Goal: Task Accomplishment & Management: Manage account settings

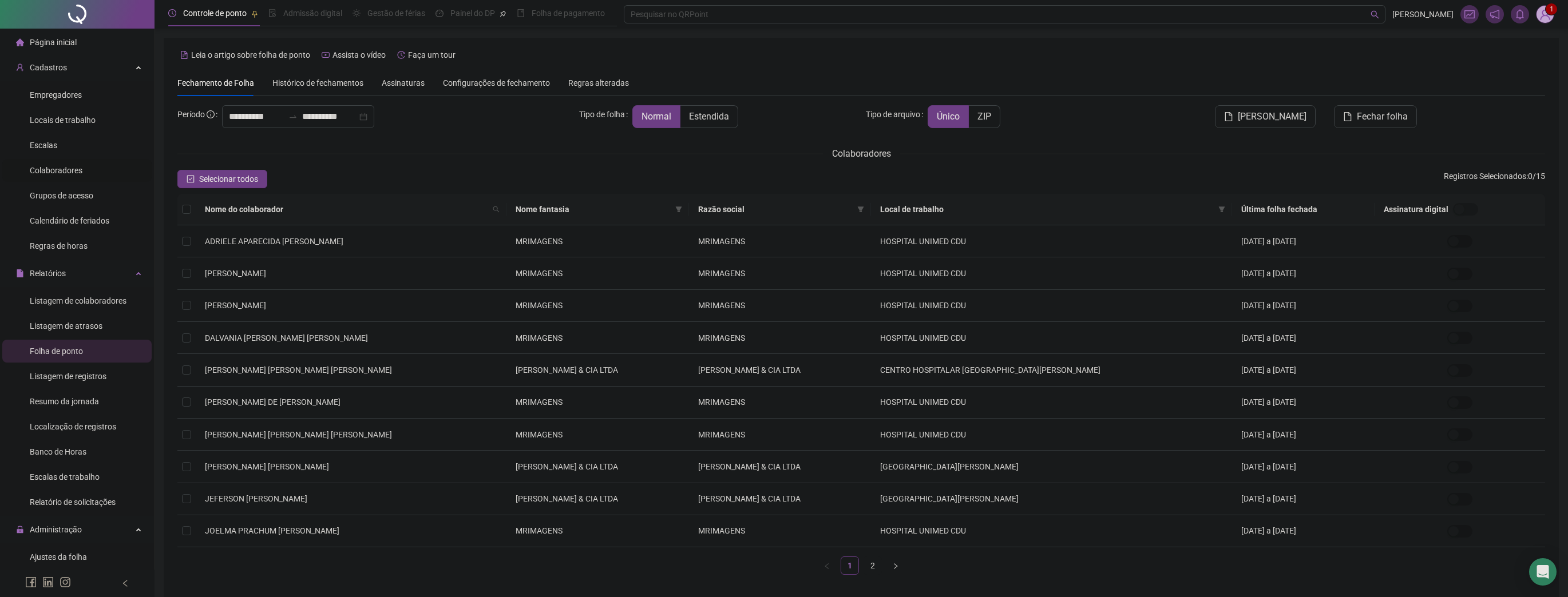
click at [69, 171] on span "Colaboradores" at bounding box center [56, 170] width 53 height 9
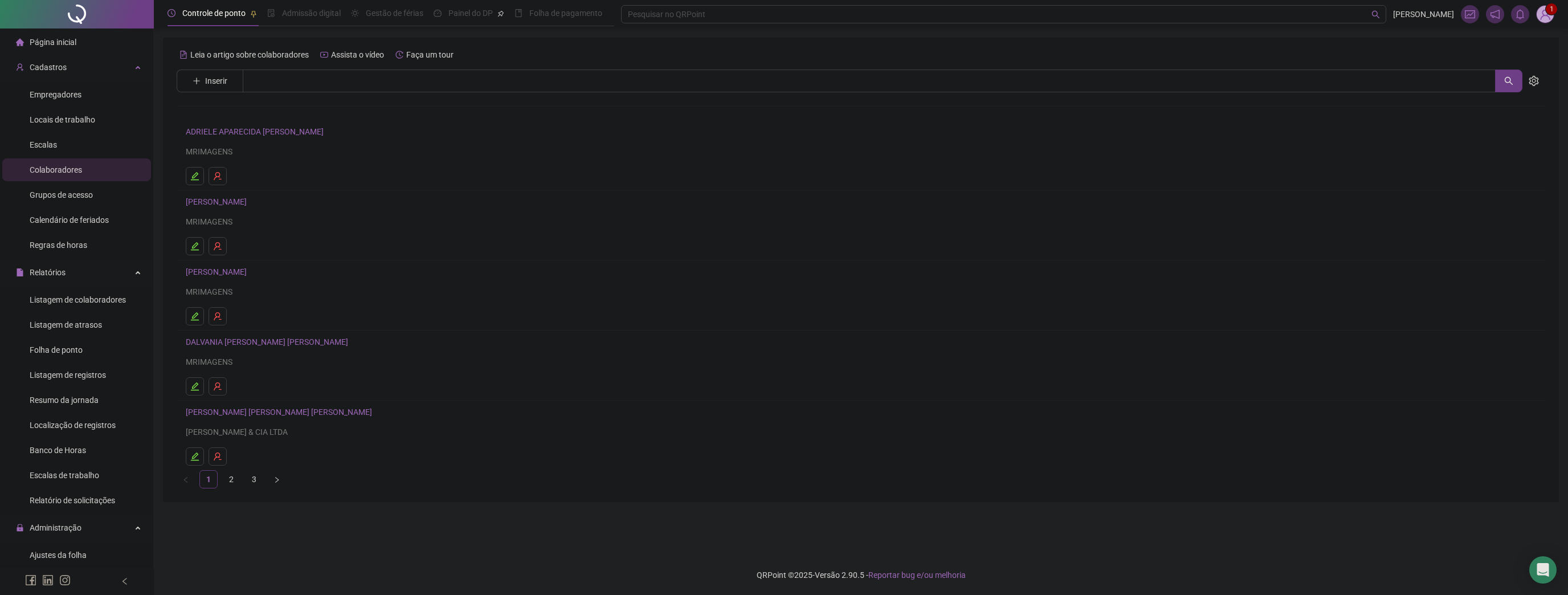
click at [242, 139] on div "ADRIELE APARECIDA RASADOR MONTEIRO MRIMAGENS" at bounding box center [860, 141] width 1350 height 33
click at [256, 134] on link "ADRIELE APARECIDA RASADOR MONTEIRO" at bounding box center [256, 131] width 141 height 9
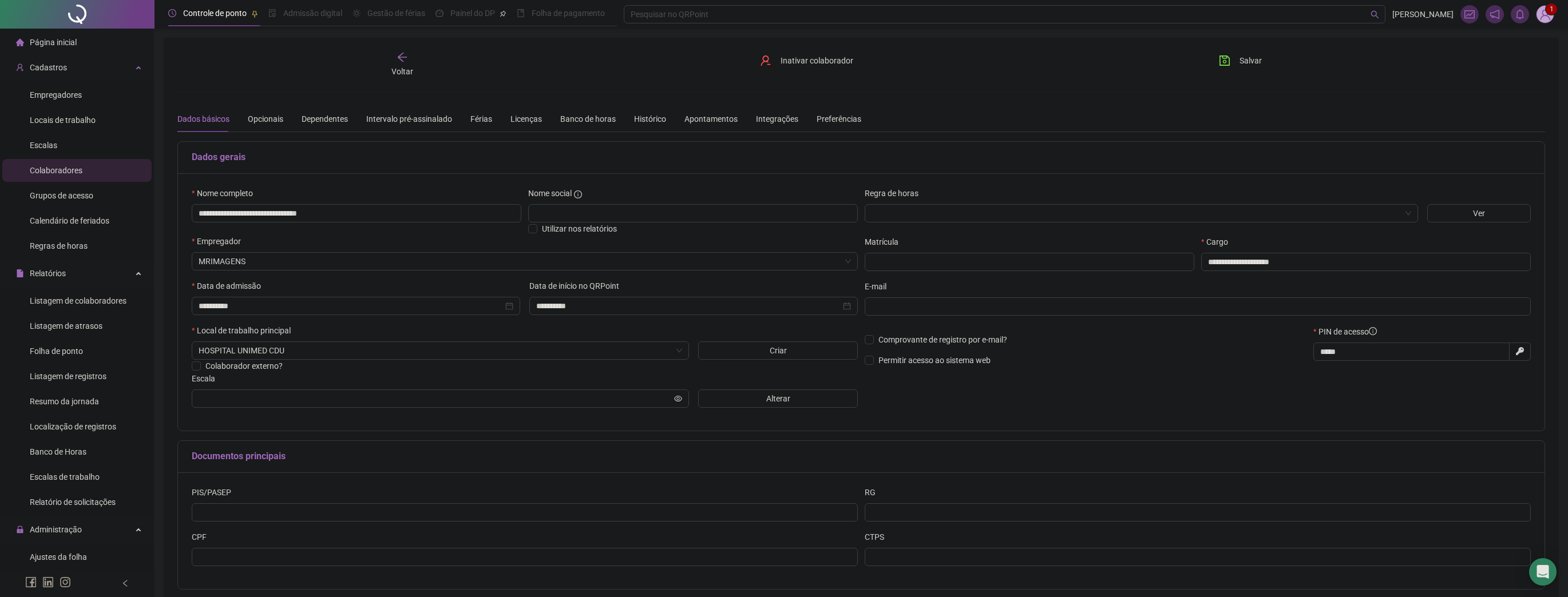
click at [466, 121] on div "Dados básicos Opcionais Dependentes Intervalo pré-assinalado Férias Licenças Ba…" at bounding box center [518, 118] width 683 height 26
click at [480, 124] on div "Férias" at bounding box center [481, 118] width 22 height 26
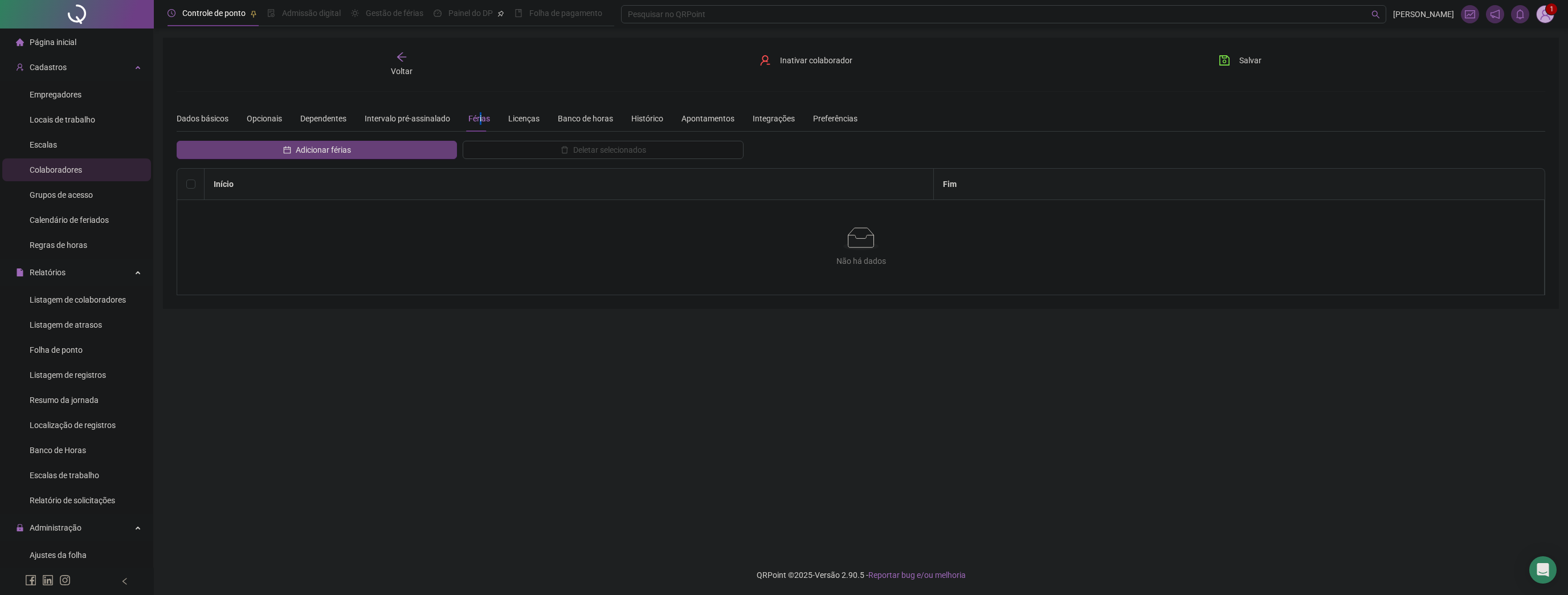
click at [327, 148] on span "Adicionar férias" at bounding box center [323, 150] width 55 height 13
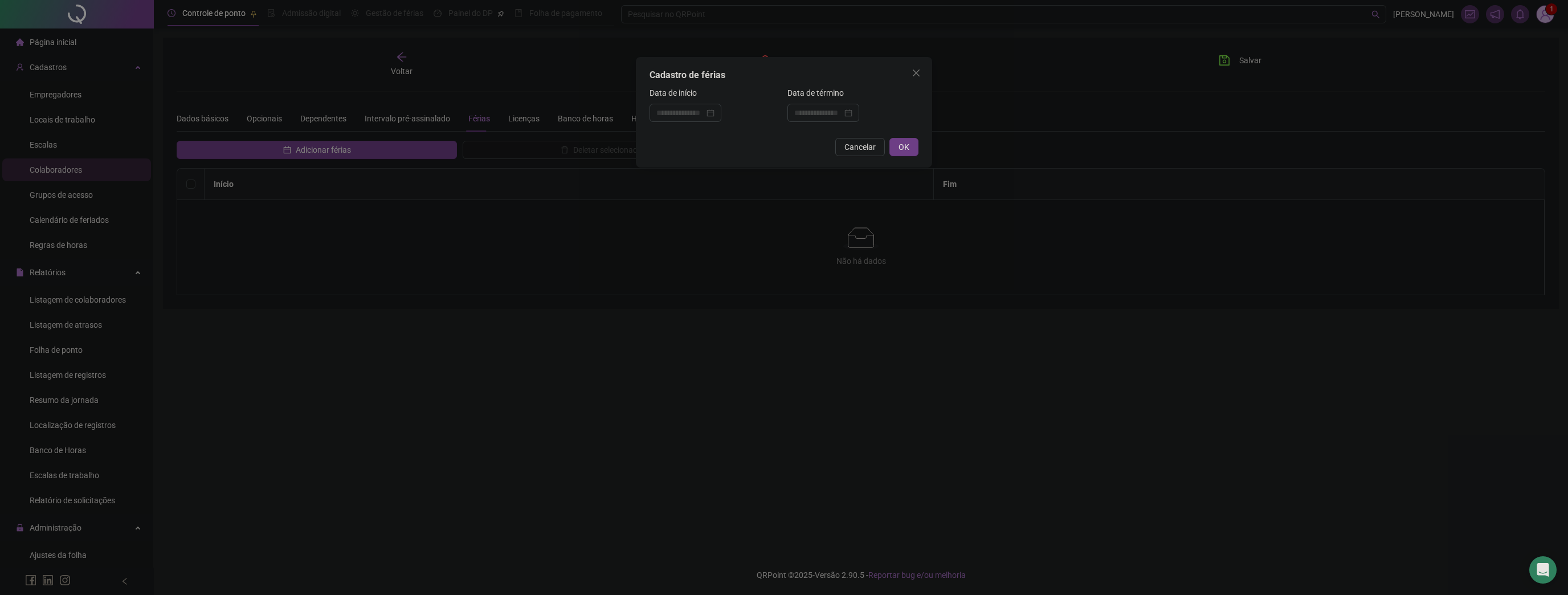
click at [249, 125] on div "Cadastro de férias Data de início Data de término Cancelar OK" at bounding box center [784, 297] width 1568 height 595
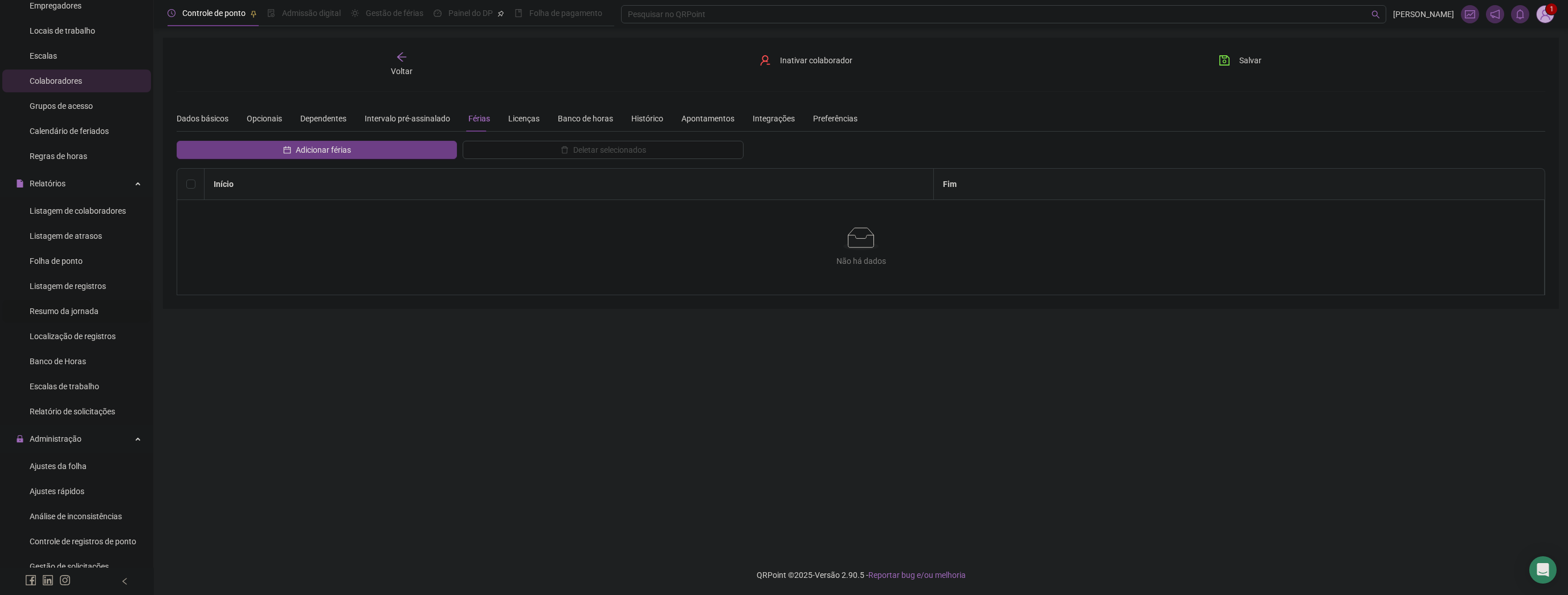
scroll to position [137, 0]
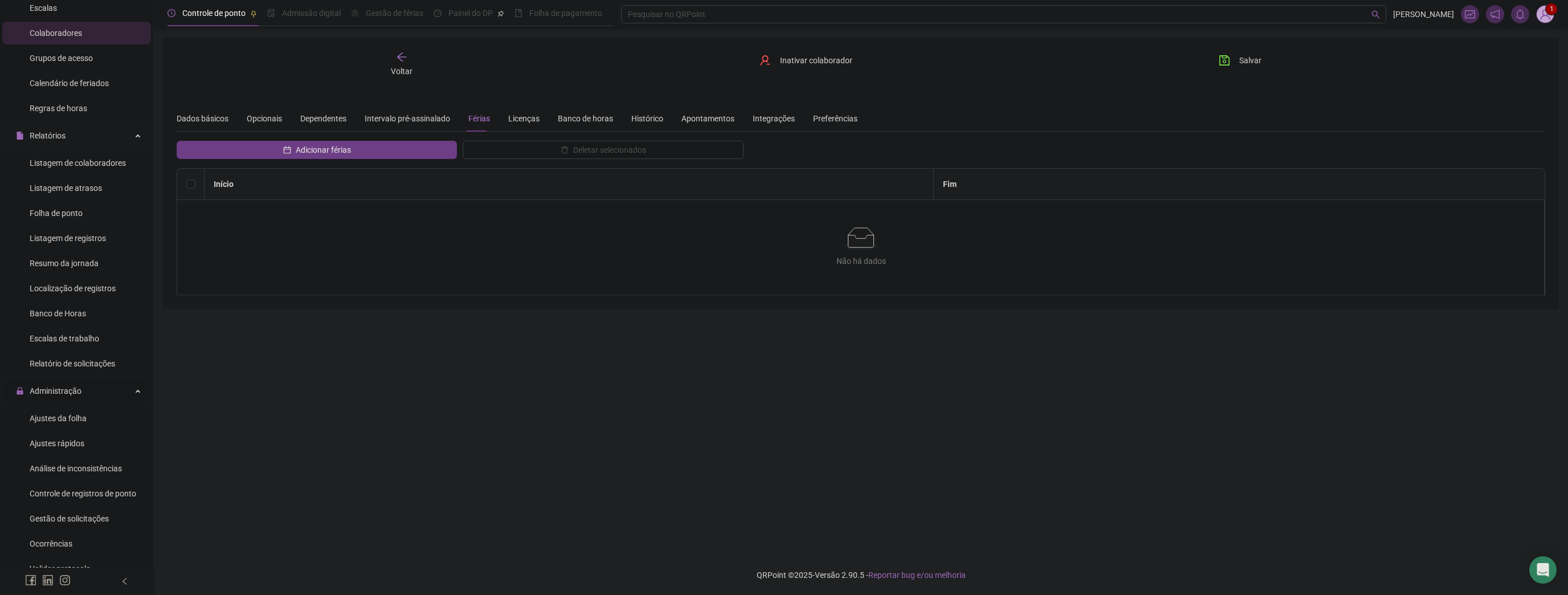
click at [71, 423] on span "Ajustes da folha" at bounding box center [58, 418] width 57 height 9
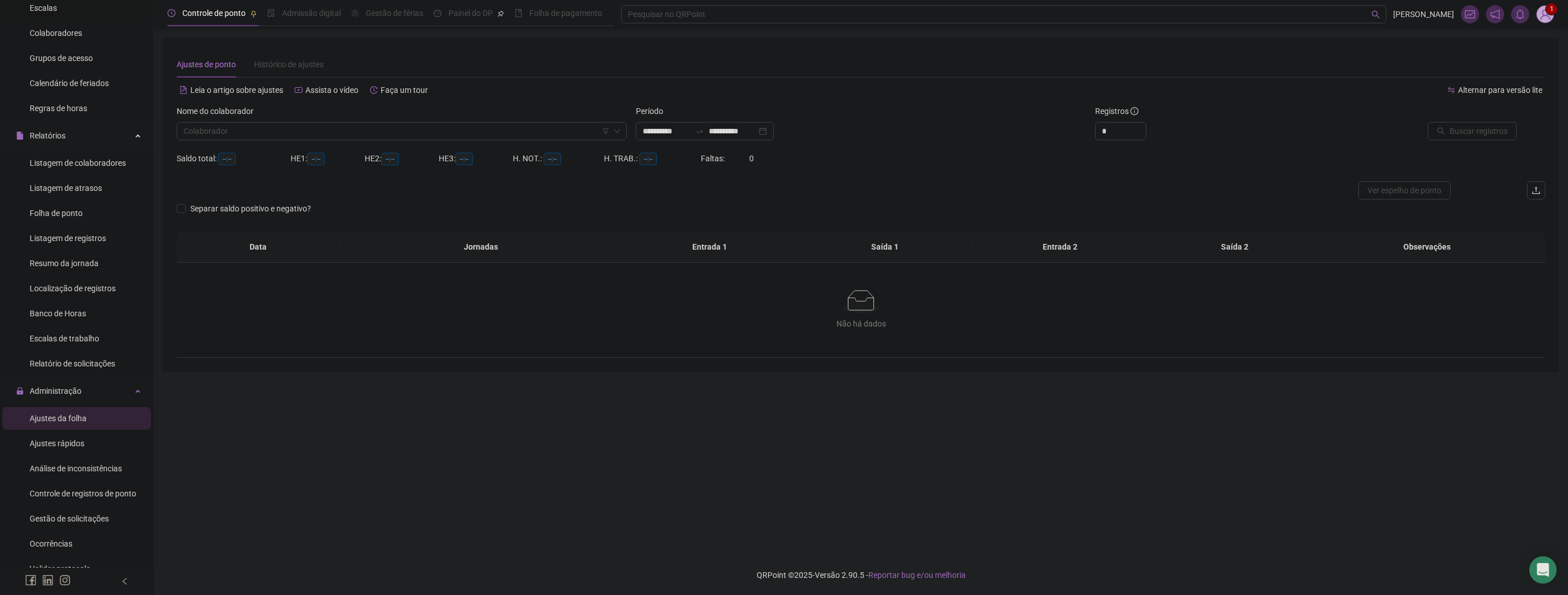
type input "**********"
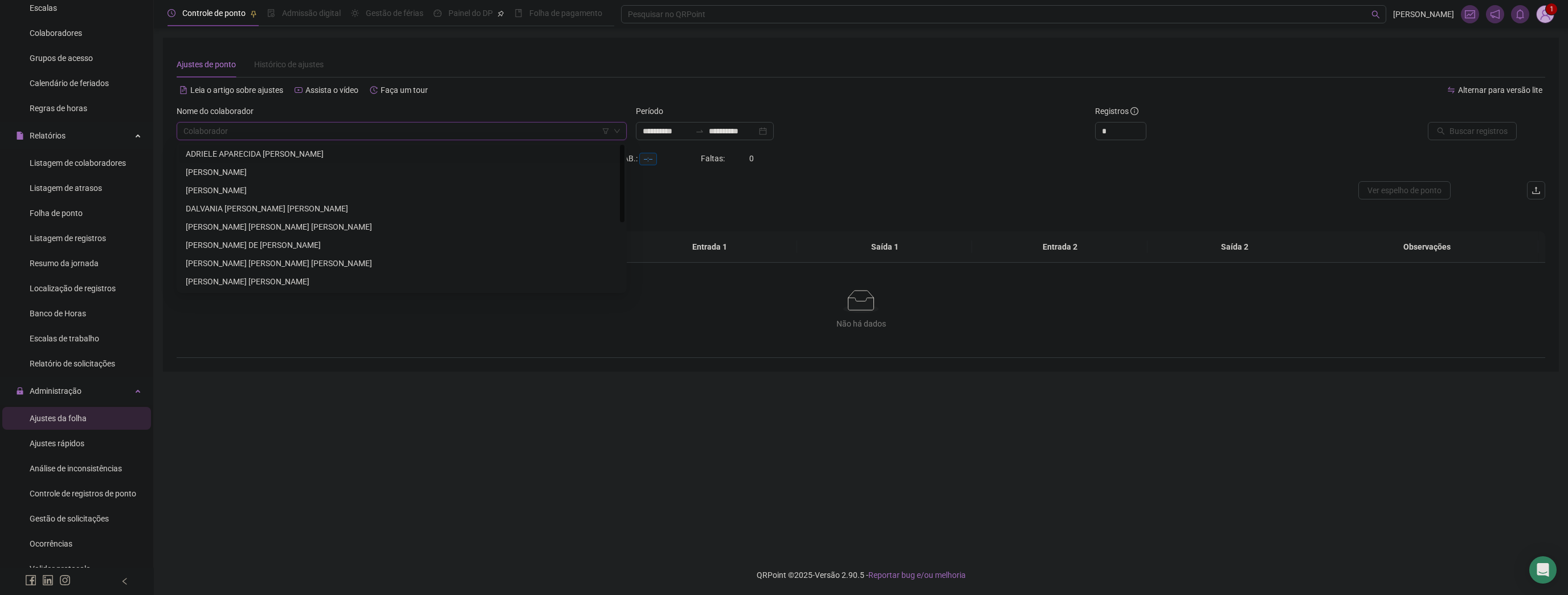
drag, startPoint x: 390, startPoint y: 128, endPoint x: 377, endPoint y: 143, distance: 19.8
click at [390, 128] on input "search" at bounding box center [396, 131] width 426 height 17
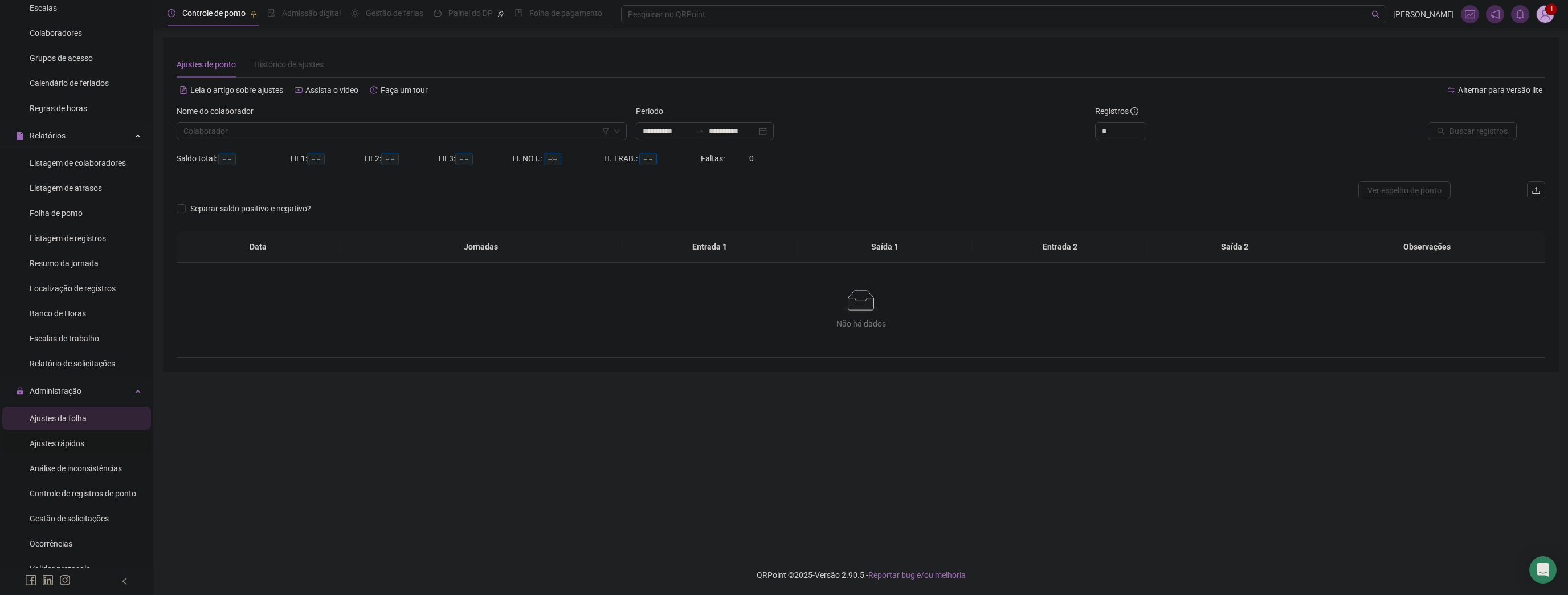
click at [68, 448] on div "Ajustes rápidos" at bounding box center [57, 443] width 55 height 22
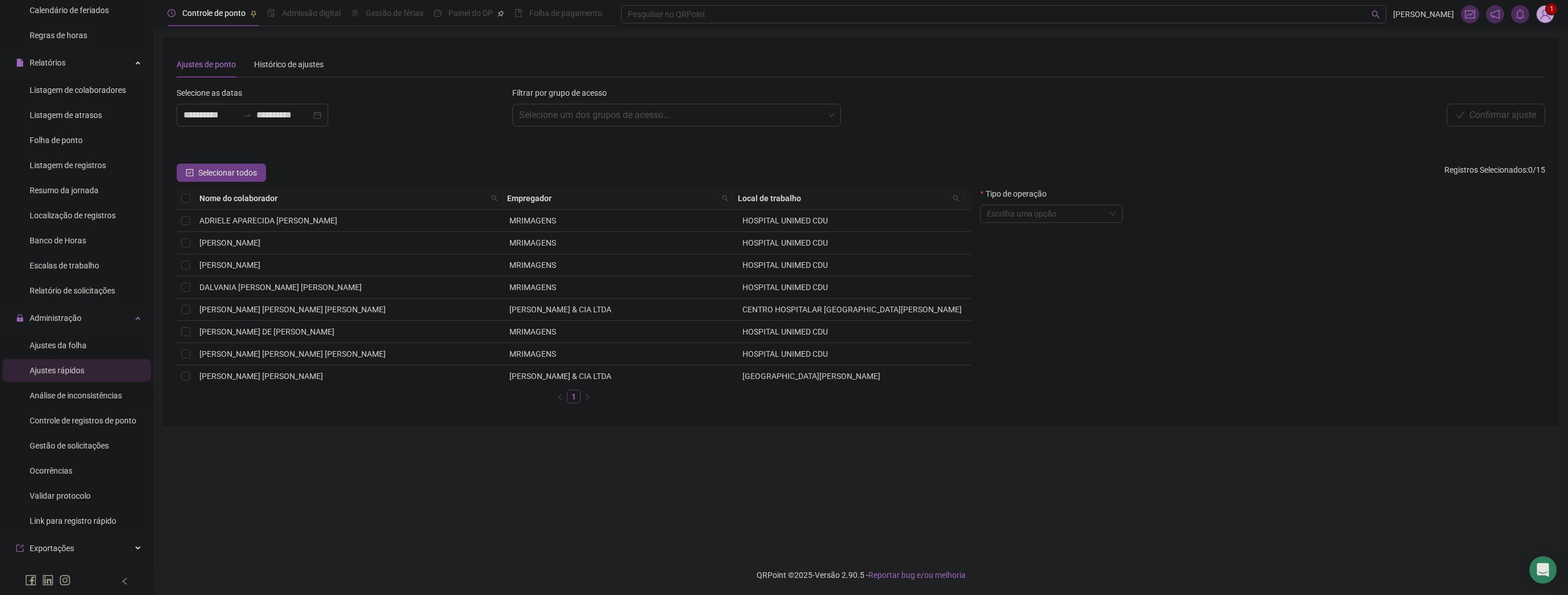
scroll to position [228, 0]
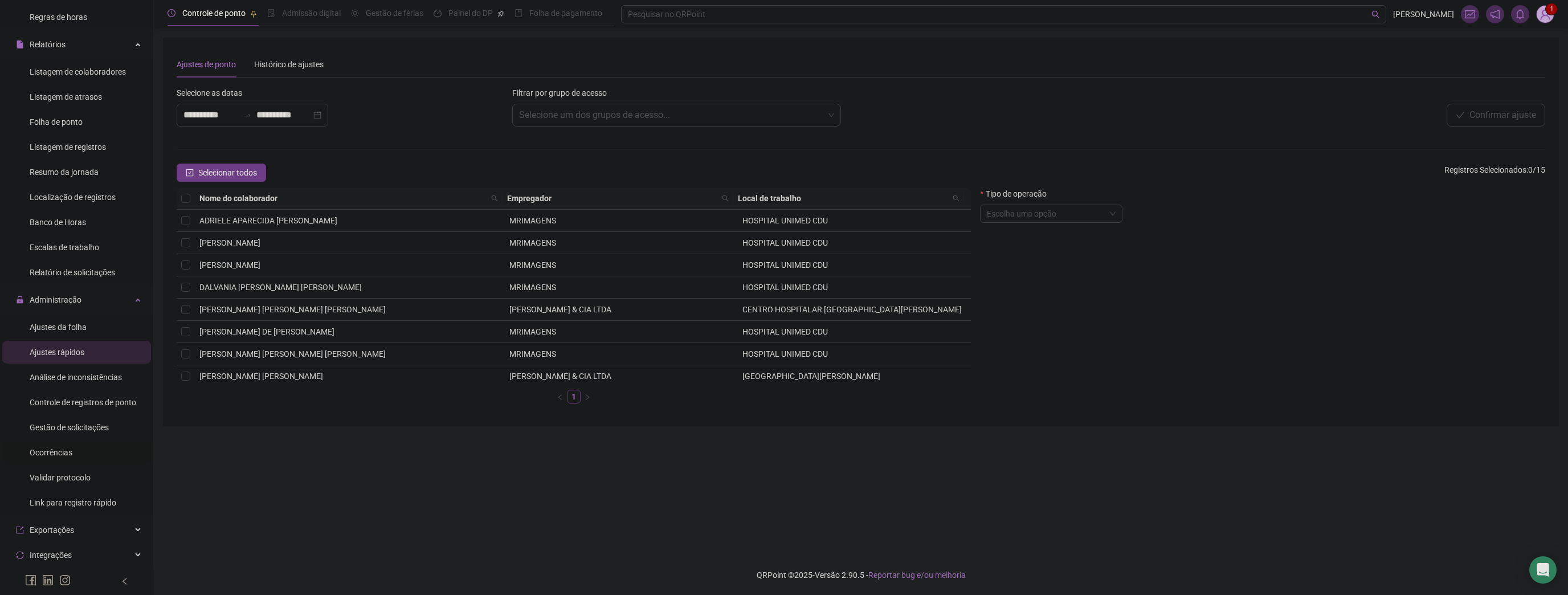
click at [65, 452] on span "Ocorrências" at bounding box center [51, 452] width 43 height 9
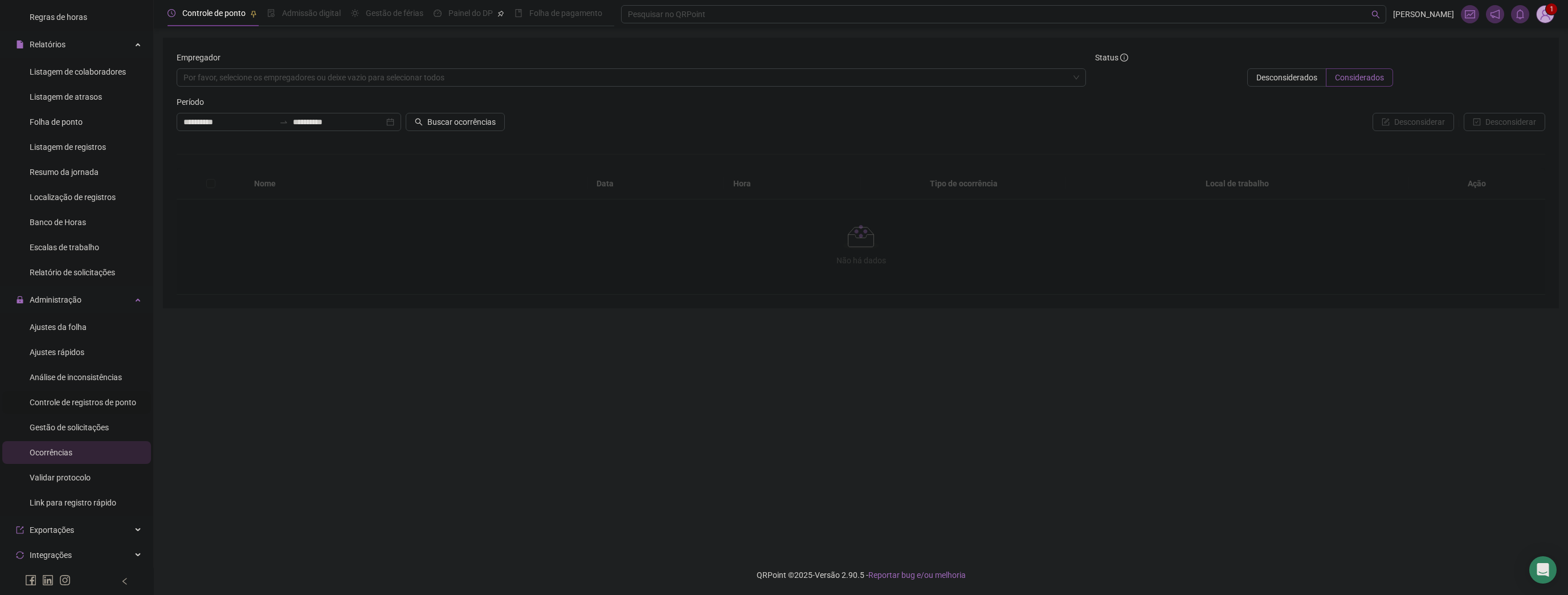
click at [90, 400] on span "Controle de registros de ponto" at bounding box center [83, 402] width 107 height 9
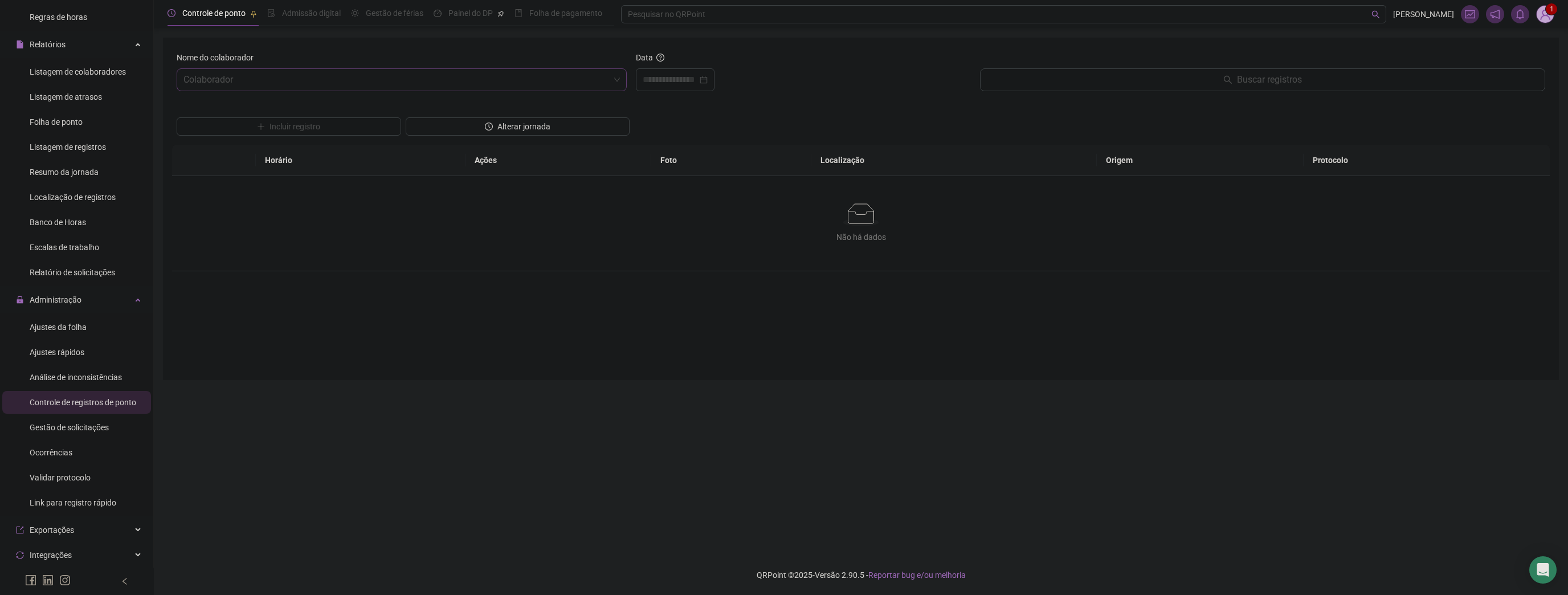
click at [301, 74] on input "search" at bounding box center [396, 79] width 426 height 22
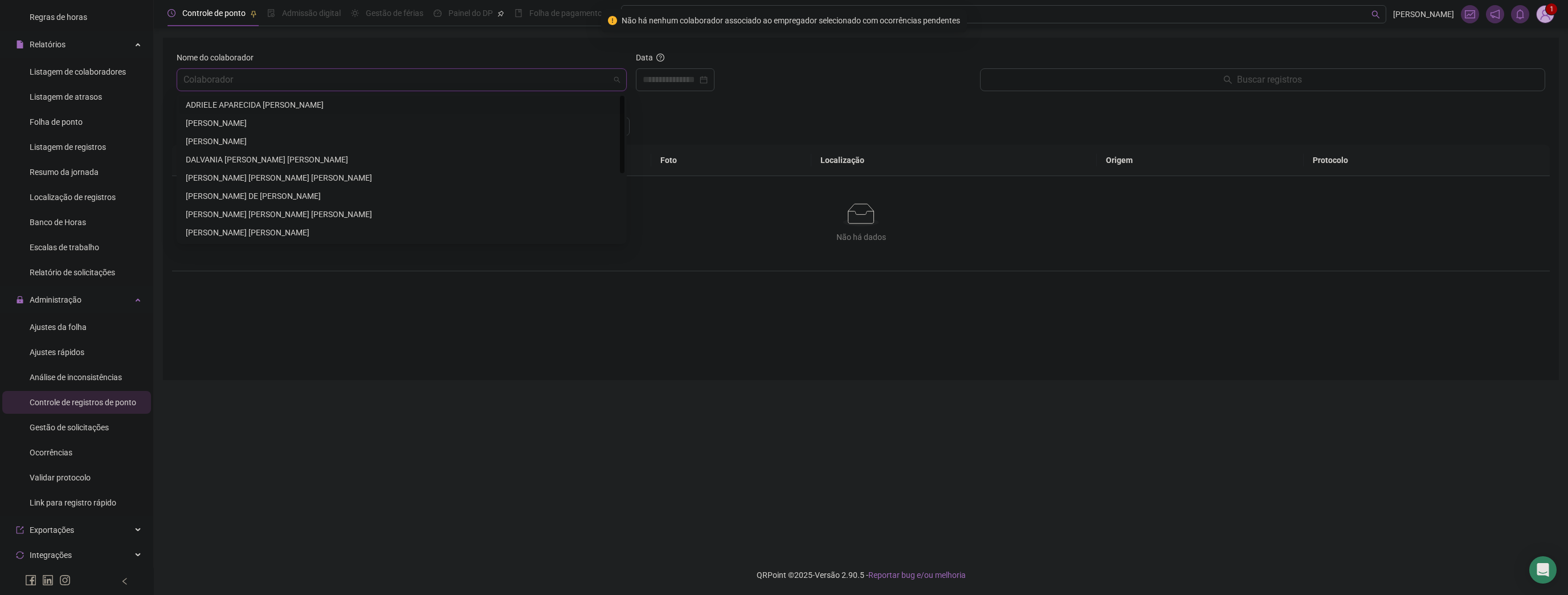
drag, startPoint x: 327, startPoint y: 79, endPoint x: 317, endPoint y: 95, distance: 18.9
click at [327, 81] on input "search" at bounding box center [396, 79] width 426 height 22
click at [297, 107] on div "ADRIELE APARECIDA RASADOR MONTEIRO" at bounding box center [401, 105] width 432 height 13
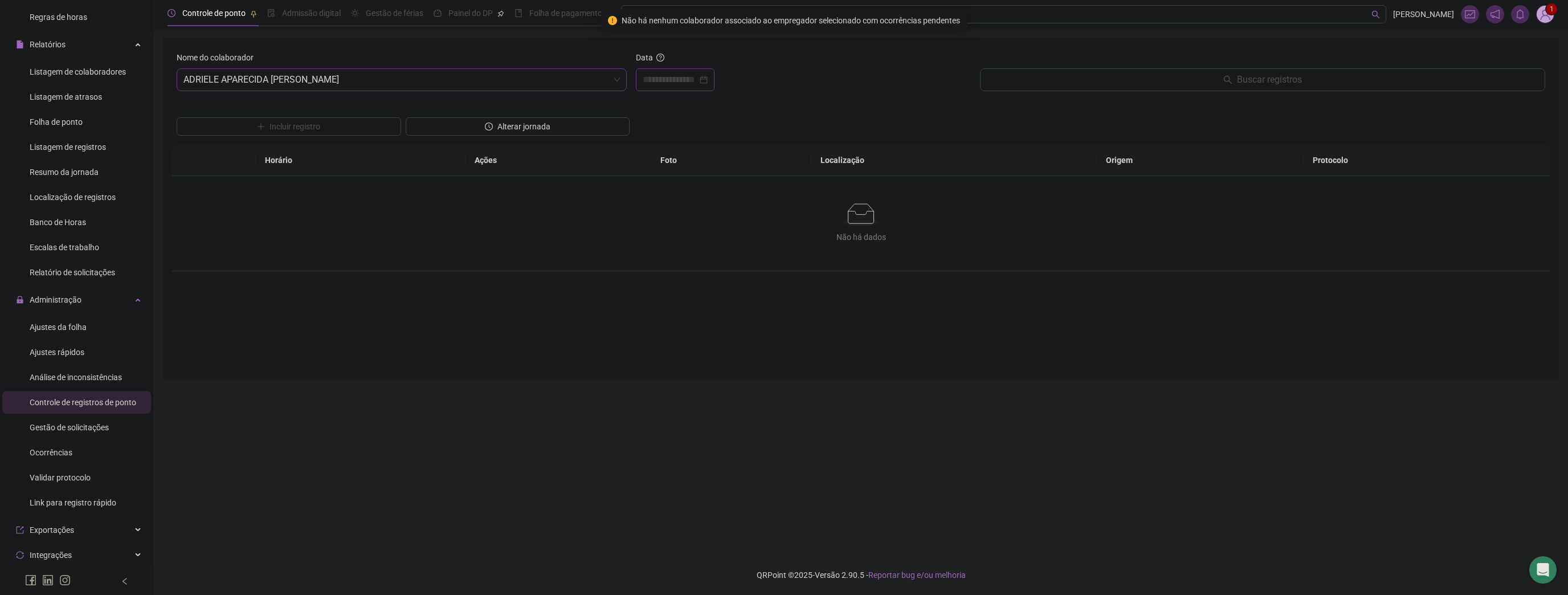
click at [661, 73] on input at bounding box center [670, 79] width 55 height 13
type input "**********"
click at [713, 174] on div "6" at bounding box center [717, 172] width 13 height 13
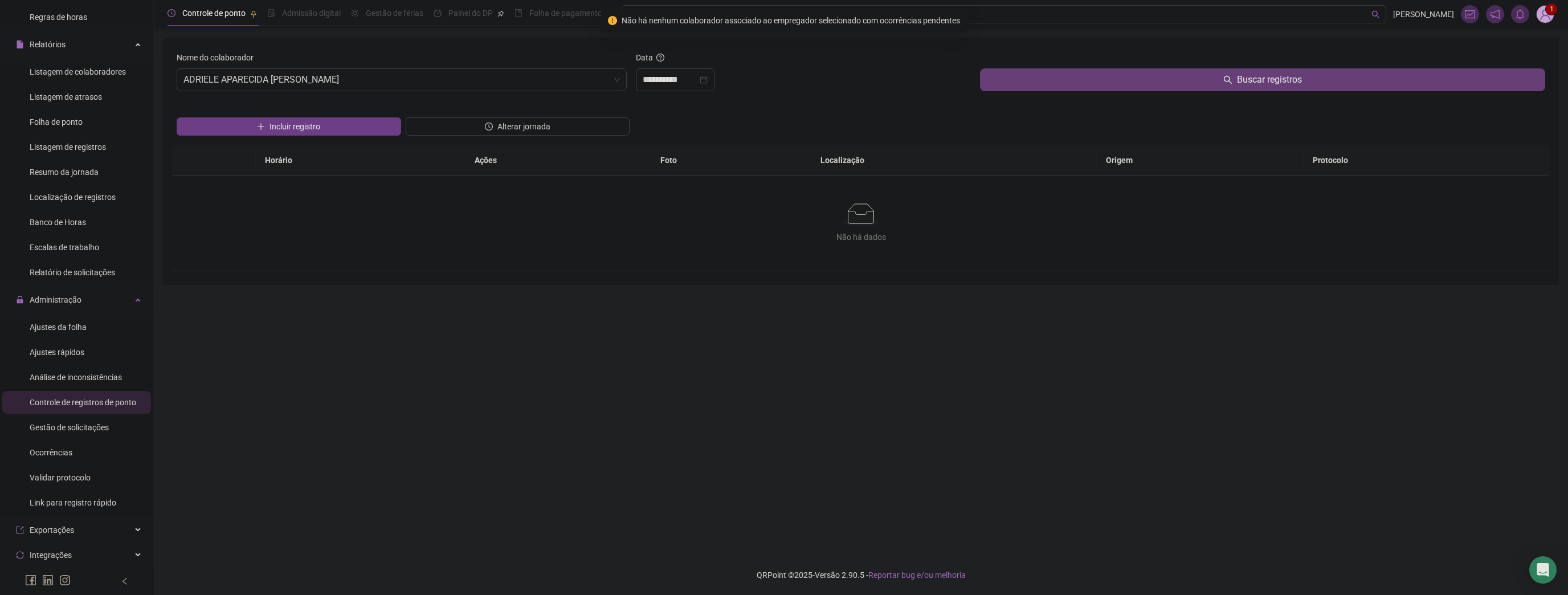
click at [1160, 81] on button "Buscar registros" at bounding box center [1262, 79] width 565 height 22
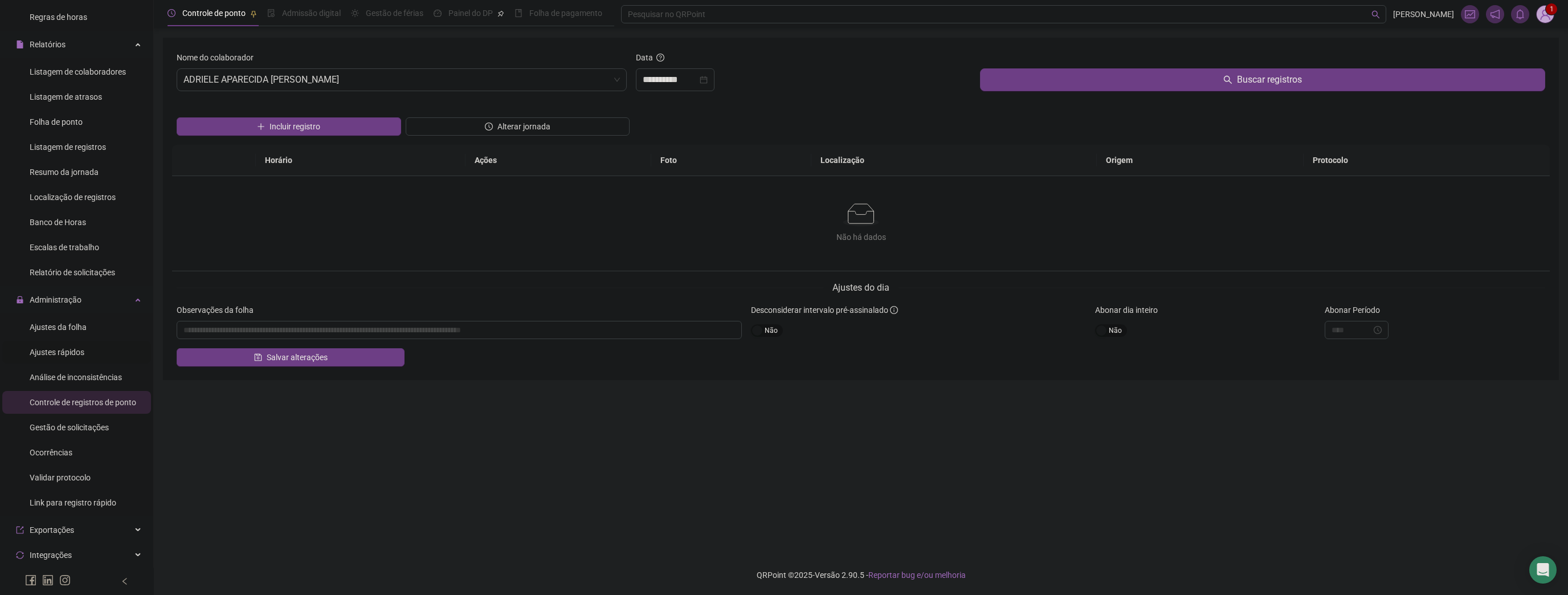
click at [74, 355] on span "Ajustes rápidos" at bounding box center [57, 352] width 55 height 9
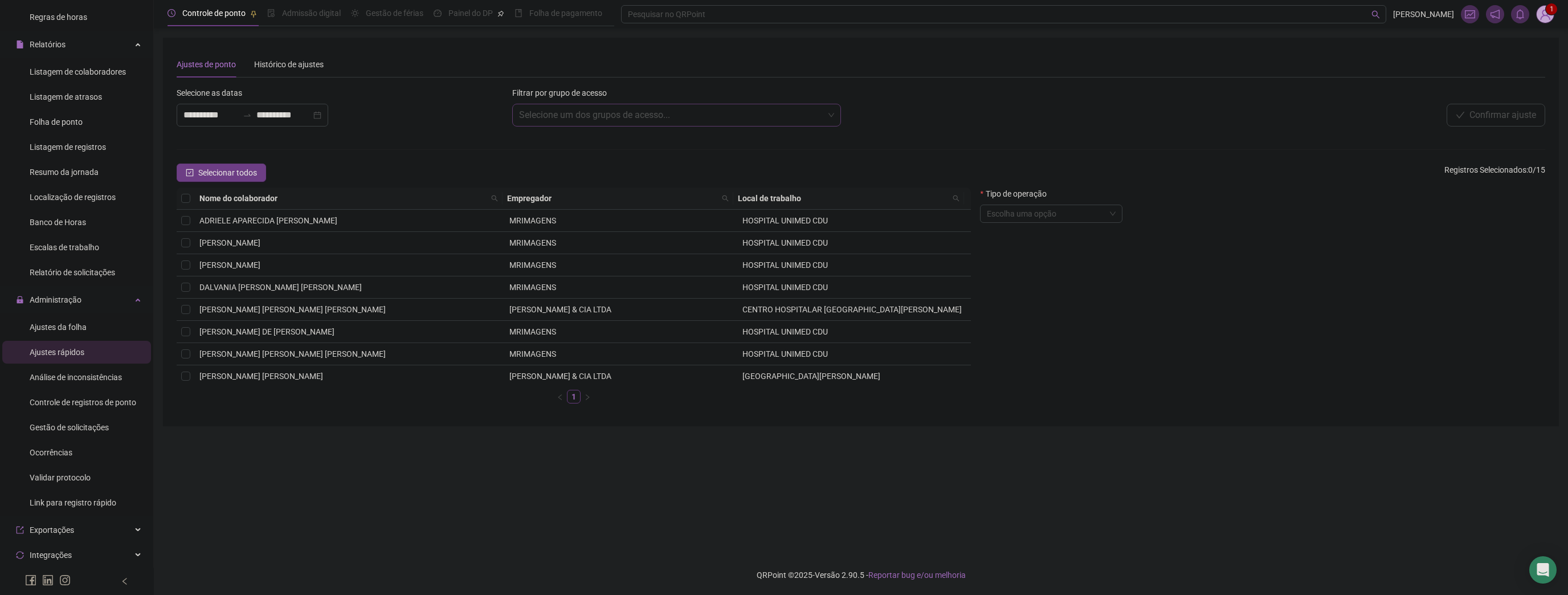
click at [602, 119] on input "search" at bounding box center [671, 115] width 305 height 22
click at [440, 124] on div "**********" at bounding box center [341, 115] width 329 height 22
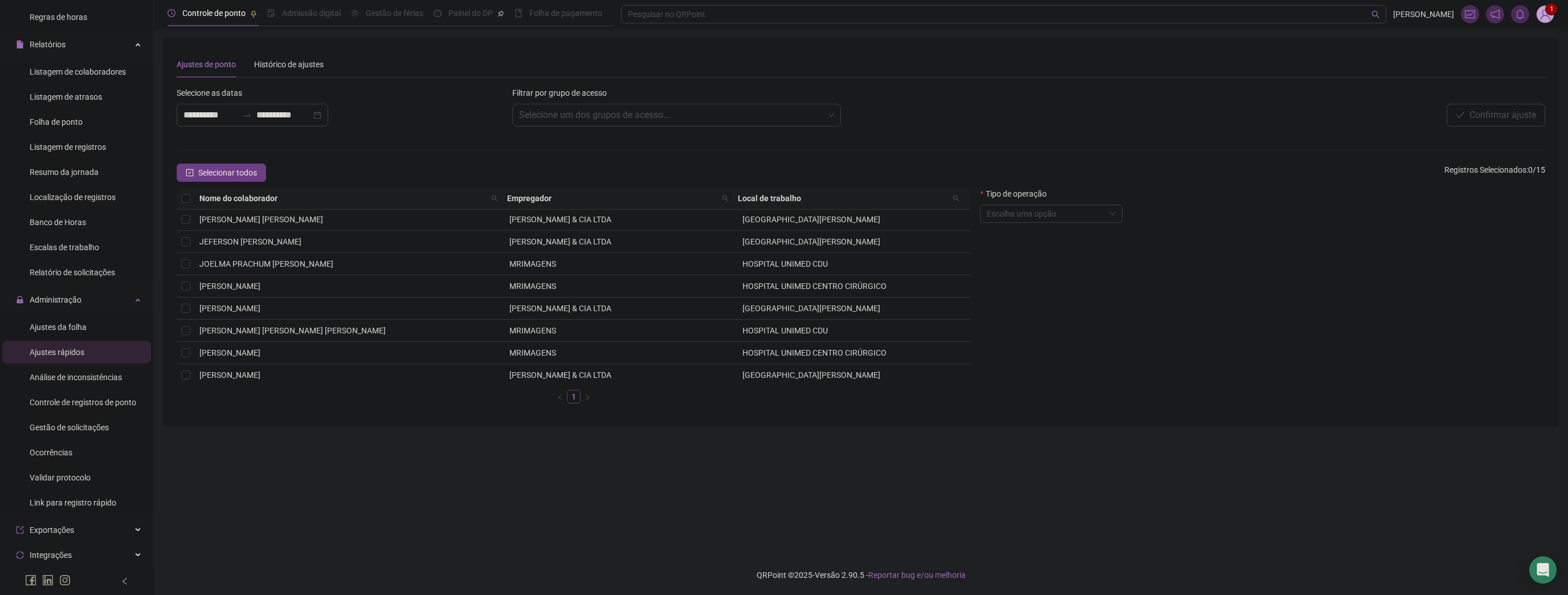
scroll to position [160, 0]
click at [1028, 210] on input "search" at bounding box center [1046, 214] width 119 height 17
click at [1053, 204] on div "Tipo de operação" at bounding box center [1050, 196] width 143 height 17
click at [1055, 215] on input "search" at bounding box center [1046, 214] width 119 height 17
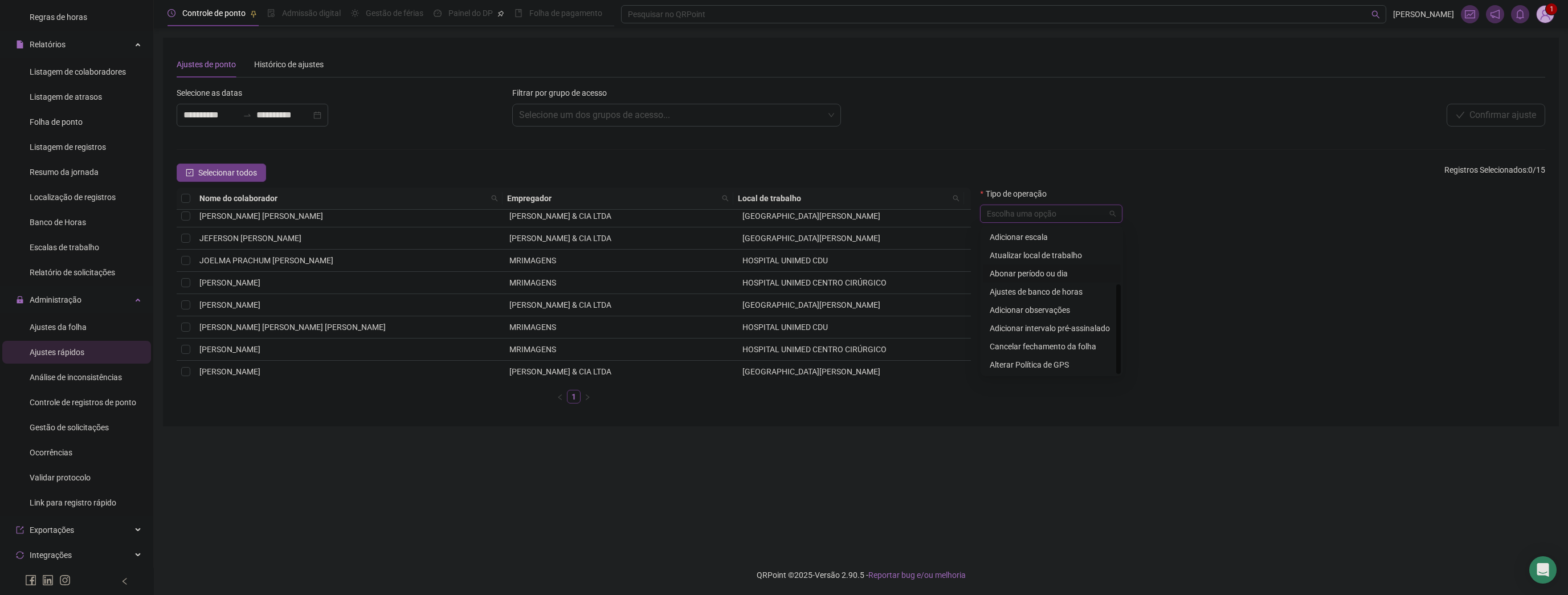
click at [1065, 272] on div "Abonar período ou dia" at bounding box center [1051, 273] width 124 height 13
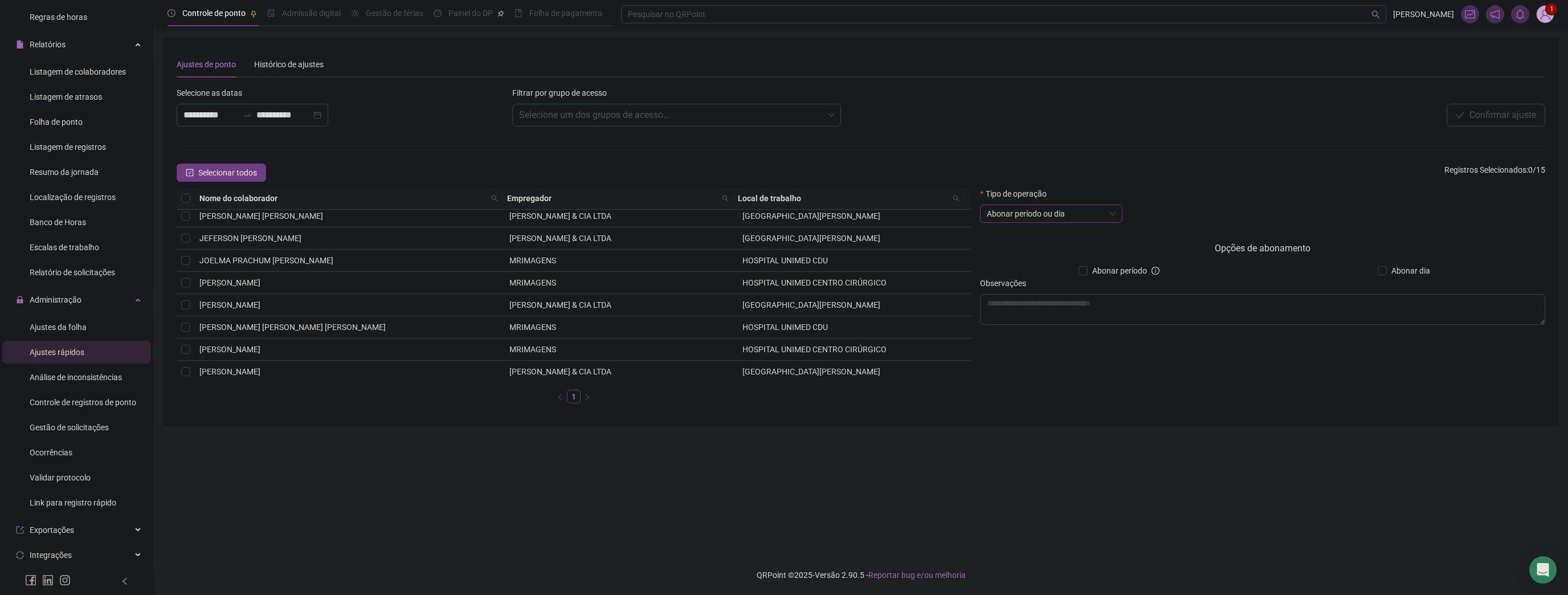
click at [1544, 20] on img at bounding box center [1545, 14] width 17 height 17
click at [1498, 154] on link "Sistema CRM" at bounding box center [1488, 155] width 57 height 9
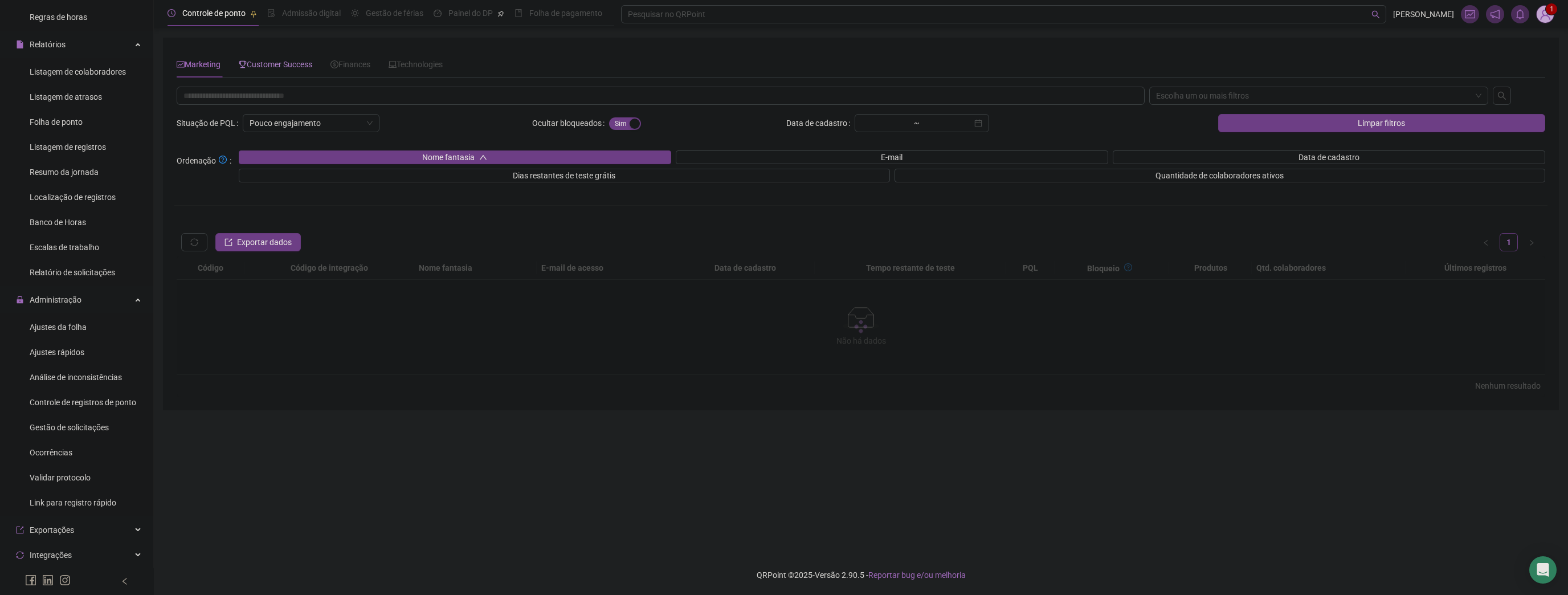
click at [270, 69] on span "Customer Success" at bounding box center [275, 64] width 74 height 9
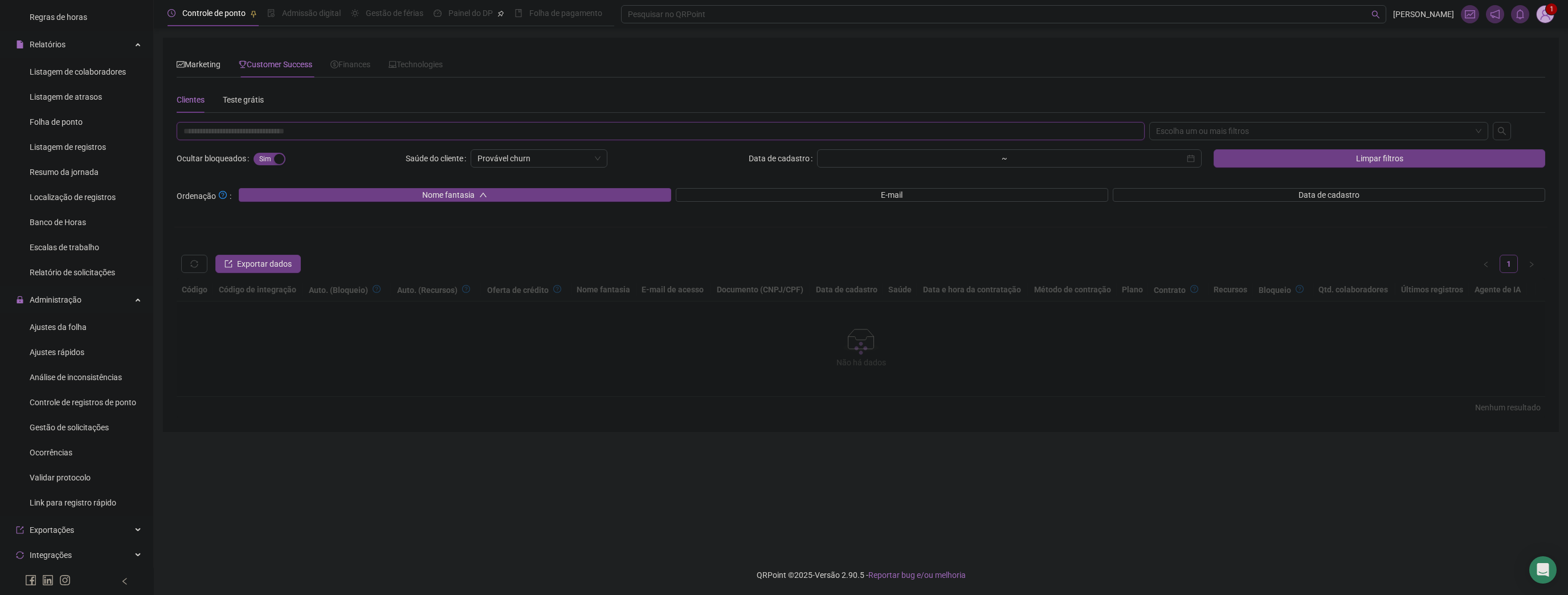
click at [331, 128] on input "text" at bounding box center [660, 131] width 968 height 18
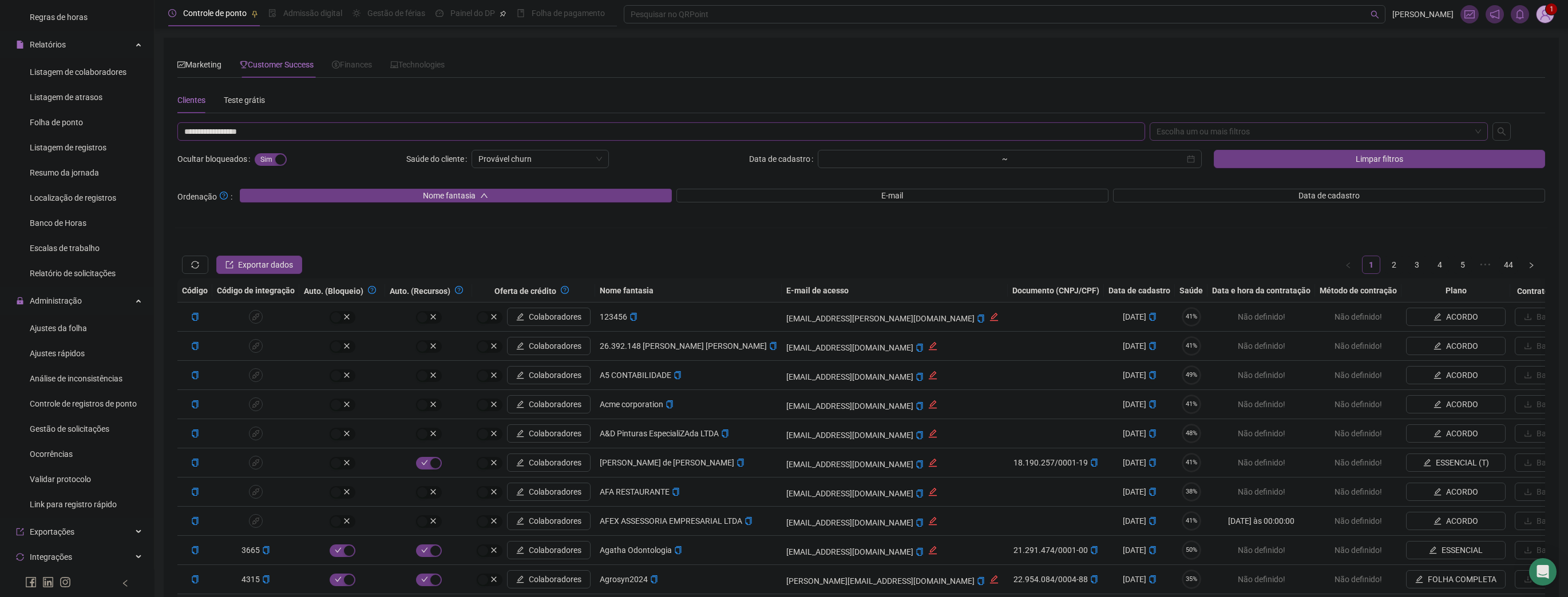
click at [1222, 125] on div "Escolha um ou mais filtros" at bounding box center [1319, 132] width 339 height 18
click at [1215, 157] on div "Nome fantasia" at bounding box center [1319, 154] width 320 height 13
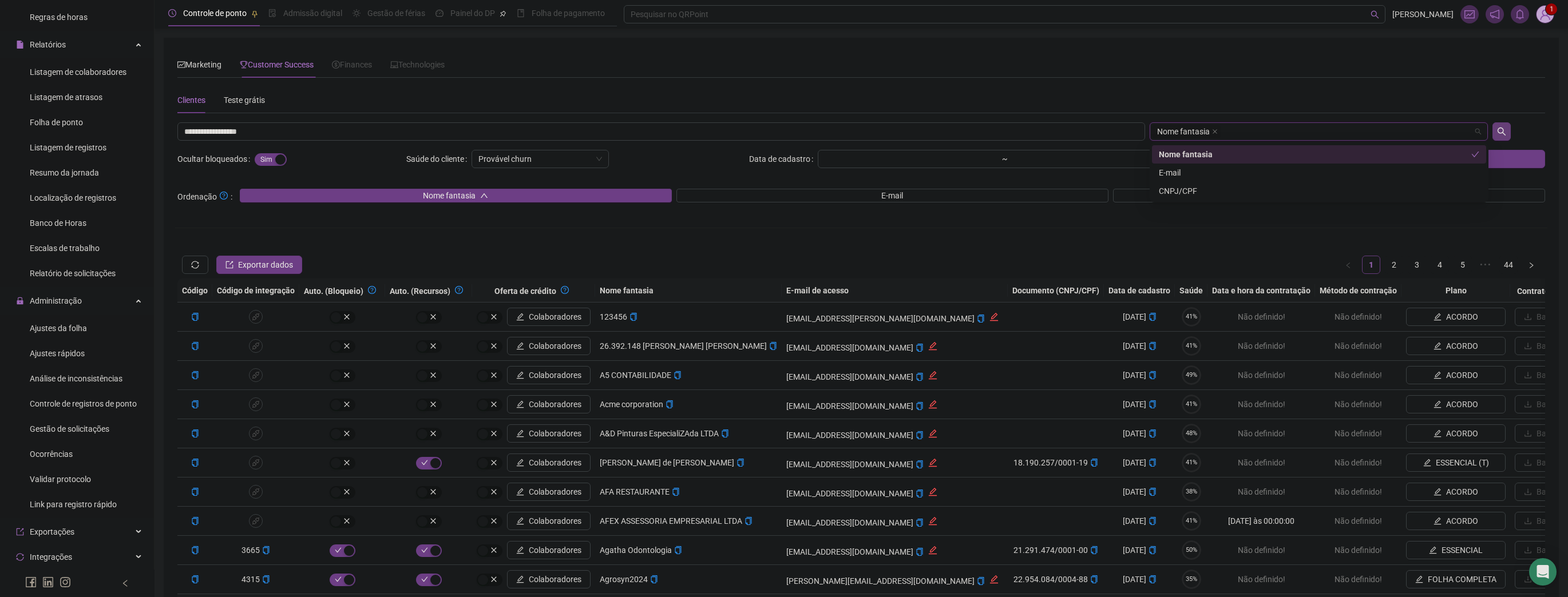
click at [1505, 133] on icon "search" at bounding box center [1501, 131] width 9 height 9
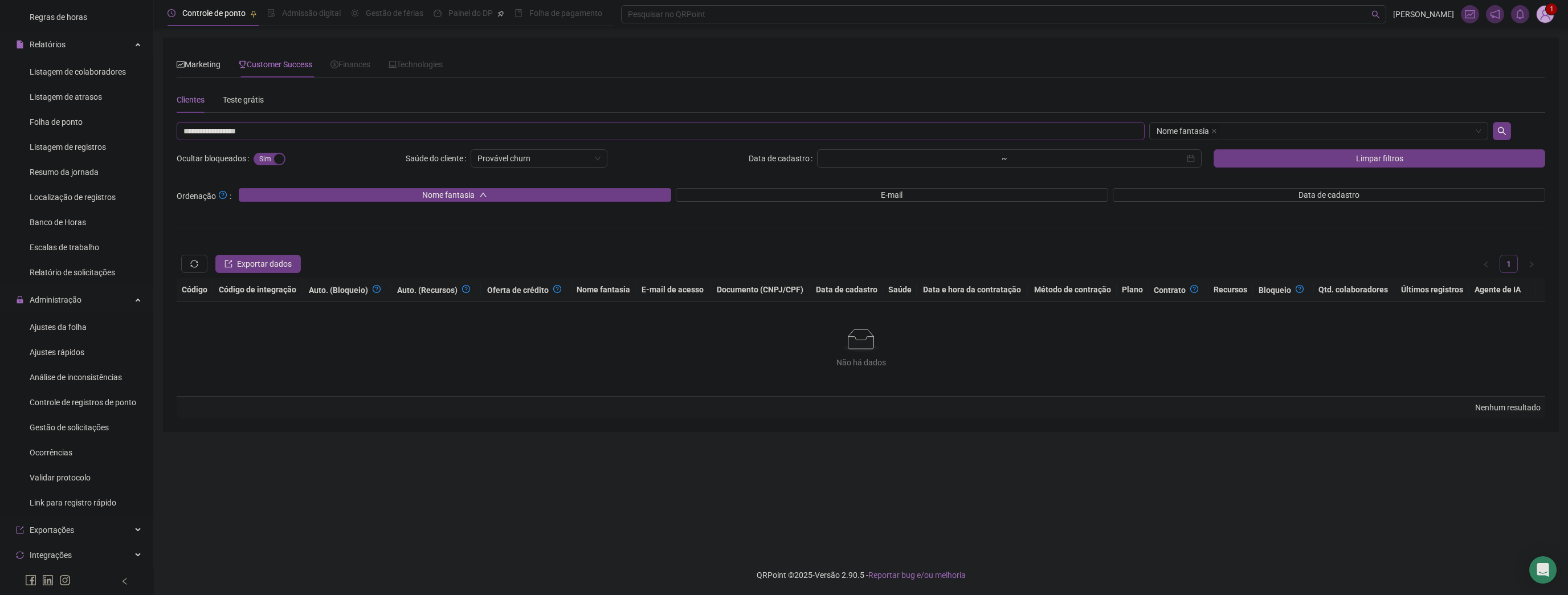
drag, startPoint x: 226, startPoint y: 134, endPoint x: 167, endPoint y: 136, distance: 59.0
click at [167, 139] on div "Marketing Customer Success Finances Technologies Escolha um ou mais filtros Sit…" at bounding box center [861, 235] width 1396 height 394
type input "*"
type input "*******"
click at [1288, 152] on button "Limpar filtros" at bounding box center [1379, 159] width 331 height 18
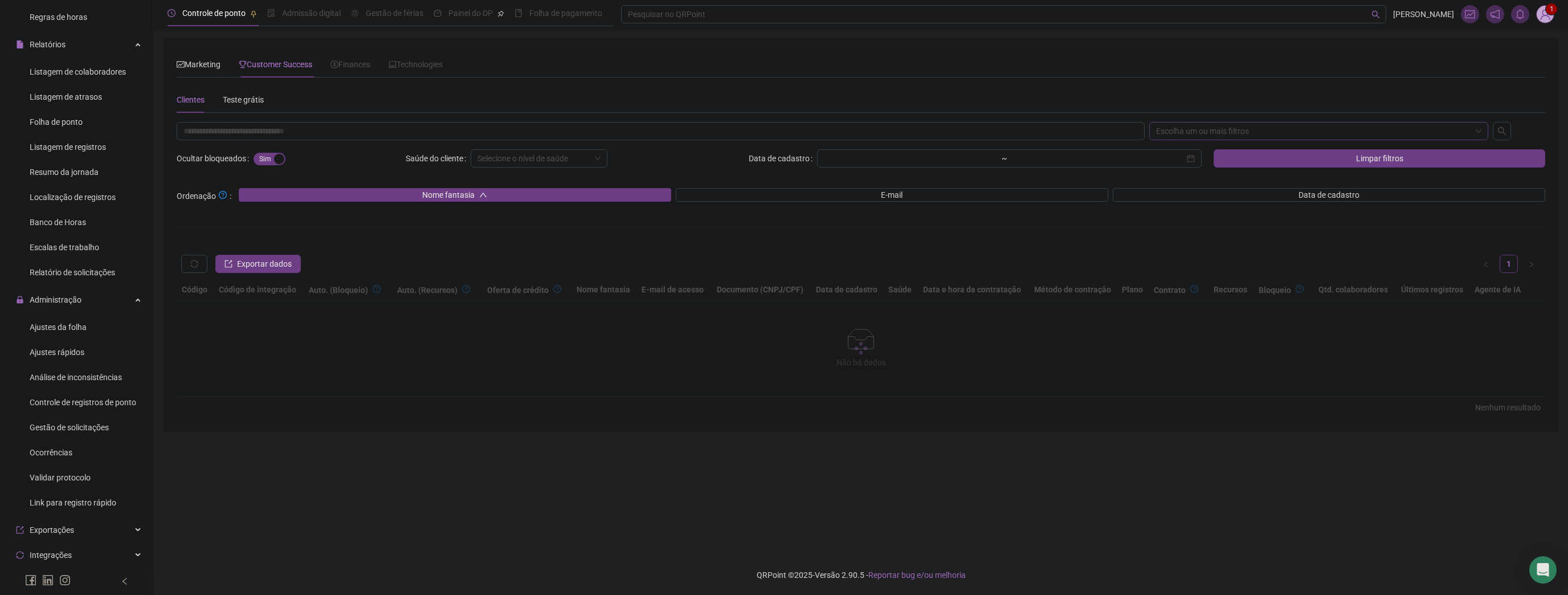
click at [1226, 134] on div "Escolha um ou mais filtros" at bounding box center [1318, 131] width 339 height 18
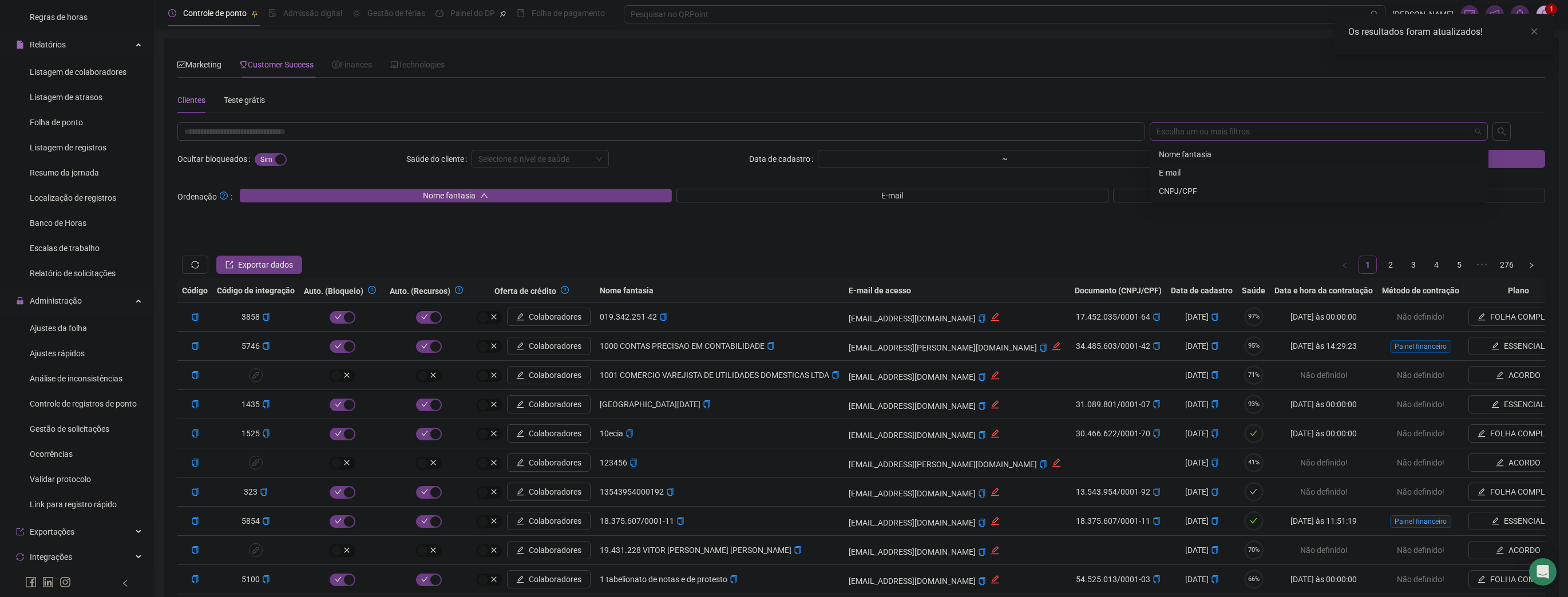
click at [1210, 159] on div "Nome fantasia" at bounding box center [1319, 154] width 320 height 13
drag, startPoint x: 1204, startPoint y: 153, endPoint x: 998, endPoint y: 113, distance: 209.8
click at [1121, 95] on body "Página inicial Cadastros Empregadores Locais de trabalho Escalas Colaboradores …" at bounding box center [784, 298] width 1568 height 597
click at [934, 130] on input "text" at bounding box center [661, 132] width 968 height 18
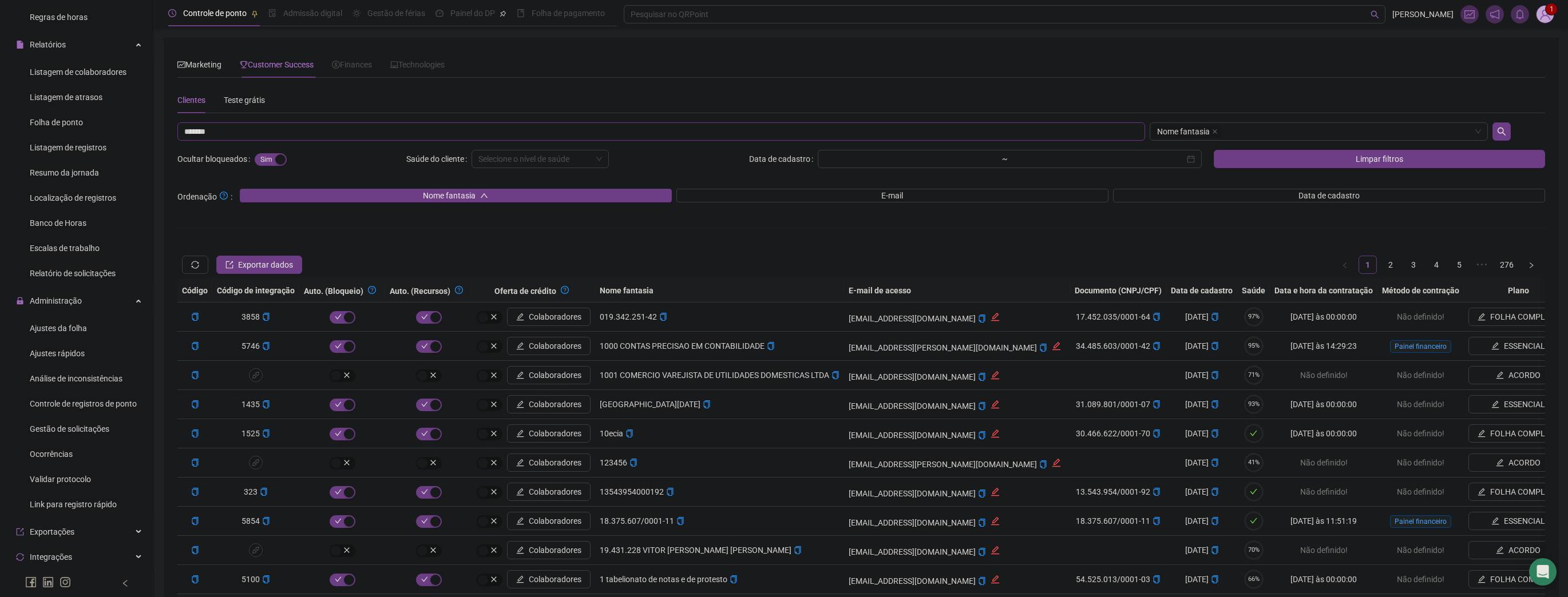
type input "*******"
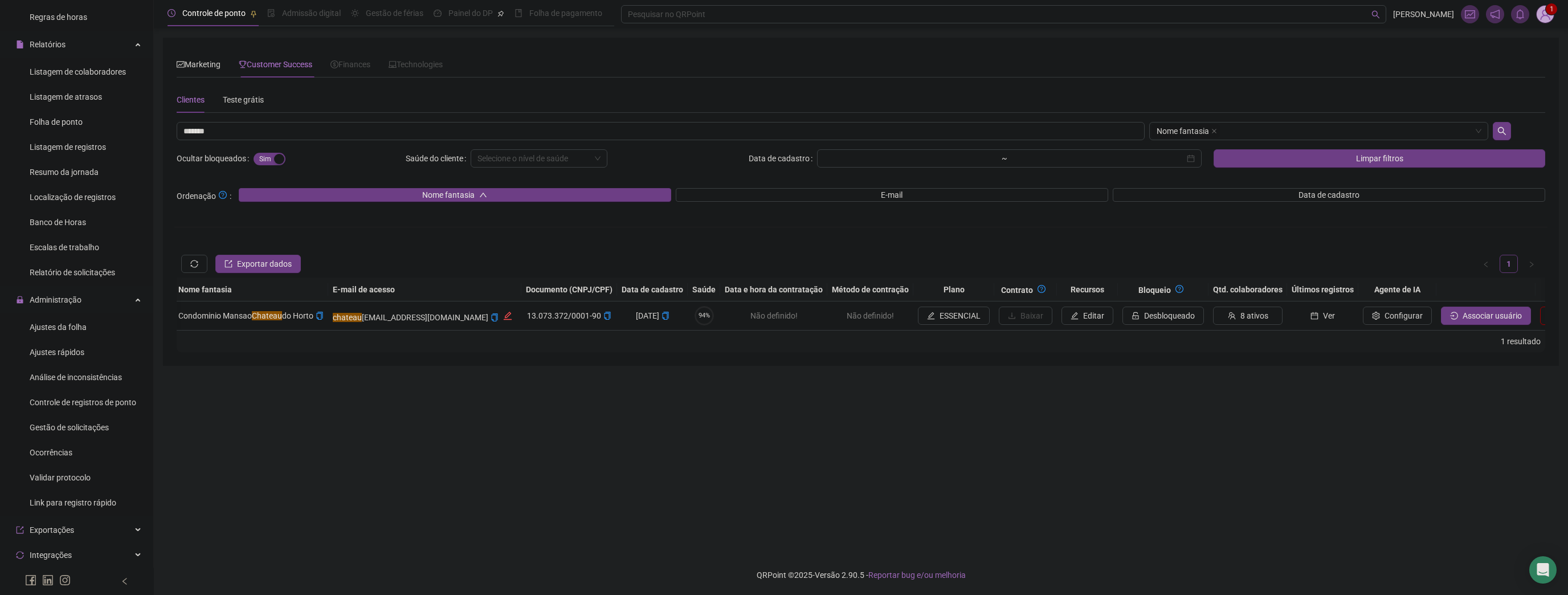
scroll to position [0, 480]
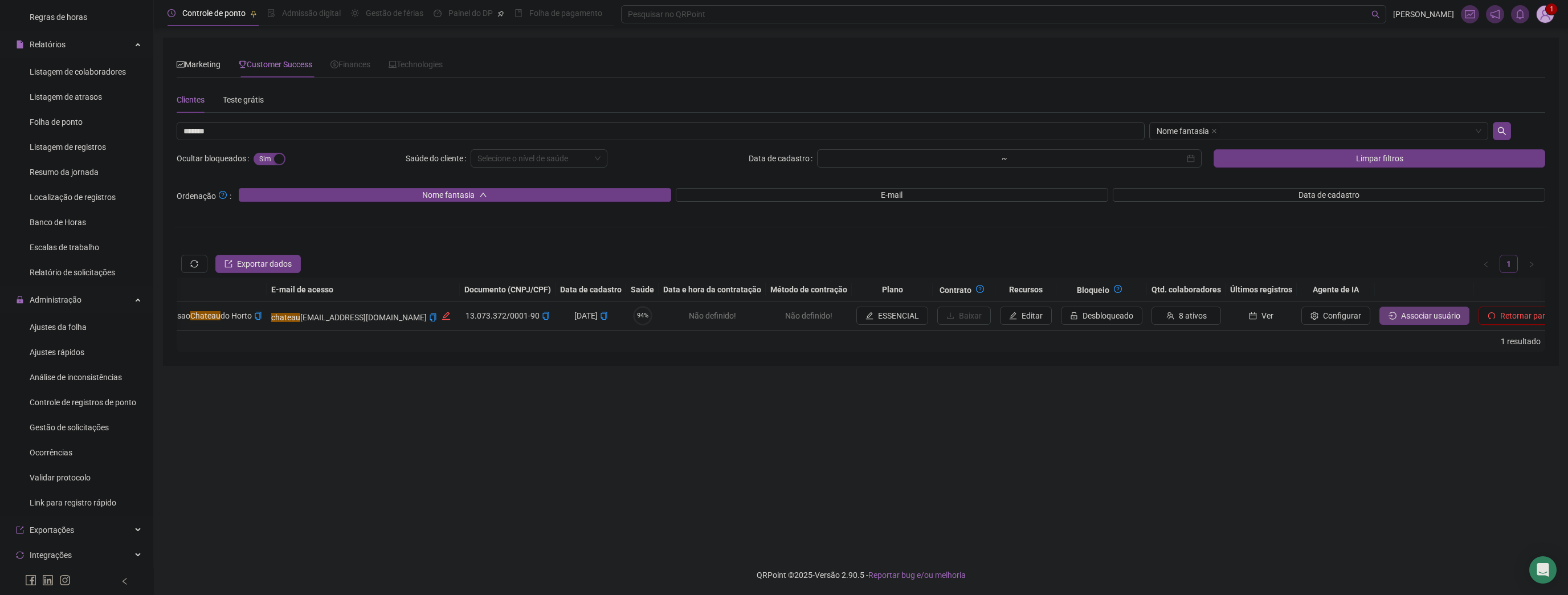
click at [1401, 310] on span "Associar usuário" at bounding box center [1430, 316] width 59 height 13
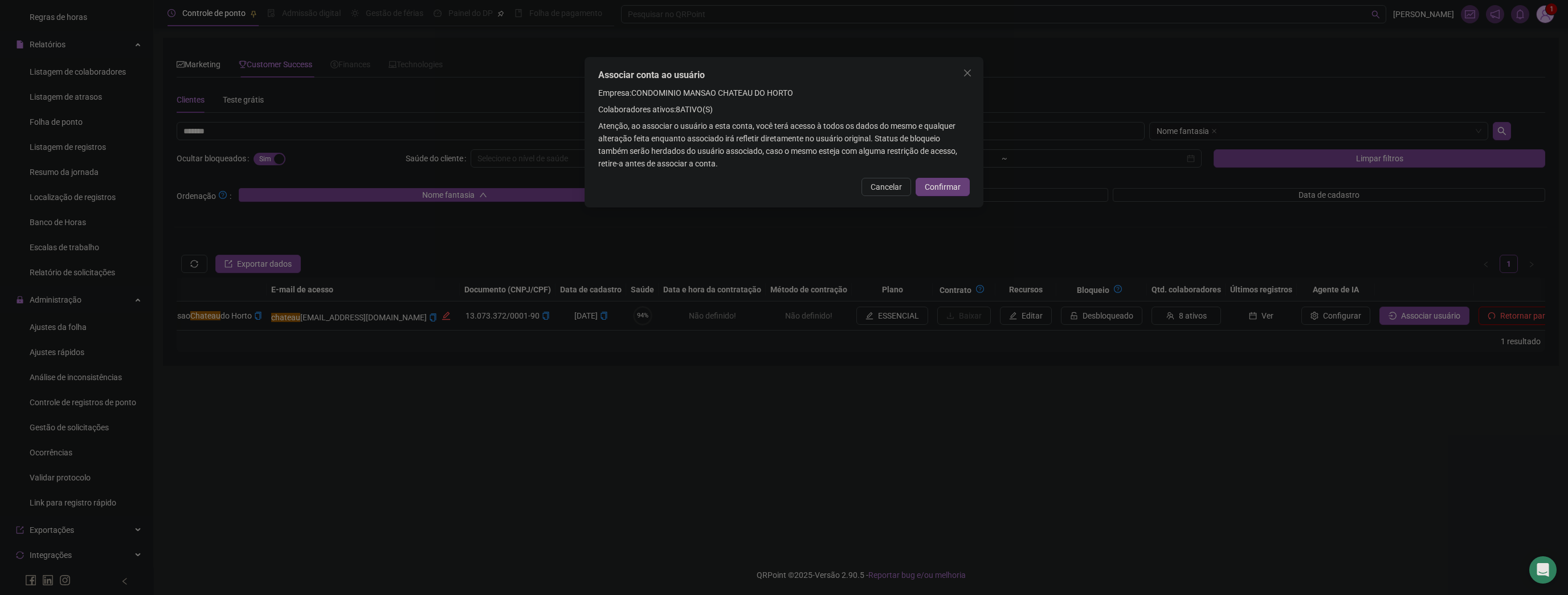
click at [935, 180] on button "Confirmar" at bounding box center [942, 187] width 54 height 18
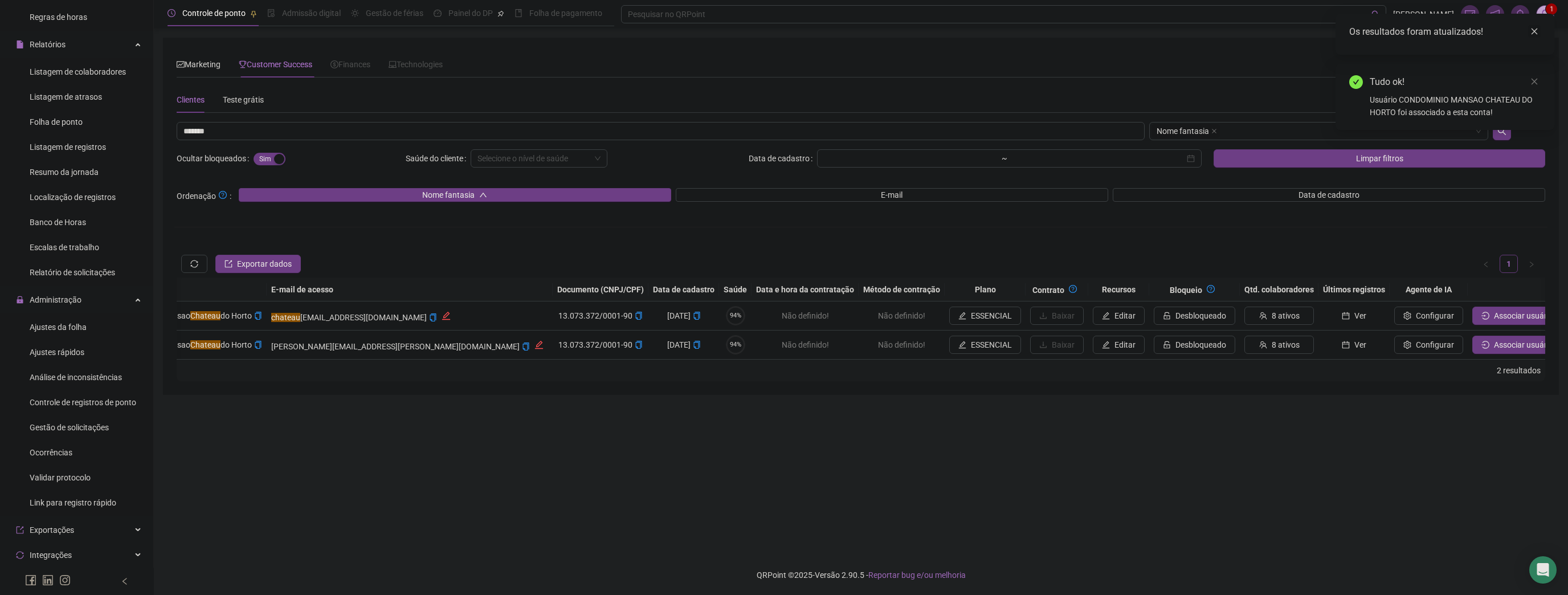
click at [1531, 27] on icon "close" at bounding box center [1534, 31] width 8 height 8
click at [1531, 30] on icon "close" at bounding box center [1534, 31] width 8 height 8
click at [1548, 15] on img at bounding box center [1545, 14] width 17 height 17
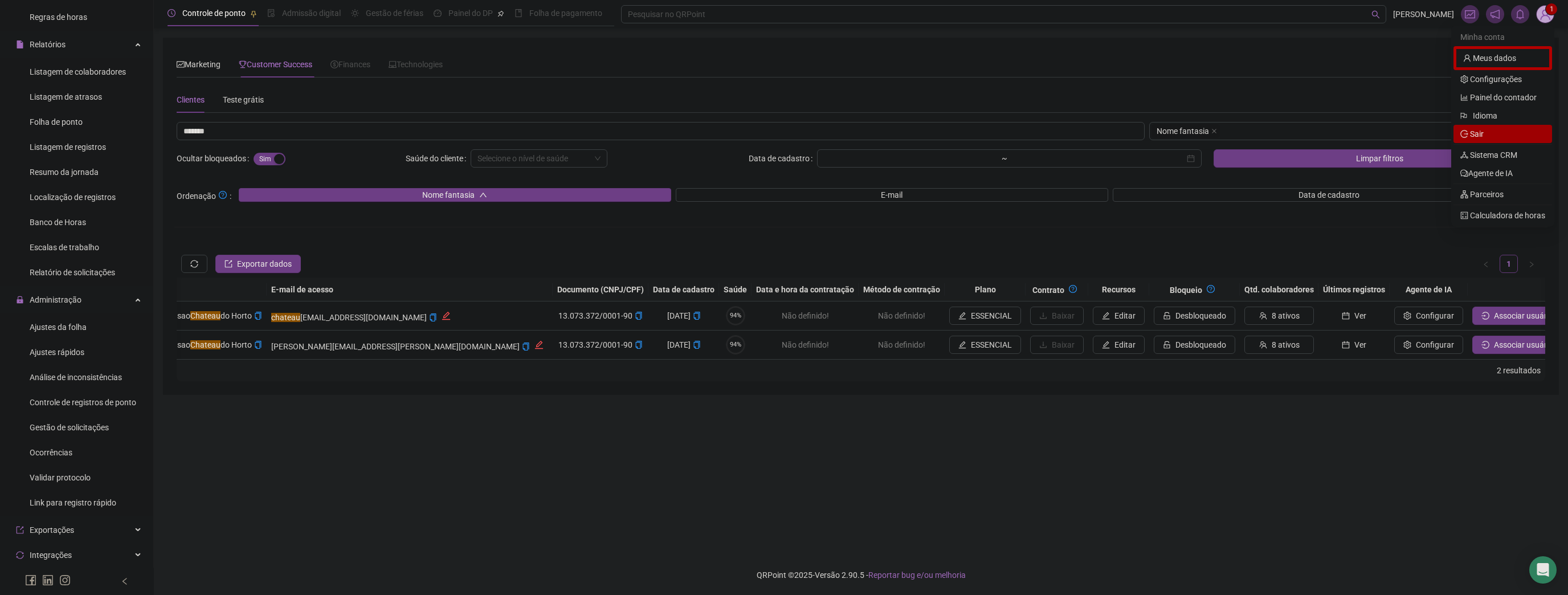
click at [1501, 141] on li "Sair" at bounding box center [1503, 134] width 98 height 18
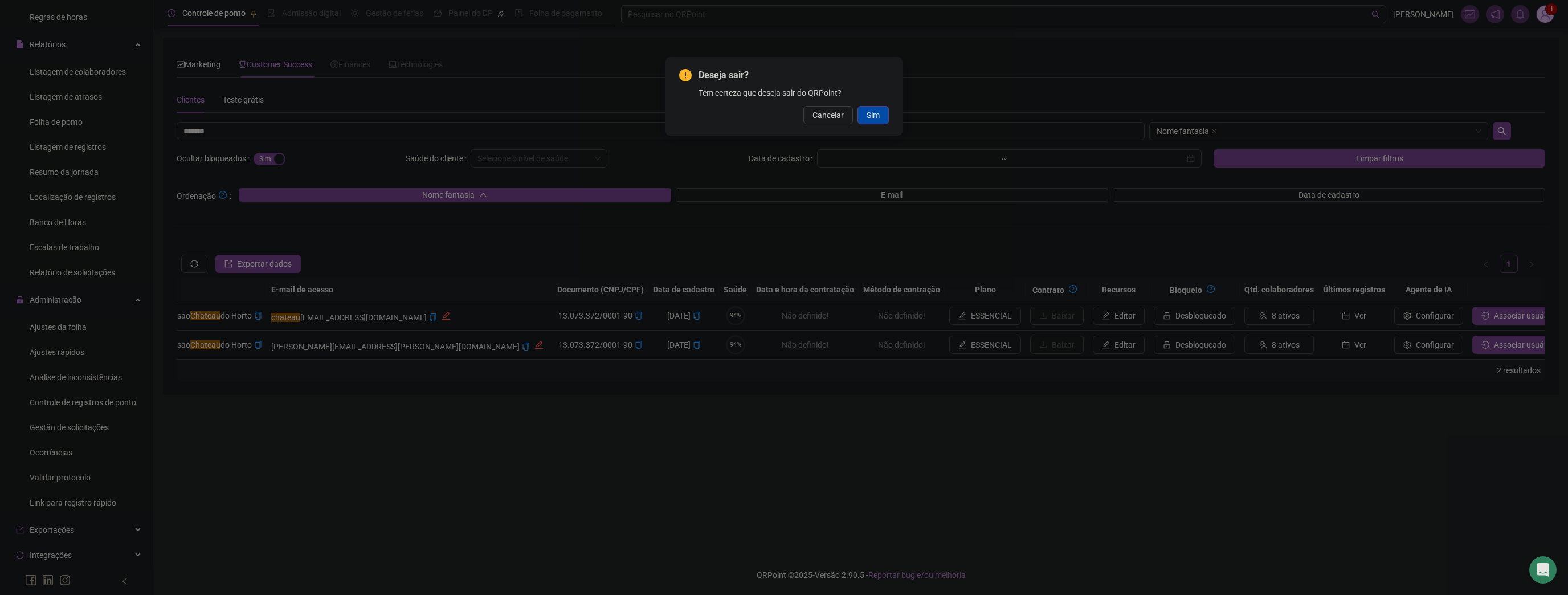
click at [885, 116] on button "Sim" at bounding box center [873, 115] width 32 height 18
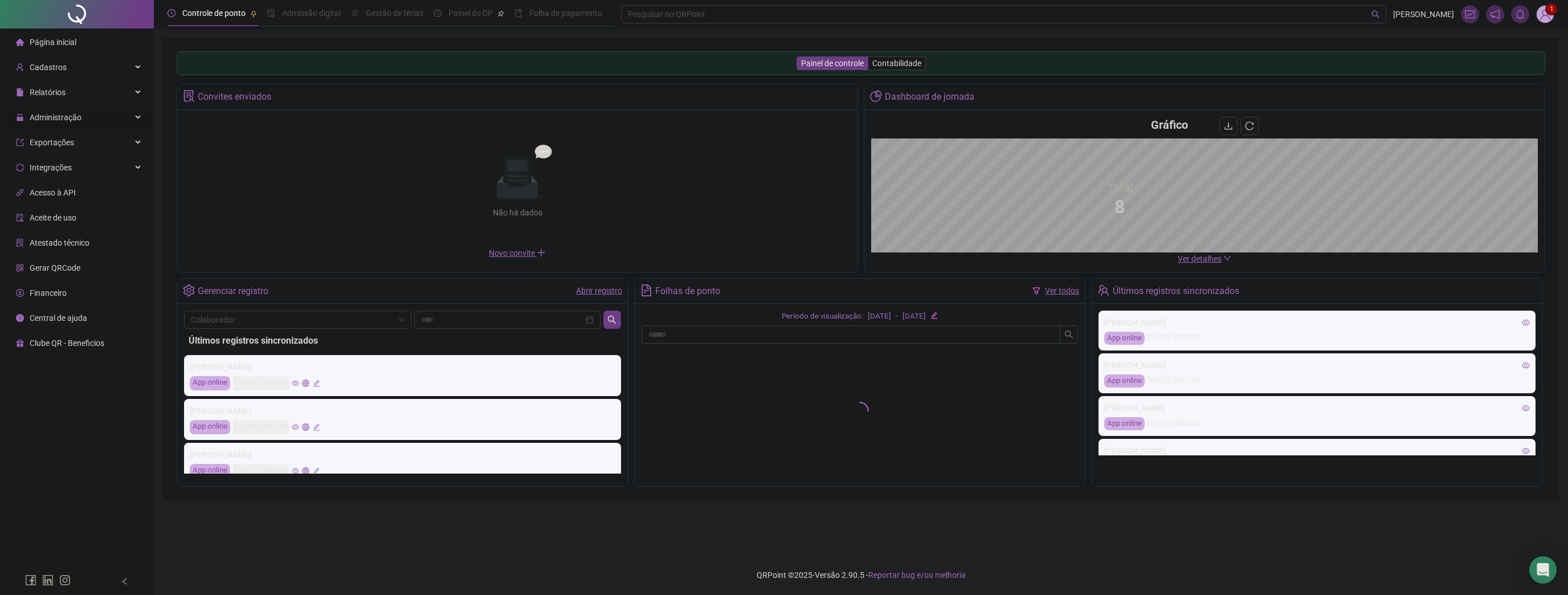
click at [55, 111] on span "Administração" at bounding box center [48, 117] width 65 height 22
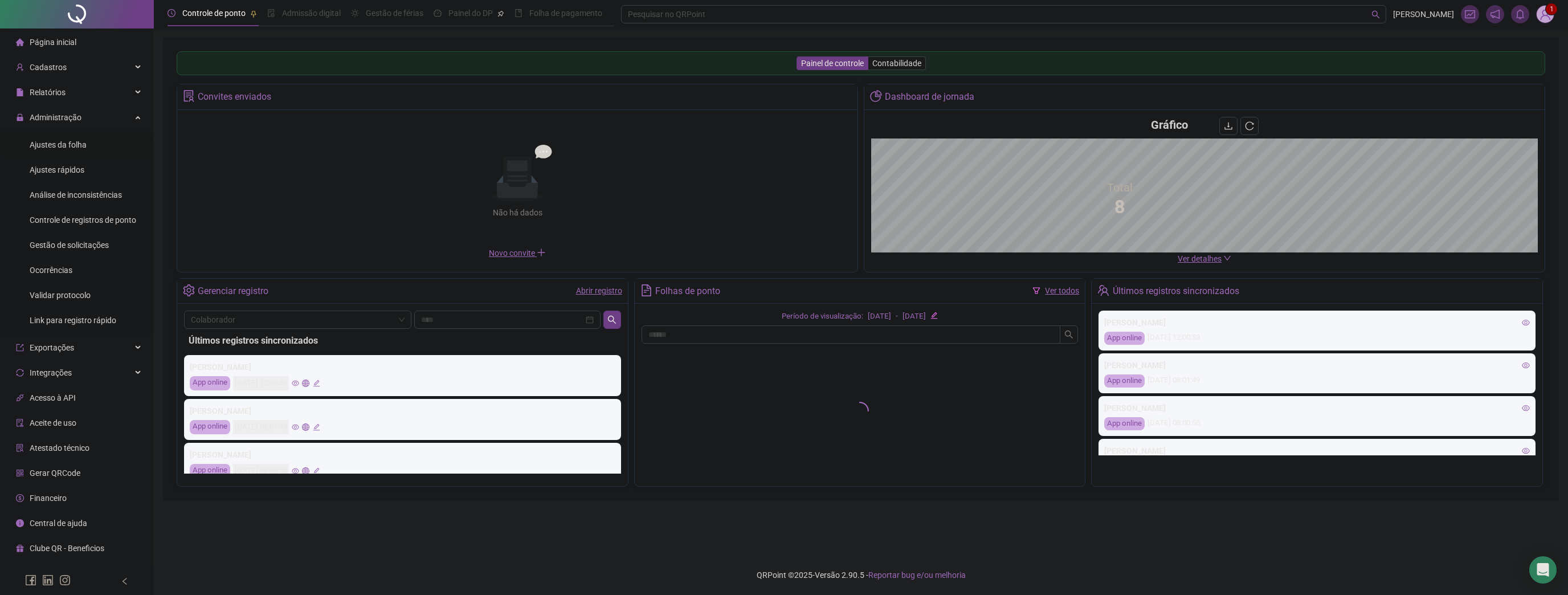
click at [68, 144] on span "Ajustes da folha" at bounding box center [58, 145] width 57 height 9
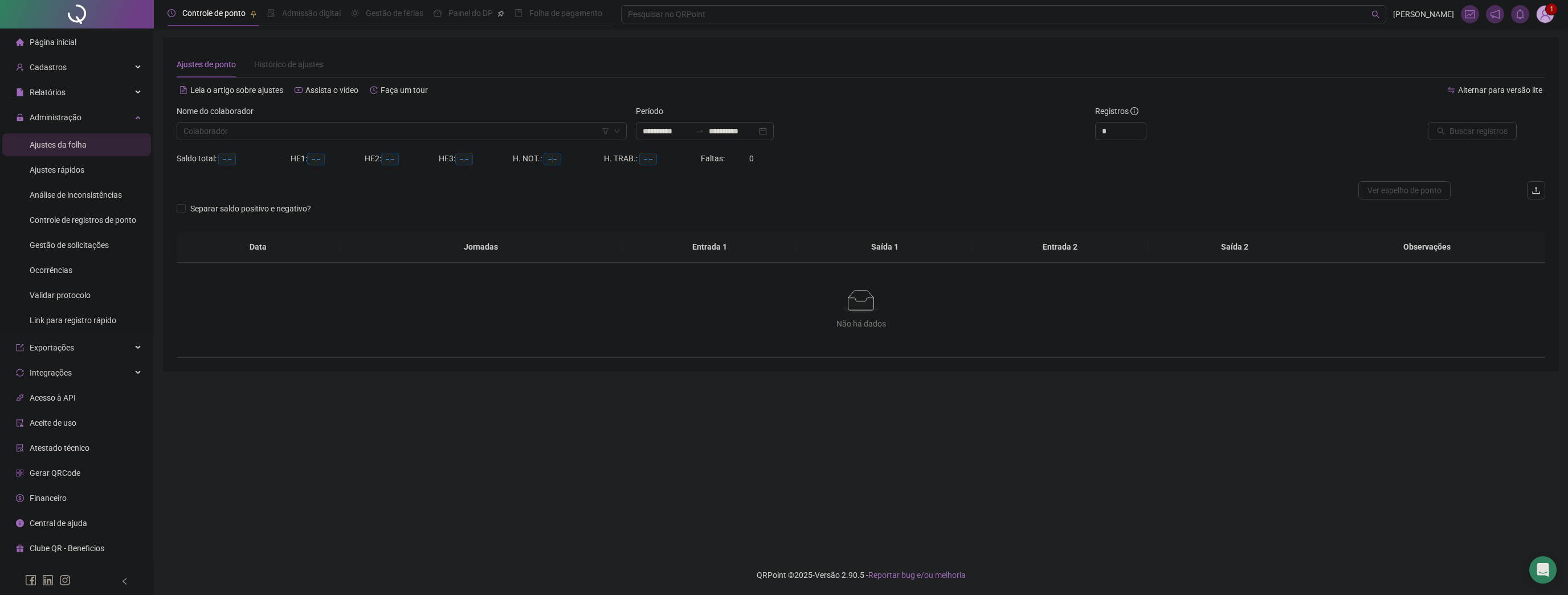
type input "**********"
click at [390, 121] on div "Nome do colaborador" at bounding box center [401, 113] width 450 height 17
click at [388, 127] on input "search" at bounding box center [396, 131] width 426 height 17
type input "**"
drag, startPoint x: 234, startPoint y: 155, endPoint x: 252, endPoint y: 155, distance: 18.0
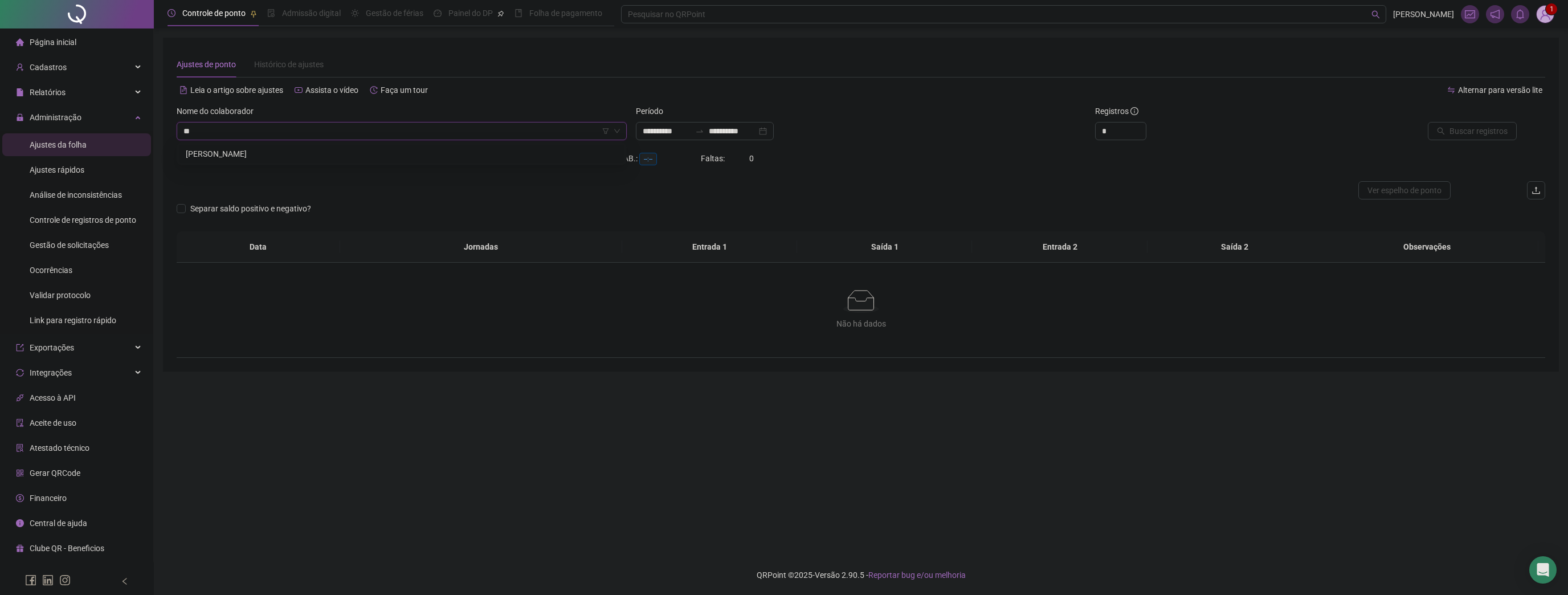
click at [233, 155] on div "BRUNO MARCOS" at bounding box center [401, 154] width 432 height 13
click at [1464, 139] on button "Buscar registros" at bounding box center [1472, 131] width 89 height 18
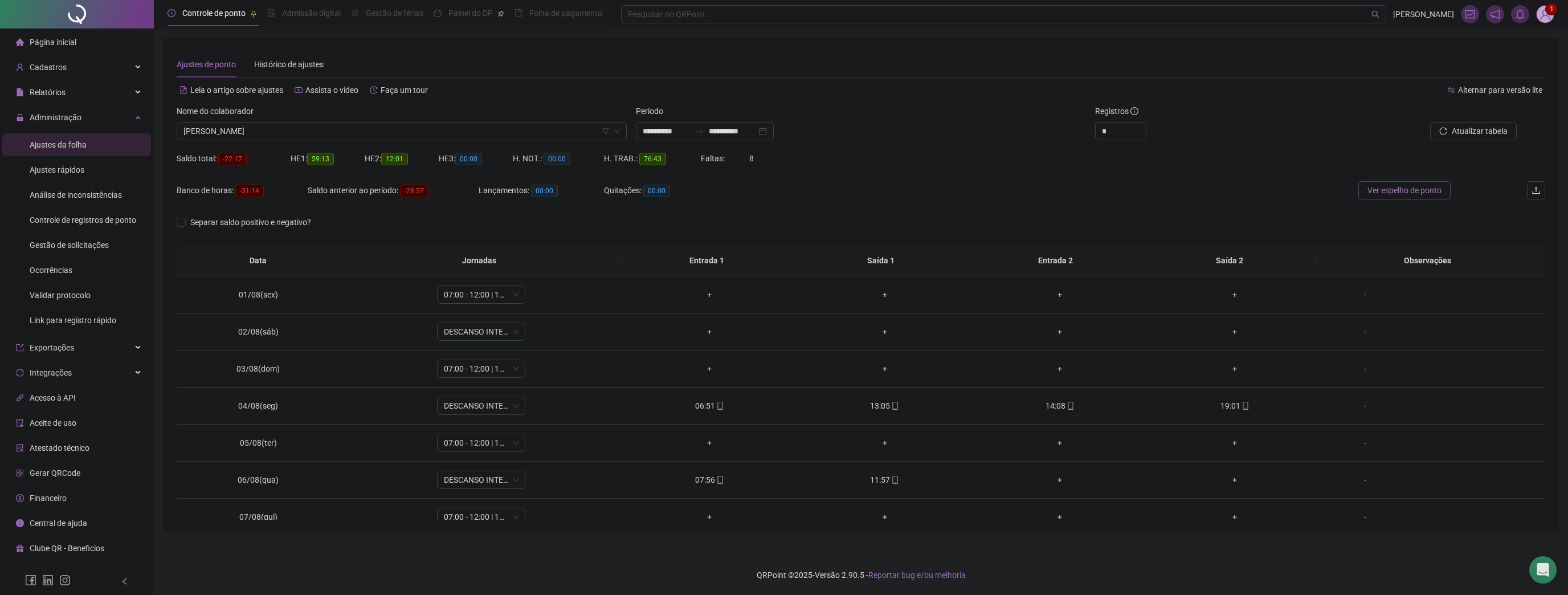
click at [1402, 196] on span "Ver espelho de ponto" at bounding box center [1404, 190] width 74 height 13
click at [1357, 438] on div "-" at bounding box center [1365, 434] width 67 height 13
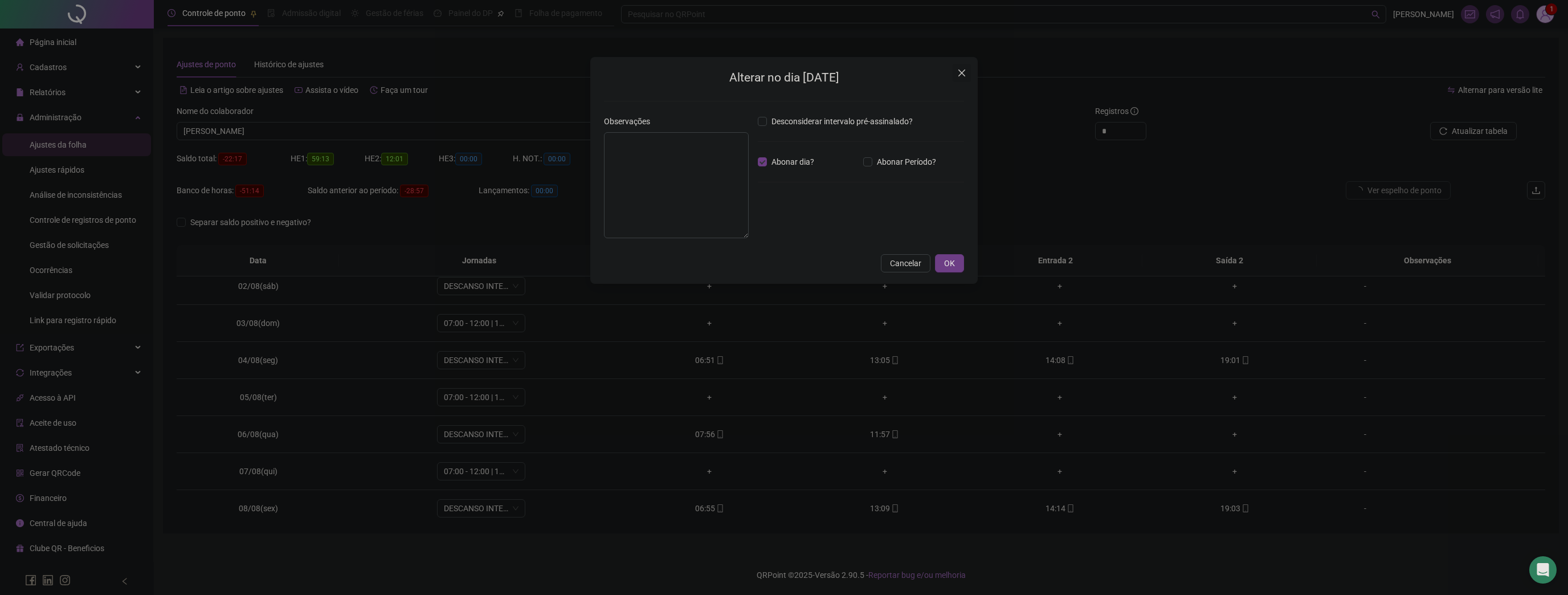
click at [961, 72] on icon "close" at bounding box center [961, 72] width 9 height 9
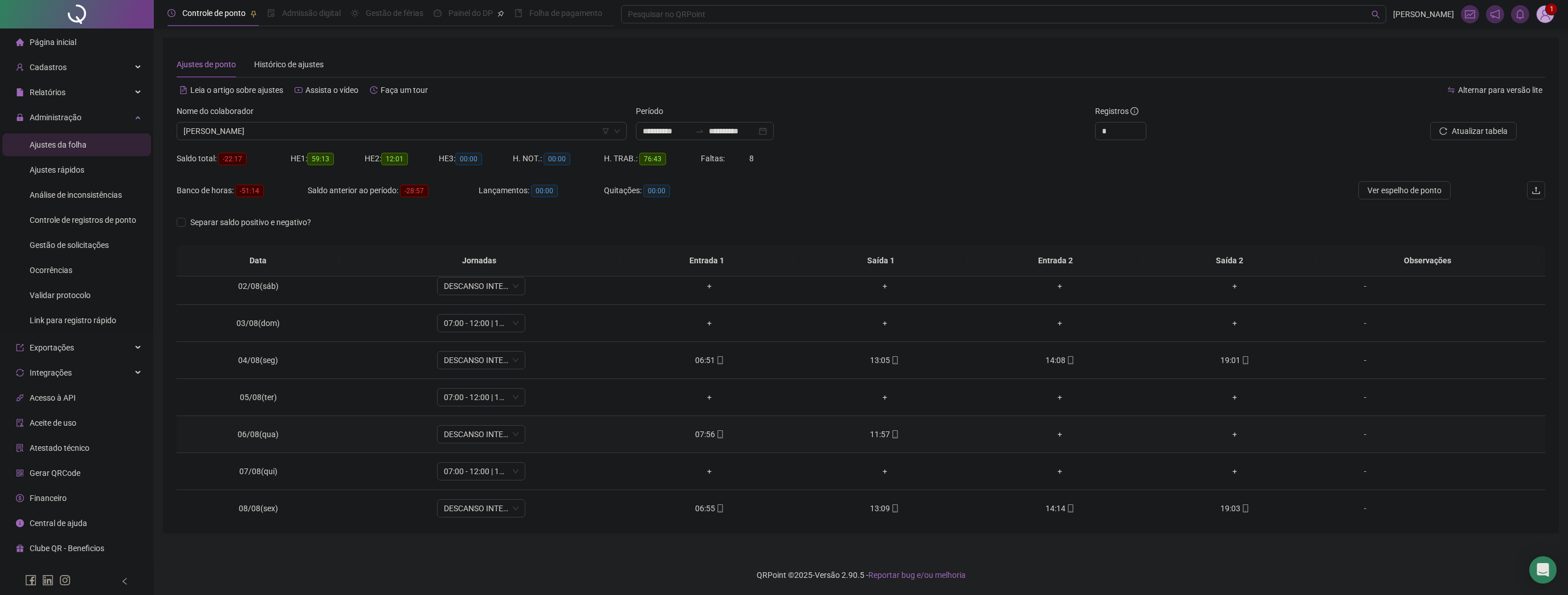
click at [1354, 437] on div "-" at bounding box center [1365, 434] width 67 height 13
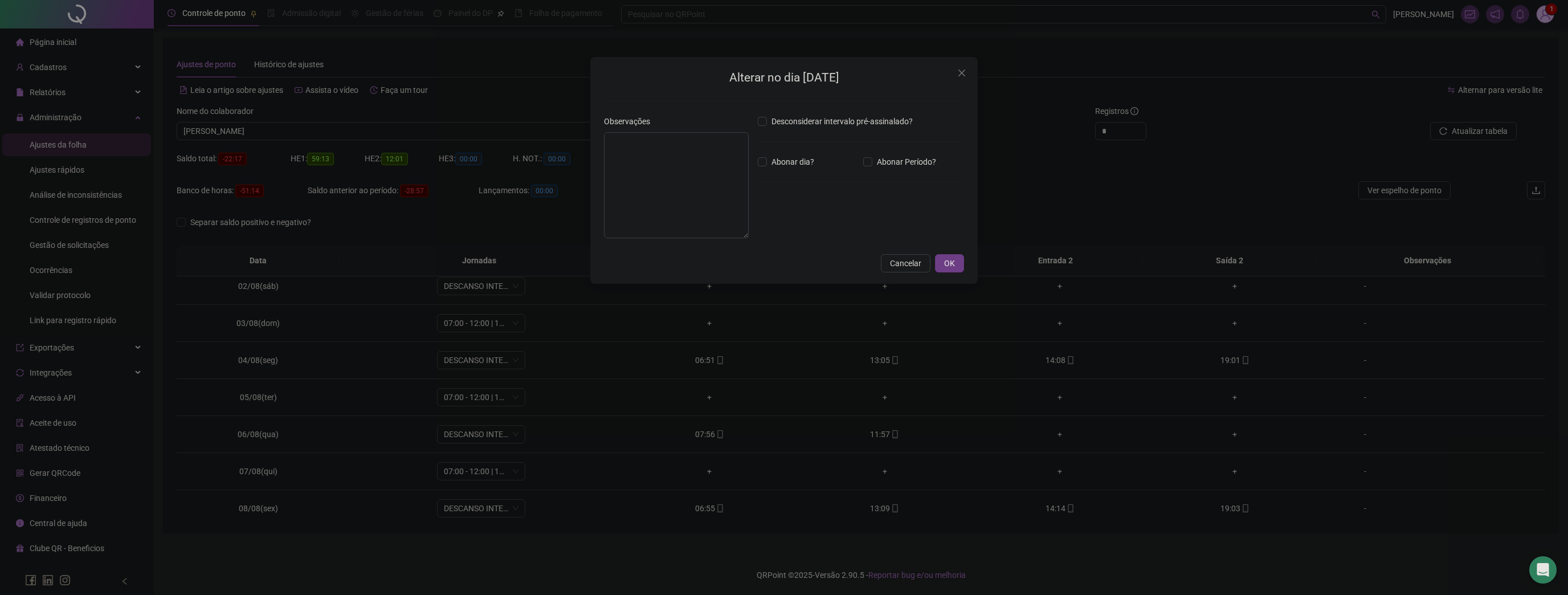
drag, startPoint x: 966, startPoint y: 72, endPoint x: 547, endPoint y: 15, distance: 422.9
click at [966, 72] on span "Close" at bounding box center [961, 72] width 18 height 9
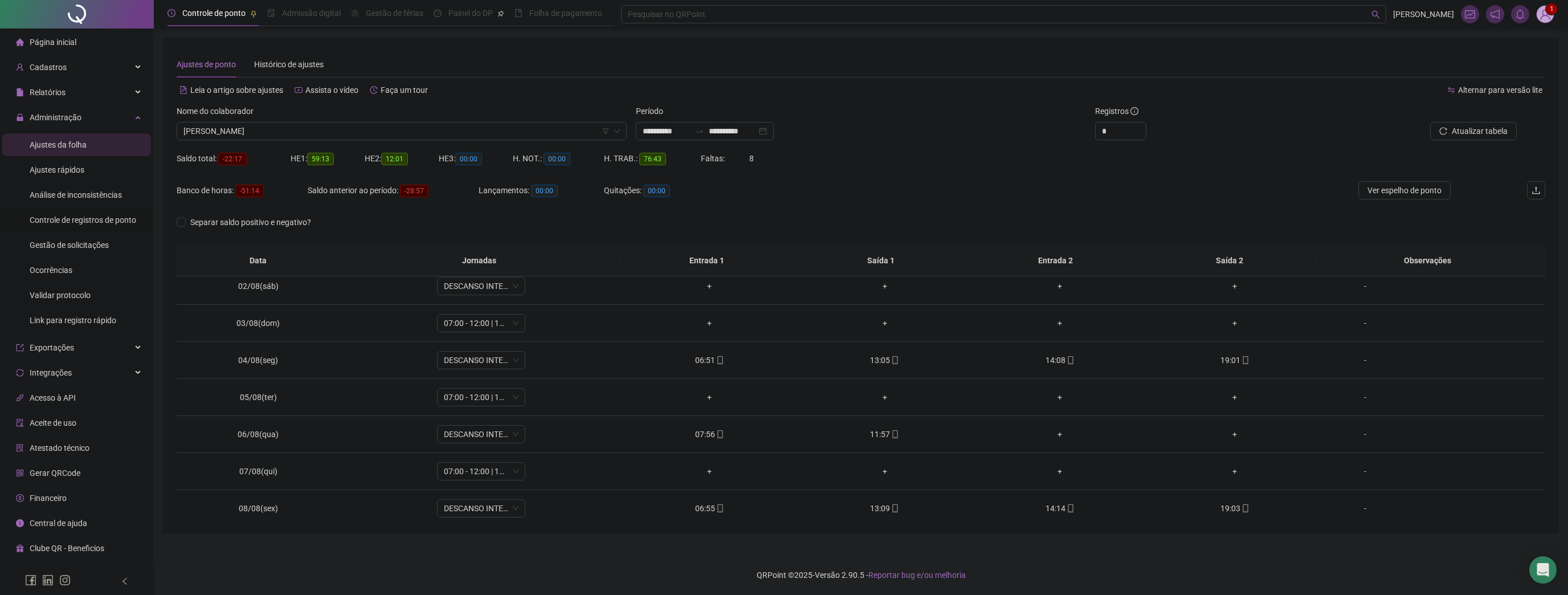
click at [77, 221] on span "Controle de registros de ponto" at bounding box center [83, 220] width 107 height 9
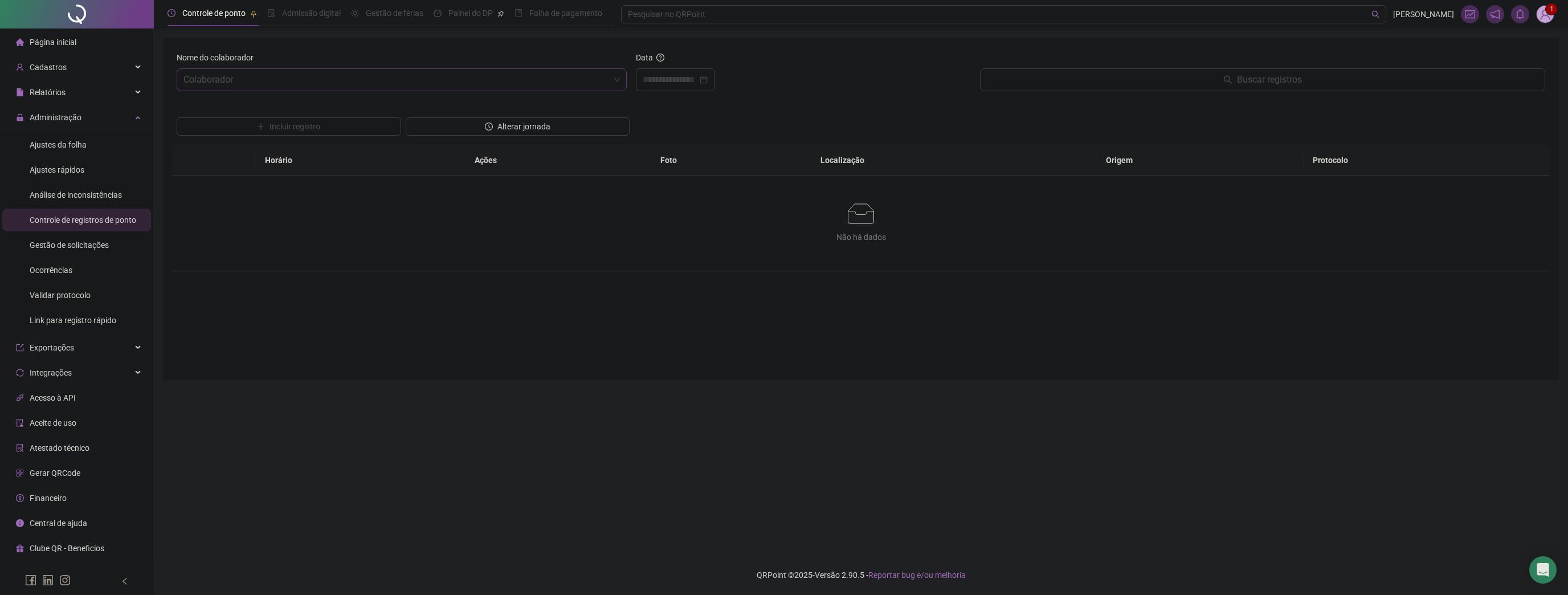
click at [294, 89] on input "search" at bounding box center [396, 79] width 426 height 22
click at [246, 121] on div "BRUNO MARCOS" at bounding box center [401, 123] width 432 height 13
click at [670, 81] on input at bounding box center [670, 79] width 55 height 13
type input "**********"
click at [718, 171] on div "6" at bounding box center [717, 172] width 13 height 13
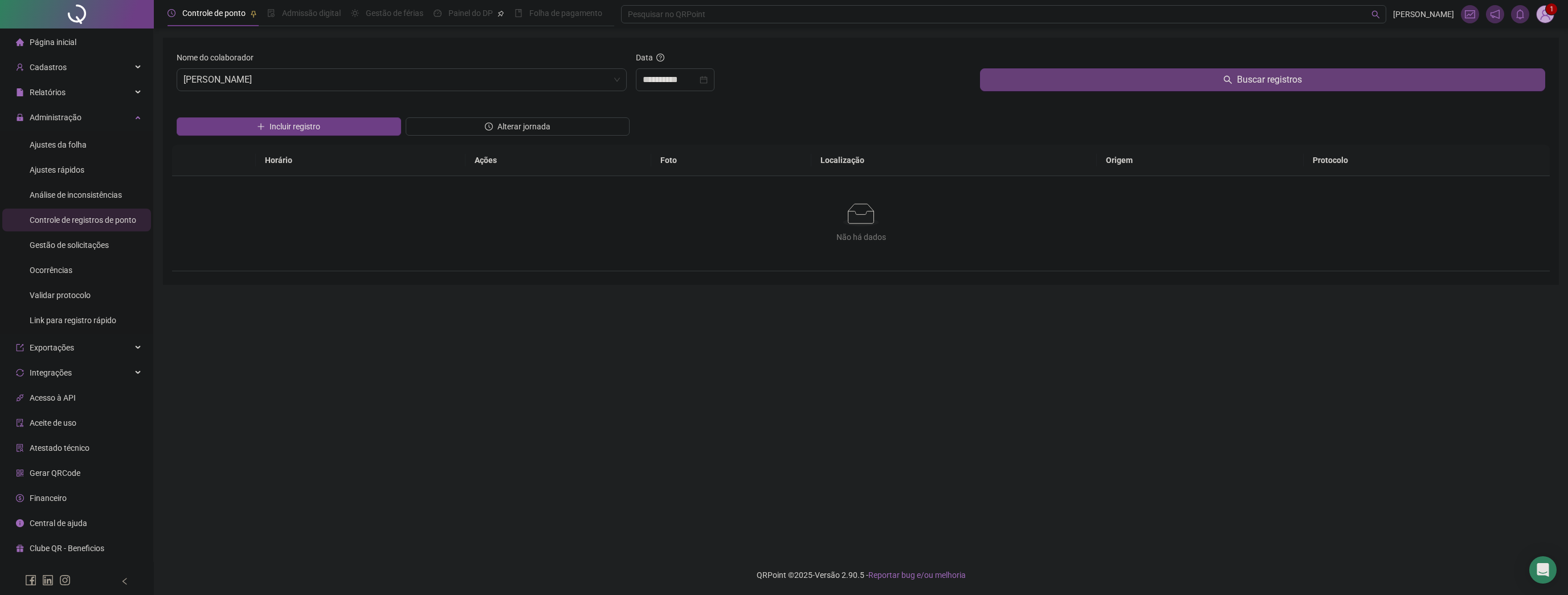
click at [1226, 81] on icon "search" at bounding box center [1227, 79] width 8 height 8
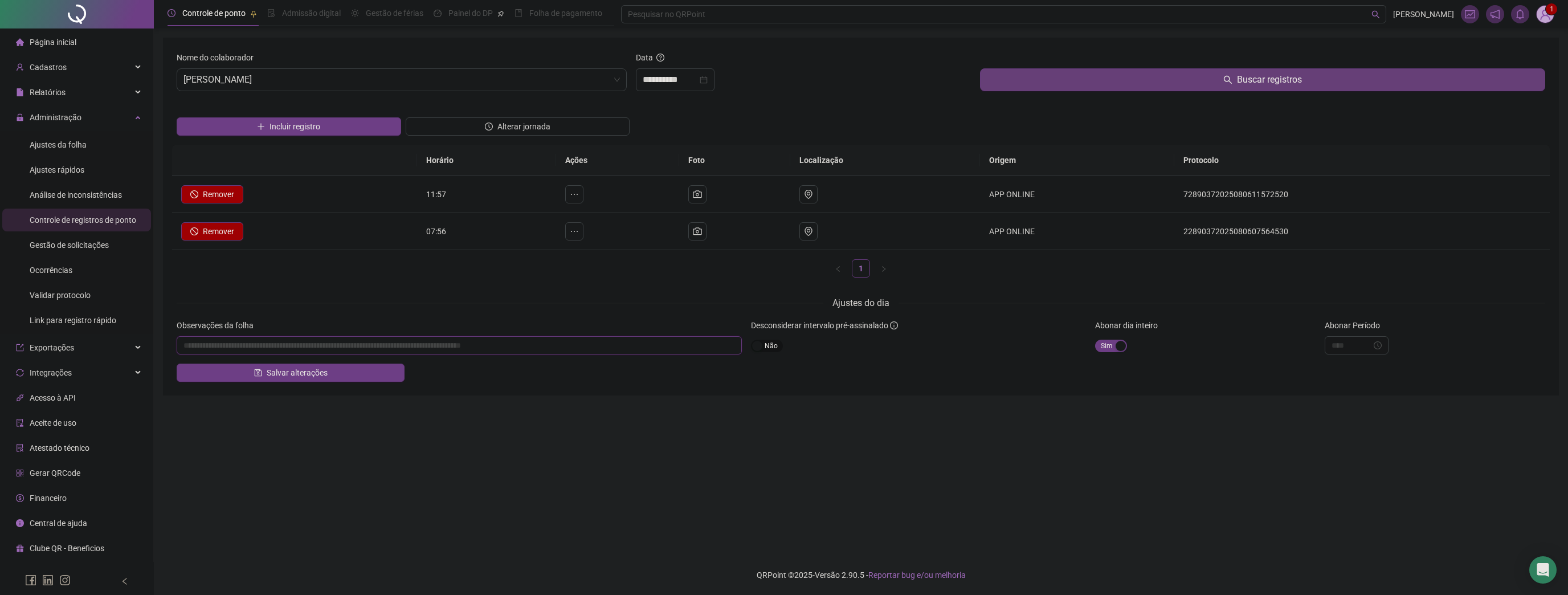
click at [477, 352] on input "textarea" at bounding box center [459, 346] width 565 height 18
click at [1547, 20] on img at bounding box center [1545, 14] width 17 height 17
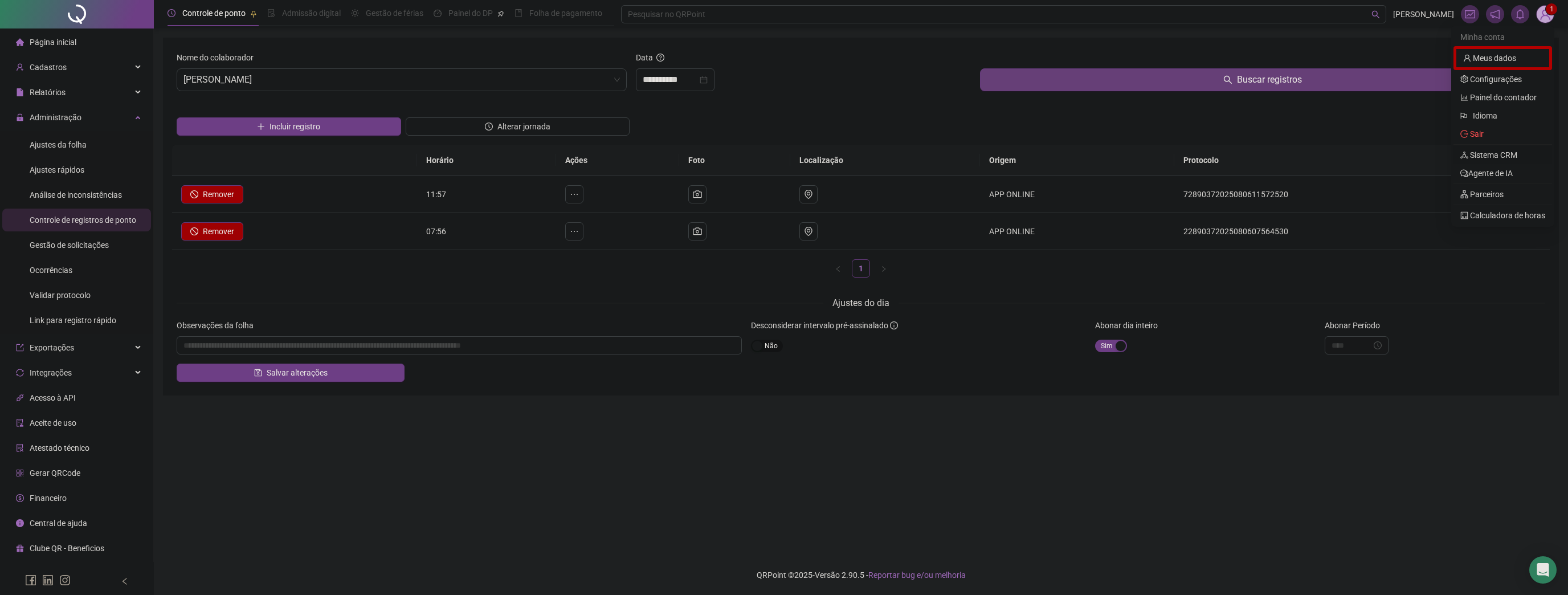
click at [1501, 152] on link "Sistema CRM" at bounding box center [1488, 155] width 57 height 9
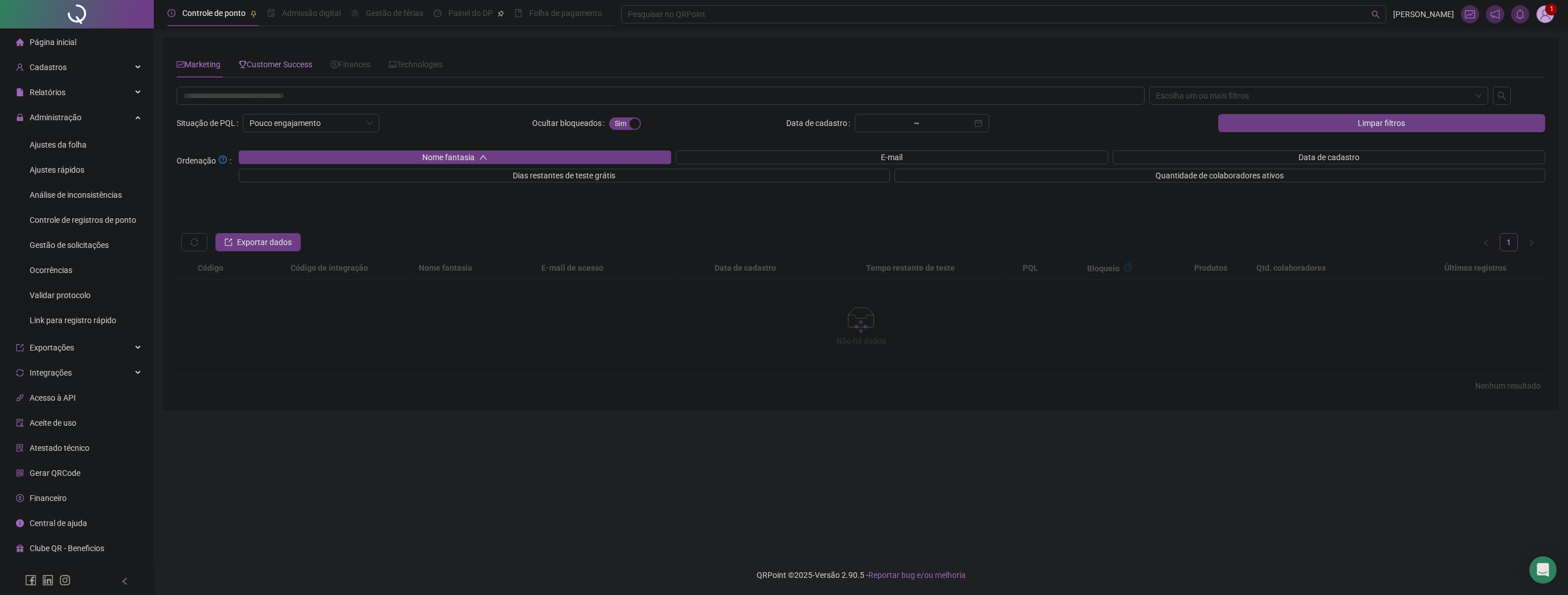
click at [291, 60] on span "Customer Success" at bounding box center [275, 64] width 74 height 9
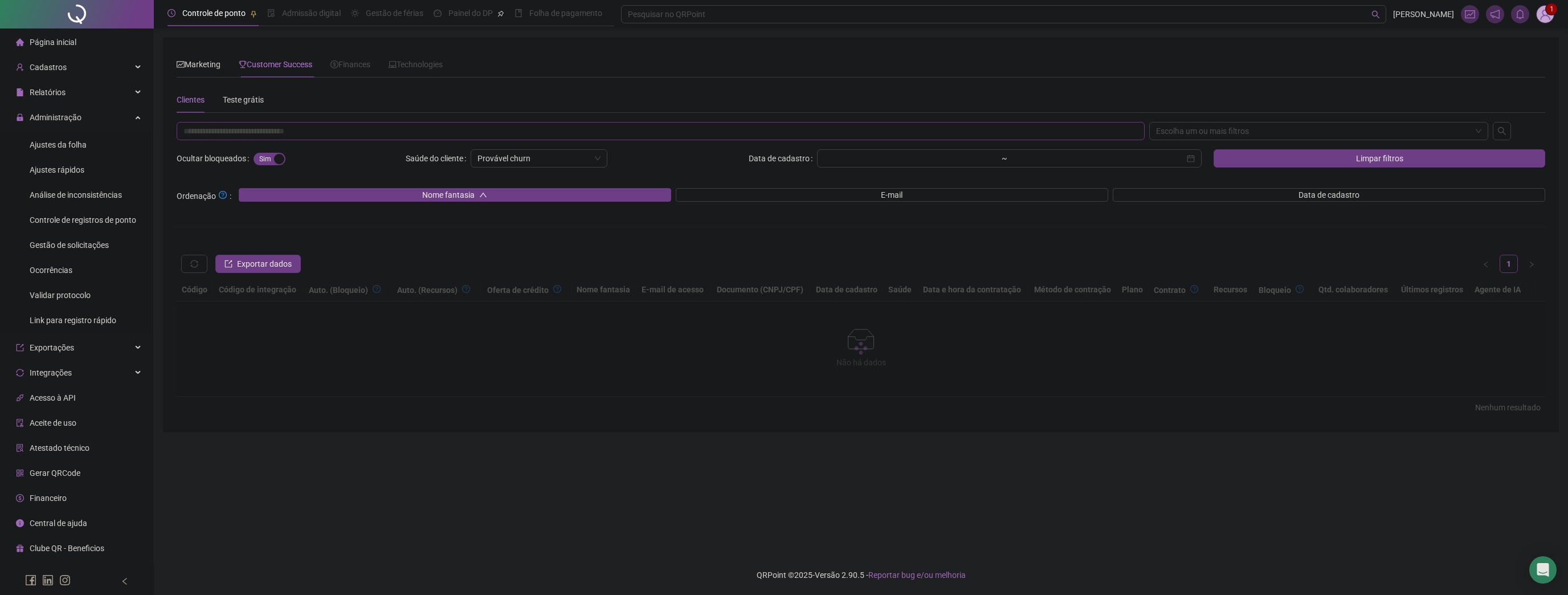
click at [262, 132] on input "text" at bounding box center [660, 131] width 968 height 18
paste input "**********"
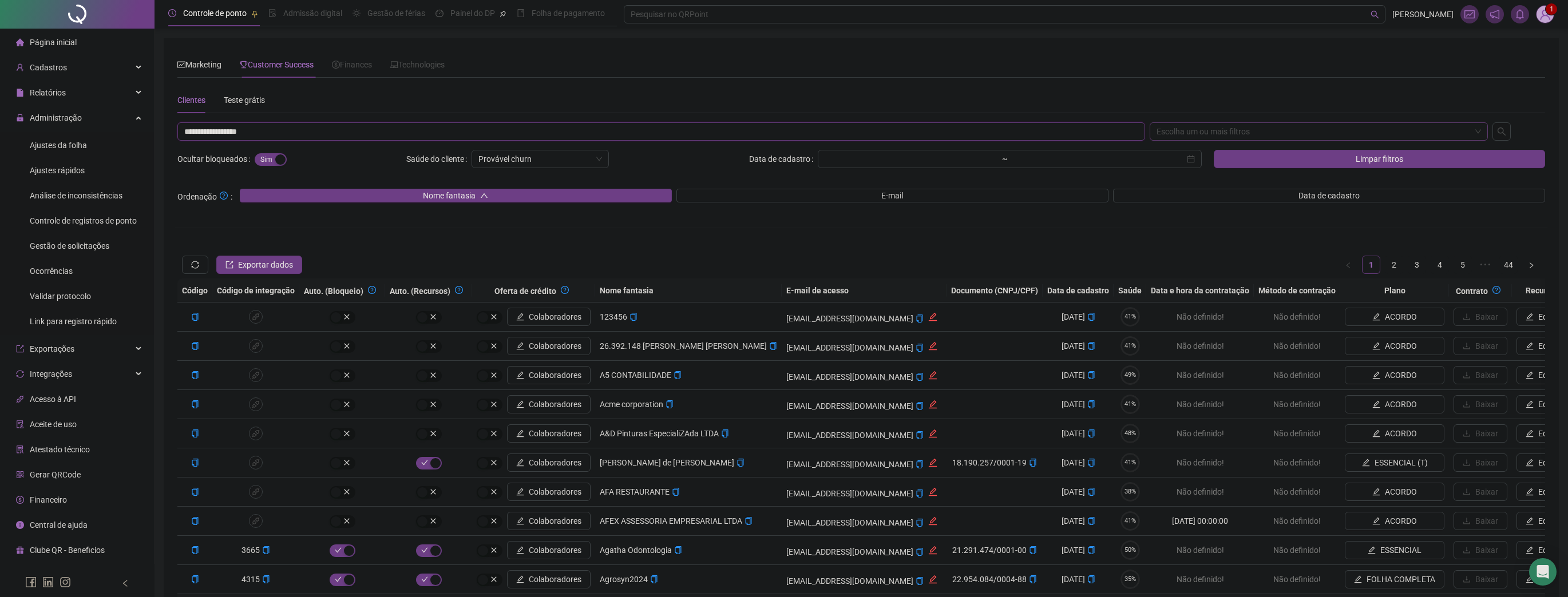
click at [1217, 138] on div "Escolha um ou mais filtros" at bounding box center [1319, 132] width 339 height 18
type input "**********"
click at [1195, 190] on div "CNPJ/CPF" at bounding box center [1319, 191] width 320 height 13
click at [1502, 129] on icon "search" at bounding box center [1501, 131] width 8 height 8
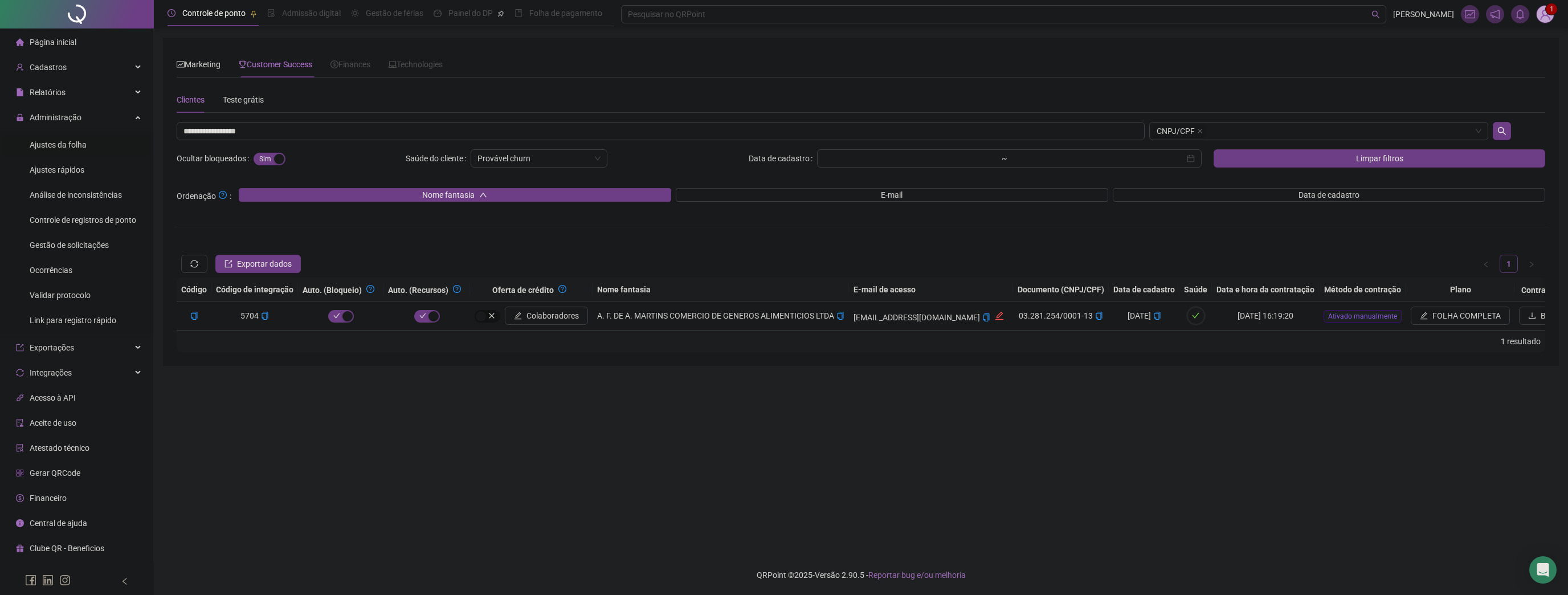
click at [68, 140] on span "Ajustes da folha" at bounding box center [58, 145] width 57 height 9
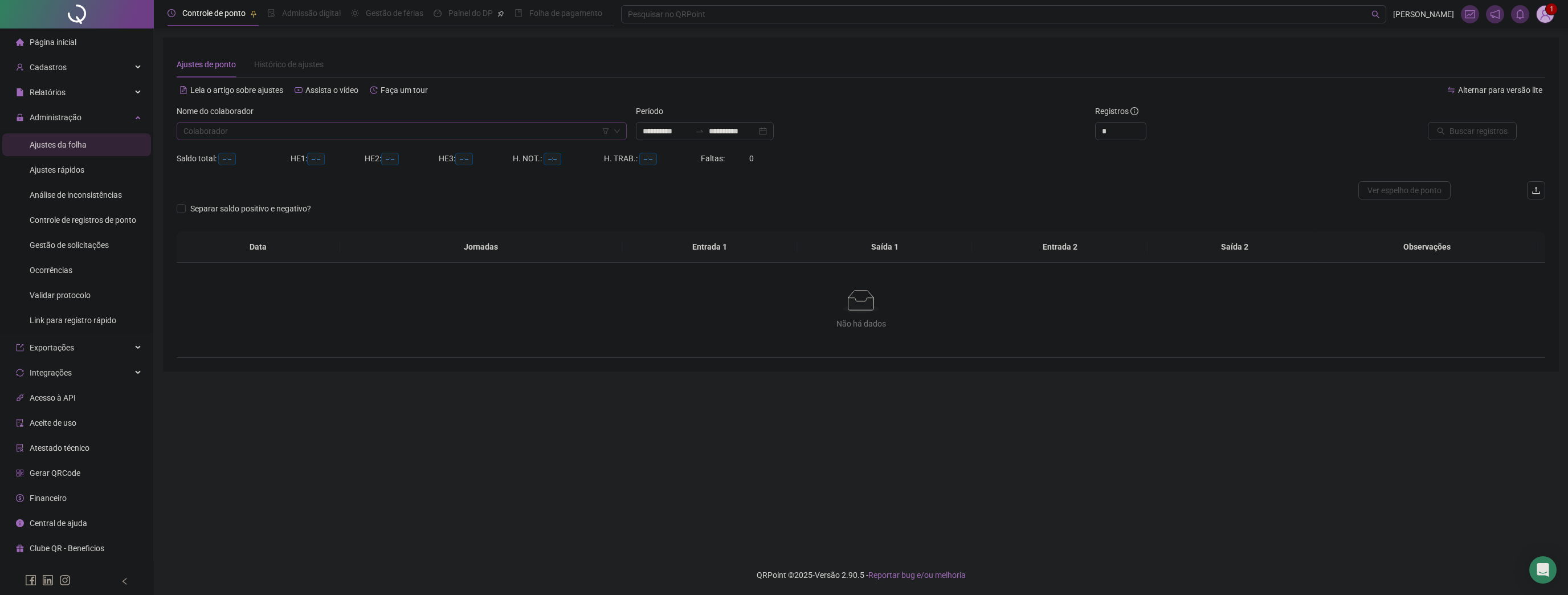
click at [249, 128] on input "search" at bounding box center [396, 131] width 426 height 17
type input "**********"
click at [255, 172] on div "BRUNO MARCOS" at bounding box center [401, 172] width 432 height 13
click at [1456, 139] on button "Buscar registros" at bounding box center [1472, 131] width 89 height 18
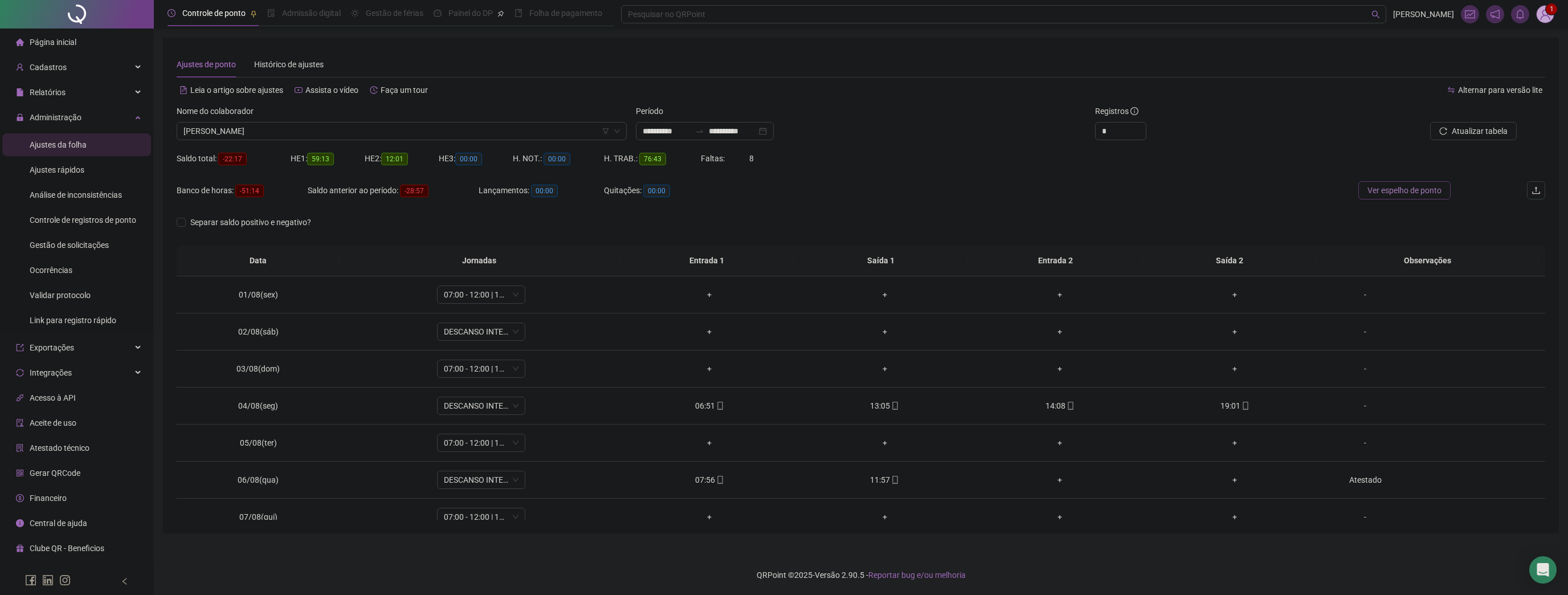
click at [1400, 190] on span "Ver espelho de ponto" at bounding box center [1404, 190] width 74 height 13
click at [1538, 7] on span at bounding box center [1545, 14] width 18 height 18
click at [1489, 150] on link "Sistema CRM" at bounding box center [1488, 155] width 57 height 9
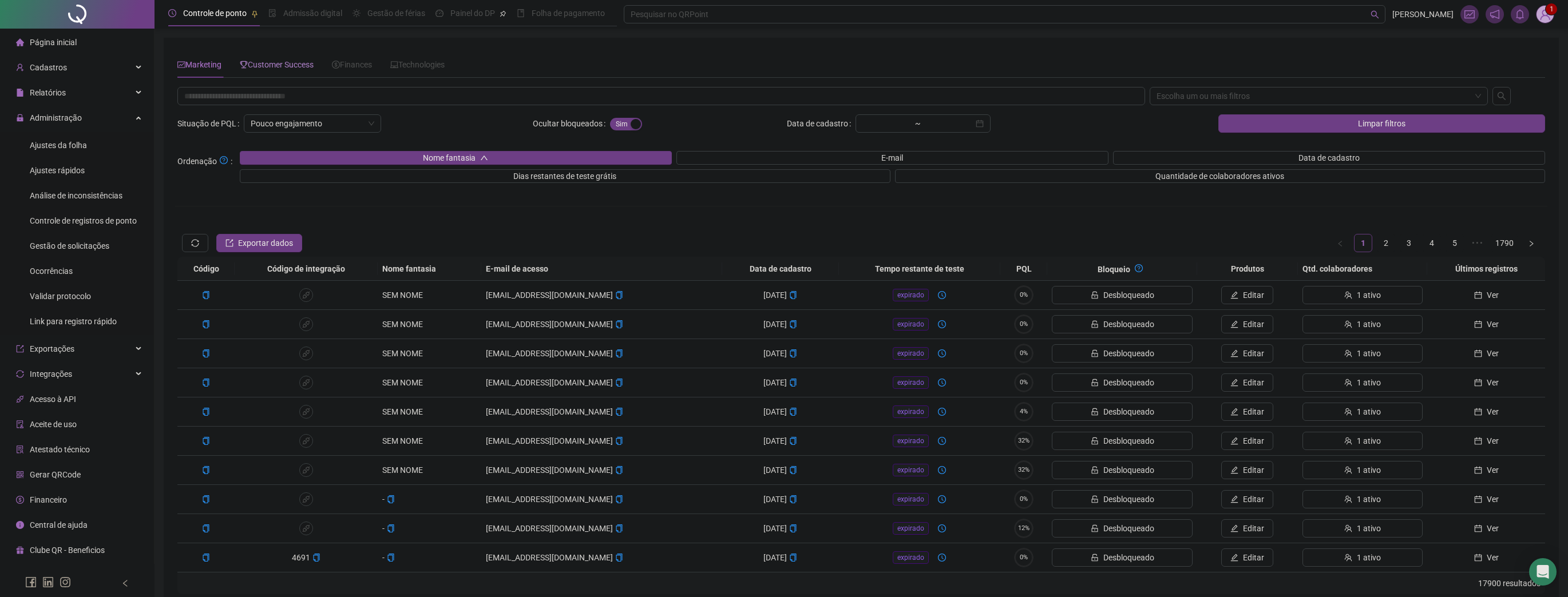
click at [300, 63] on span "Customer Success" at bounding box center [276, 64] width 74 height 9
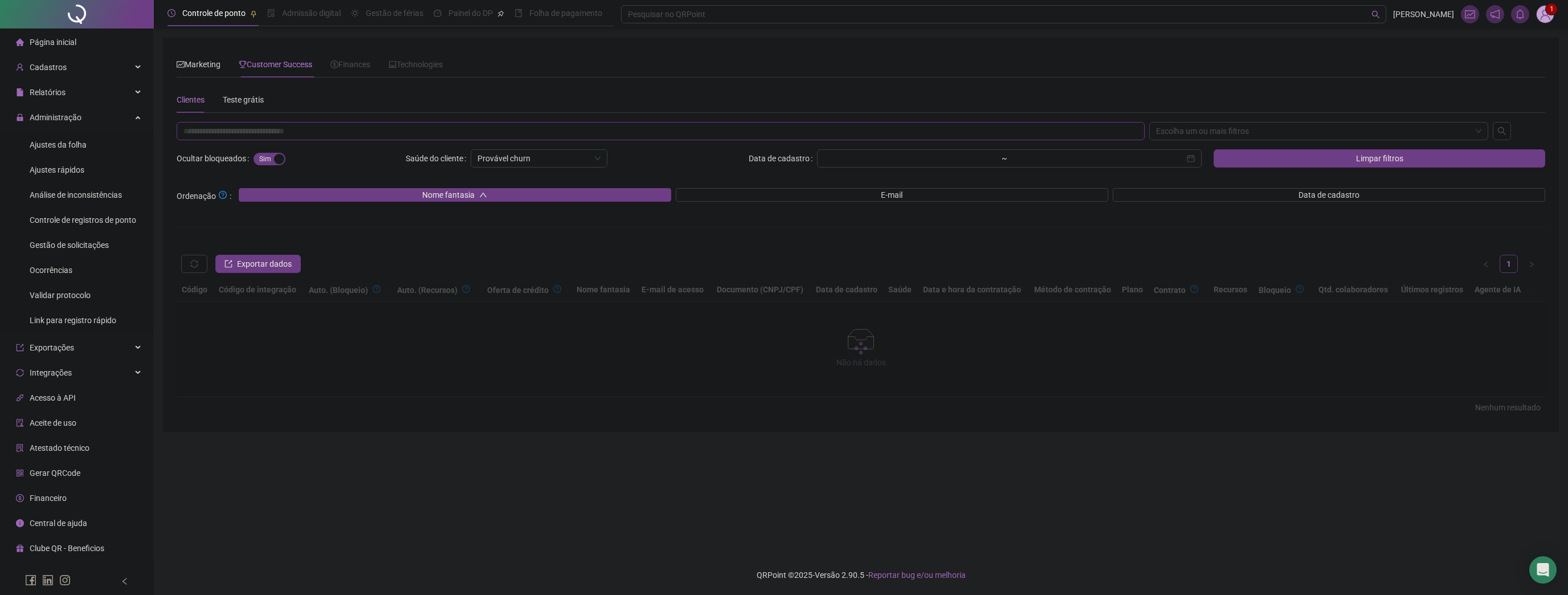
click at [282, 133] on input "text" at bounding box center [660, 131] width 968 height 18
paste input "**********"
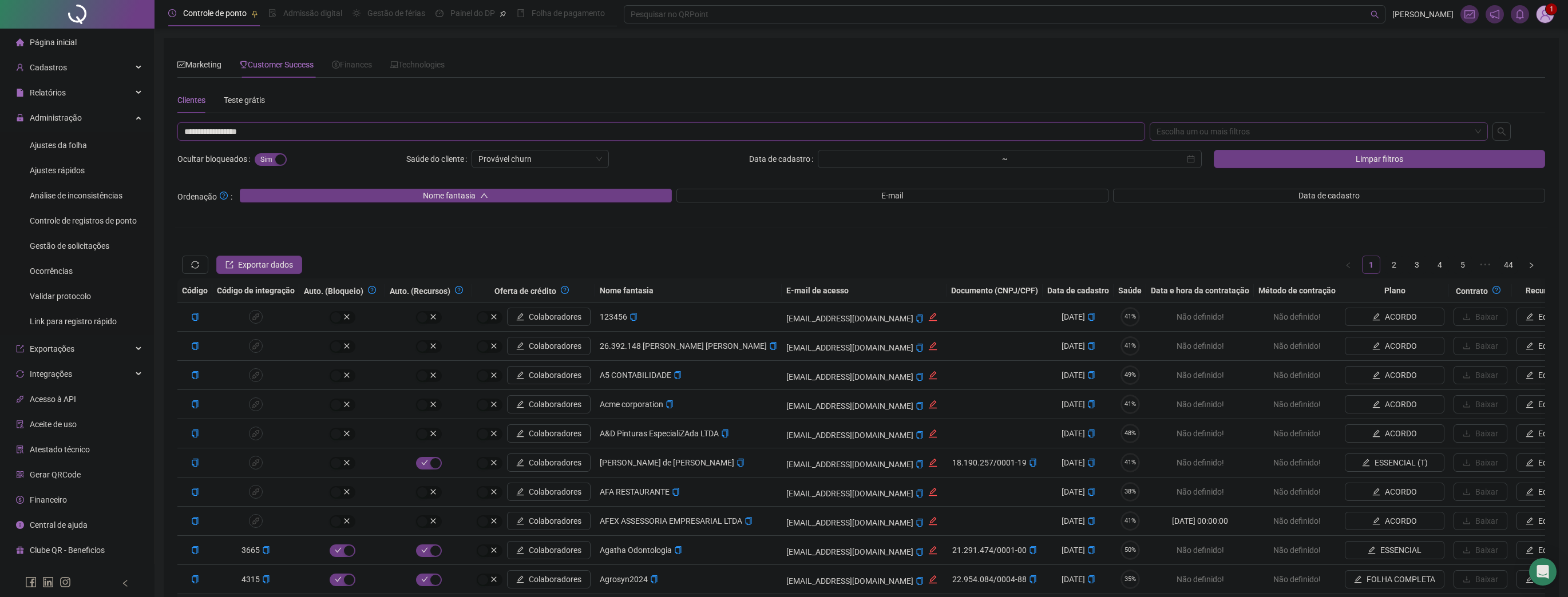
click at [1202, 131] on div "Escolha um ou mais filtros" at bounding box center [1319, 132] width 339 height 18
type input "**********"
drag, startPoint x: 1016, startPoint y: 101, endPoint x: 1202, endPoint y: 131, distance: 188.4
click at [1016, 101] on div "Clientes Teste grátis" at bounding box center [861, 99] width 1368 height 26
drag, startPoint x: 1398, startPoint y: 167, endPoint x: 1353, endPoint y: 161, distance: 45.4
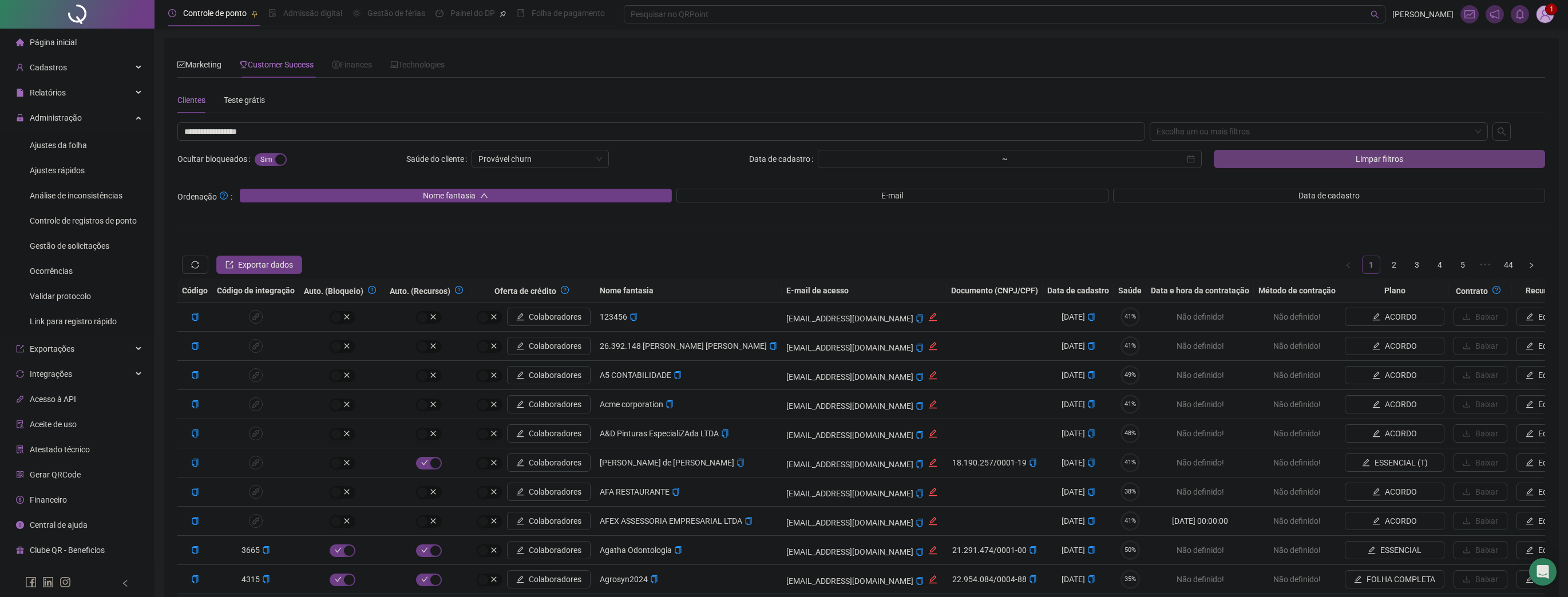
click at [1397, 167] on button "Limpar filtros" at bounding box center [1380, 159] width 332 height 18
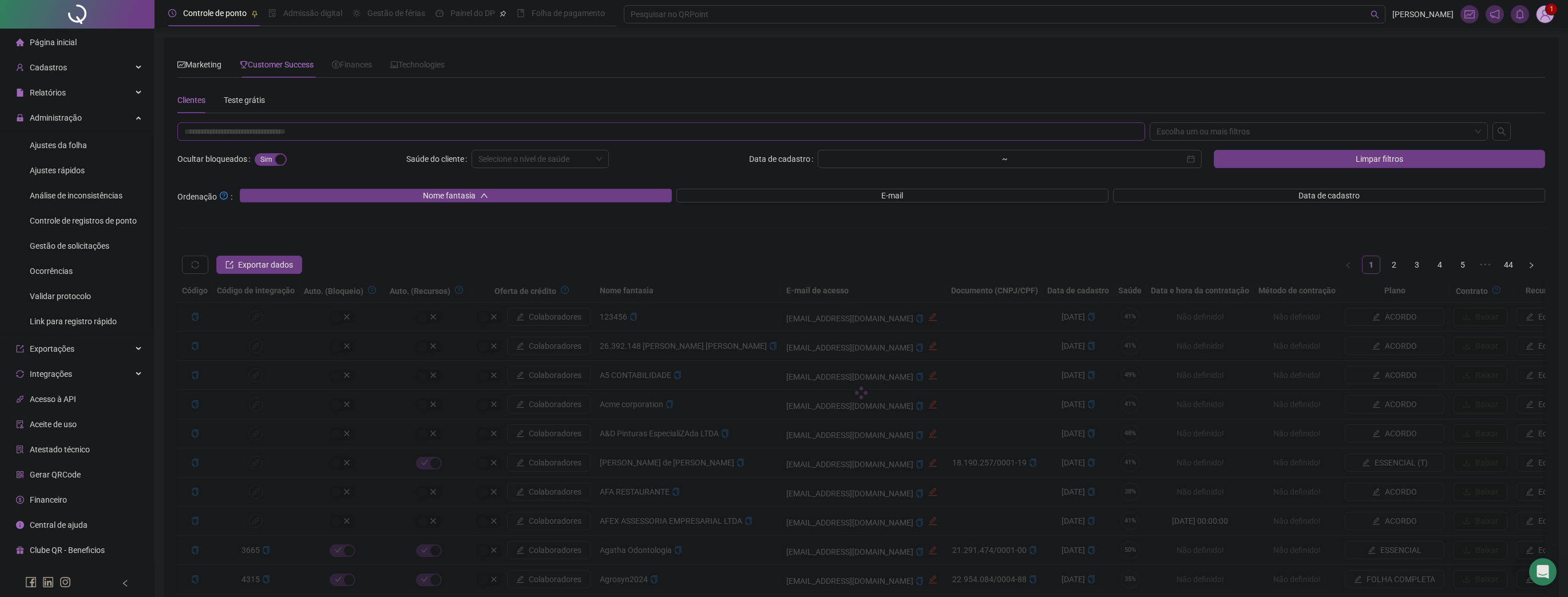
click at [583, 125] on input "text" at bounding box center [661, 132] width 968 height 18
paste input "**********"
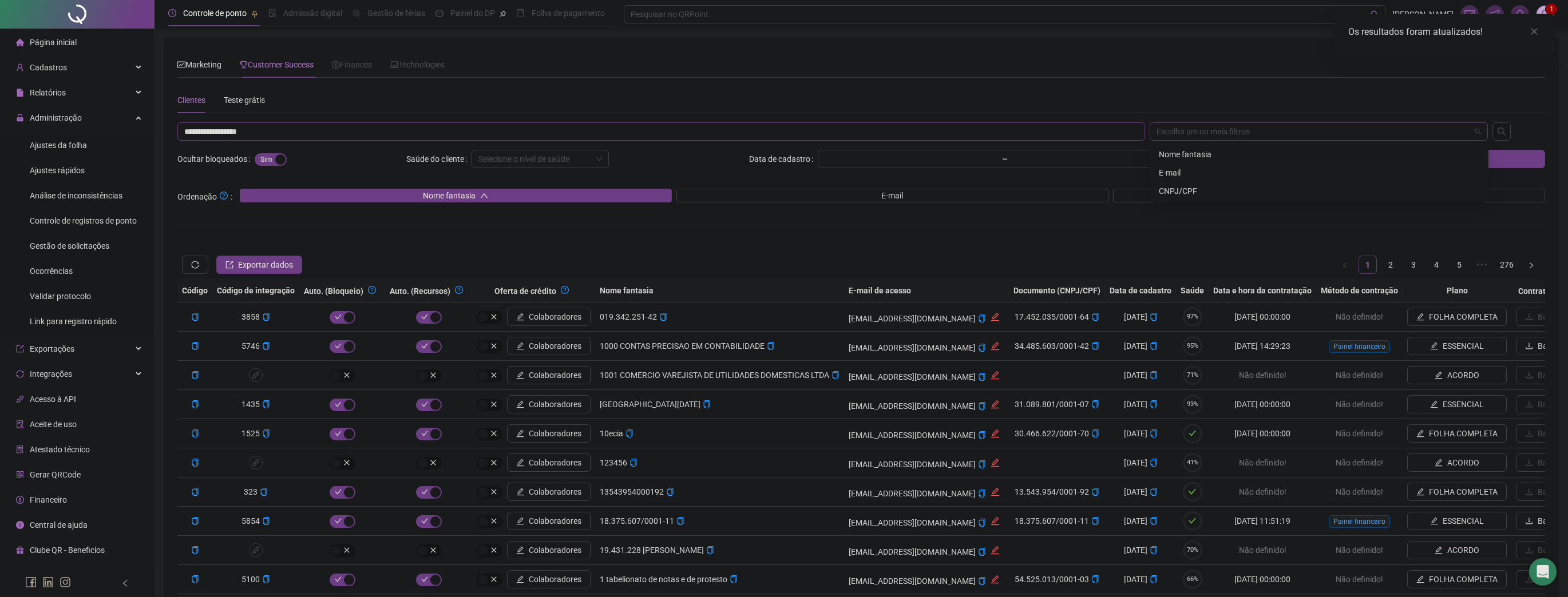
click at [1272, 123] on div "Escolha um ou mais filtros" at bounding box center [1319, 132] width 339 height 18
type input "**********"
click at [1184, 190] on div "CNPJ/CPF" at bounding box center [1319, 191] width 320 height 13
click at [1527, 160] on button "Limpar filtros" at bounding box center [1380, 159] width 332 height 18
click at [708, 135] on input "text" at bounding box center [661, 132] width 968 height 18
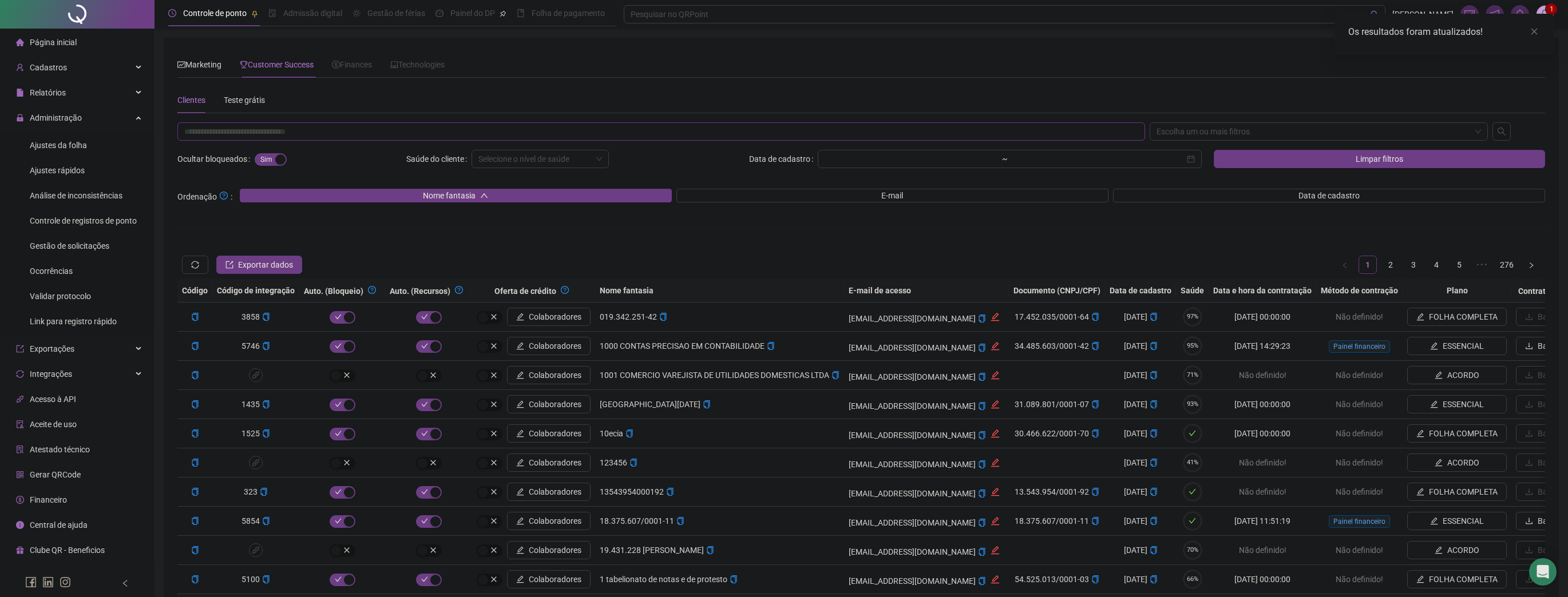
paste input "**********"
click at [1226, 131] on div "Escolha um ou mais filtros" at bounding box center [1319, 132] width 339 height 18
type input "**********"
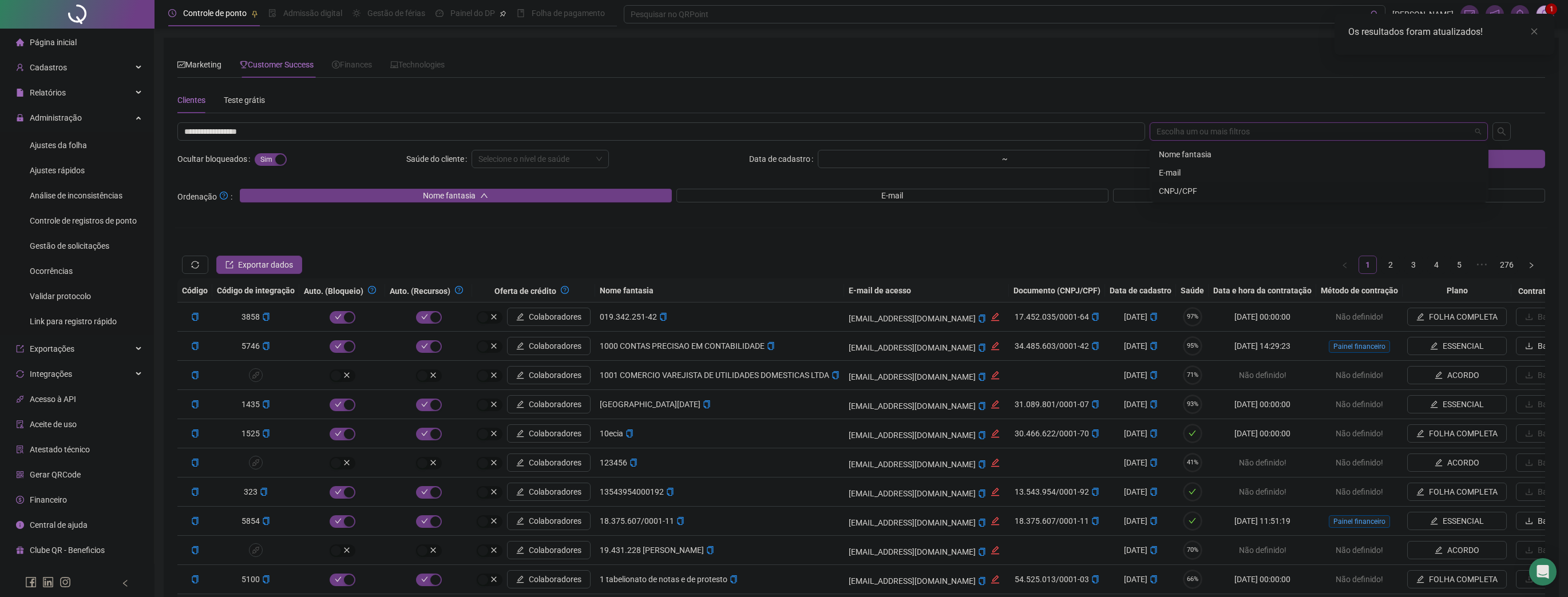
click at [1179, 188] on div "CNPJ/CPF" at bounding box center [1319, 191] width 320 height 13
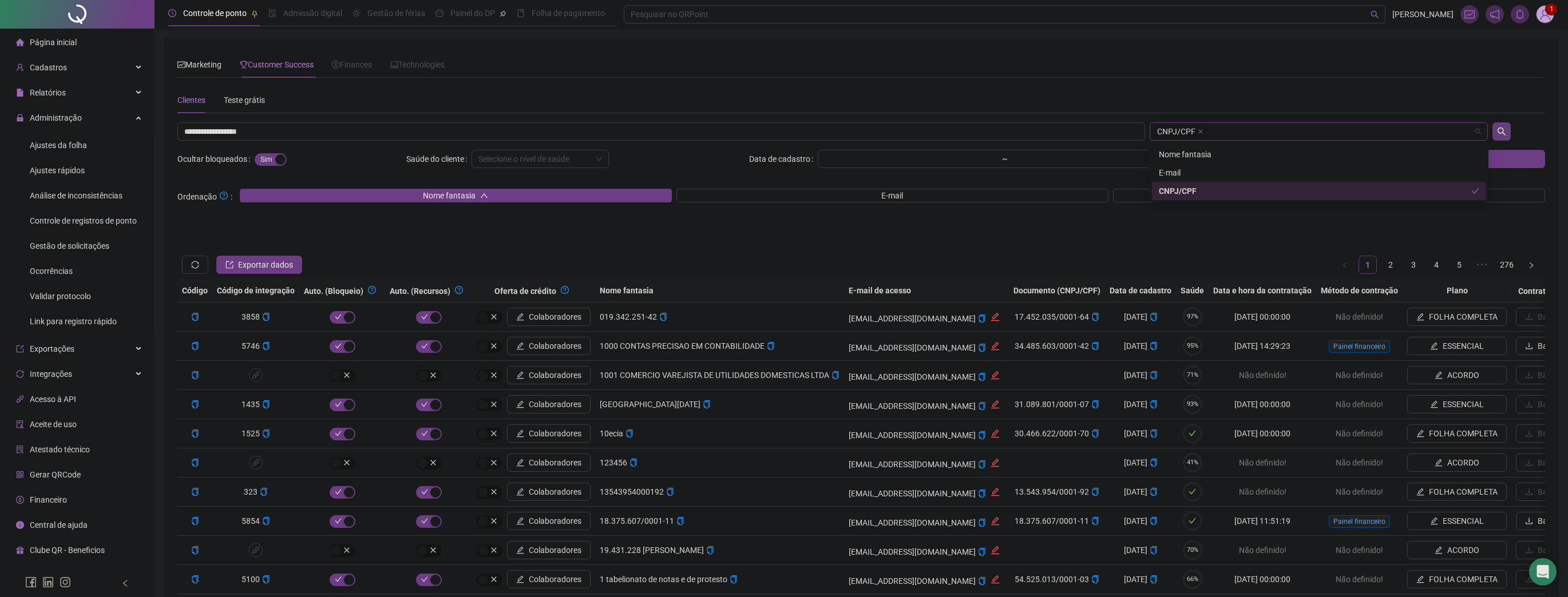
click at [1507, 137] on button "button" at bounding box center [1502, 132] width 18 height 18
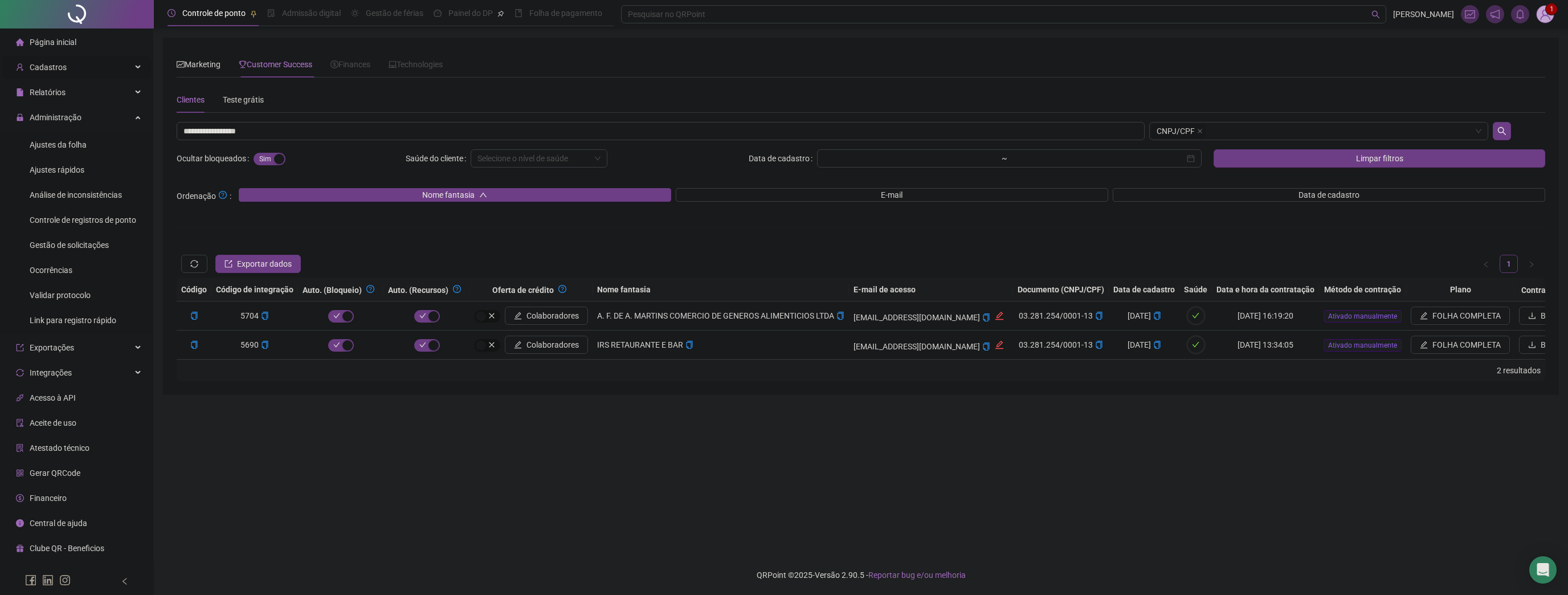
click at [62, 67] on span "Cadastros" at bounding box center [48, 67] width 37 height 9
click at [58, 169] on span "Colaboradores" at bounding box center [55, 169] width 53 height 9
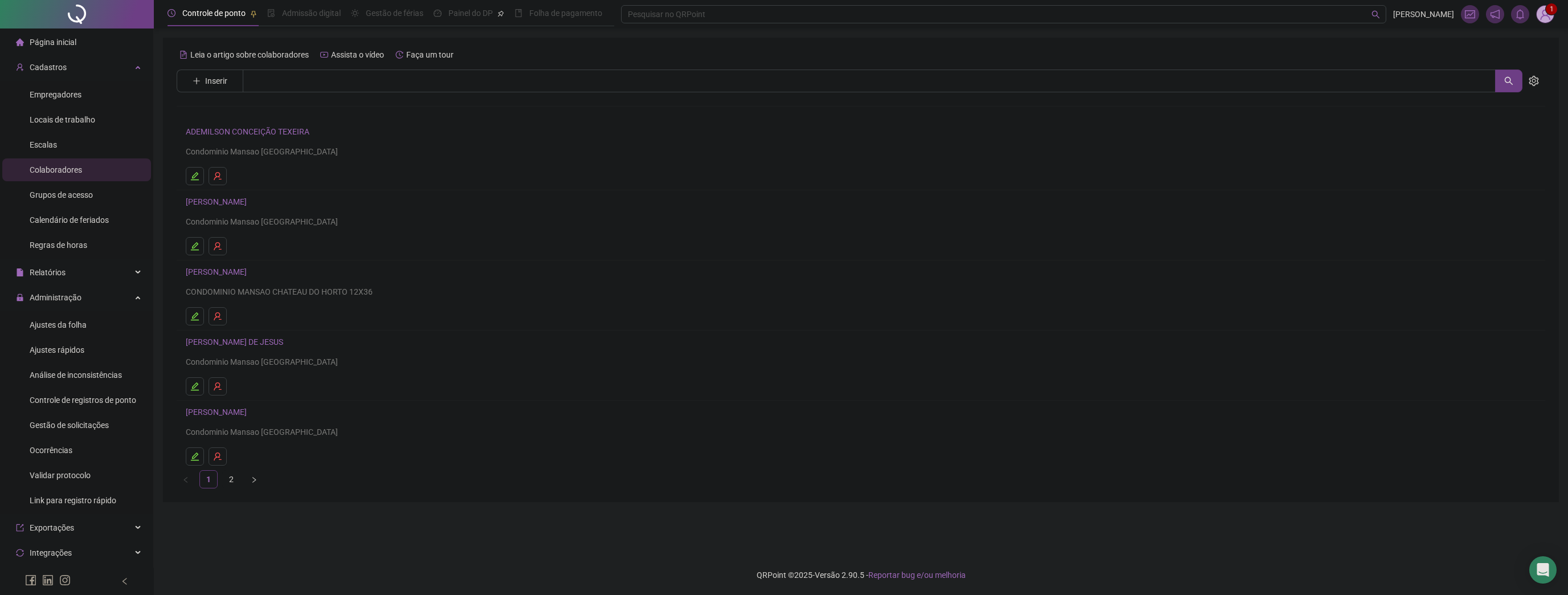
click at [230, 201] on link "BRUNO MARCOS" at bounding box center [218, 202] width 65 height 9
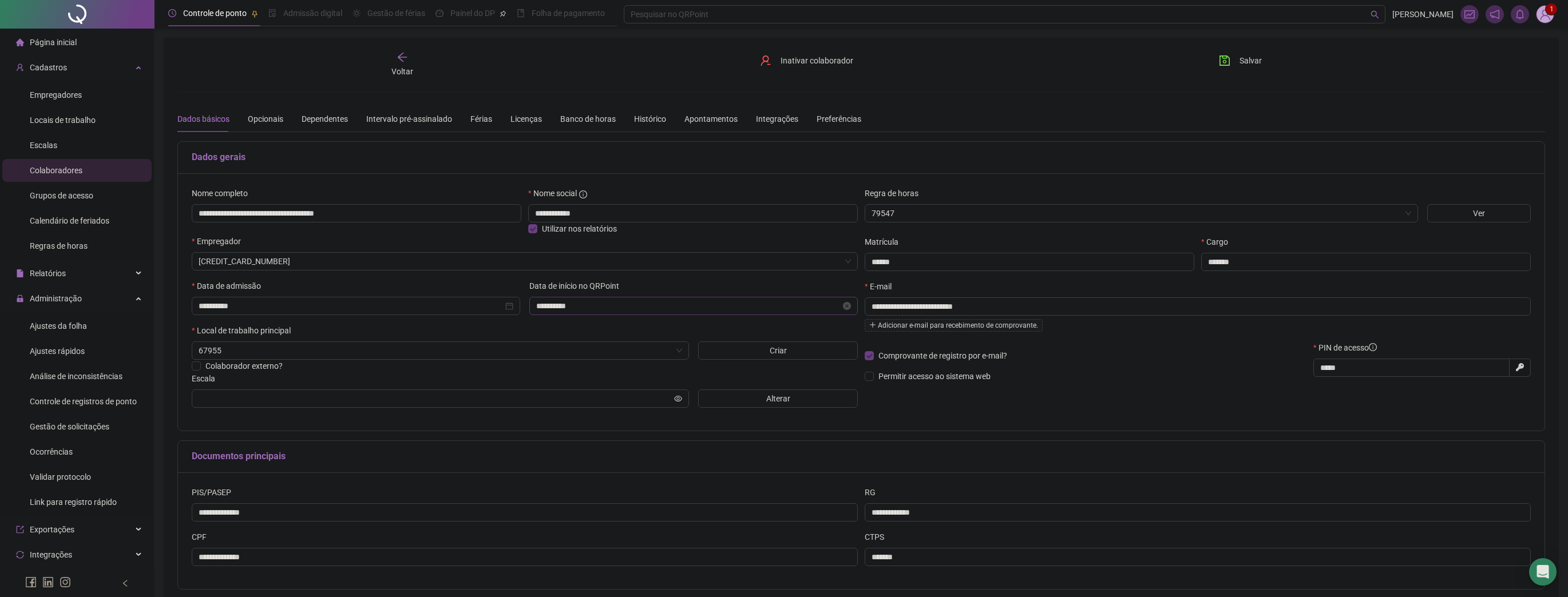
type input "**********"
click at [731, 402] on button "Alterar" at bounding box center [778, 398] width 159 height 18
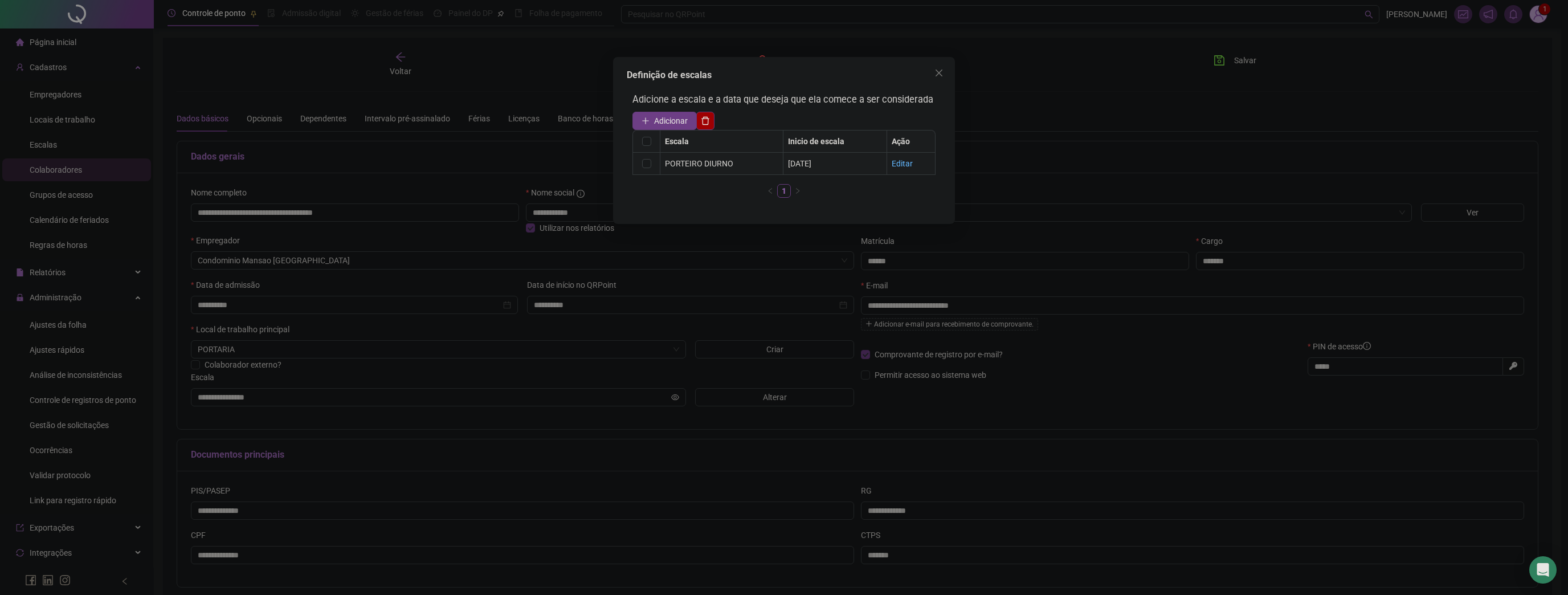
click at [904, 164] on link "Editar" at bounding box center [902, 163] width 21 height 9
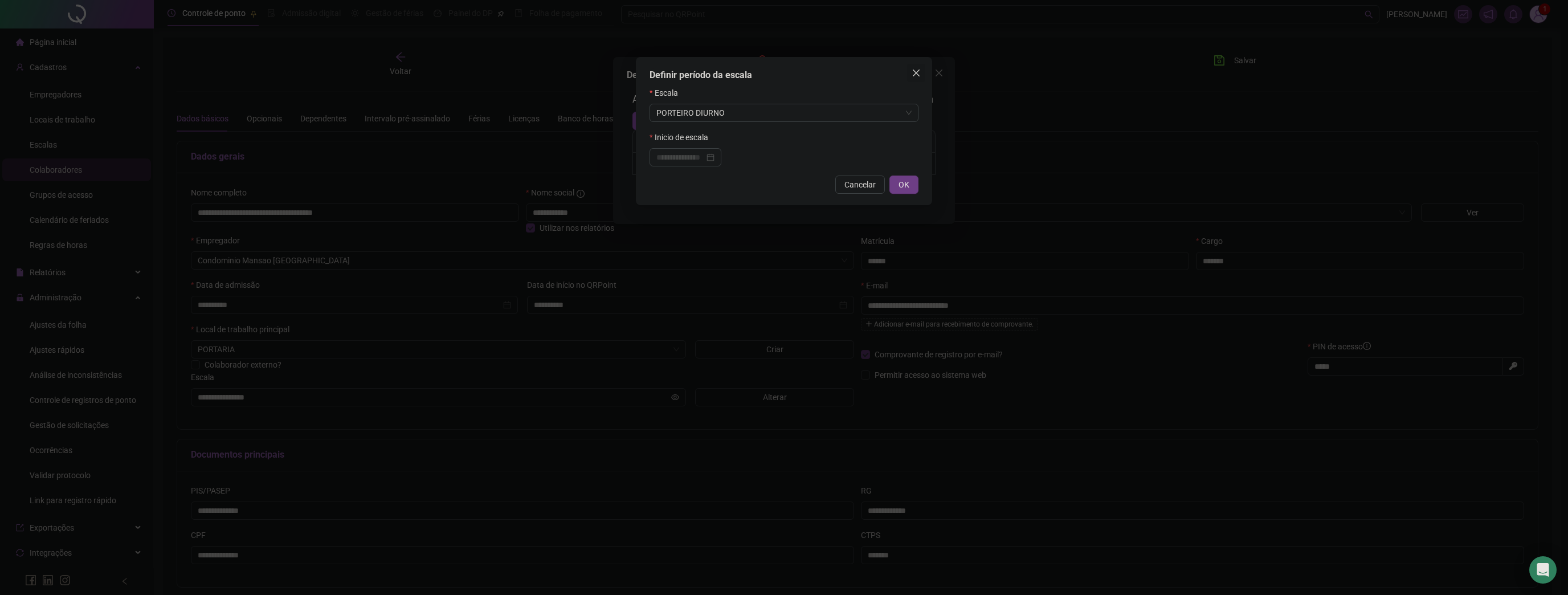
click at [916, 72] on icon "close" at bounding box center [916, 73] width 7 height 7
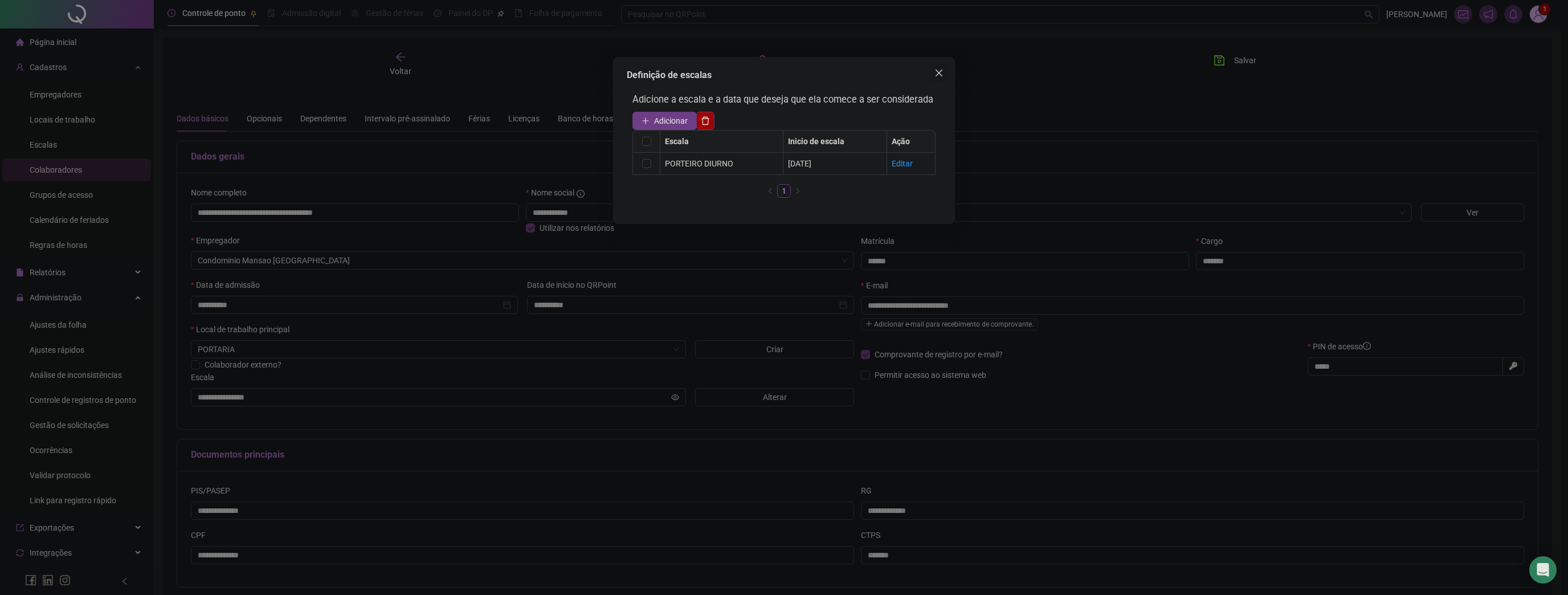
click at [934, 74] on span "Close" at bounding box center [939, 72] width 18 height 9
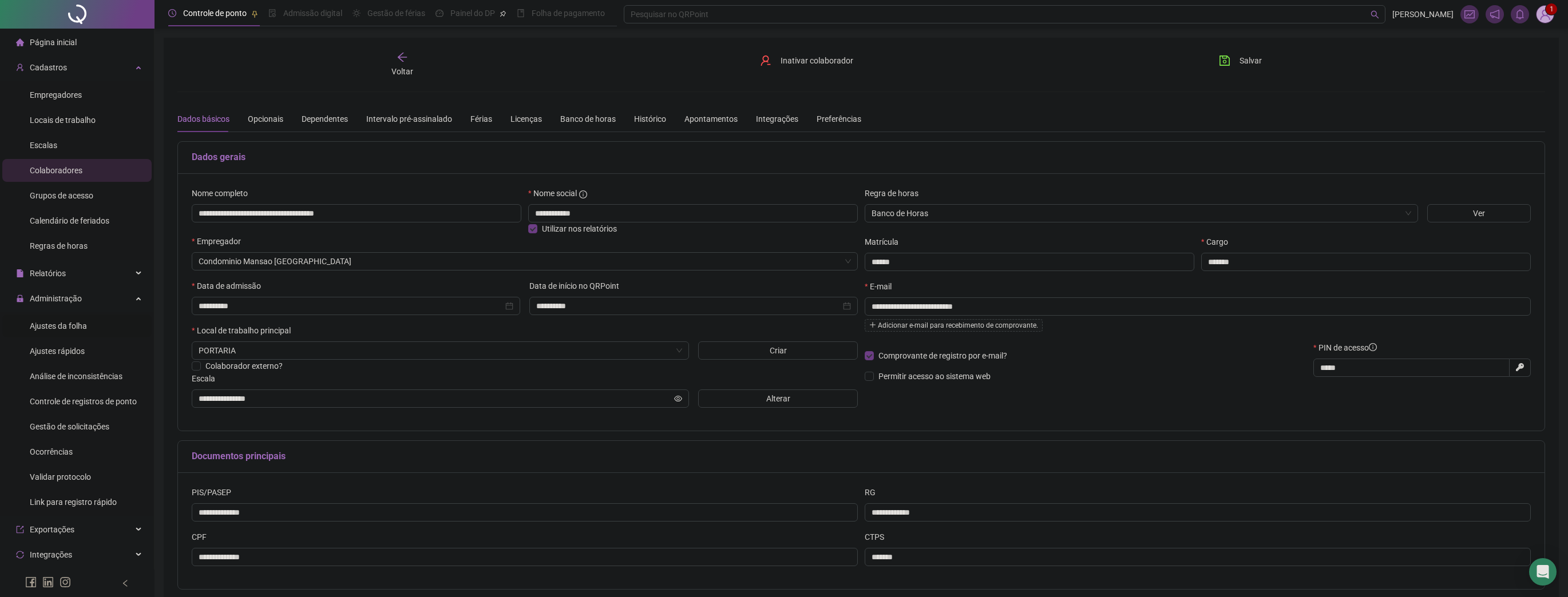
click at [56, 322] on span "Ajustes da folha" at bounding box center [58, 326] width 57 height 9
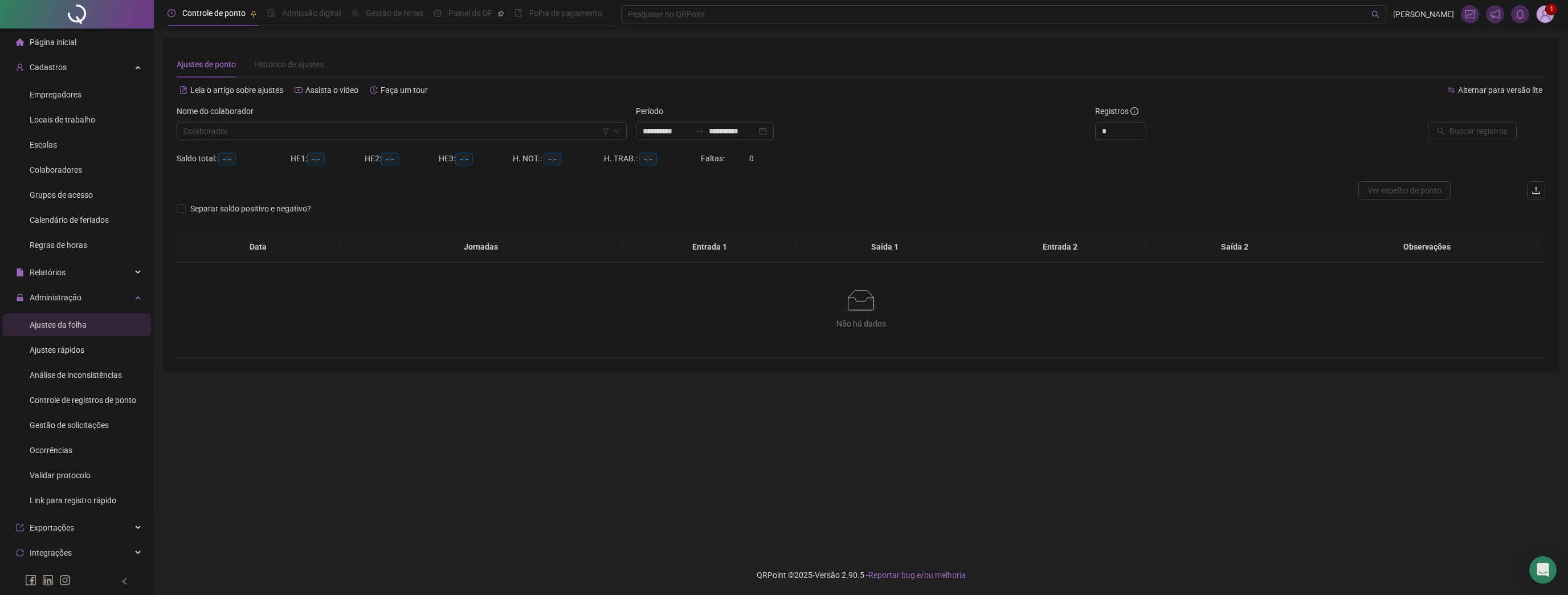
type input "**********"
click at [455, 136] on input "search" at bounding box center [396, 131] width 426 height 17
click at [329, 169] on div "BRUNO MARCOS" at bounding box center [401, 172] width 432 height 13
click at [1444, 128] on icon "search" at bounding box center [1440, 131] width 8 height 8
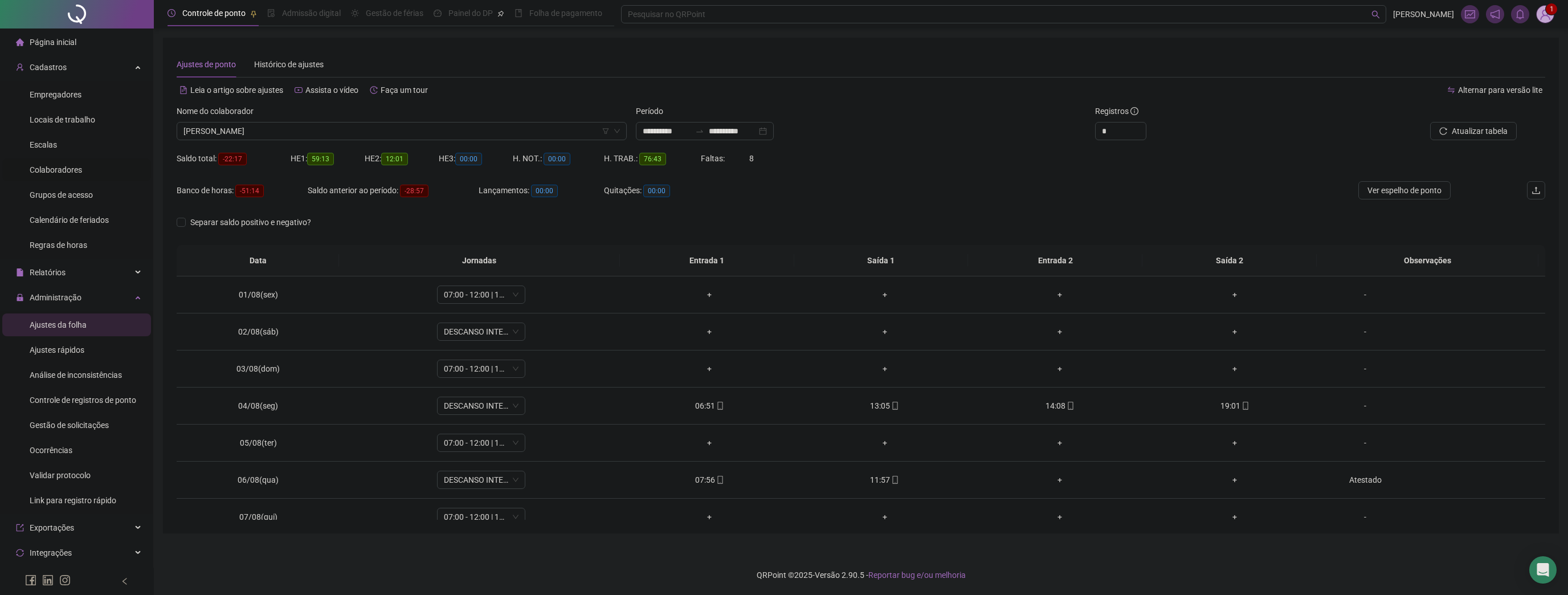
click at [61, 166] on span "Colaboradores" at bounding box center [55, 169] width 53 height 9
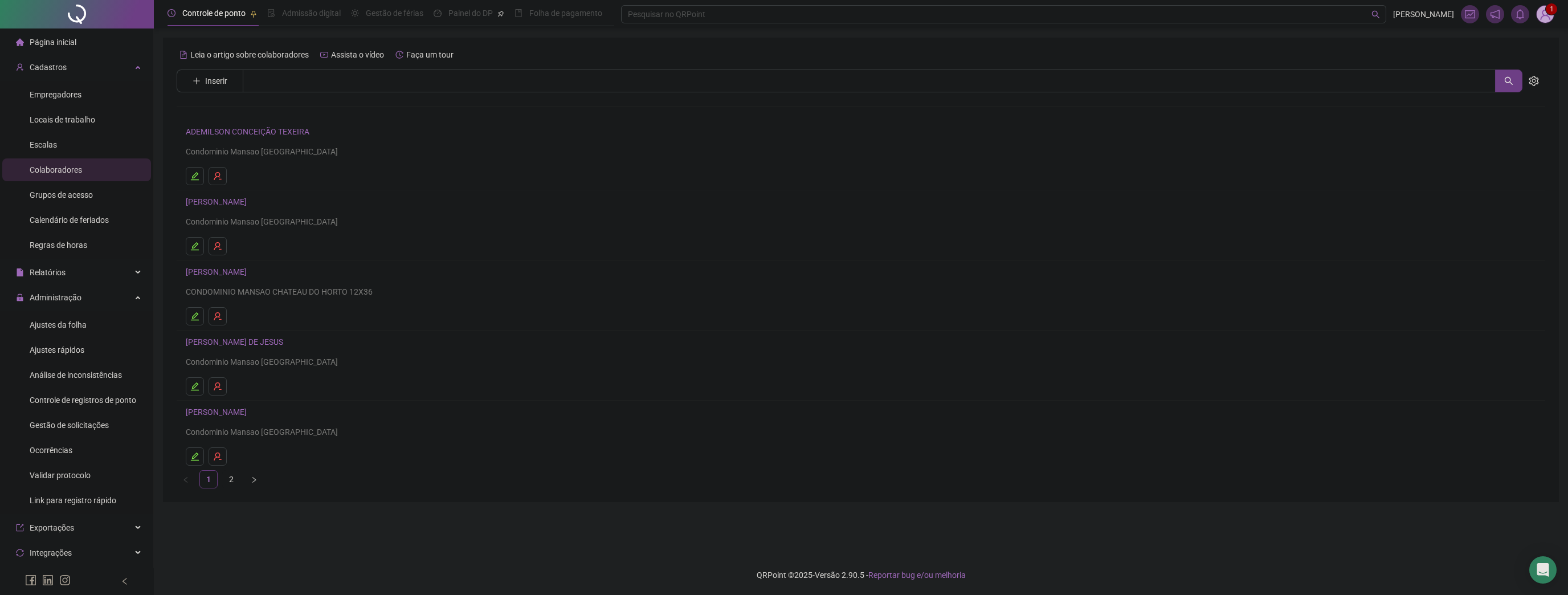
click at [243, 202] on link "BRUNO MARCOS" at bounding box center [218, 202] width 65 height 9
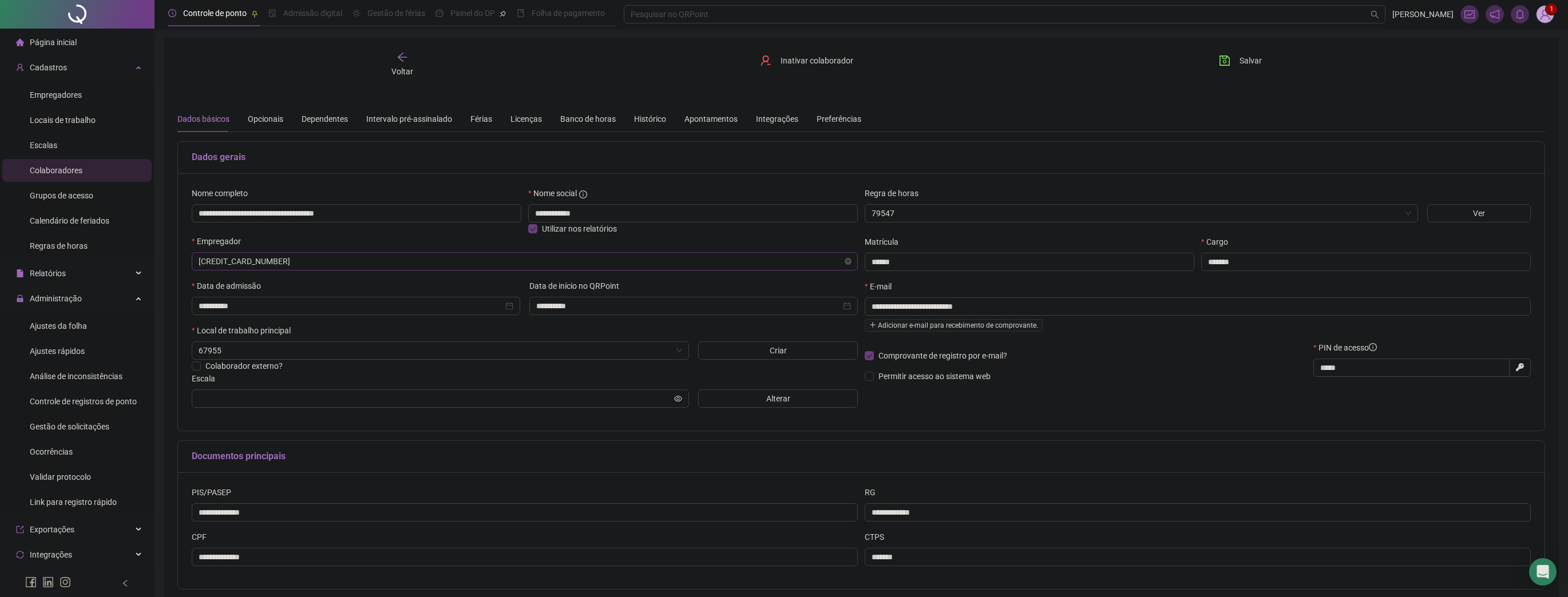
type input "**********"
click at [768, 402] on span "Alterar" at bounding box center [778, 399] width 24 height 13
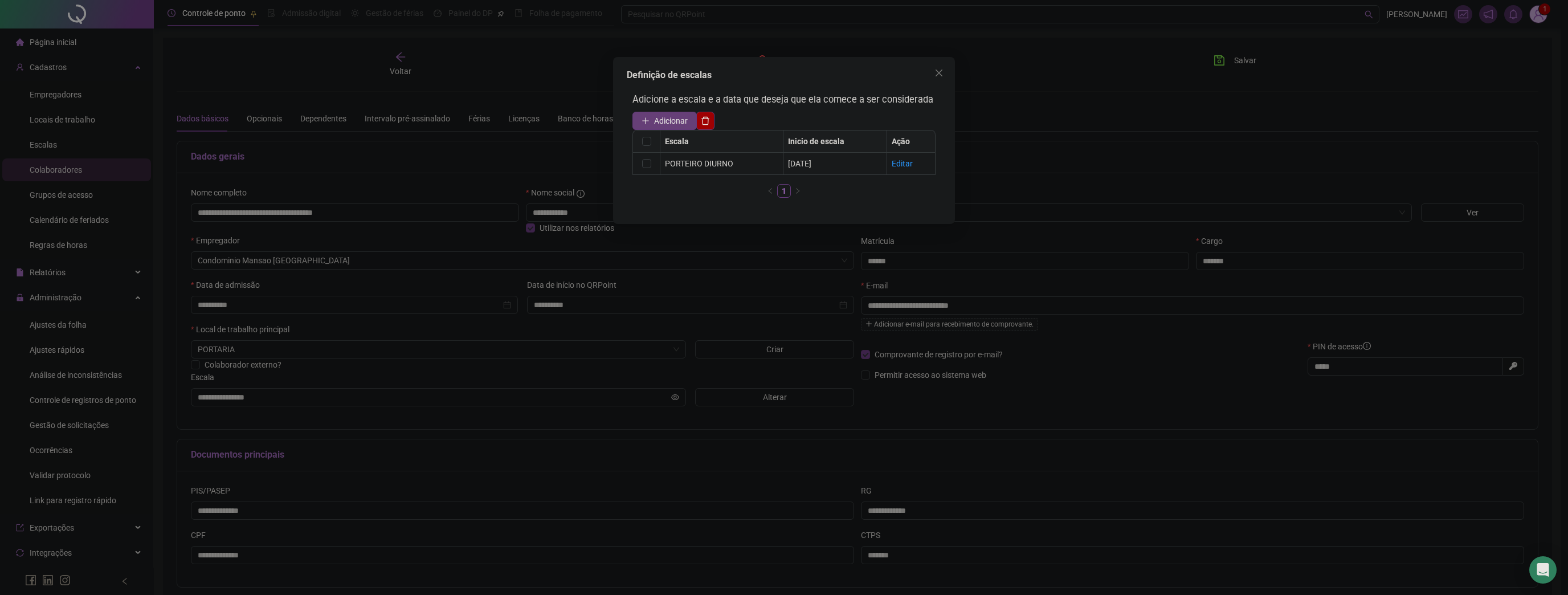
click at [671, 122] on span "Adicionar" at bounding box center [671, 121] width 34 height 13
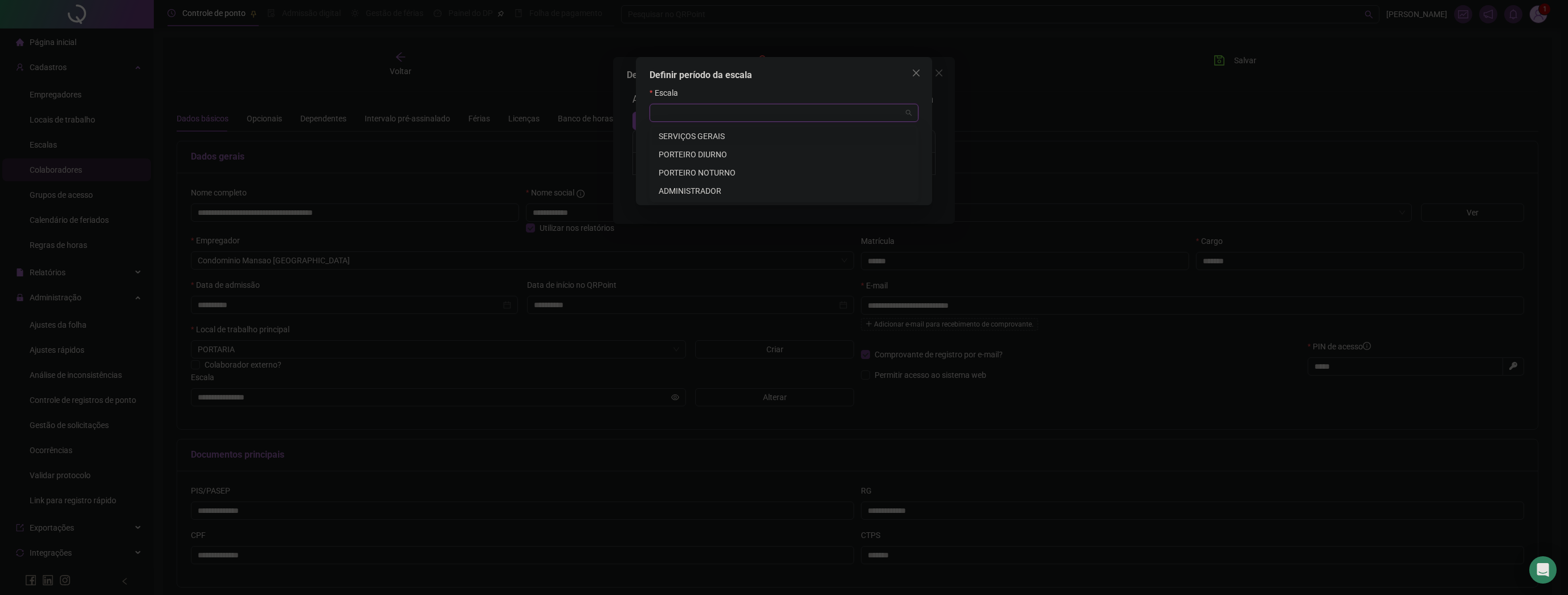
click at [703, 116] on input "search" at bounding box center [779, 112] width 245 height 17
click at [725, 155] on div "PORTEIRO DIURNO" at bounding box center [784, 155] width 251 height 13
click at [686, 159] on input at bounding box center [680, 157] width 48 height 13
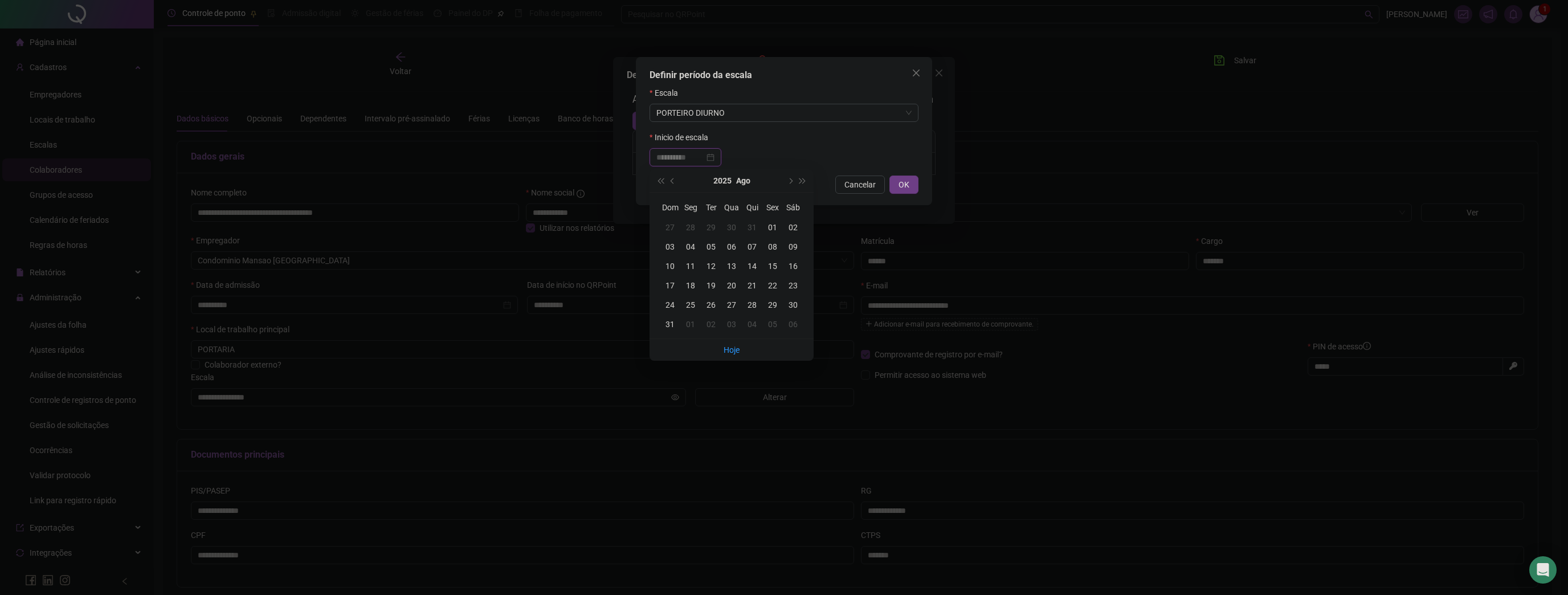
type input "**********"
click at [791, 230] on div "02" at bounding box center [793, 228] width 20 height 13
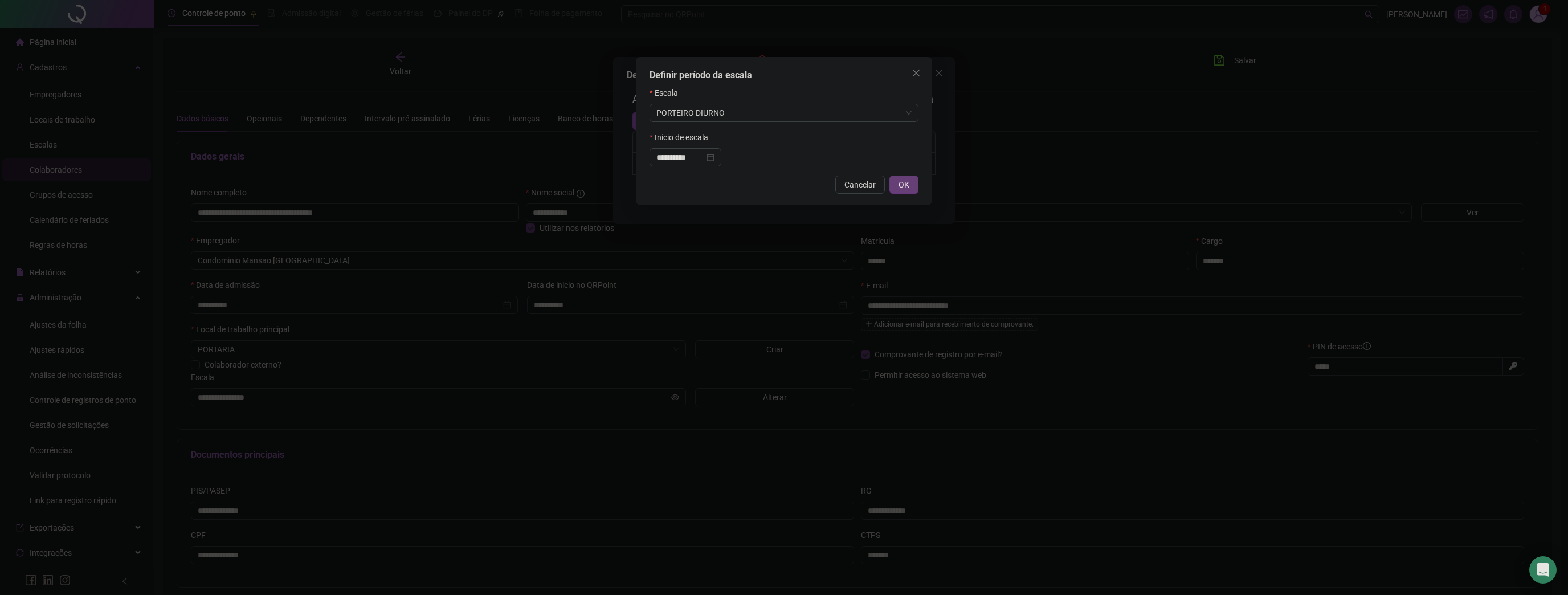
click at [907, 186] on span "OK" at bounding box center [903, 185] width 11 height 13
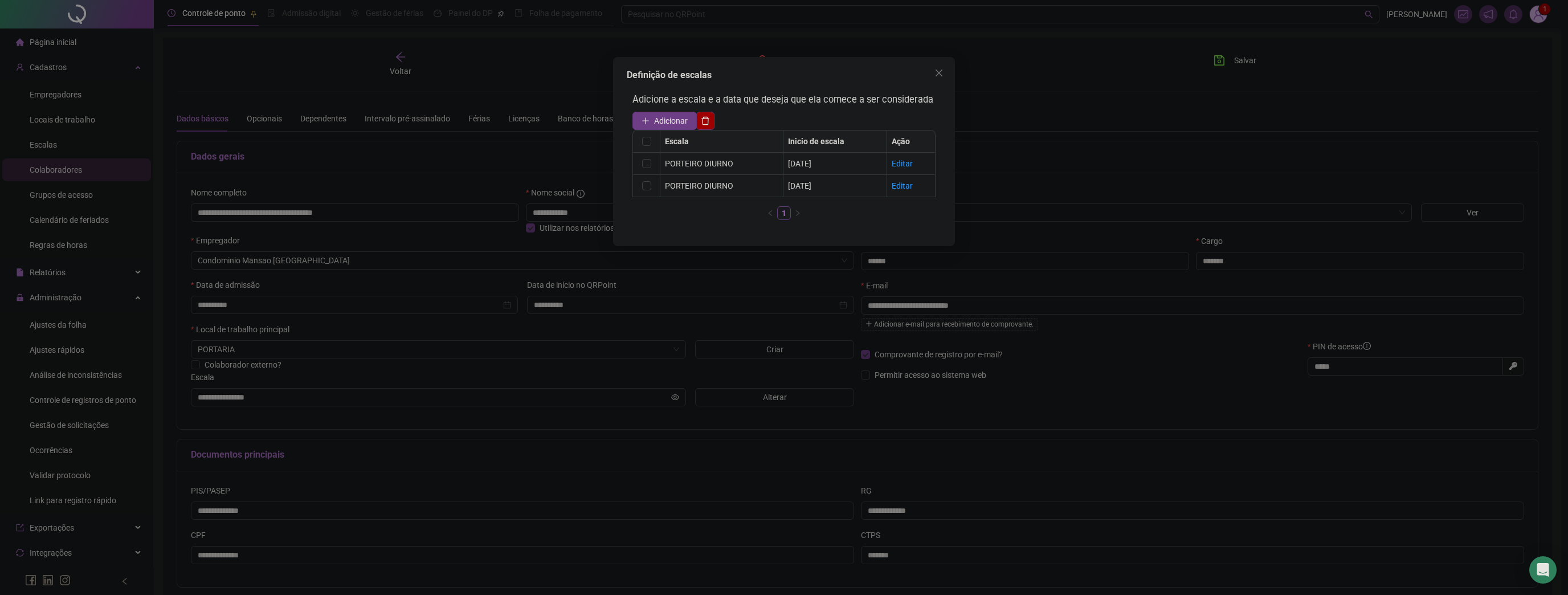
click at [941, 68] on icon "close" at bounding box center [938, 72] width 9 height 9
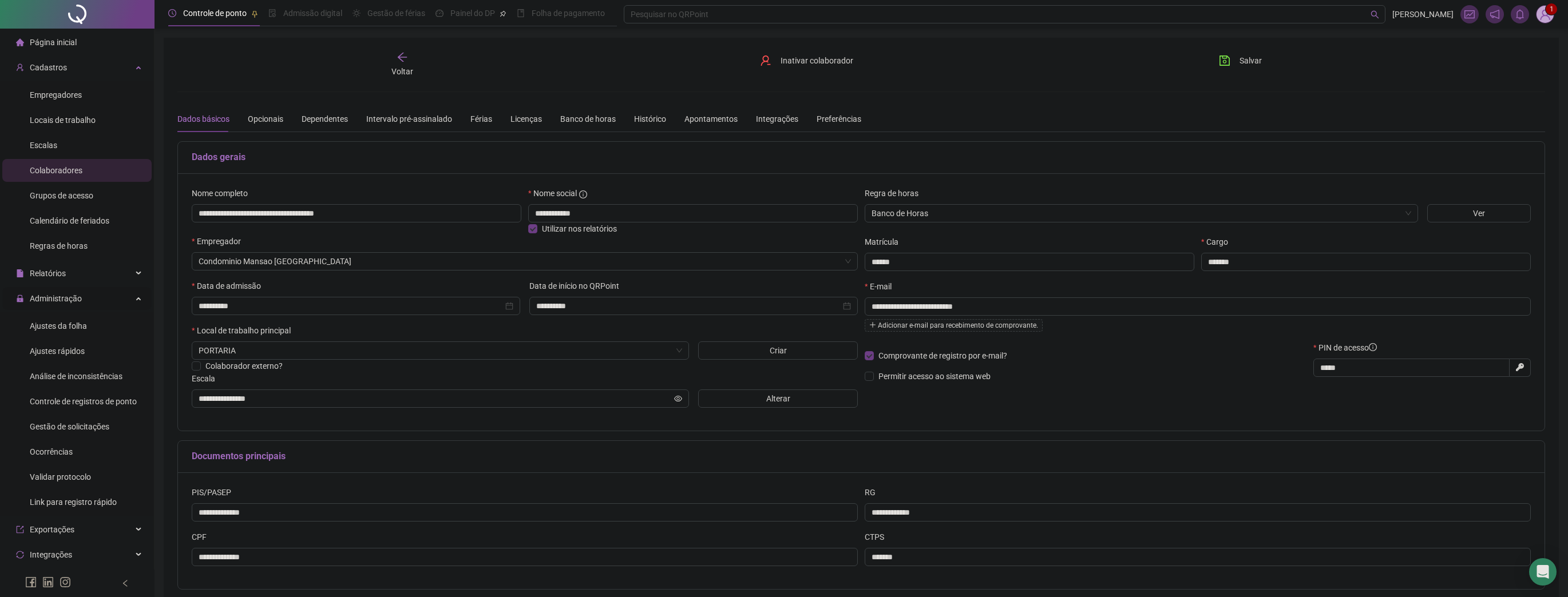
click at [66, 301] on span "Administração" at bounding box center [56, 298] width 52 height 9
click at [71, 274] on div "Relatórios" at bounding box center [77, 273] width 150 height 23
click at [71, 275] on div "Relatórios" at bounding box center [77, 273] width 150 height 23
click at [64, 325] on span "Ajustes da folha" at bounding box center [58, 326] width 57 height 9
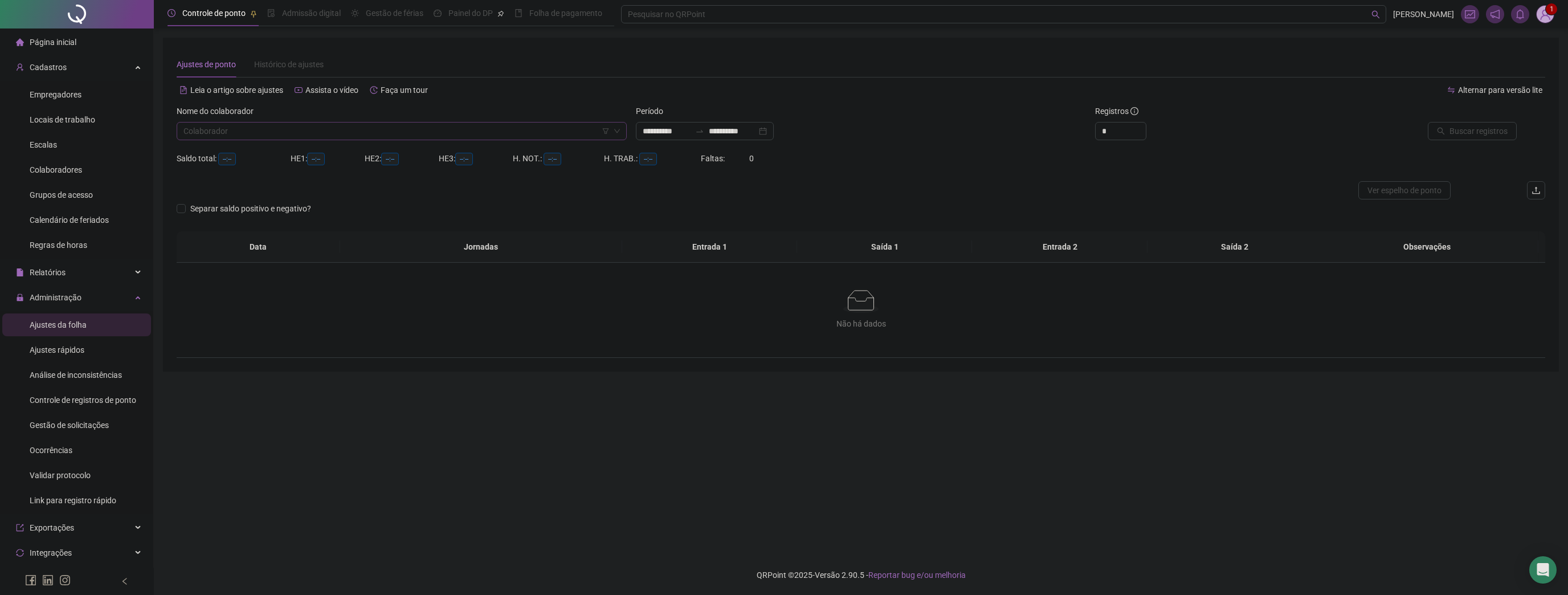
type input "**********"
click at [256, 131] on input "search" at bounding box center [396, 131] width 426 height 17
click at [230, 169] on div "BRUNO MARCOS" at bounding box center [401, 172] width 432 height 13
click at [1486, 128] on span "Buscar registros" at bounding box center [1478, 131] width 58 height 13
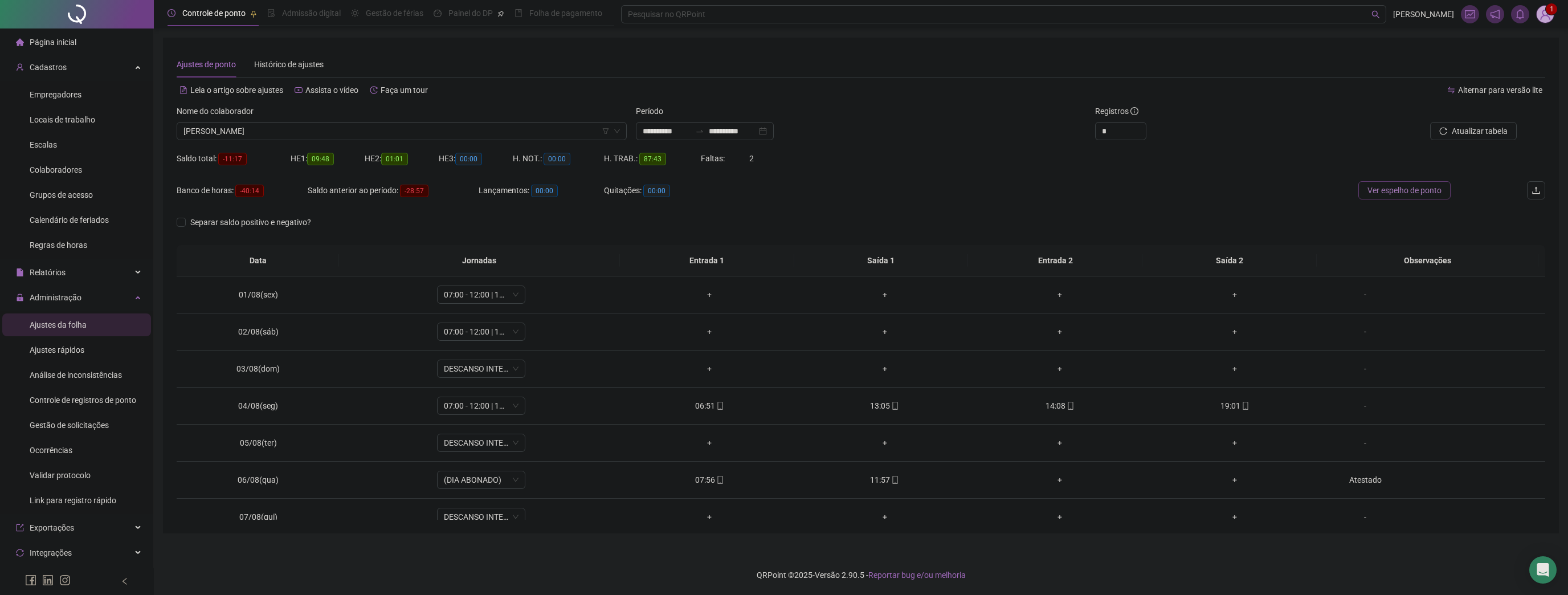
click at [1411, 185] on span "Ver espelho de ponto" at bounding box center [1404, 190] width 74 height 13
click at [310, 134] on span "BRUNO MARCOS" at bounding box center [401, 131] width 436 height 17
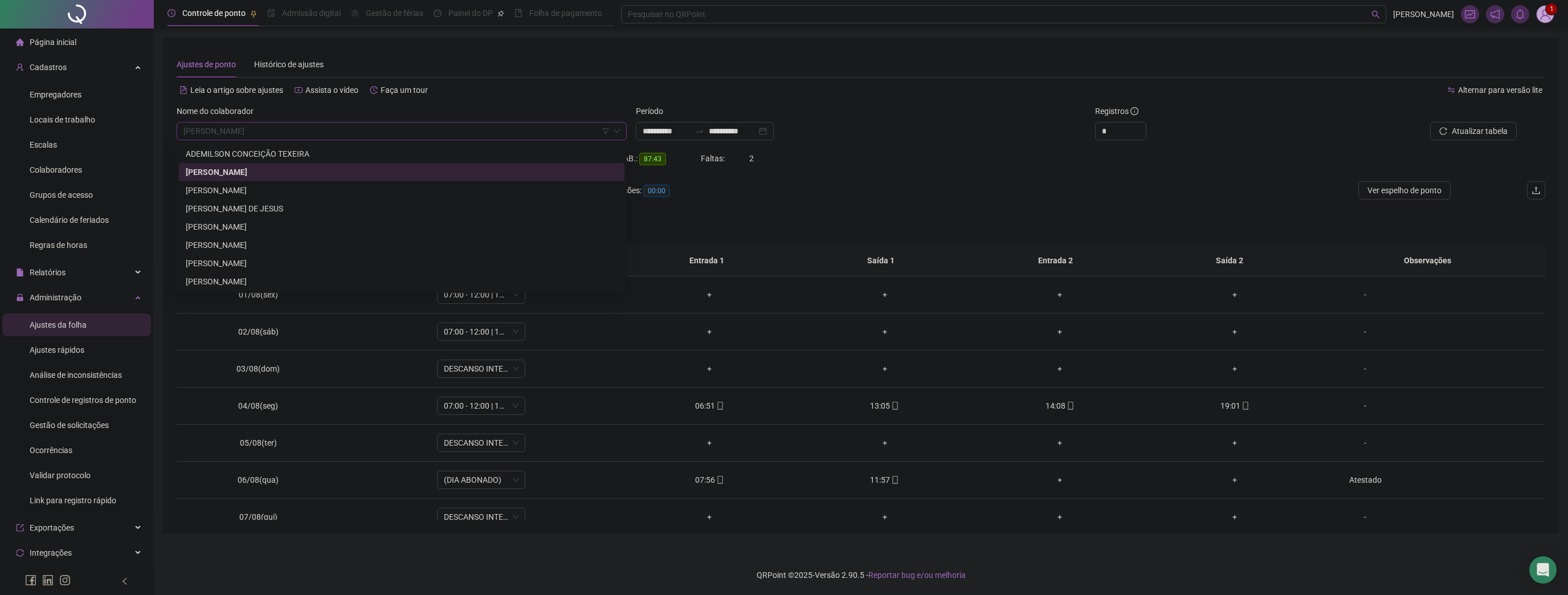
click at [235, 185] on div "ELIENE BARBOSA DA SILVA" at bounding box center [401, 190] width 432 height 13
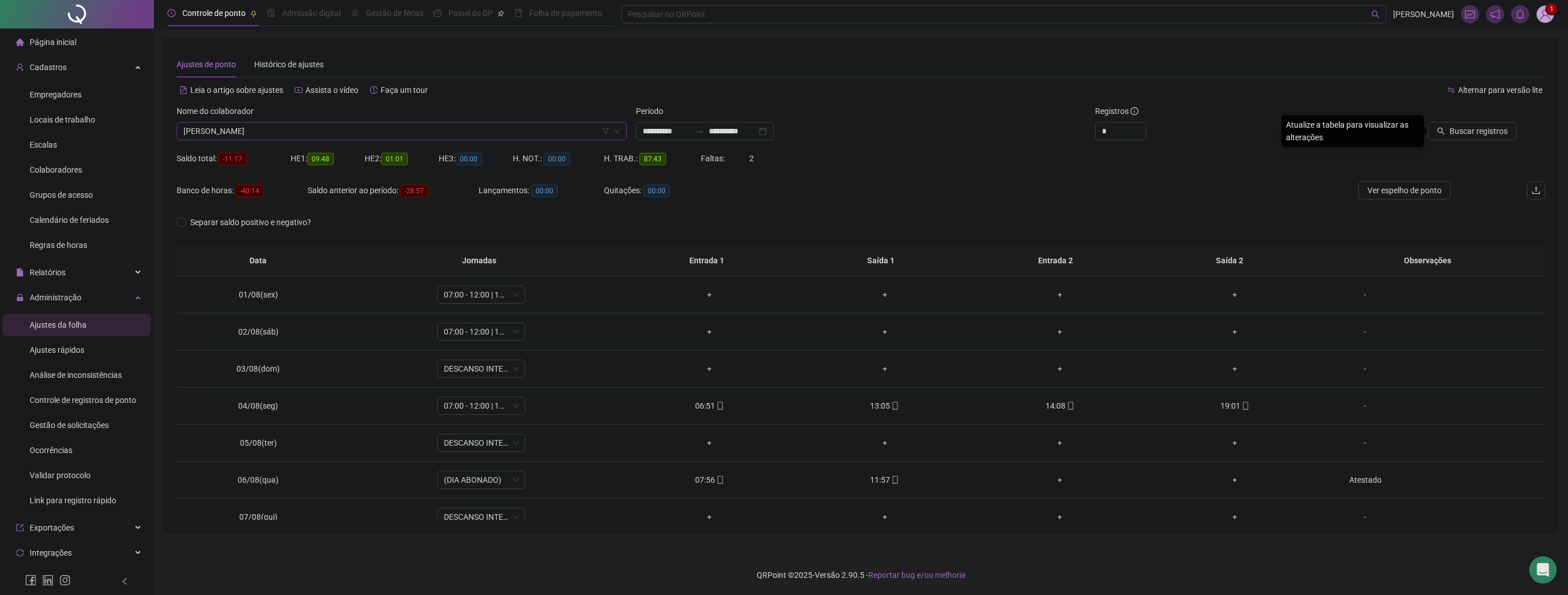
click at [1497, 140] on div "Buscar registros" at bounding box center [1435, 126] width 230 height 44
click at [1496, 136] on span "Buscar registros" at bounding box center [1478, 131] width 58 height 13
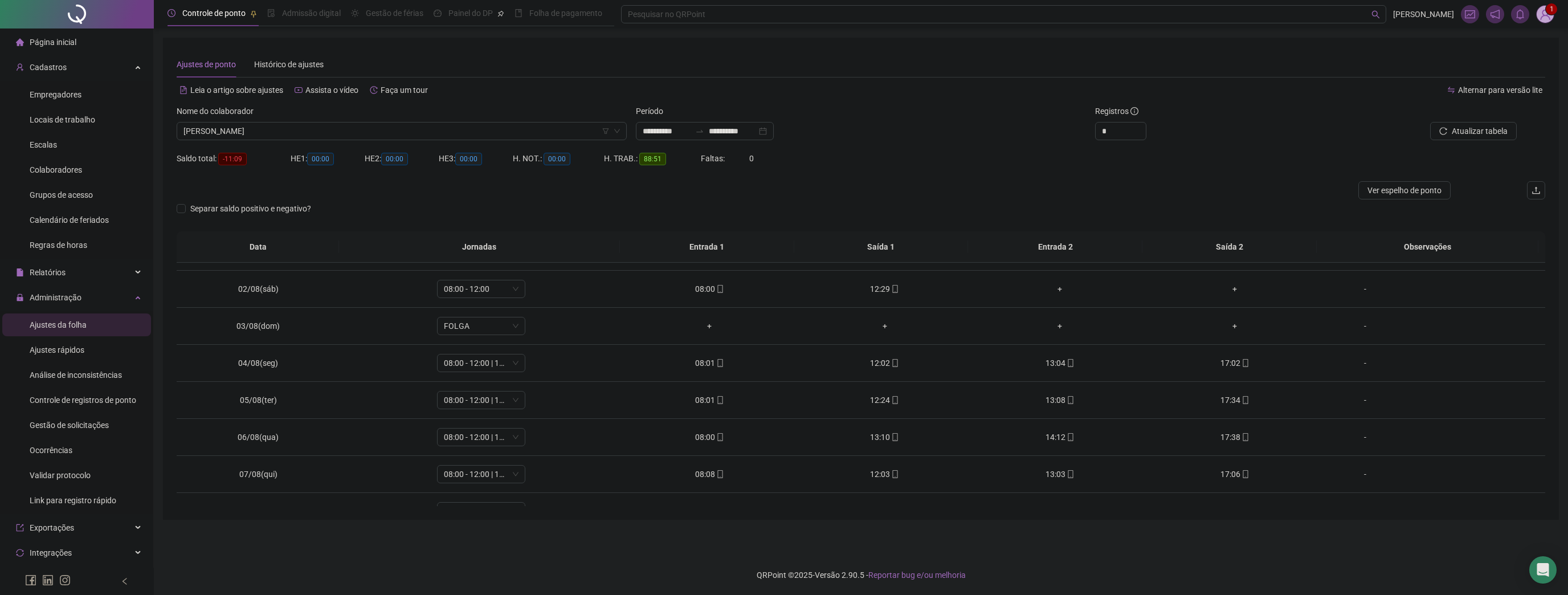
scroll to position [137, 0]
click at [352, 135] on span "ELIENE BARBOSA DA SILVA" at bounding box center [401, 131] width 436 height 17
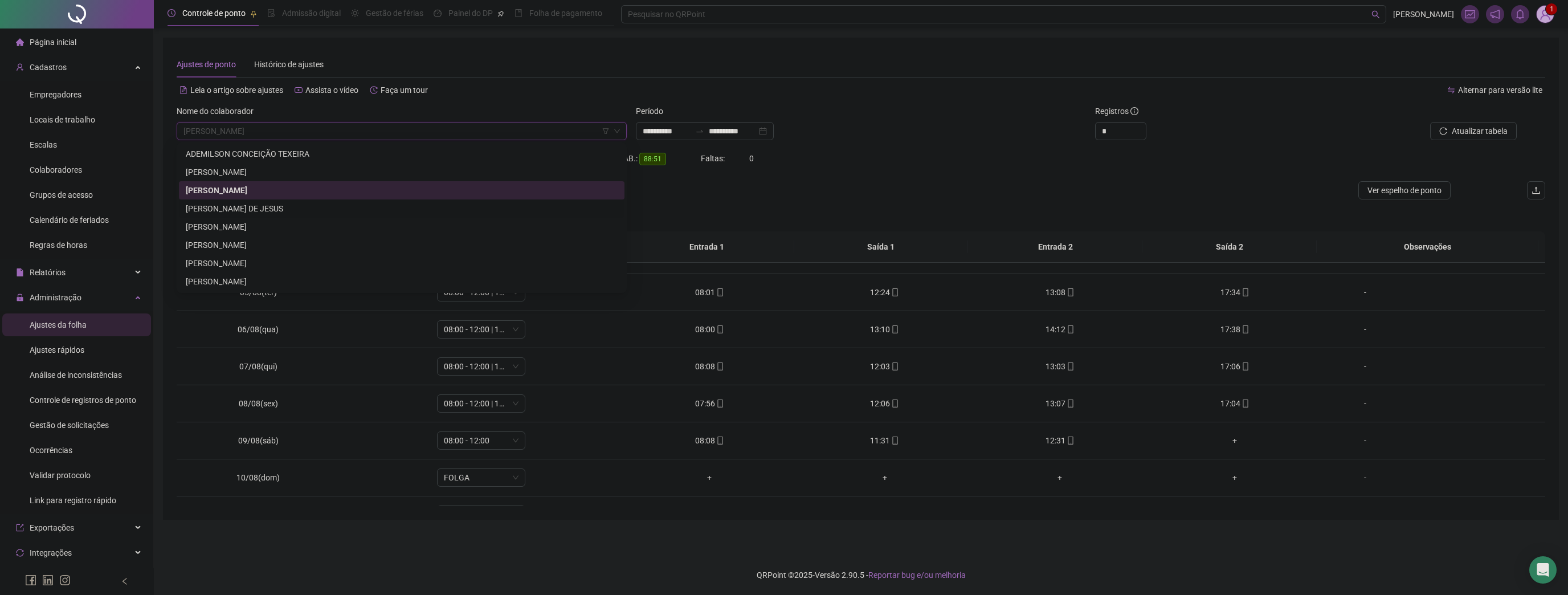
click at [258, 205] on div "ELIOMAR SANTOS DE JESUS" at bounding box center [401, 209] width 432 height 13
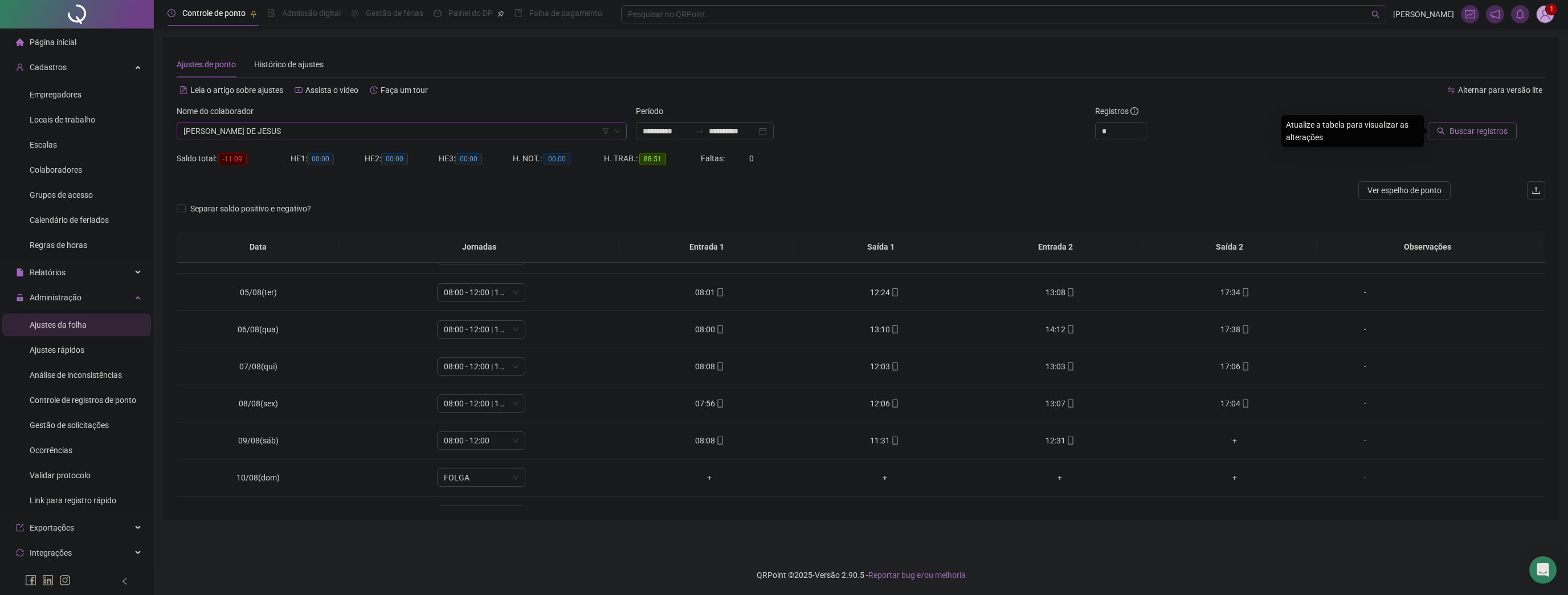
click at [1488, 126] on span "Buscar registros" at bounding box center [1478, 131] width 58 height 13
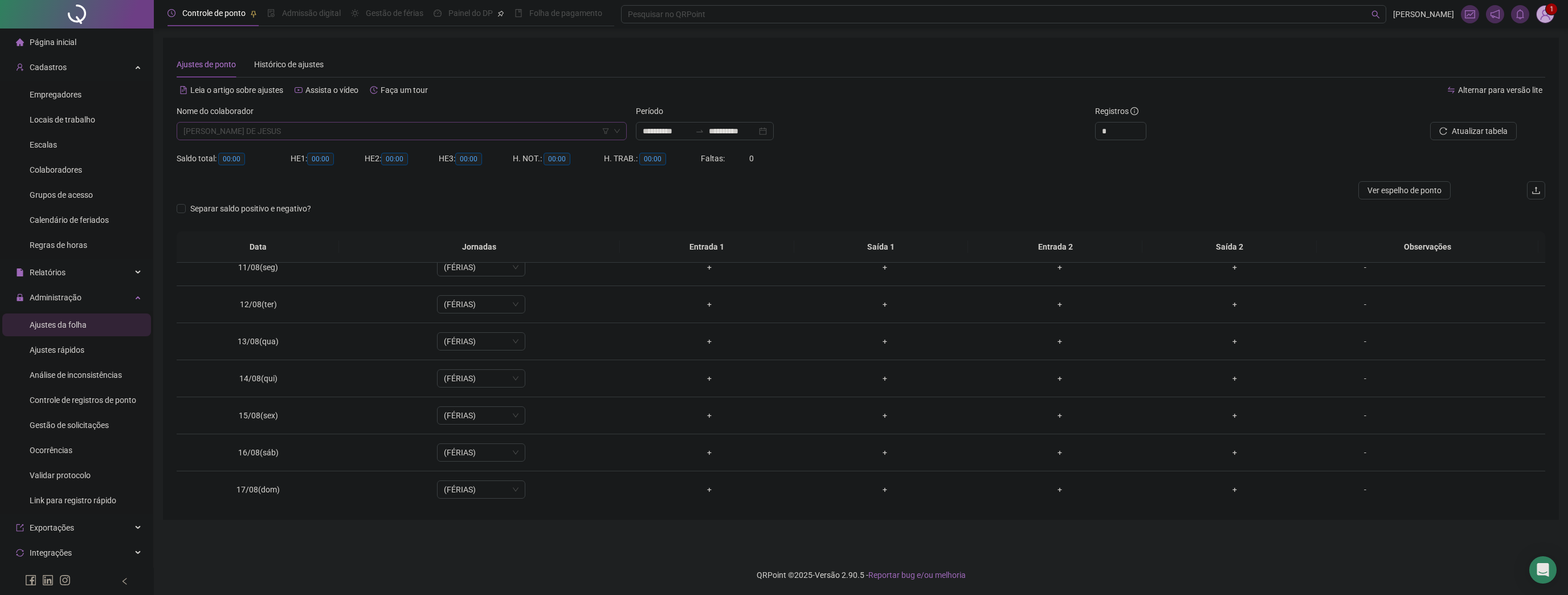
click at [418, 133] on span "ELIOMAR SANTOS DE JESUS" at bounding box center [401, 131] width 436 height 17
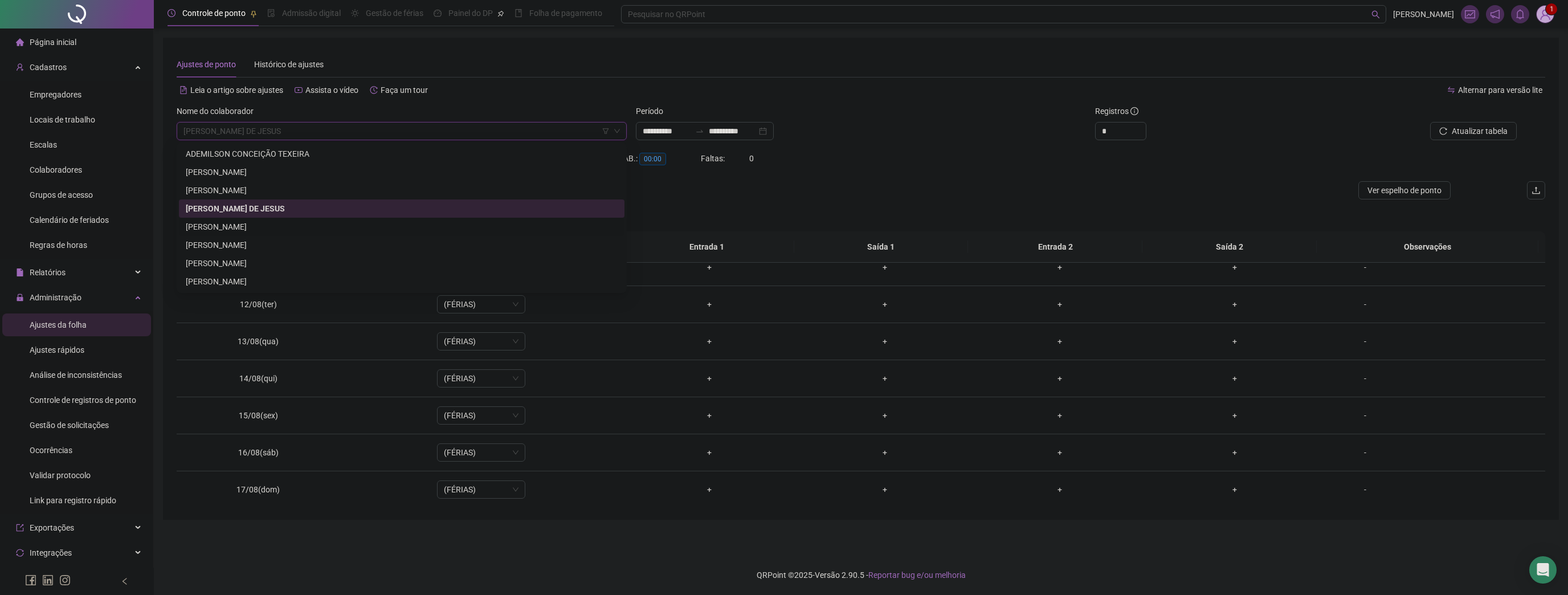
click at [250, 233] on div "GELSON DA COSTA SOUZA" at bounding box center [401, 227] width 432 height 13
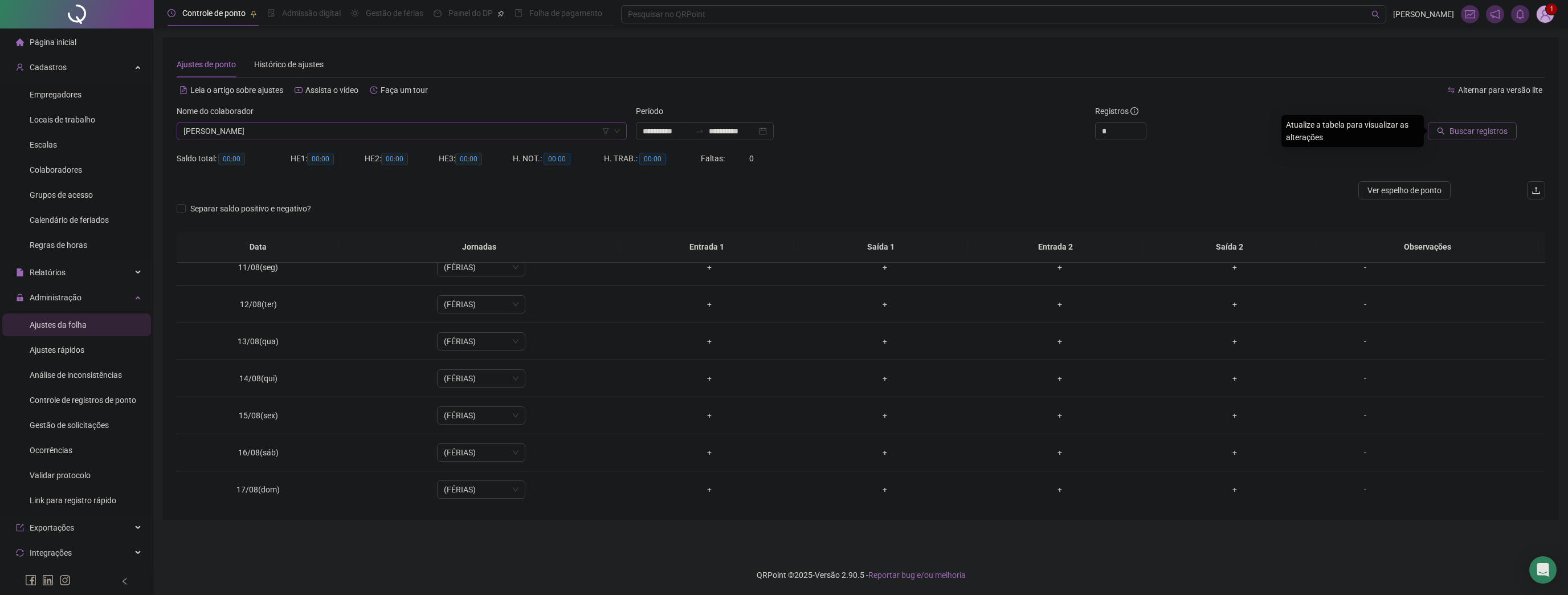
click at [1463, 130] on span "Buscar registros" at bounding box center [1478, 131] width 58 height 13
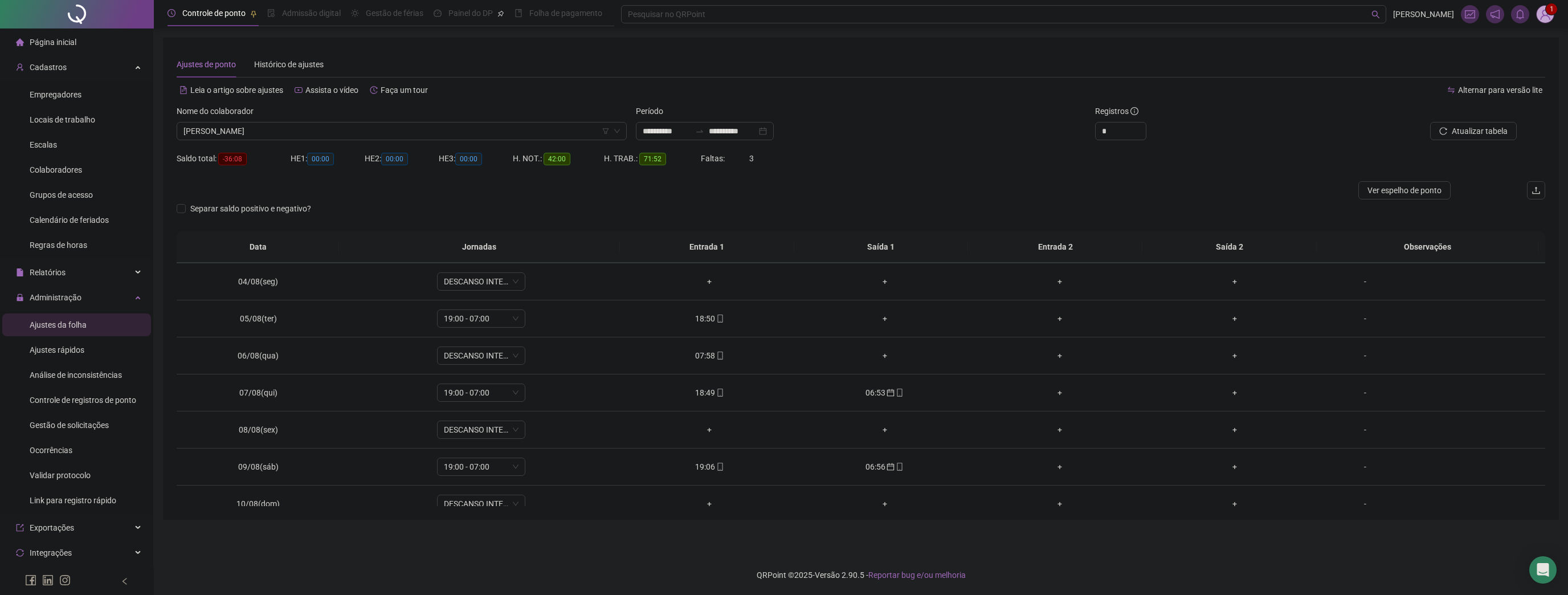
click at [1547, 8] on sup "1" at bounding box center [1551, 9] width 11 height 11
click at [1501, 155] on link "Sistema CRM" at bounding box center [1488, 155] width 57 height 9
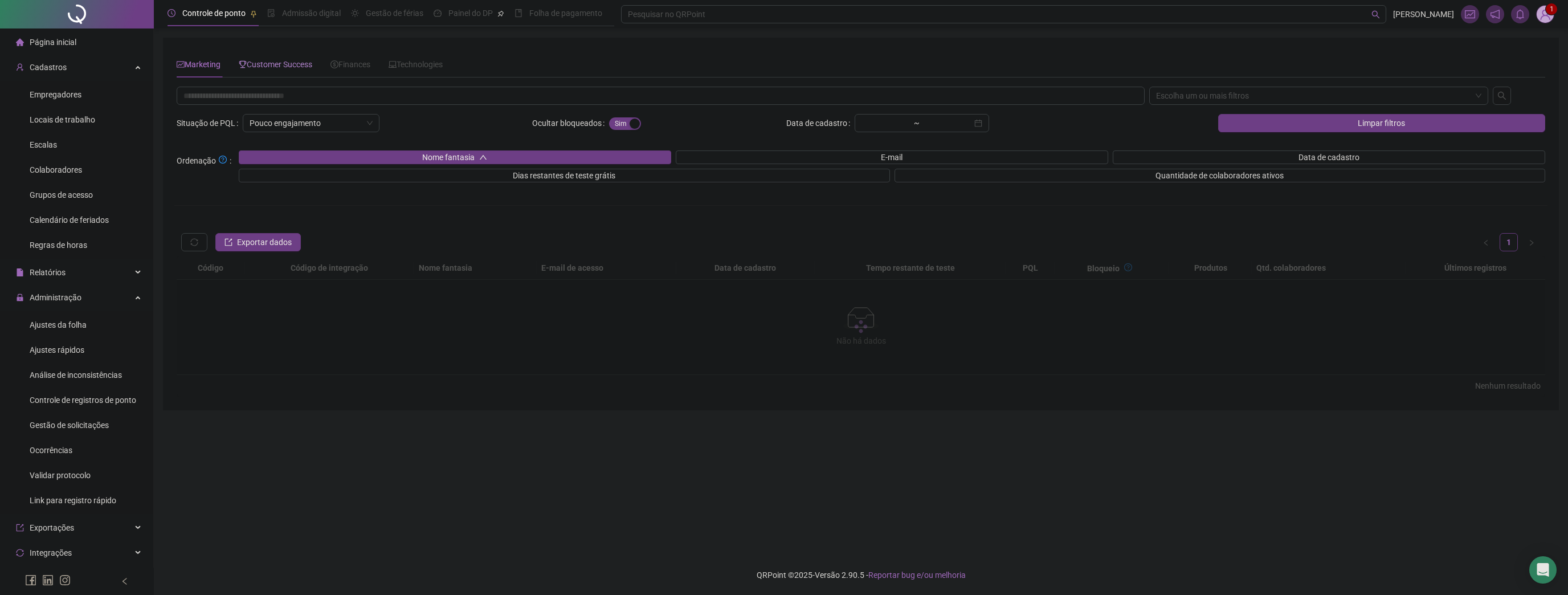
click at [270, 64] on span "Customer Success" at bounding box center [275, 64] width 74 height 9
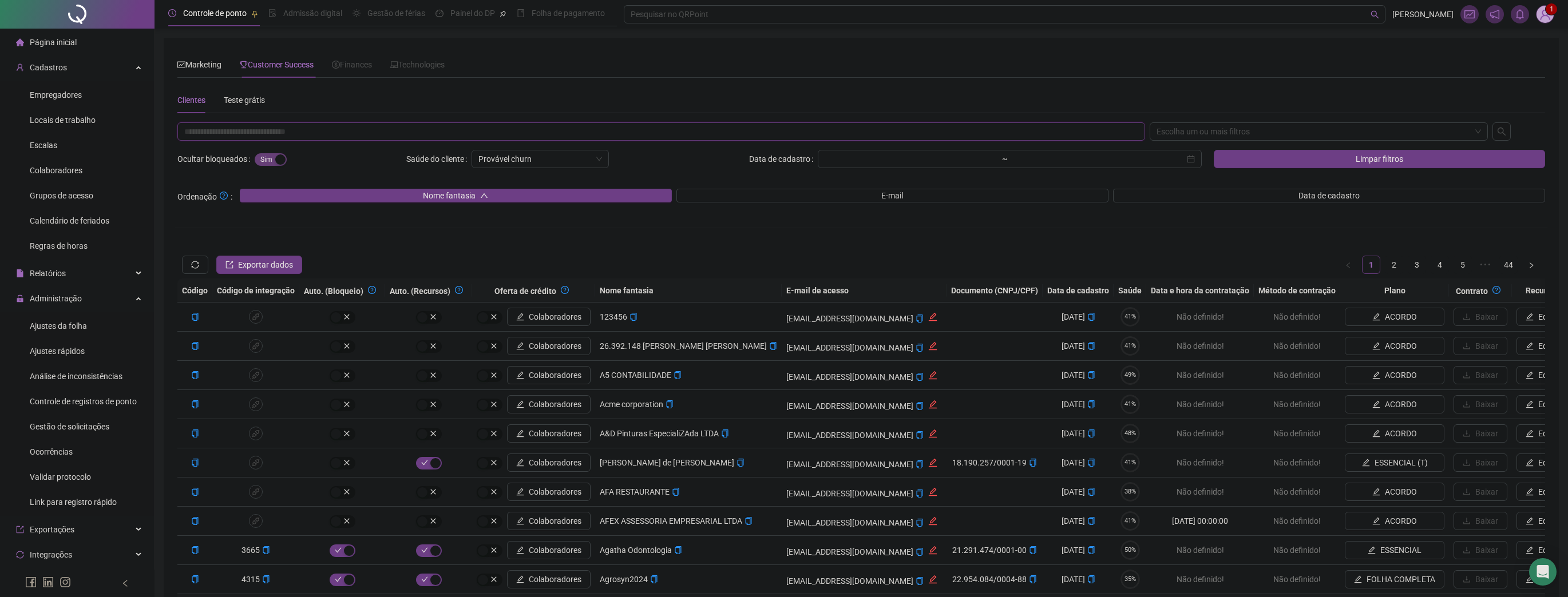
paste input "**********"
click at [1176, 130] on div "Escolha um ou mais filtros" at bounding box center [1319, 132] width 339 height 18
type input "**********"
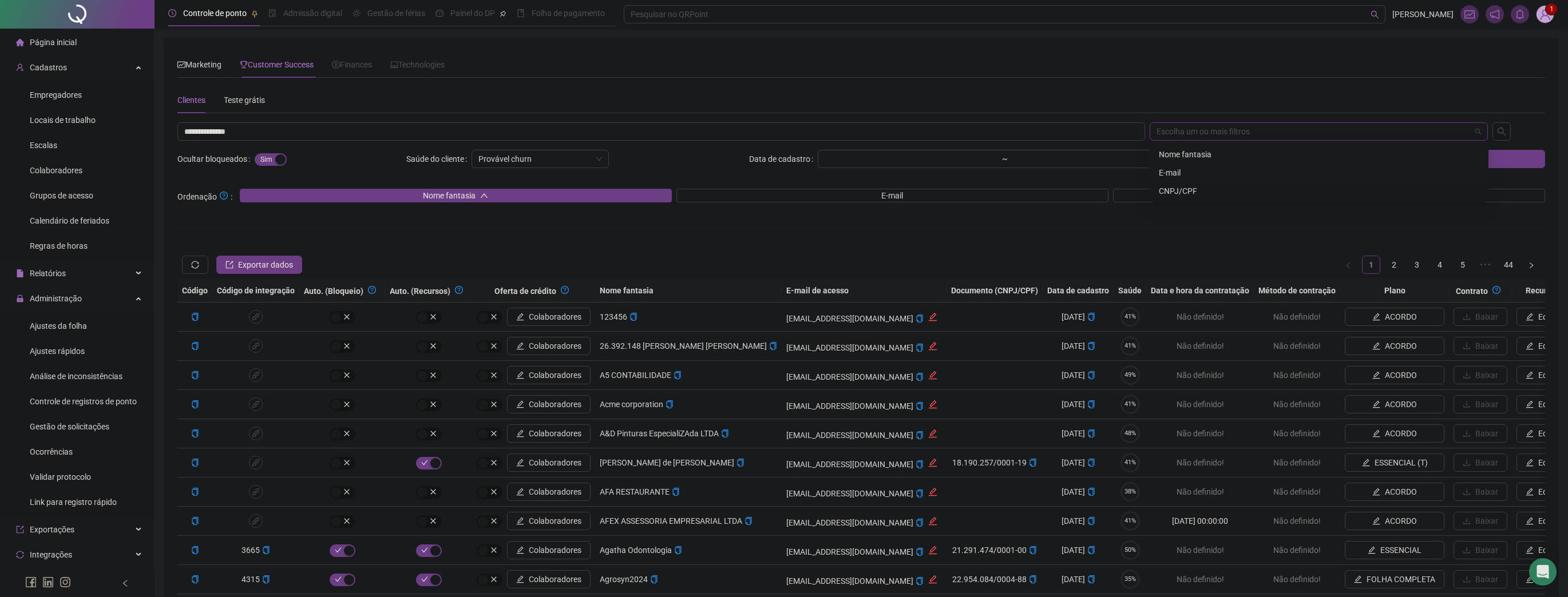
click at [1208, 190] on div "CNPJ/CPF" at bounding box center [1319, 191] width 320 height 13
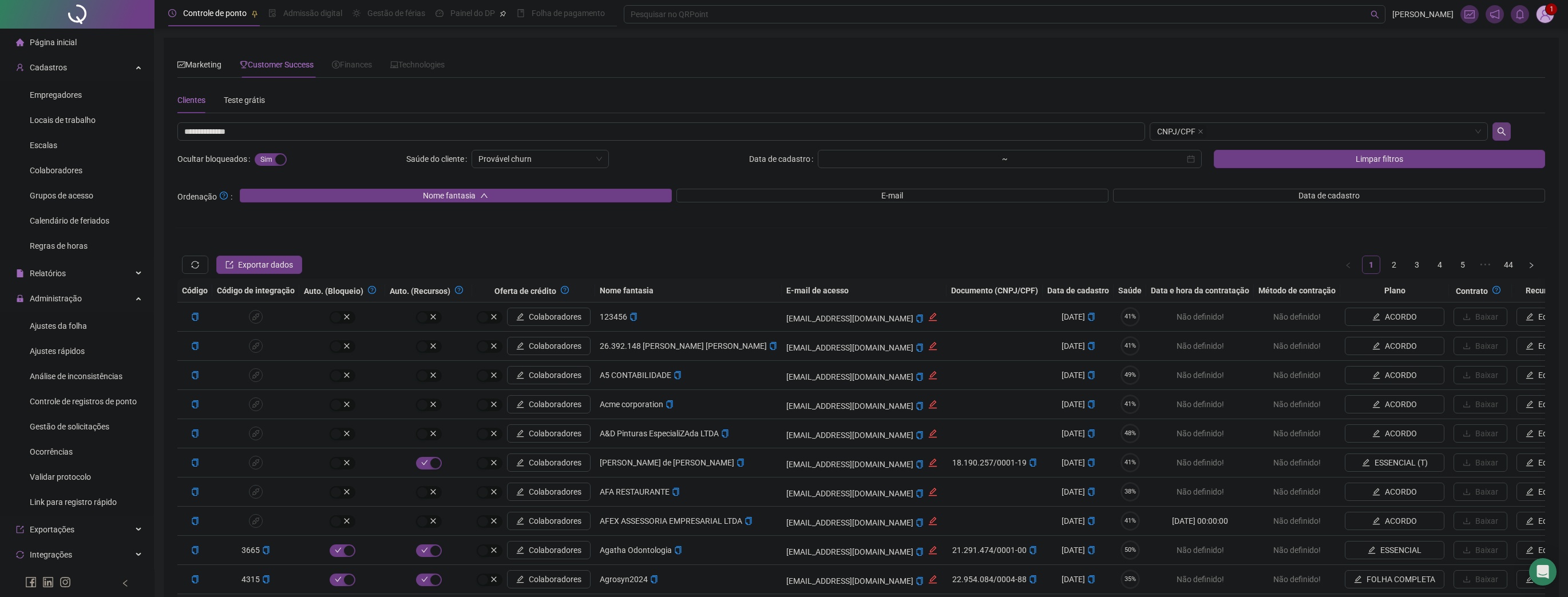
click at [1508, 133] on button "button" at bounding box center [1502, 132] width 18 height 18
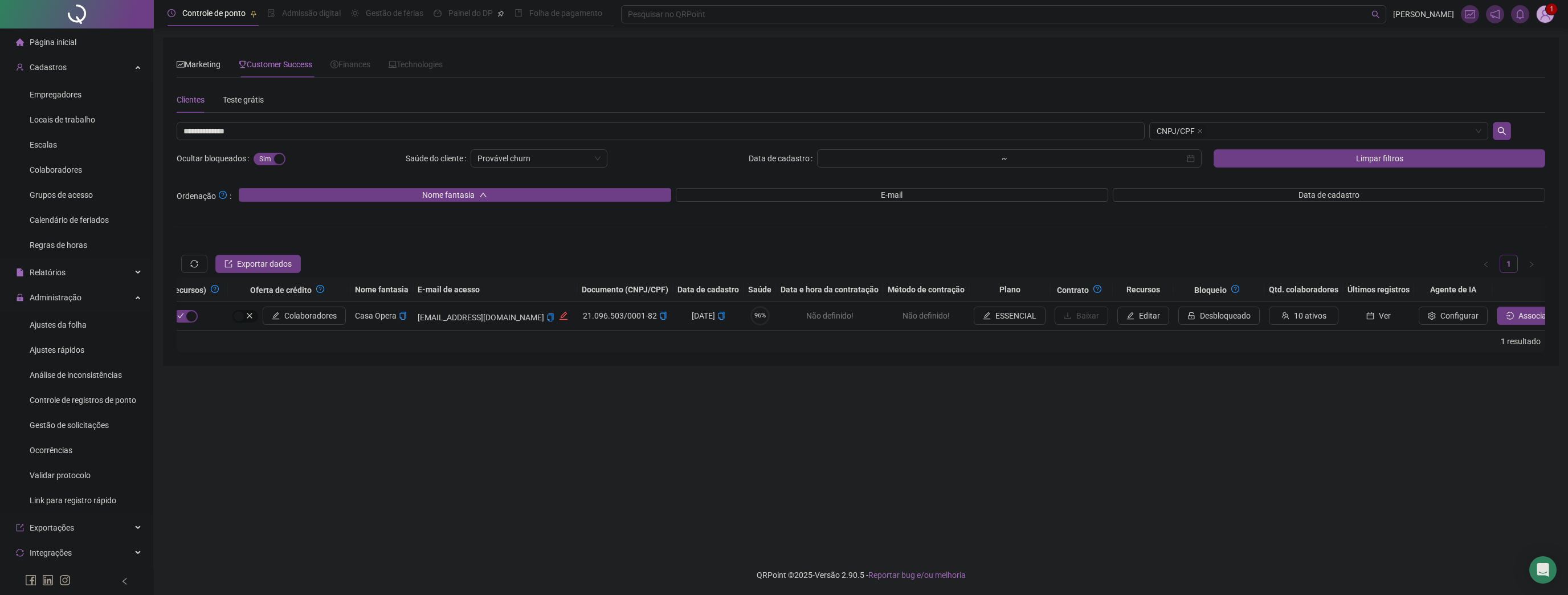
scroll to position [0, 373]
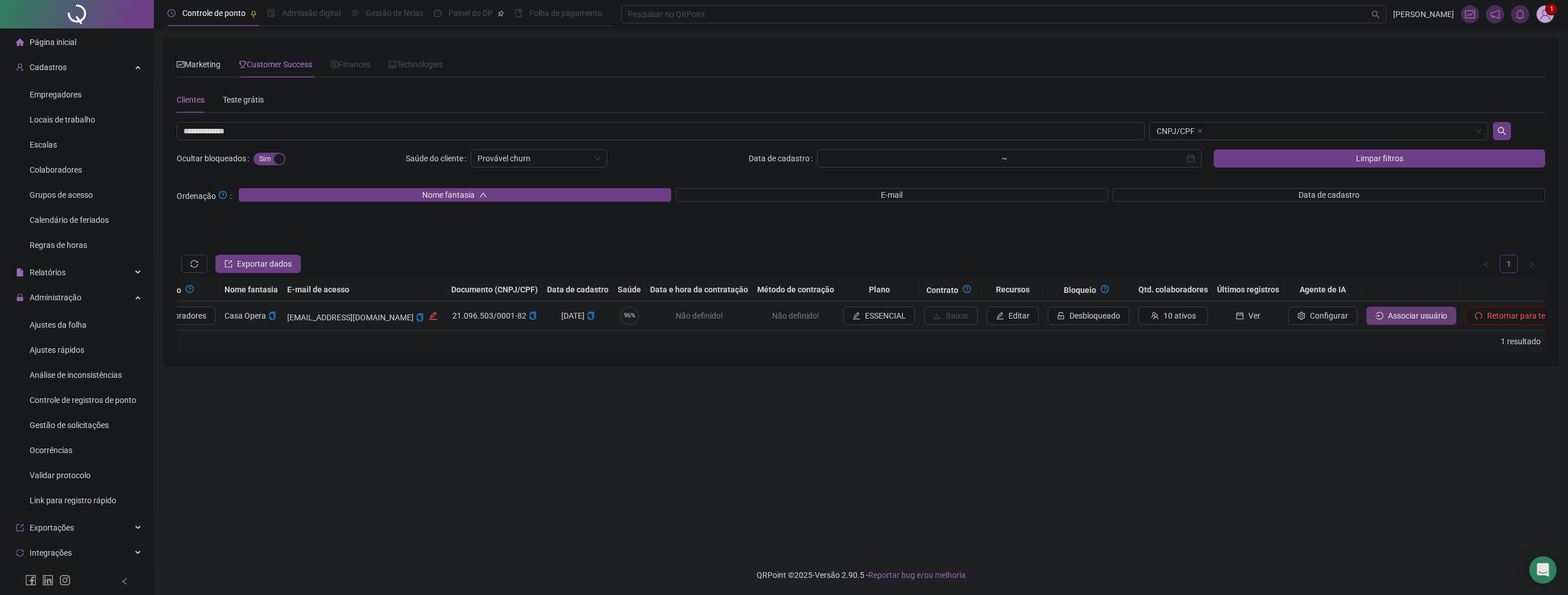
click at [1388, 311] on span "Associar usuário" at bounding box center [1417, 316] width 59 height 13
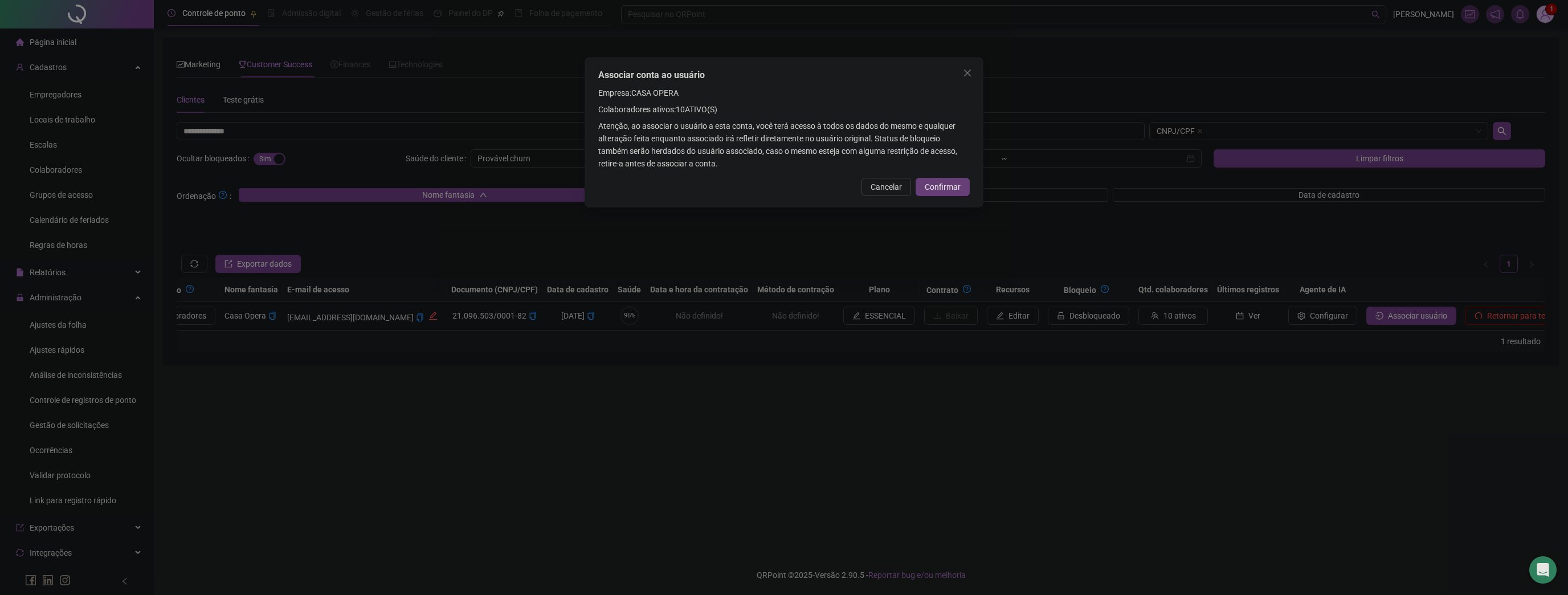
click at [937, 185] on span "Confirmar" at bounding box center [942, 187] width 36 height 13
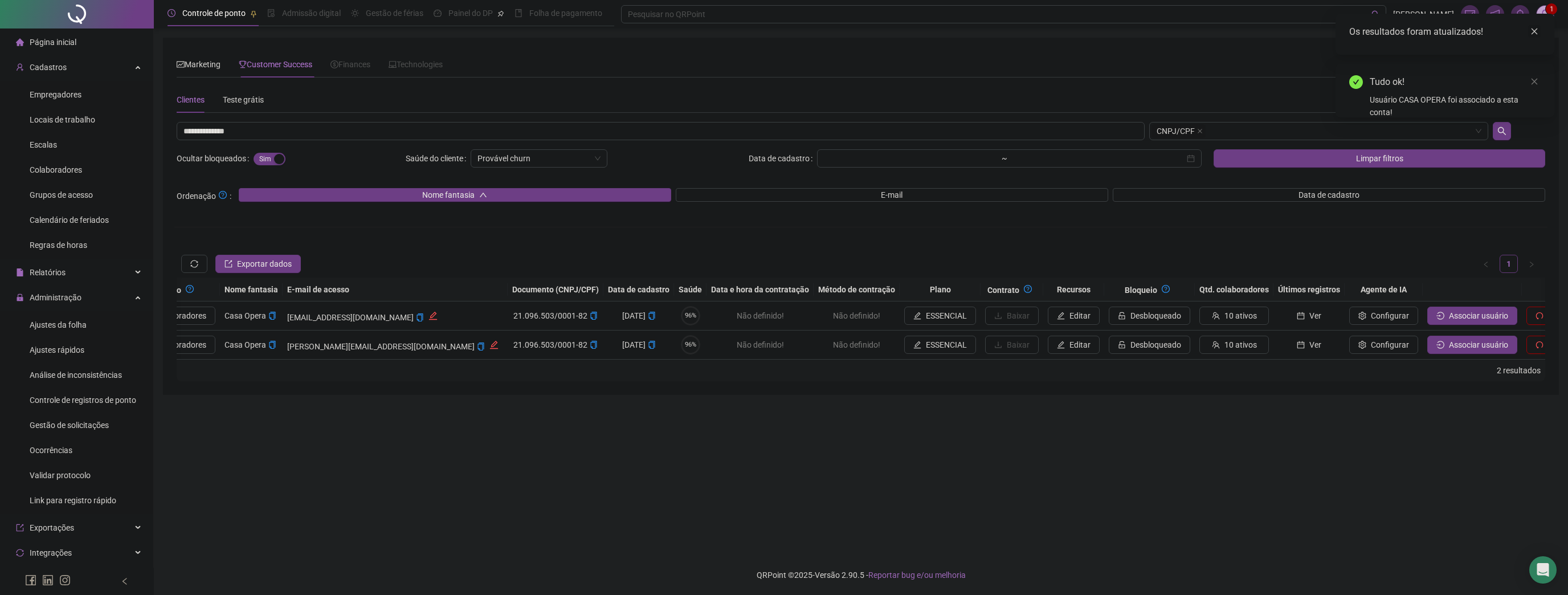
click at [1536, 28] on link "Close" at bounding box center [1534, 32] width 13 height 13
click at [1536, 27] on link "Close" at bounding box center [1534, 32] width 13 height 13
click at [1541, 18] on img at bounding box center [1545, 14] width 17 height 17
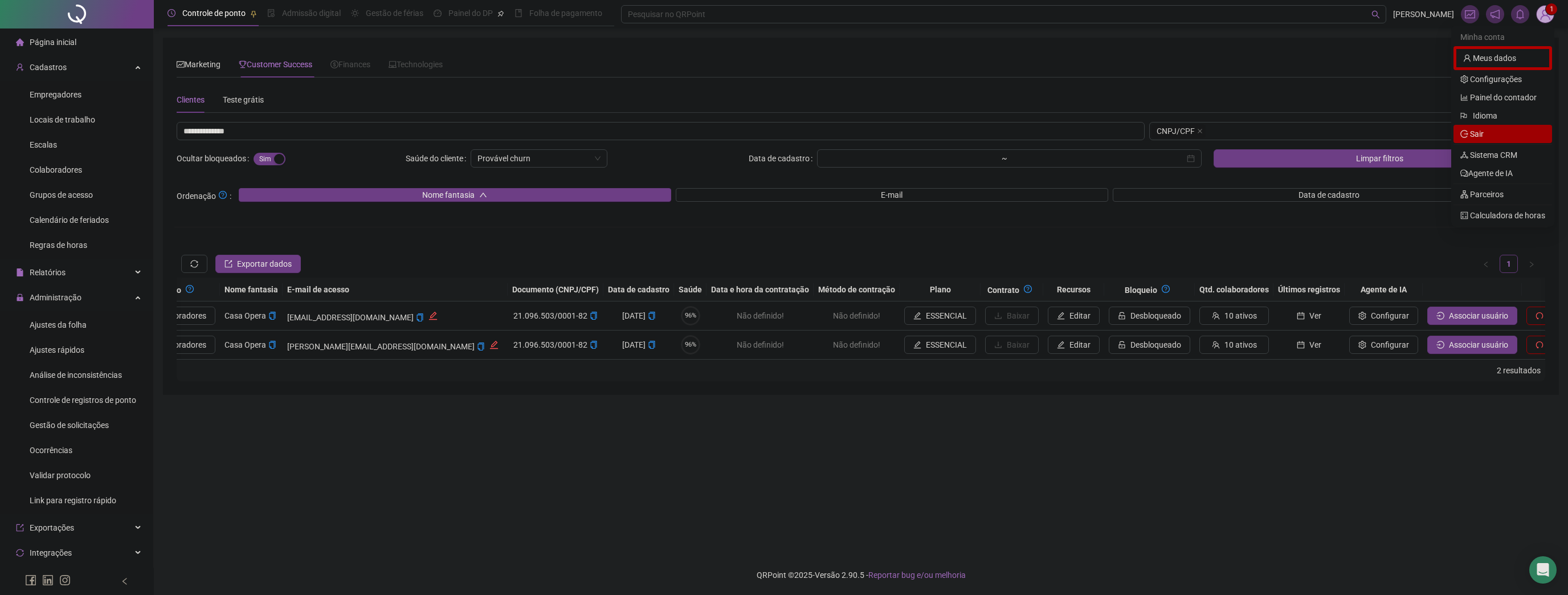
click at [1488, 138] on span "Sair" at bounding box center [1502, 134] width 85 height 13
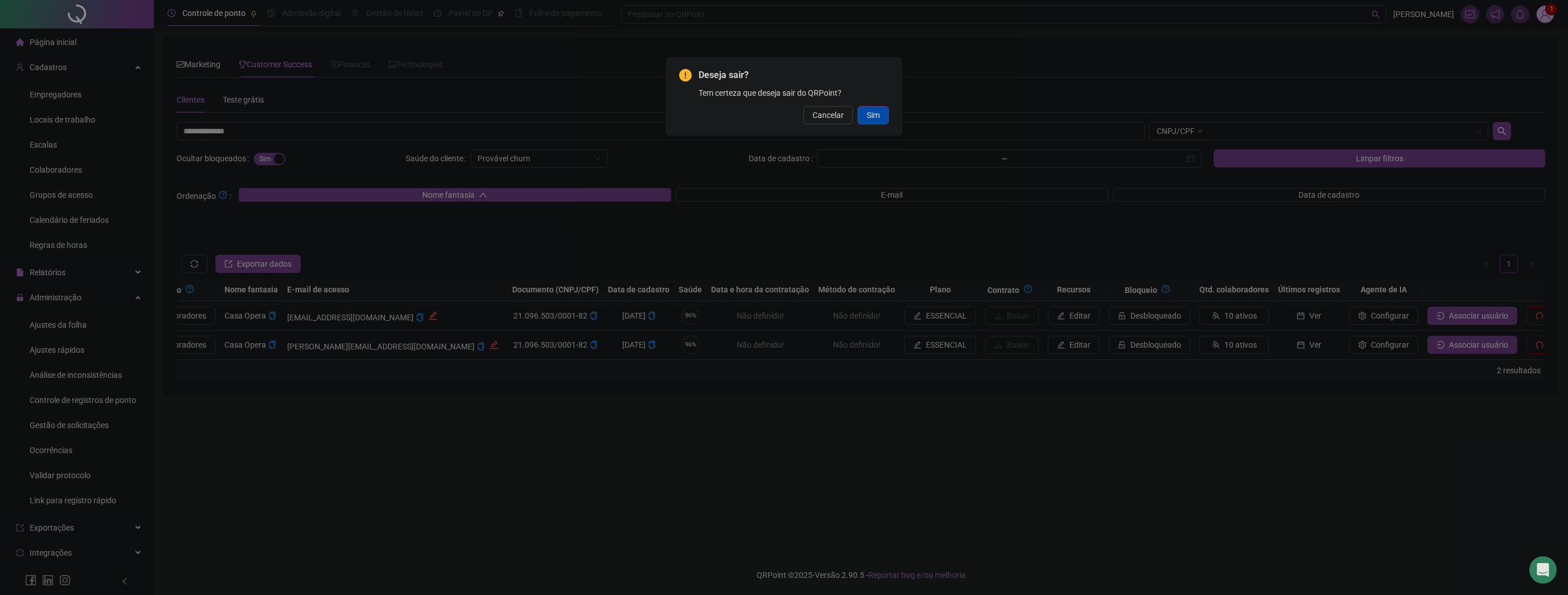
click at [862, 122] on button "Sim" at bounding box center [873, 115] width 32 height 18
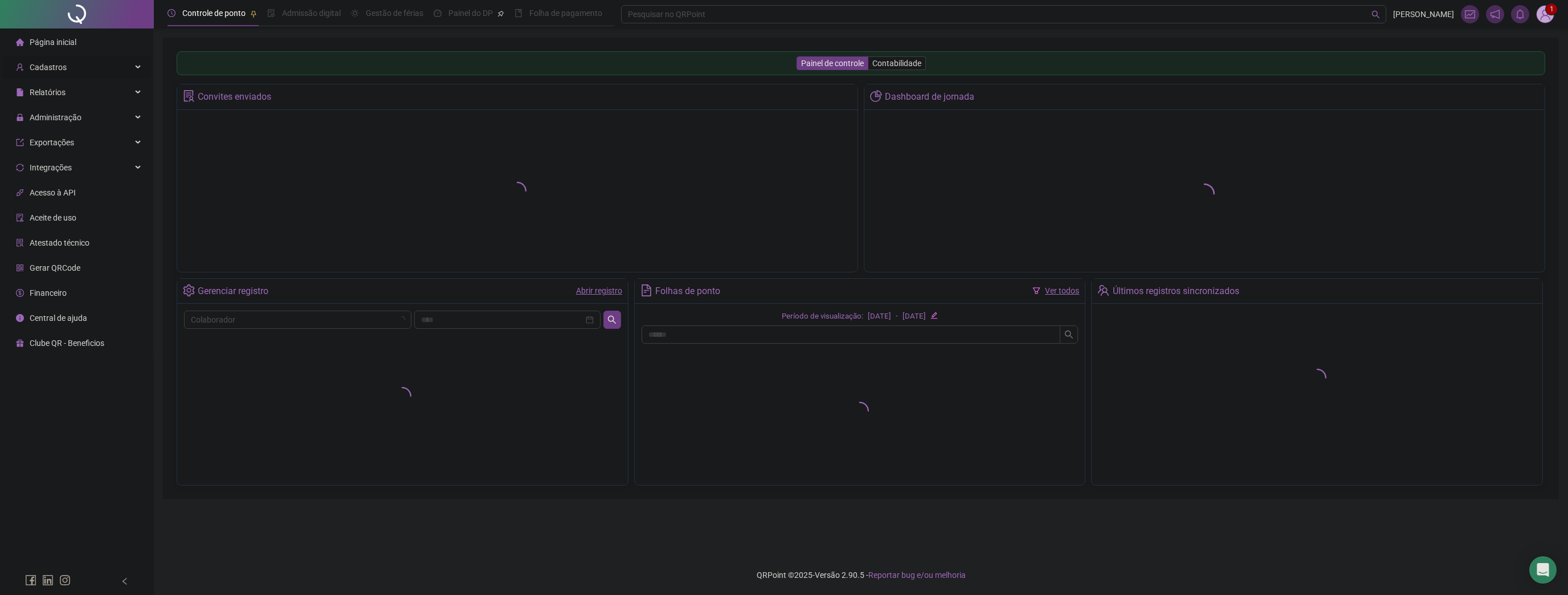
click at [60, 77] on span "Cadastros" at bounding box center [41, 67] width 51 height 22
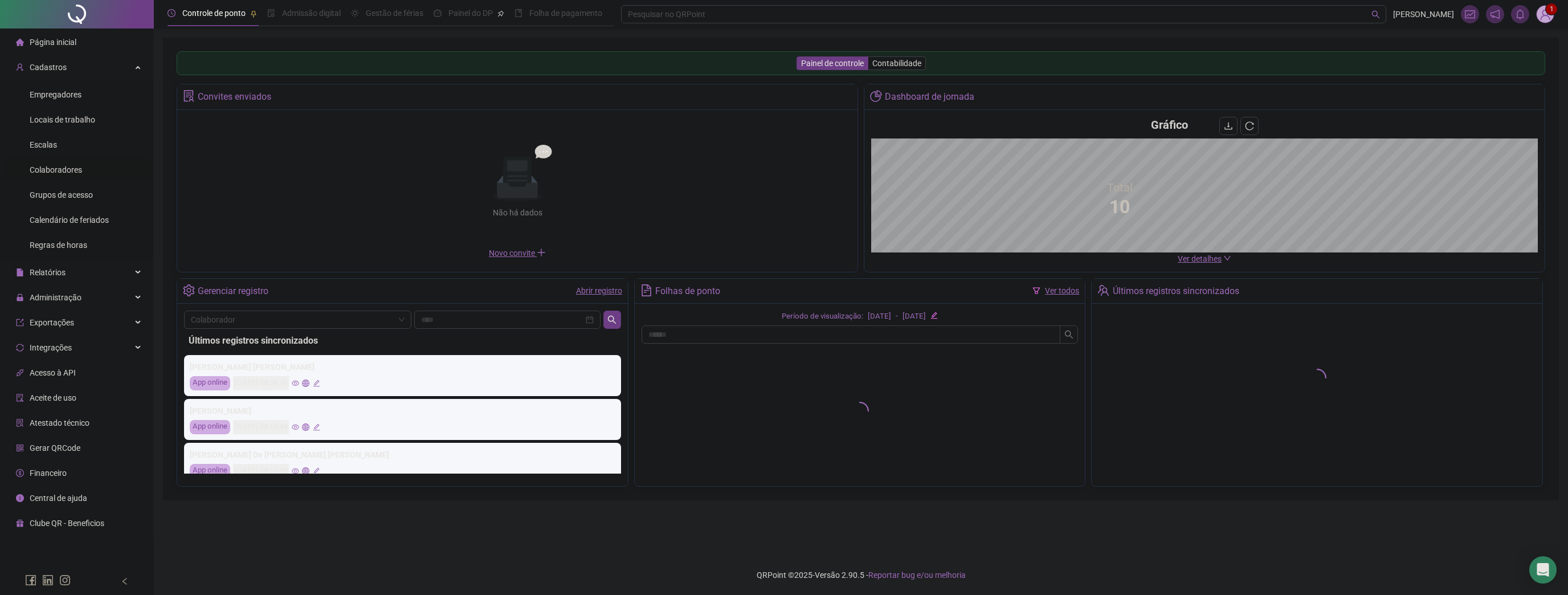
click at [65, 178] on div "Colaboradores" at bounding box center [55, 170] width 53 height 22
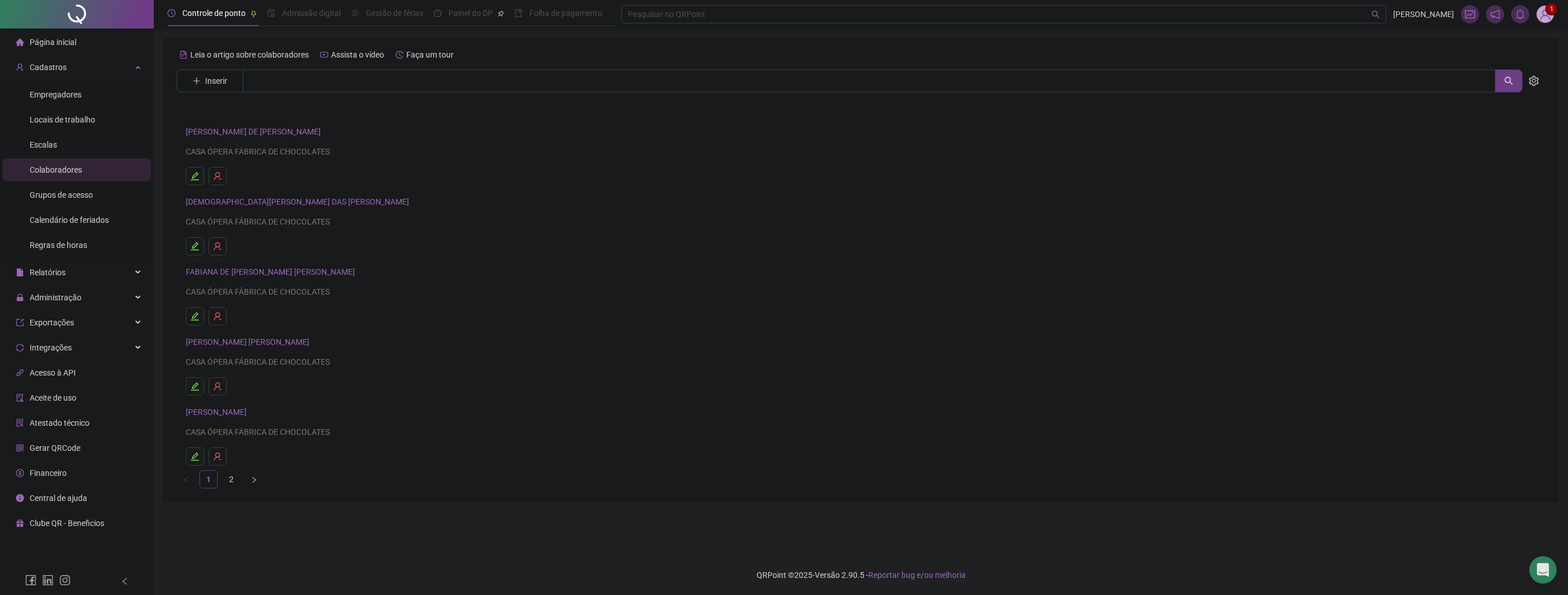
click at [276, 344] on link "[PERSON_NAME] [PERSON_NAME]" at bounding box center [249, 341] width 127 height 9
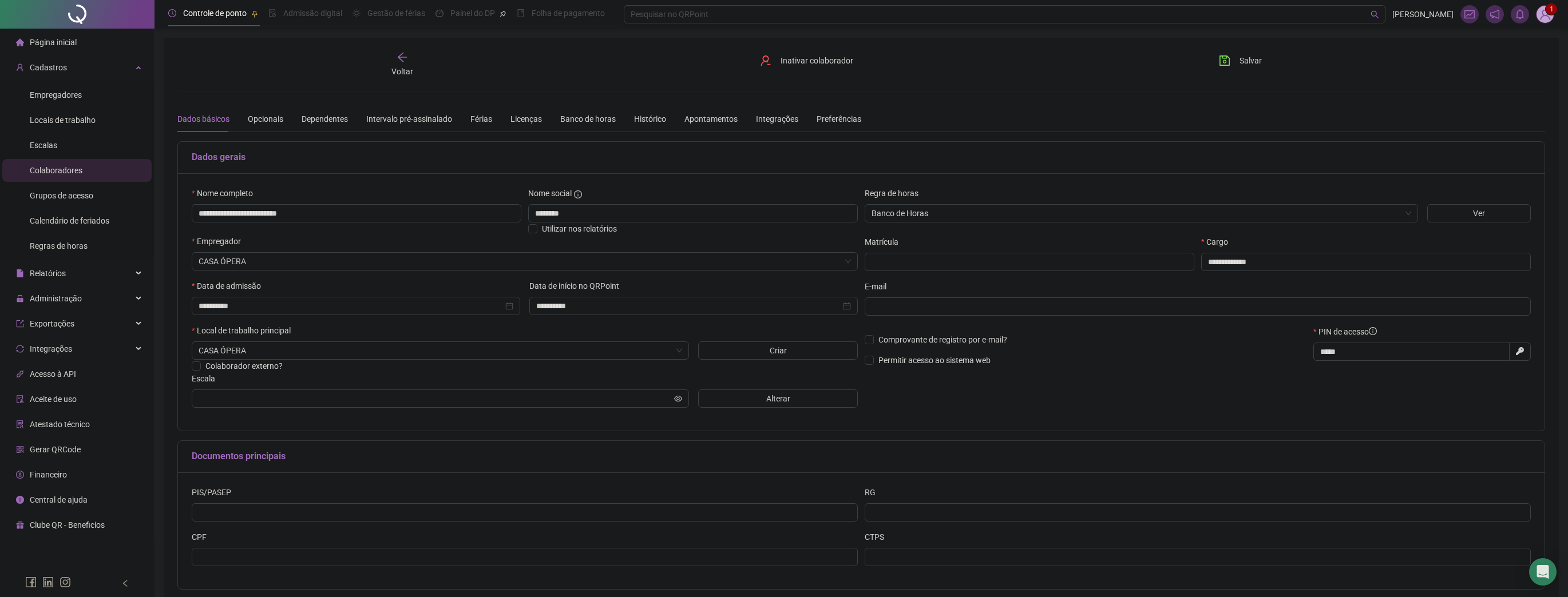
type input "**********"
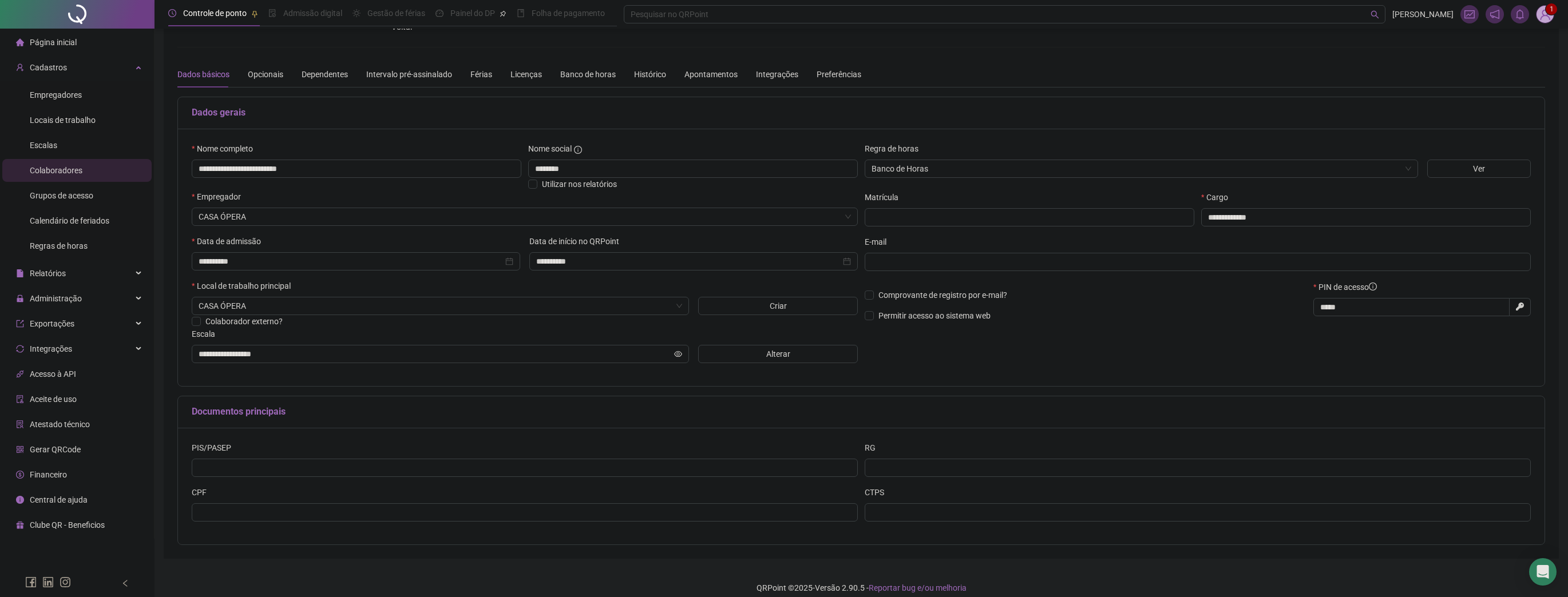
scroll to position [55, 0]
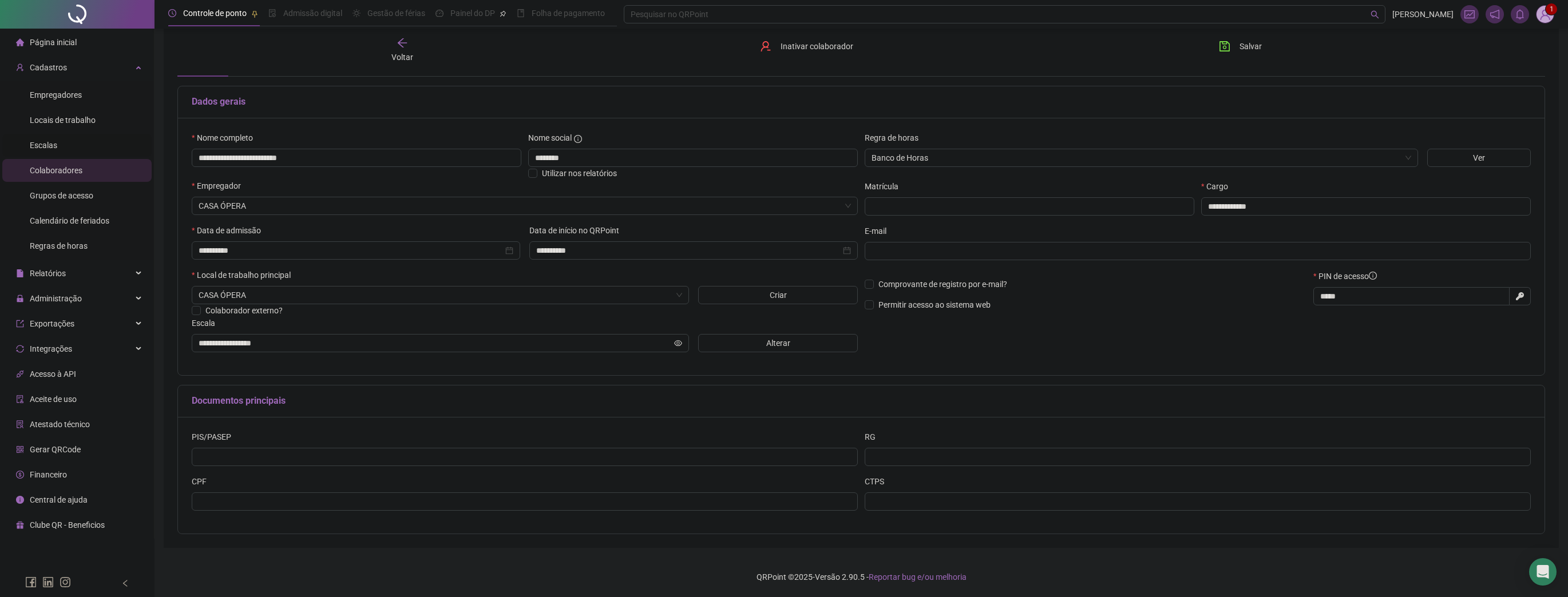
drag, startPoint x: 74, startPoint y: 145, endPoint x: 90, endPoint y: 145, distance: 16.0
click at [74, 144] on li "Escalas" at bounding box center [77, 145] width 150 height 23
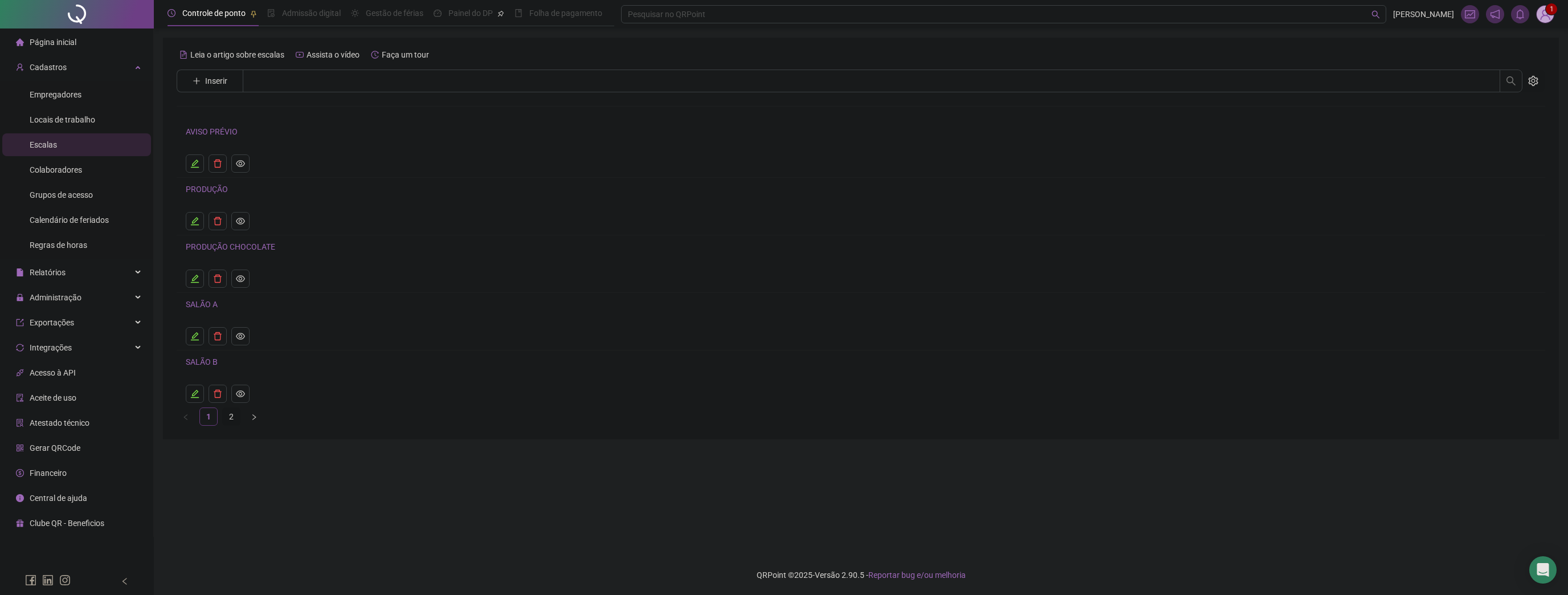
click at [230, 416] on link "2" at bounding box center [231, 417] width 17 height 17
click at [211, 190] on link "1" at bounding box center [209, 186] width 17 height 17
click at [240, 244] on link "PRODUÇÃO CHOCOLATE" at bounding box center [230, 247] width 89 height 9
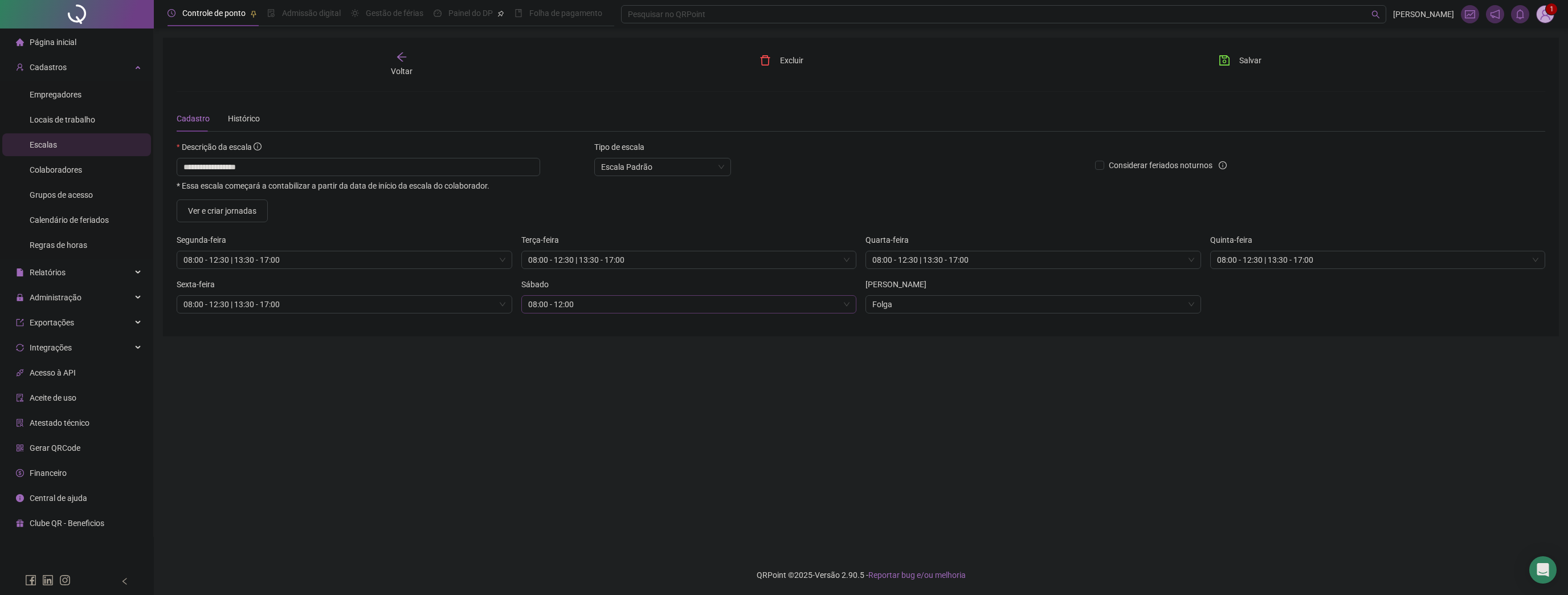
click at [627, 303] on span "08:00 - 12:00" at bounding box center [689, 304] width 322 height 17
click at [258, 215] on button "Ver e criar jornadas" at bounding box center [222, 211] width 91 height 22
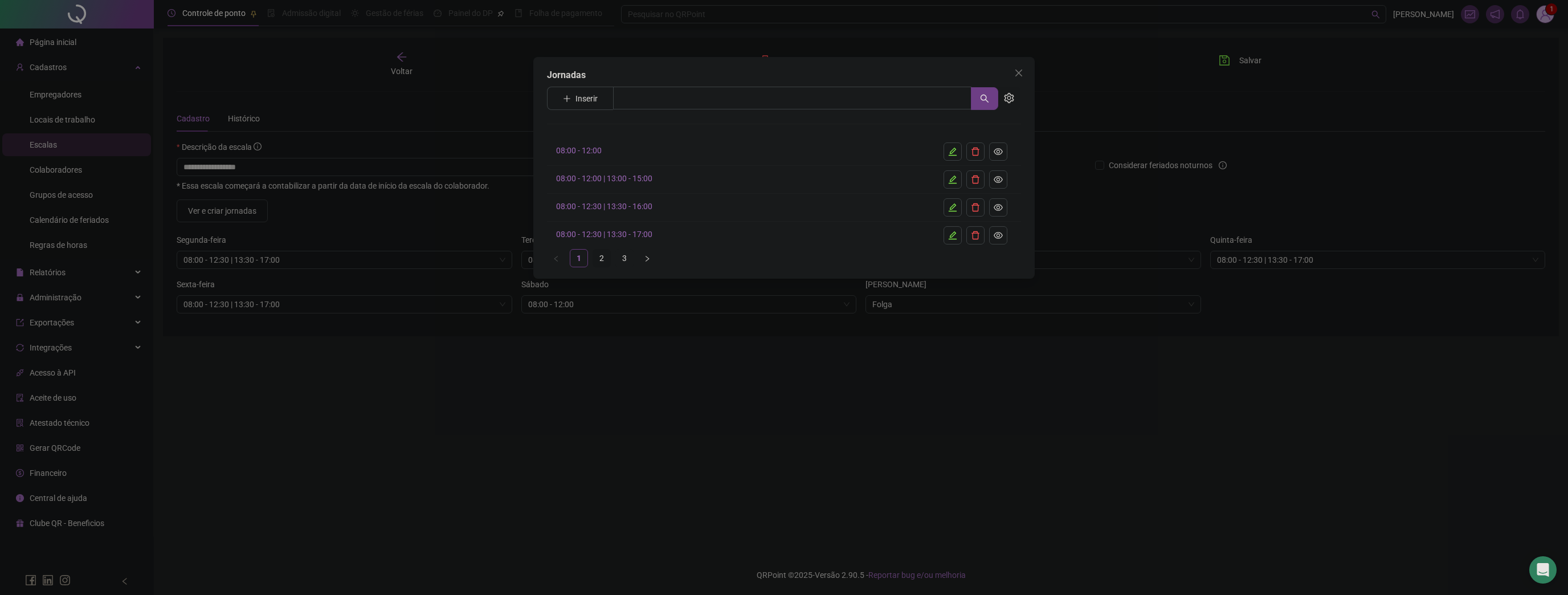
click at [602, 259] on link "2" at bounding box center [602, 258] width 17 height 17
click at [623, 283] on link "3" at bounding box center [624, 286] width 17 height 17
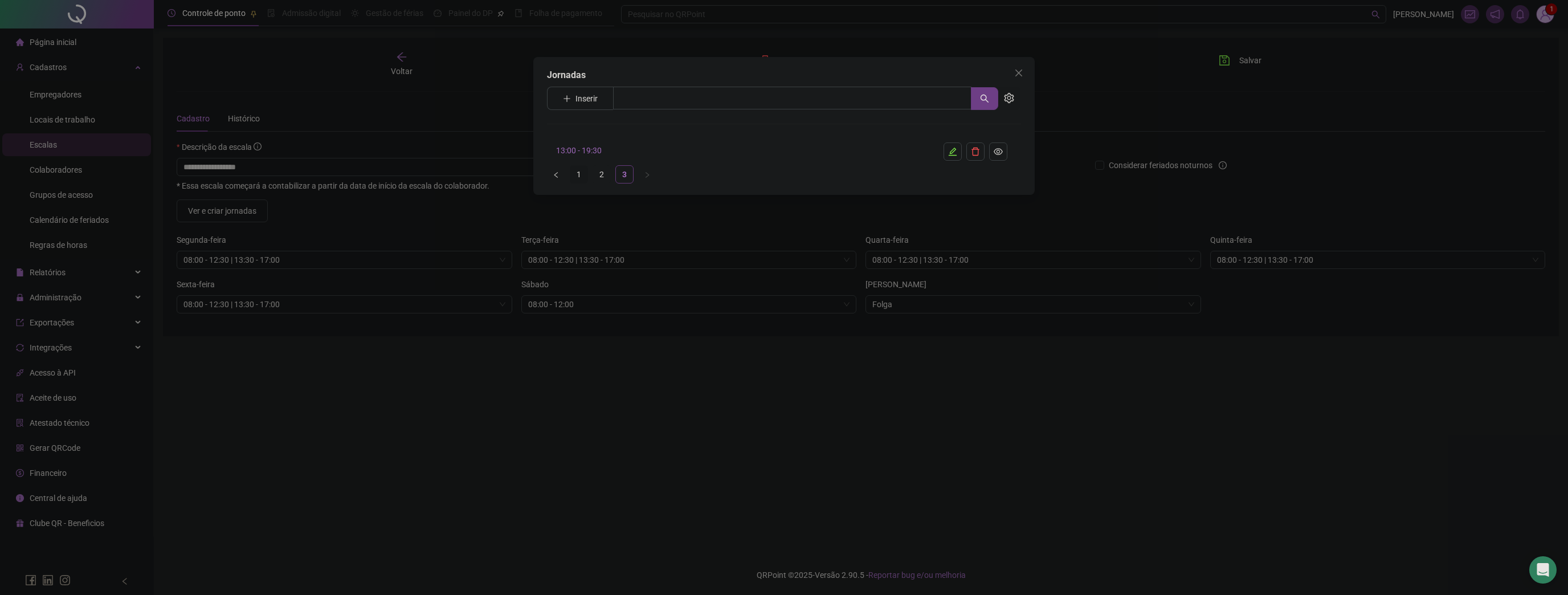
click at [586, 175] on link "1" at bounding box center [579, 174] width 17 height 17
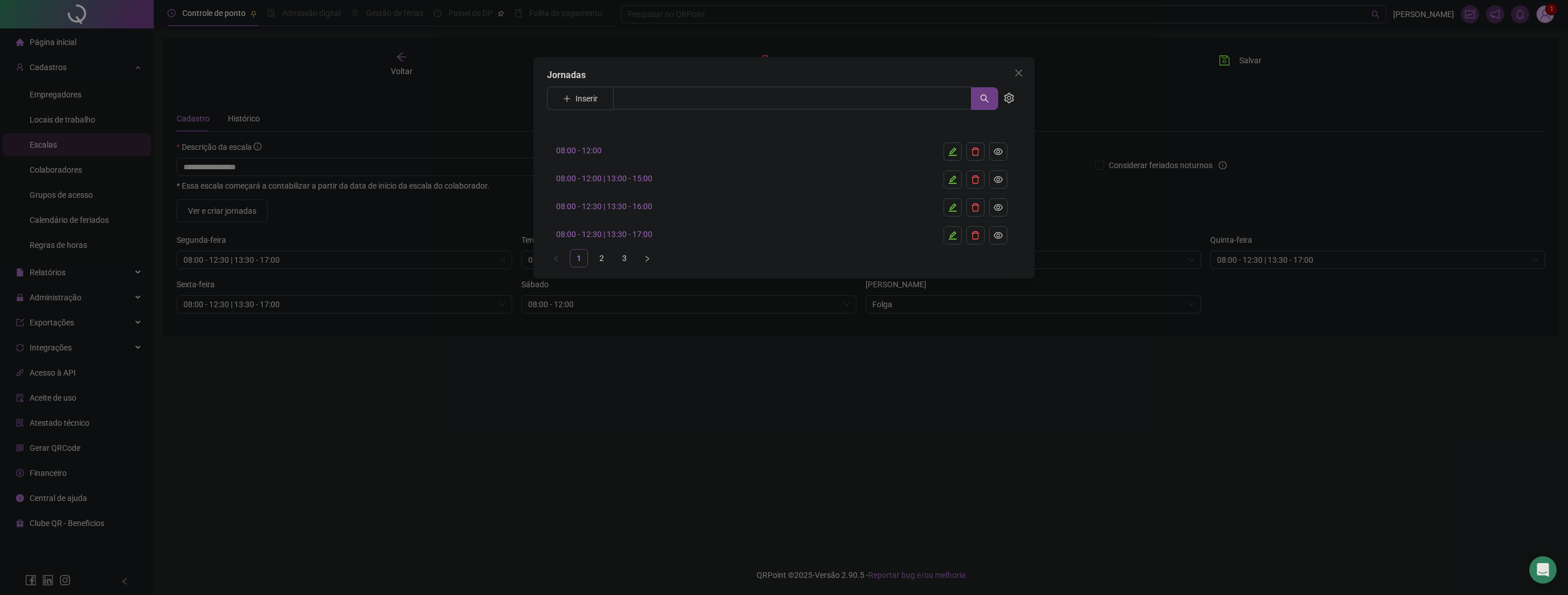
click at [581, 148] on link "08:00 - 12:00" at bounding box center [579, 150] width 46 height 9
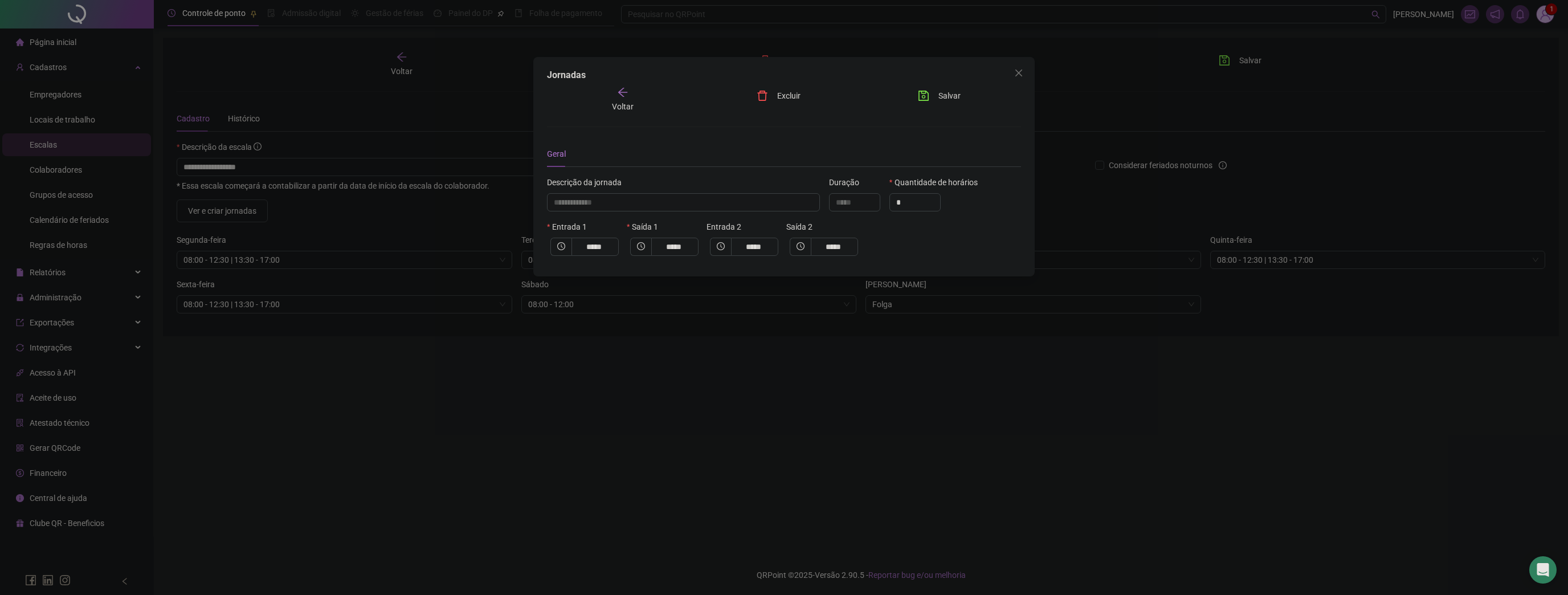
click at [167, 119] on div "**********" at bounding box center [784, 297] width 1568 height 595
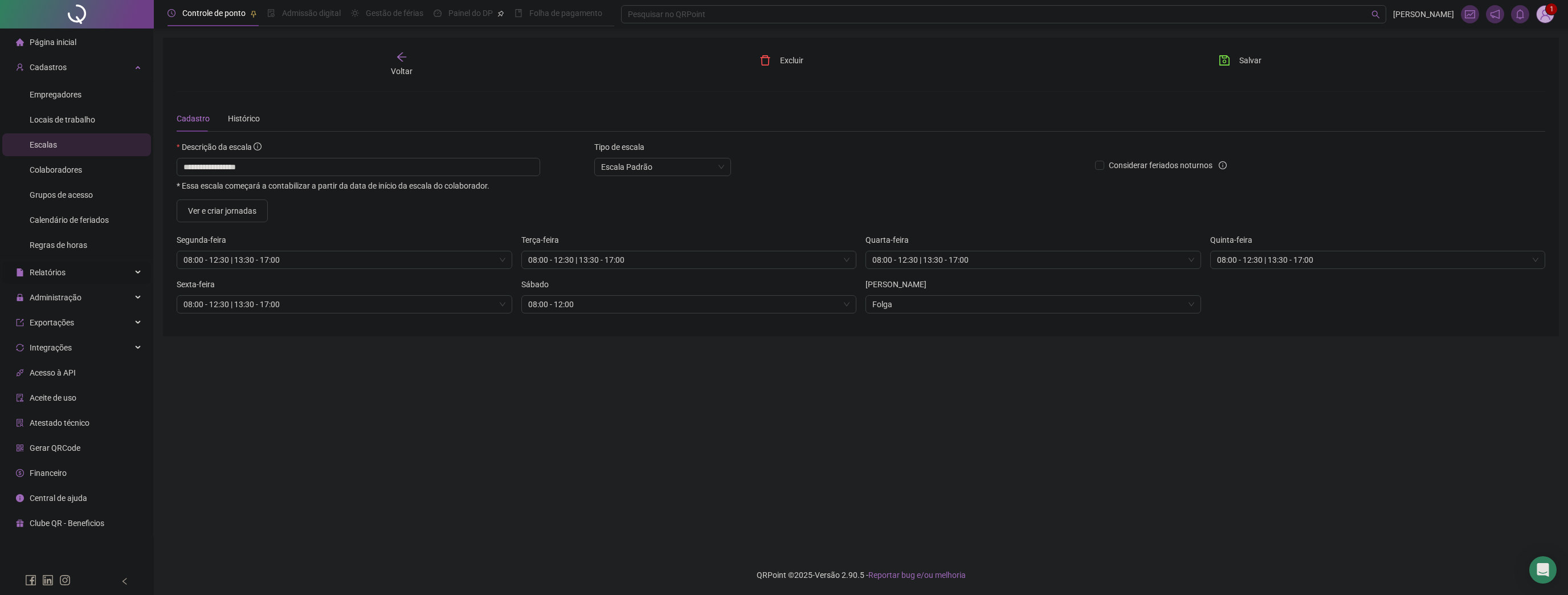
click at [68, 278] on div "Relatórios" at bounding box center [77, 273] width 149 height 22
click at [57, 275] on span "Relatórios" at bounding box center [47, 272] width 36 height 9
click at [62, 306] on span "Administração" at bounding box center [48, 297] width 65 height 22
click at [58, 318] on div "Ajustes da folha" at bounding box center [58, 325] width 57 height 22
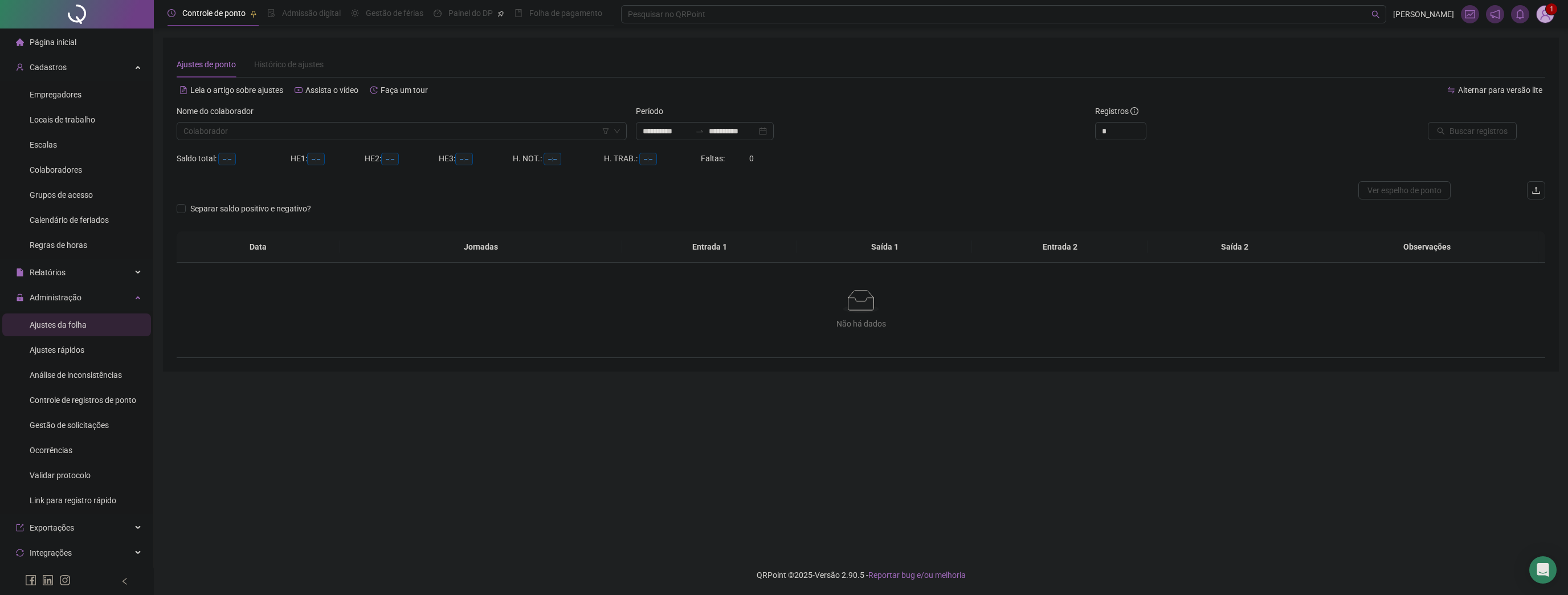
type input "**********"
click at [278, 132] on input "search" at bounding box center [396, 131] width 426 height 17
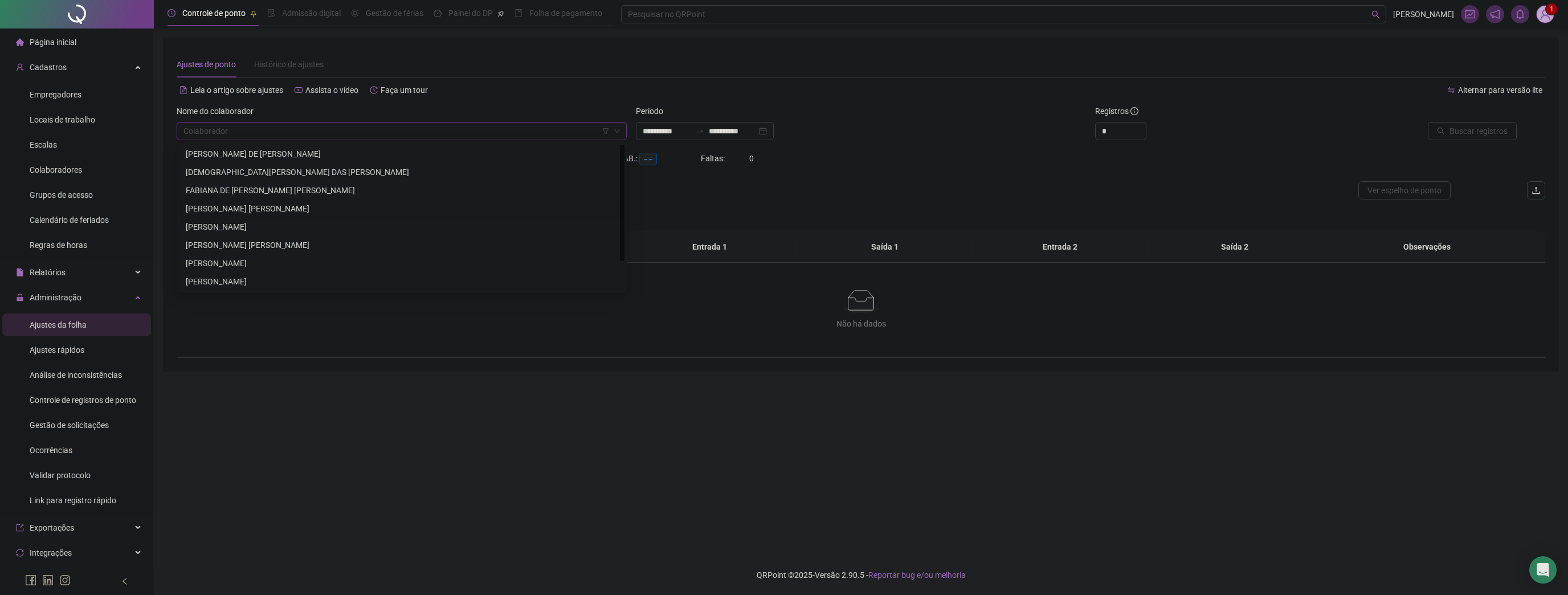
click at [262, 209] on div "[PERSON_NAME] [PERSON_NAME]" at bounding box center [401, 209] width 432 height 13
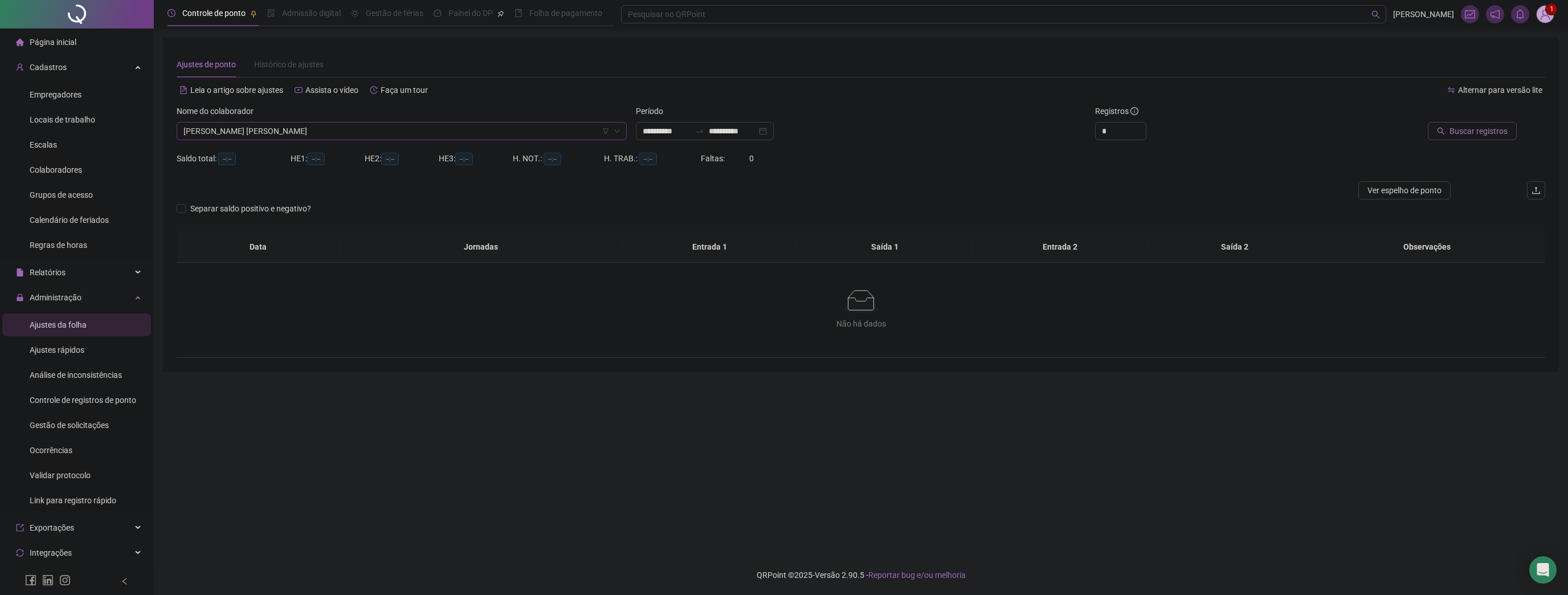
click at [1463, 131] on span "Buscar registros" at bounding box center [1478, 131] width 58 height 13
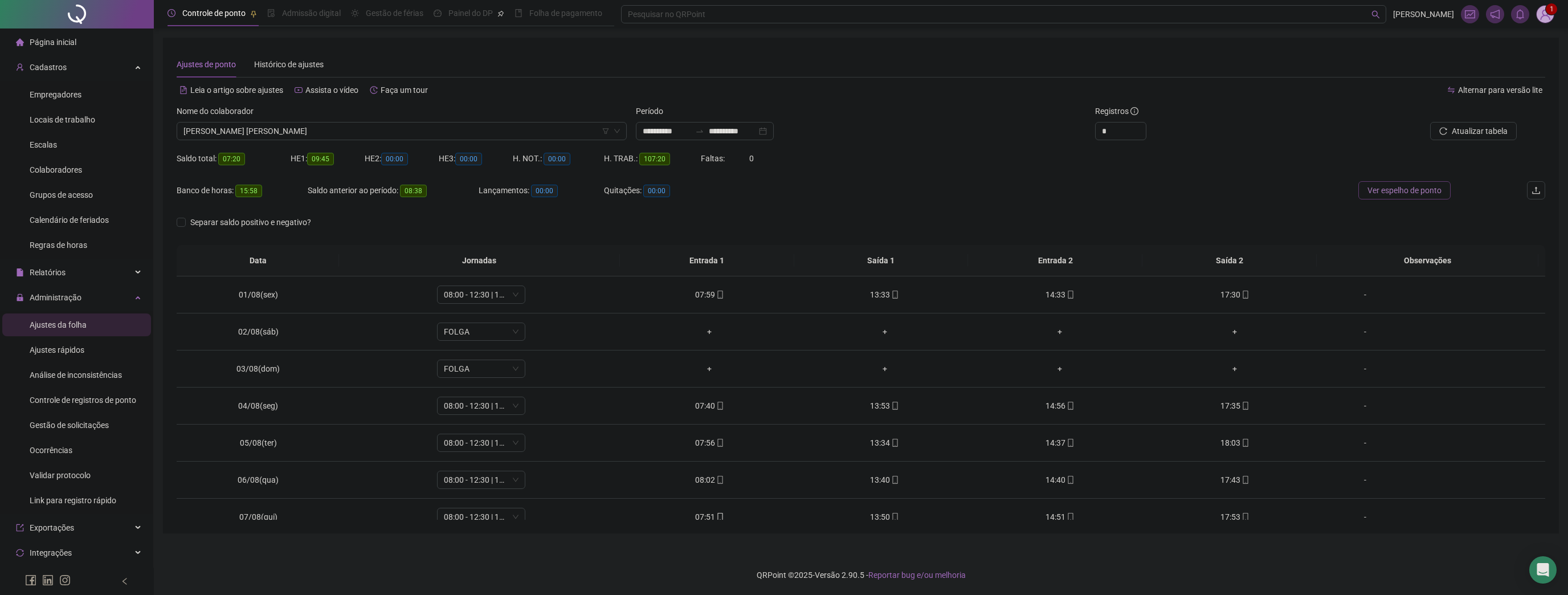
click at [1391, 194] on span "Ver espelho de ponto" at bounding box center [1404, 190] width 74 height 13
click at [48, 152] on div "Escalas" at bounding box center [43, 145] width 27 height 22
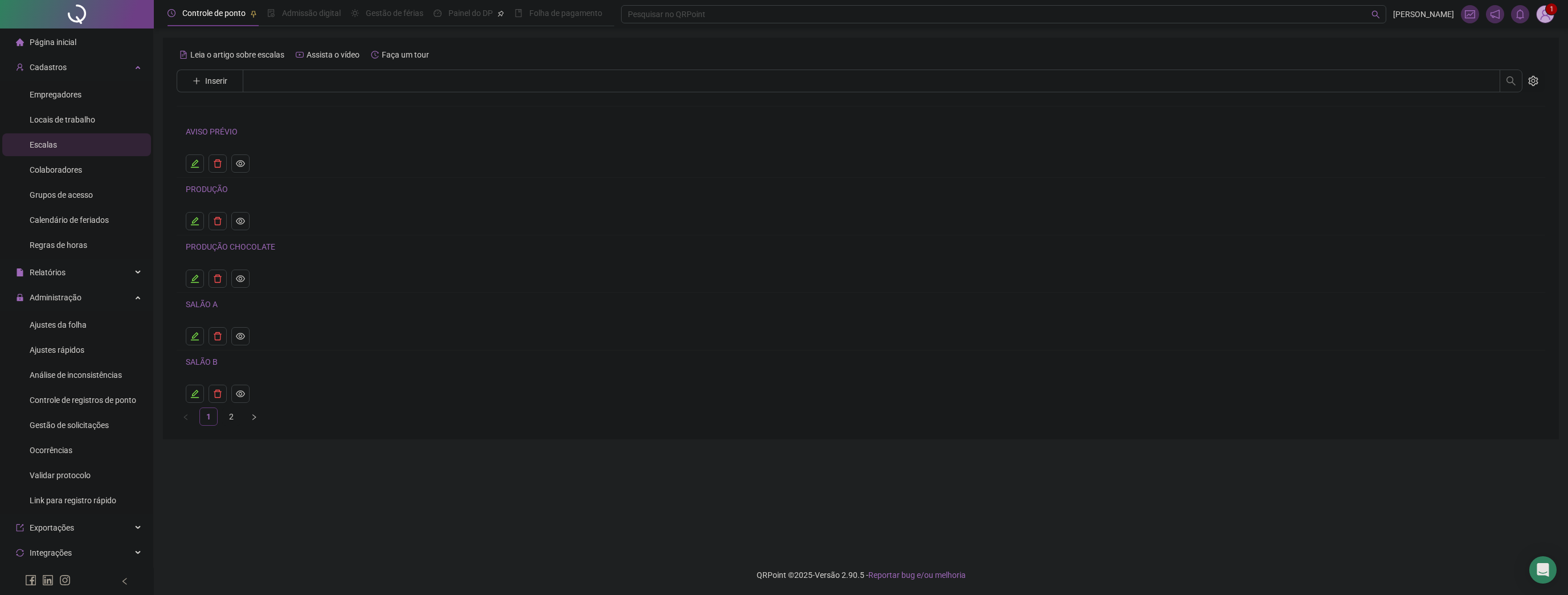
click at [249, 249] on link "PRODUÇÃO CHOCOLATE" at bounding box center [230, 247] width 89 height 9
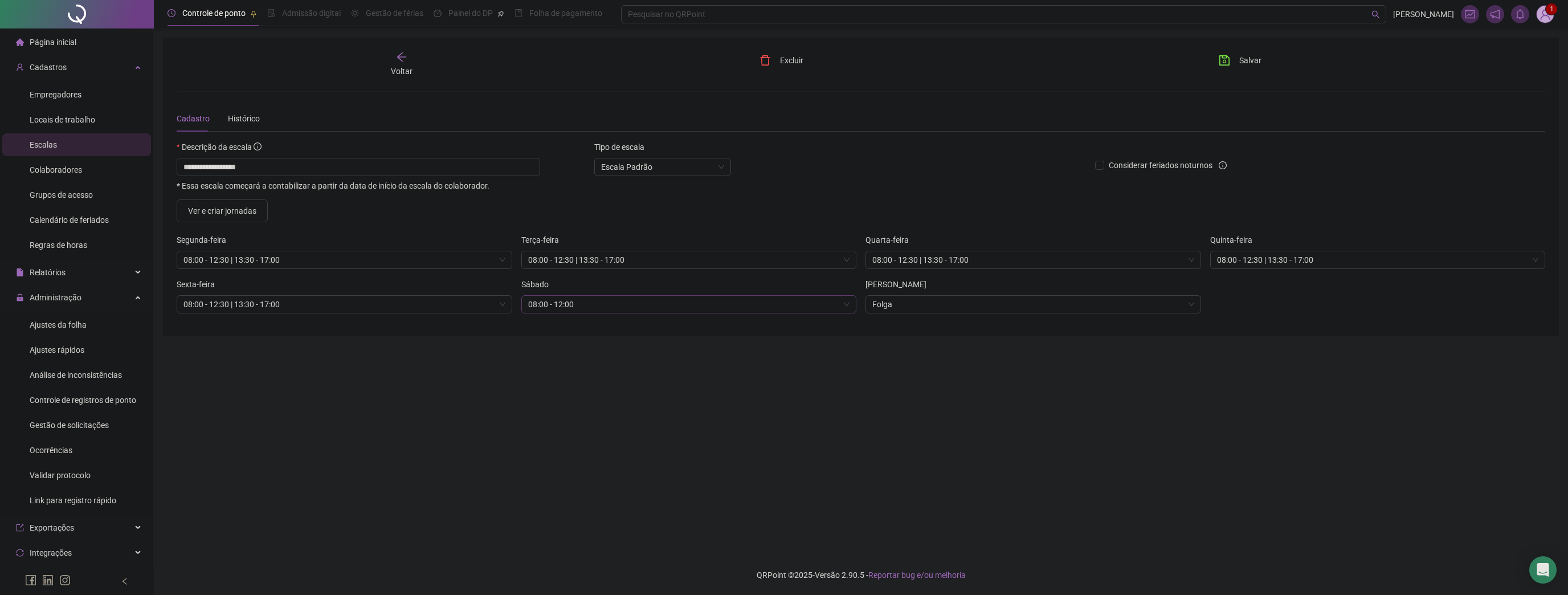
click at [726, 306] on span "08:00 - 12:00" at bounding box center [689, 304] width 322 height 17
click at [229, 203] on button "Ver e criar jornadas" at bounding box center [222, 211] width 91 height 22
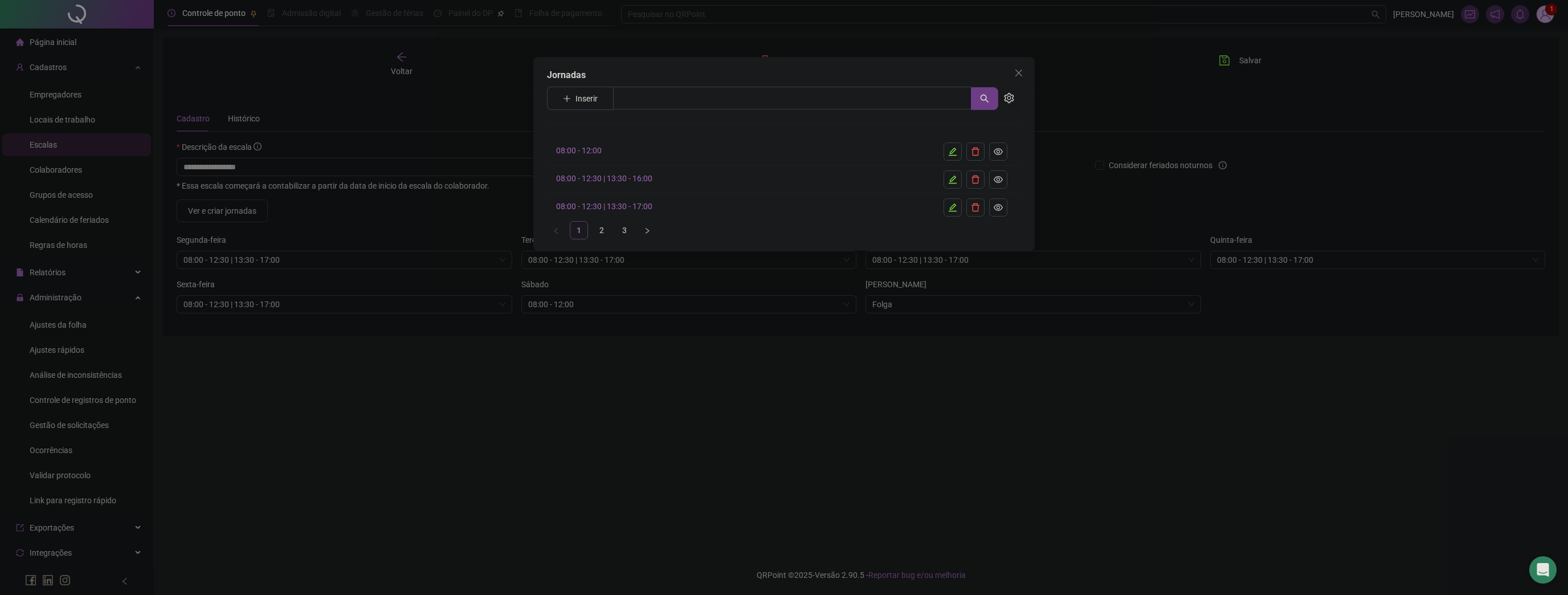
click at [572, 148] on link "08:00 - 12:00" at bounding box center [579, 150] width 46 height 9
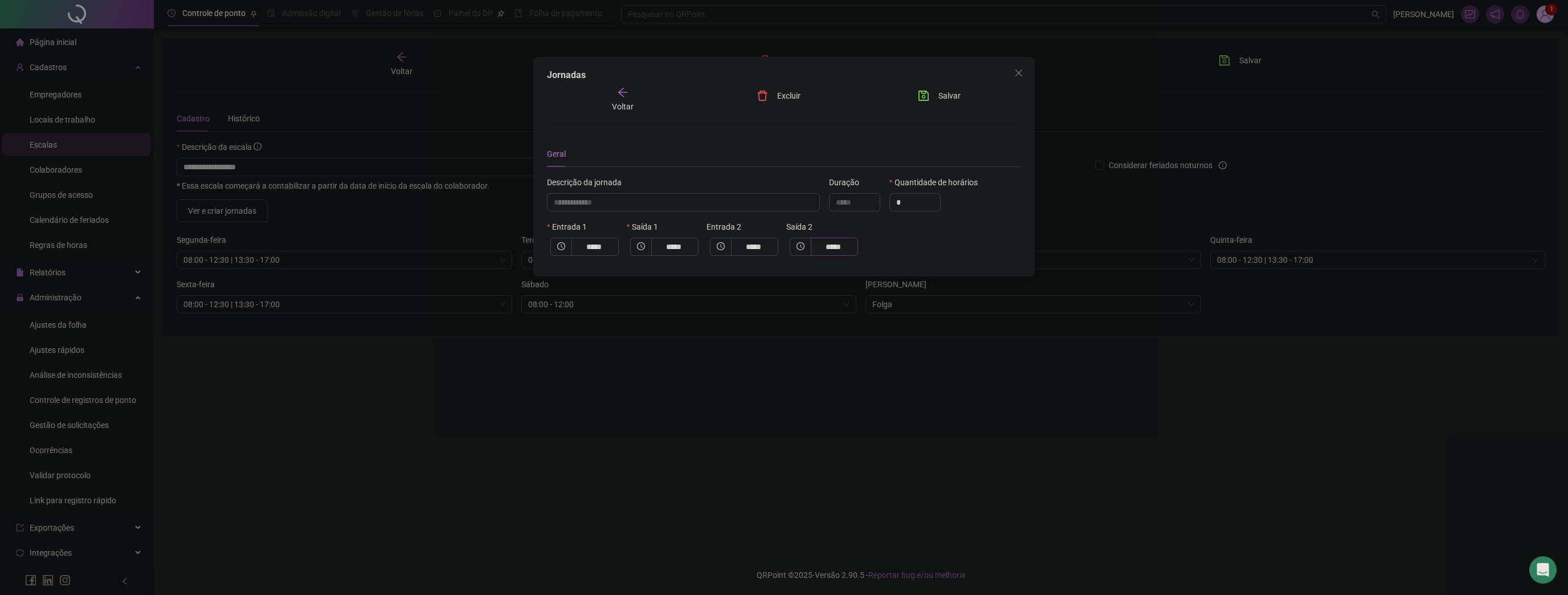
click at [839, 249] on input "*****" at bounding box center [833, 247] width 32 height 13
type input "**********"
type input "*****"
type input "**"
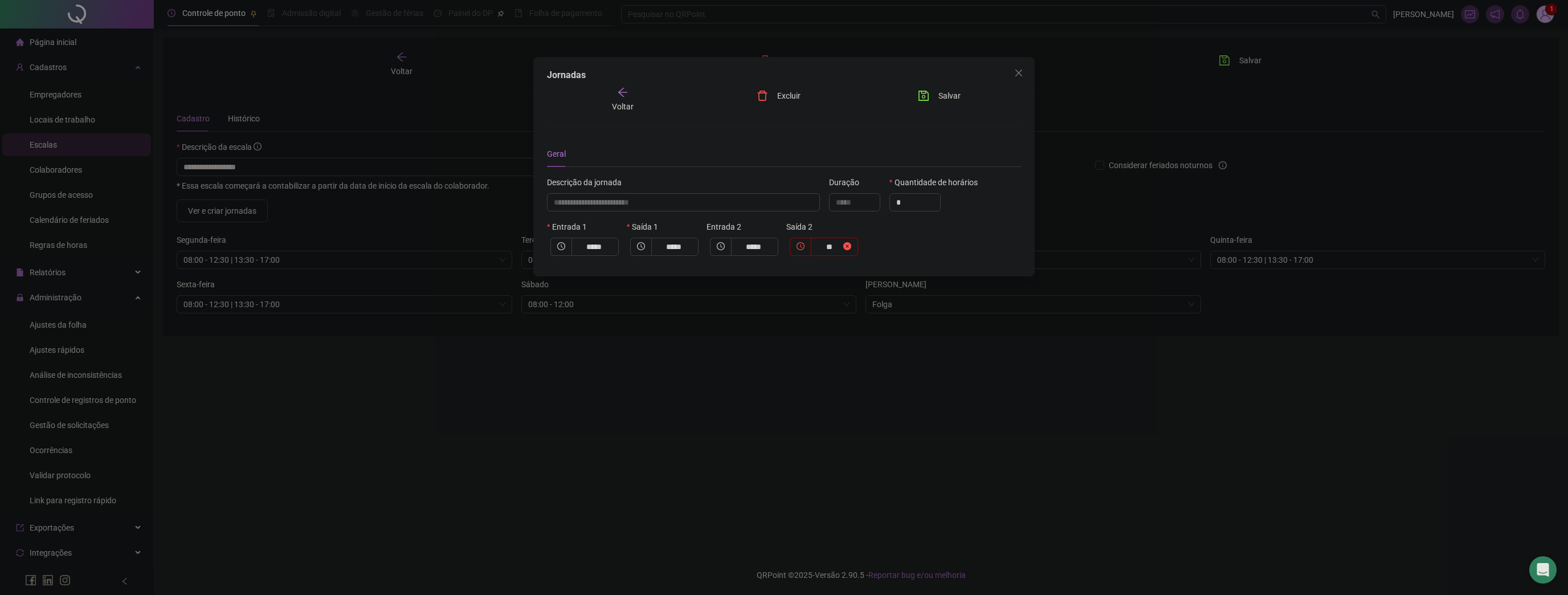
type input "**********"
type input "*"
type input "**********"
click at [762, 246] on input "*****" at bounding box center [753, 247] width 32 height 13
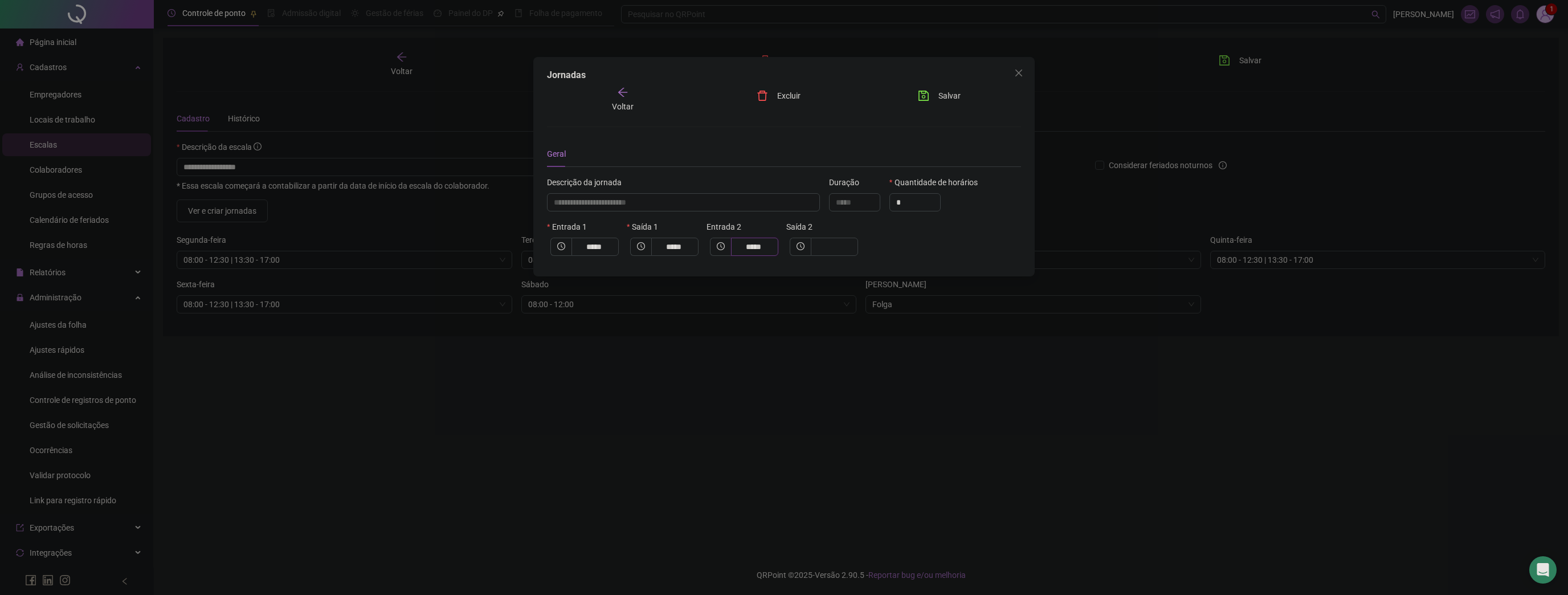
click at [762, 246] on input "*****" at bounding box center [753, 247] width 32 height 13
type input "**********"
click at [827, 93] on div "Voltar Excluir Salvar" at bounding box center [784, 99] width 483 height 26
click at [946, 91] on span "Salvar" at bounding box center [949, 96] width 22 height 13
click at [1017, 74] on icon "close" at bounding box center [1019, 73] width 7 height 7
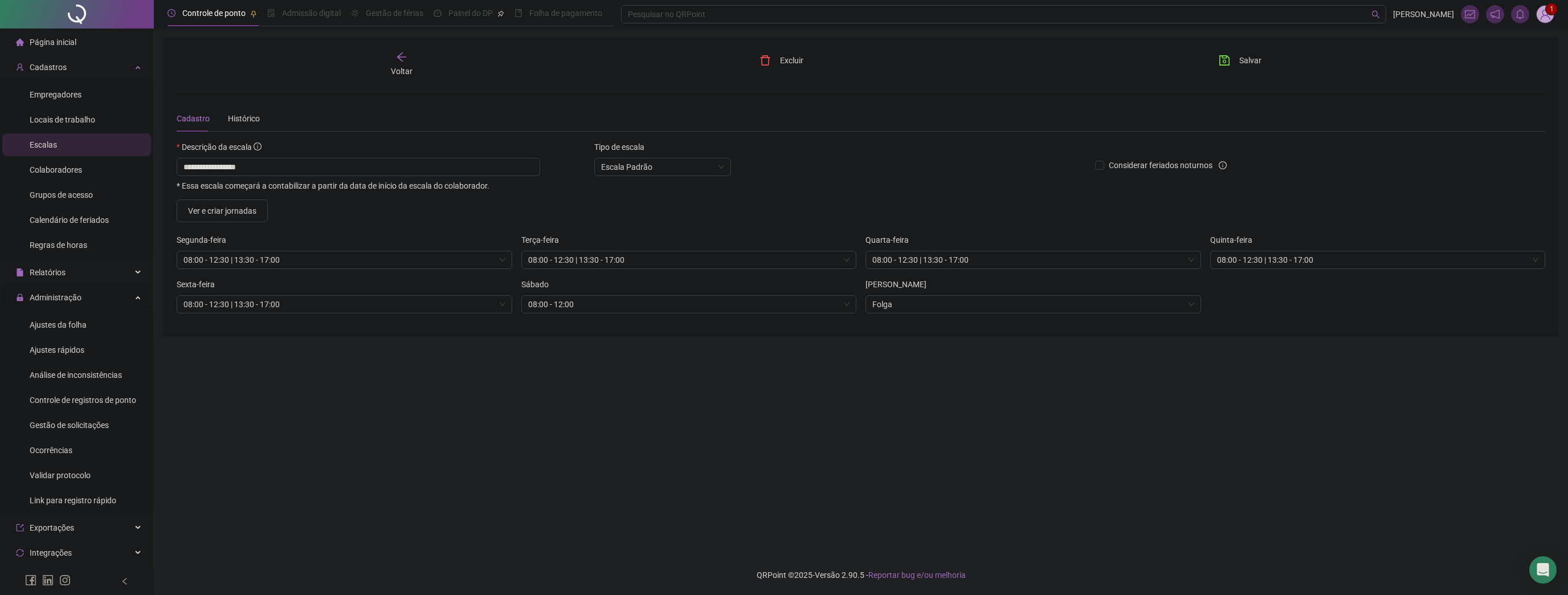
click at [82, 308] on div "Administração" at bounding box center [77, 297] width 149 height 22
click at [66, 311] on span "Exportações" at bounding box center [45, 322] width 58 height 22
click at [1208, 68] on div "Salvar" at bounding box center [1320, 64] width 230 height 26
click at [1221, 59] on icon "save" at bounding box center [1224, 60] width 11 height 11
click at [65, 275] on div "Relatórios" at bounding box center [77, 273] width 149 height 22
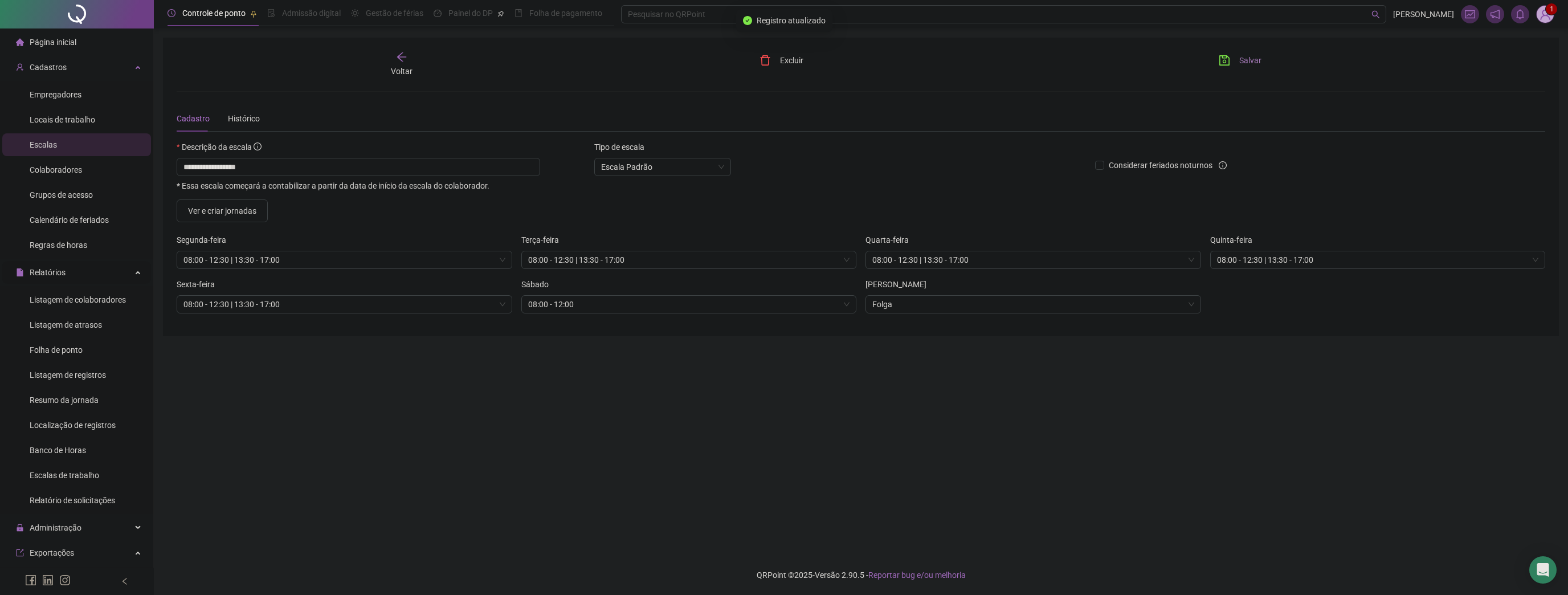
click at [58, 275] on span "Relatórios" at bounding box center [47, 272] width 36 height 9
click at [63, 291] on span "Administração" at bounding box center [48, 297] width 65 height 22
click at [53, 330] on div "Ajustes da folha" at bounding box center [58, 325] width 57 height 22
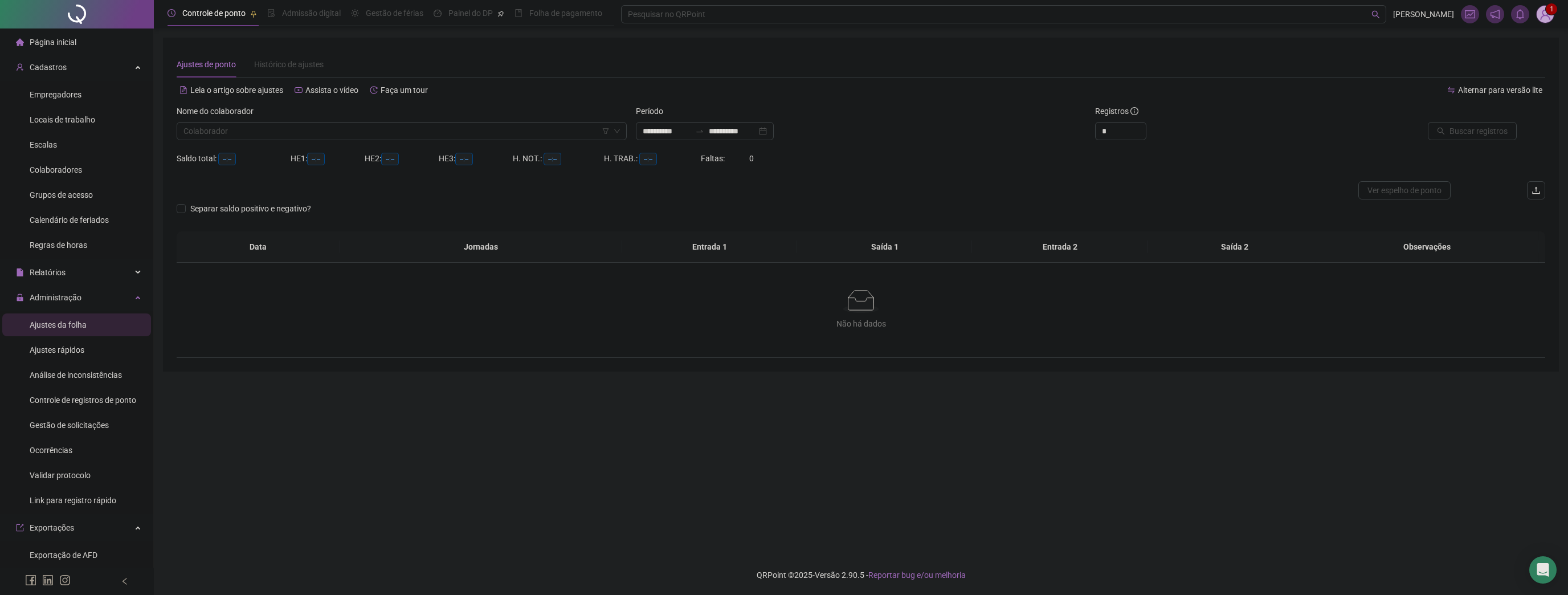
type input "**********"
click at [267, 132] on input "search" at bounding box center [396, 131] width 426 height 17
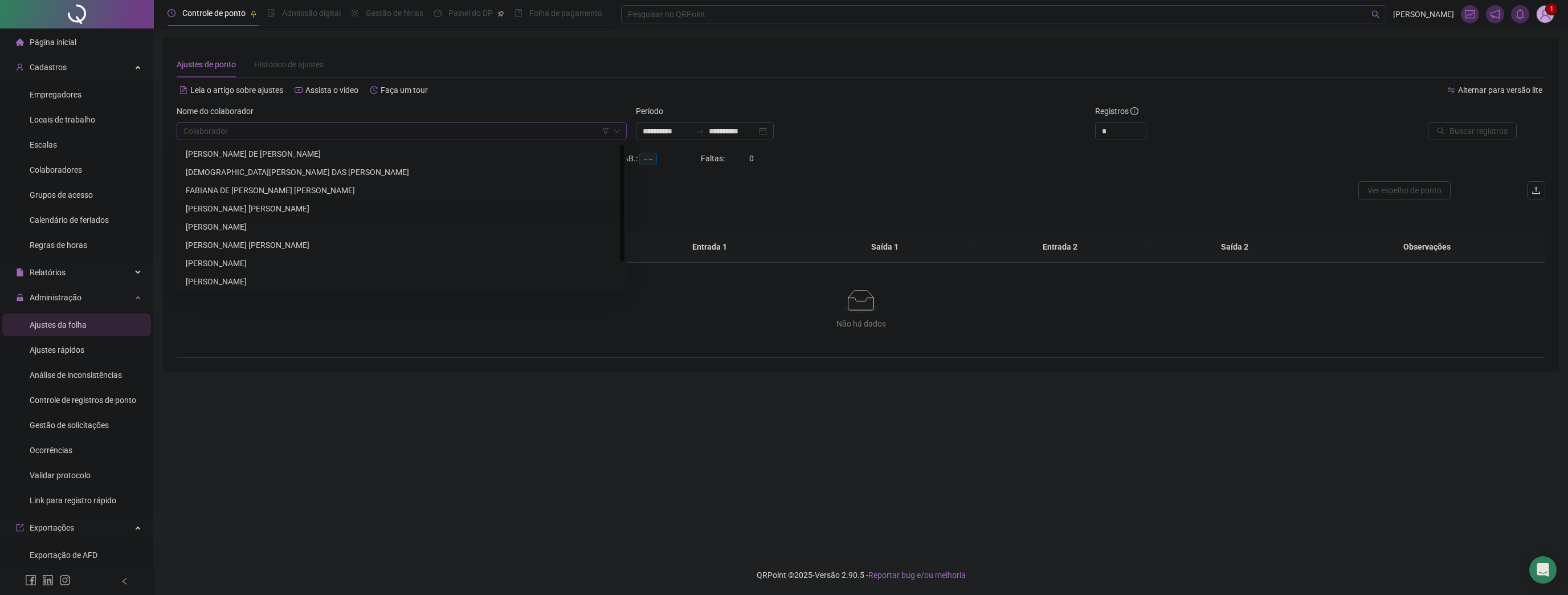
click at [252, 209] on div "[PERSON_NAME] [PERSON_NAME]" at bounding box center [401, 209] width 432 height 13
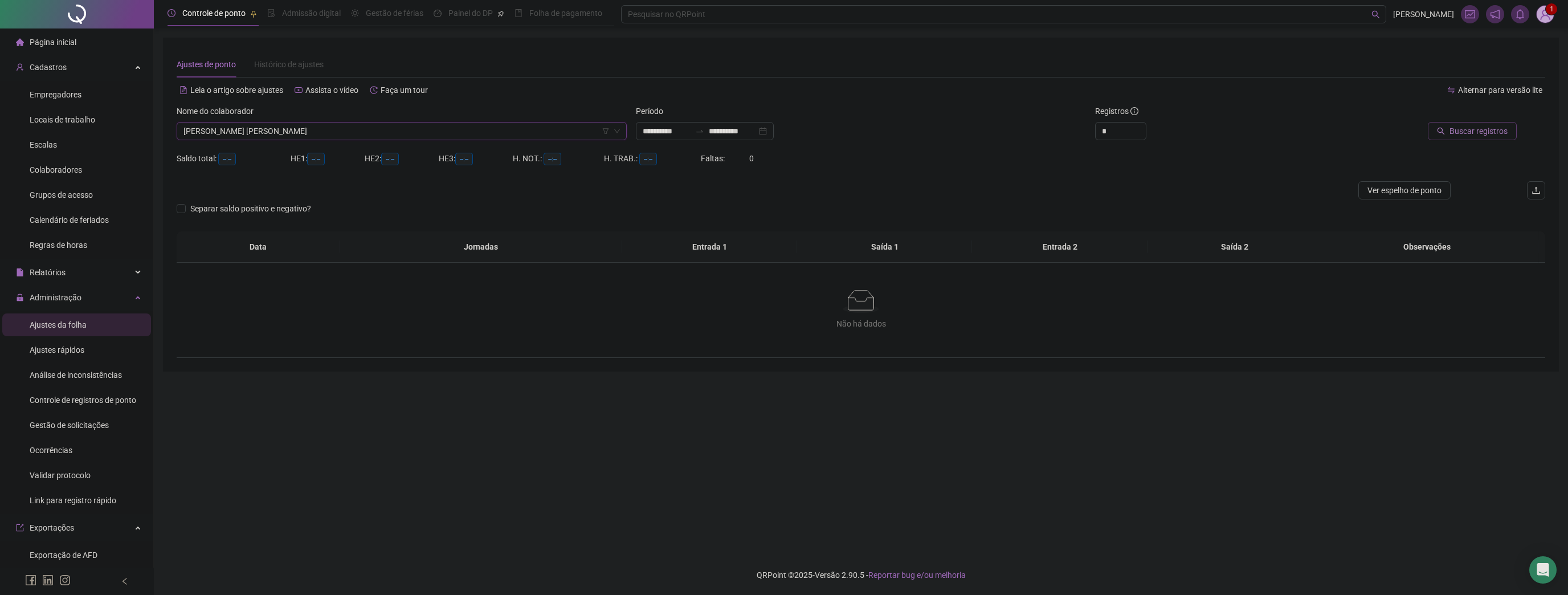
click at [1498, 130] on span "Buscar registros" at bounding box center [1478, 131] width 58 height 13
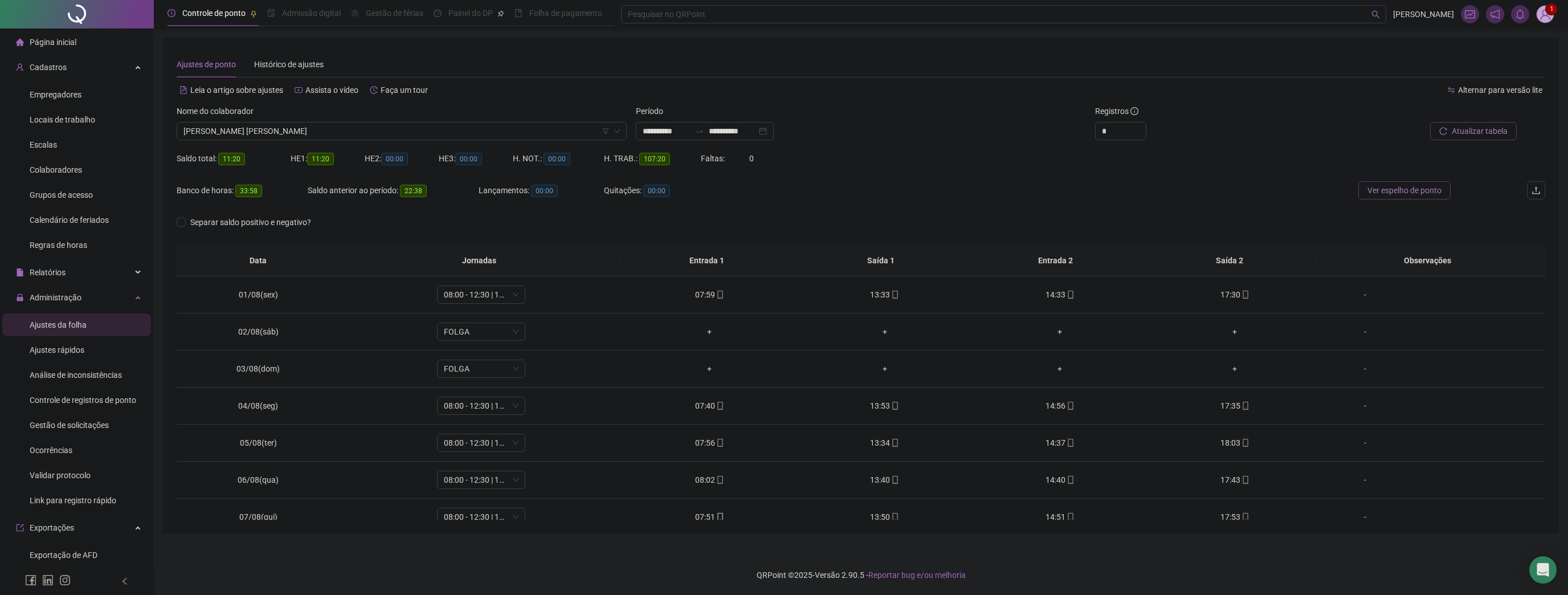
click at [1407, 195] on span "Ver espelho de ponto" at bounding box center [1404, 190] width 74 height 13
click at [1142, 131] on span "Decrease Value" at bounding box center [1140, 134] width 13 height 11
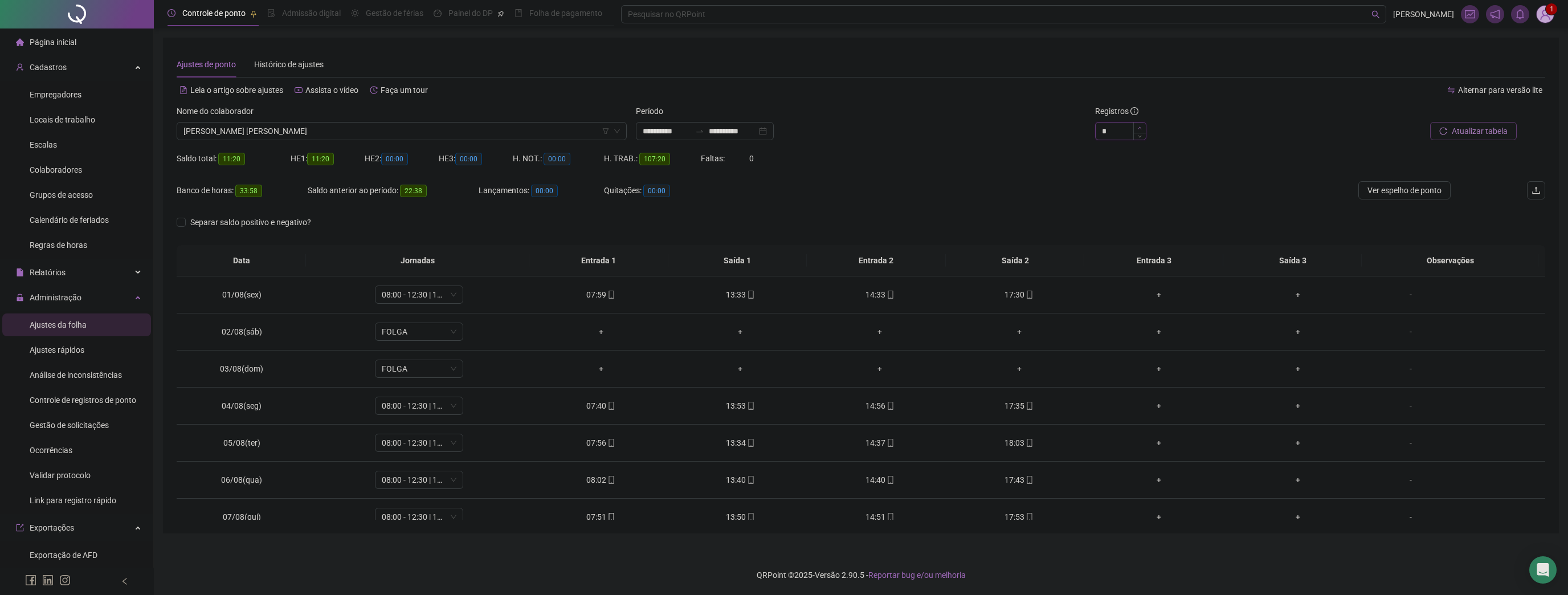
click at [1140, 126] on icon "up" at bounding box center [1140, 128] width 4 height 4
click at [1140, 126] on icon "up" at bounding box center [1140, 128] width 4 height 4
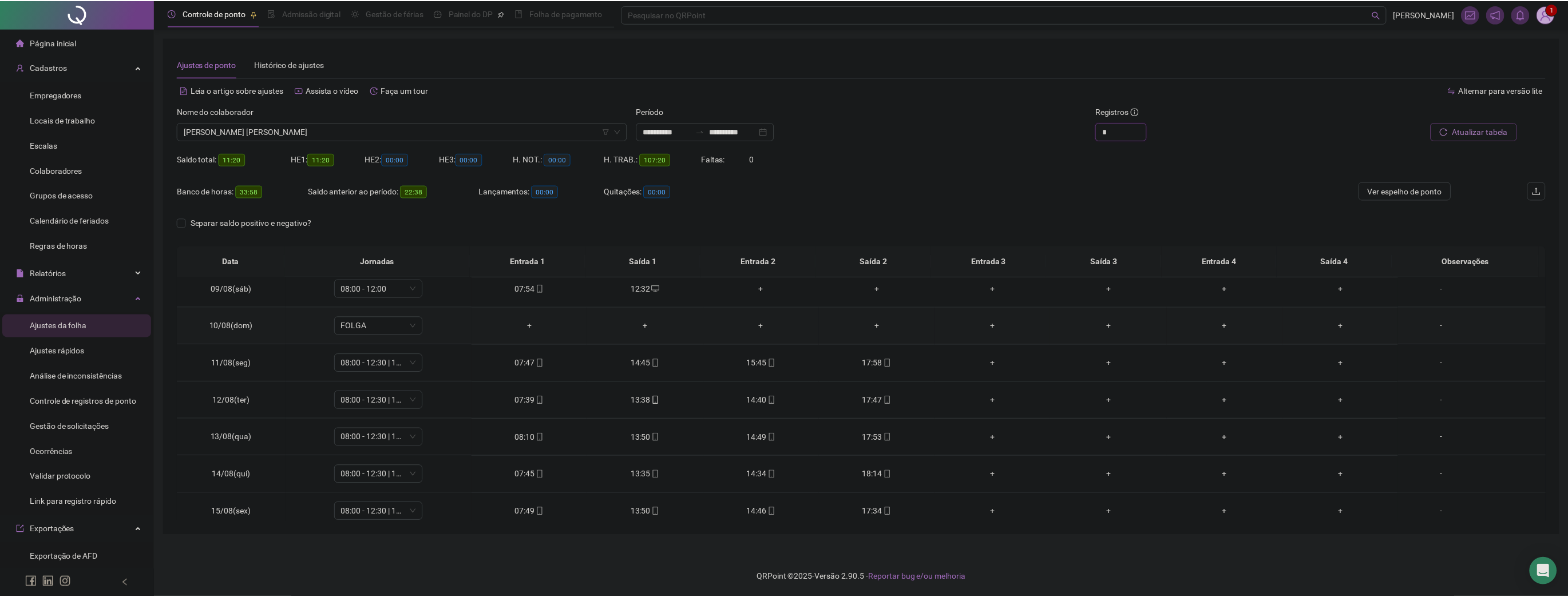
scroll to position [386, 0]
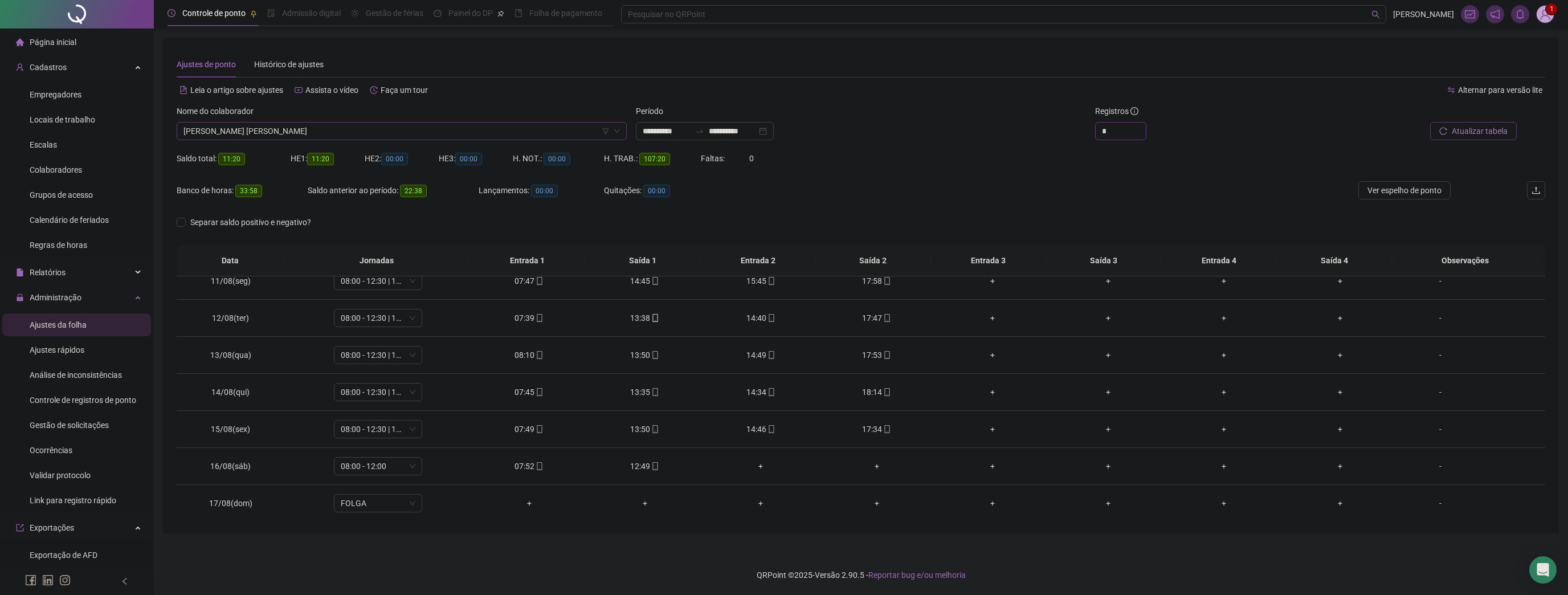
click at [331, 131] on span "[PERSON_NAME] [PERSON_NAME]" at bounding box center [401, 131] width 436 height 17
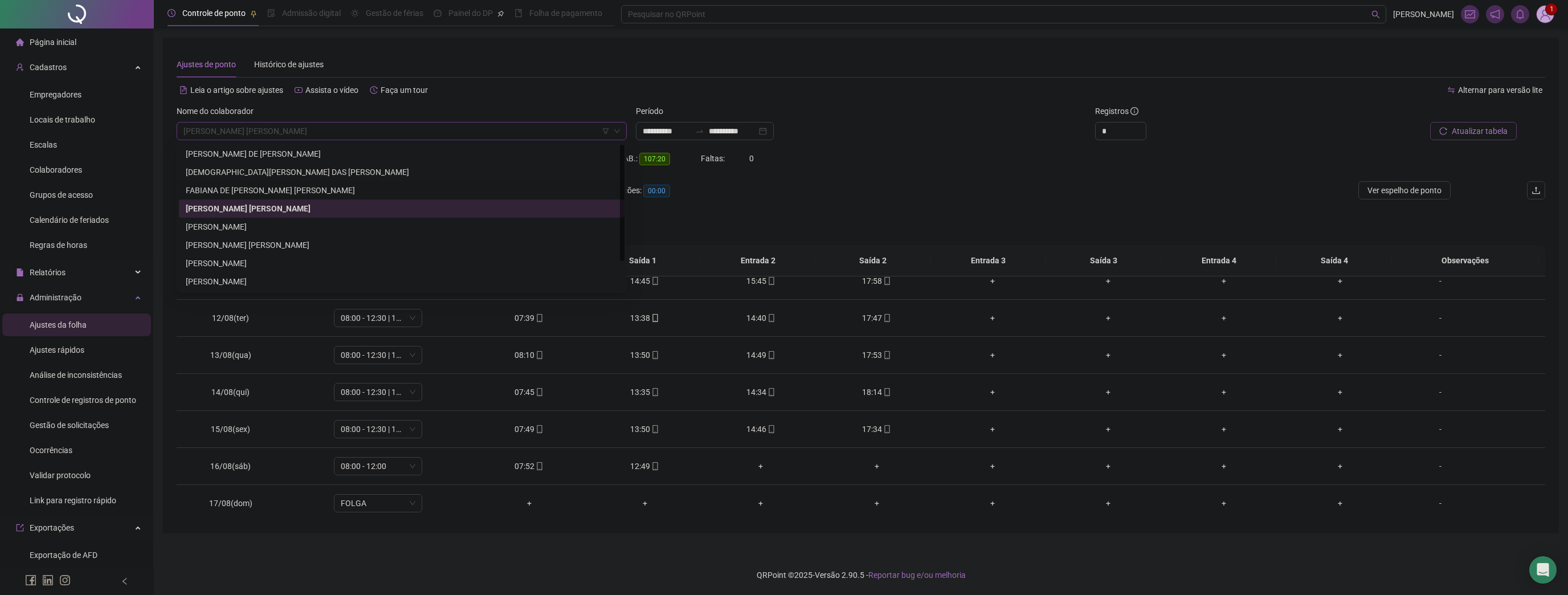
click at [285, 192] on div "FABIANA DE [PERSON_NAME] [PERSON_NAME]" at bounding box center [401, 190] width 432 height 13
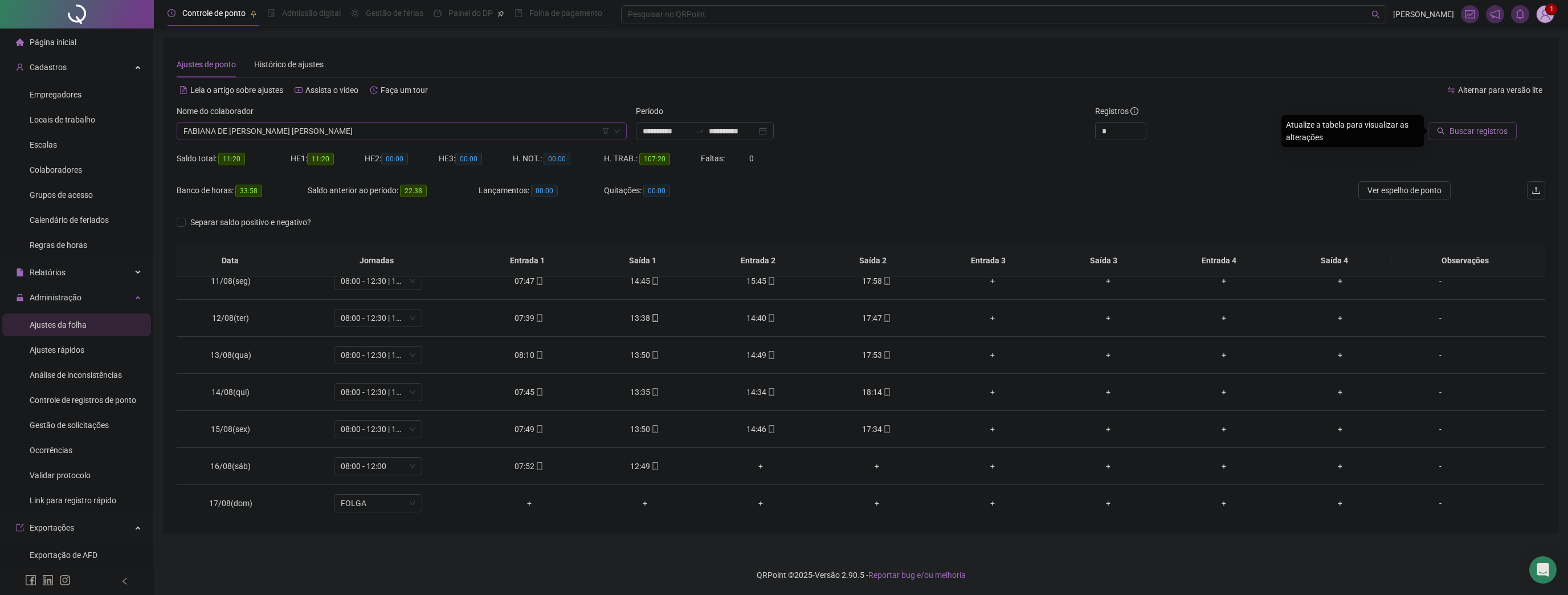
click at [1470, 142] on div "Buscar registros" at bounding box center [1435, 126] width 230 height 44
click at [1475, 135] on span "Buscar registros" at bounding box center [1478, 131] width 58 height 13
click at [1431, 188] on span "Ver espelho de ponto" at bounding box center [1404, 190] width 74 height 13
click at [1137, 131] on span "Decrease Value" at bounding box center [1140, 136] width 13 height 8
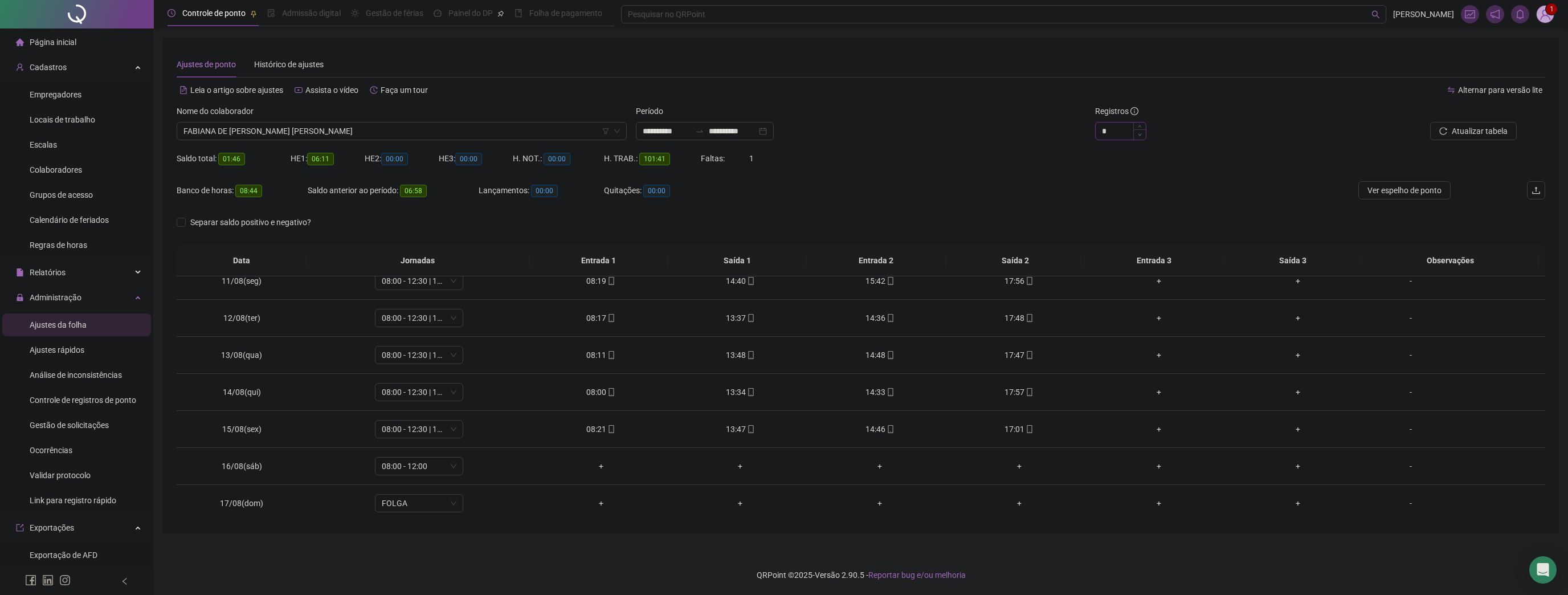
type input "*"
click at [1138, 131] on span "Decrease Value" at bounding box center [1140, 134] width 13 height 11
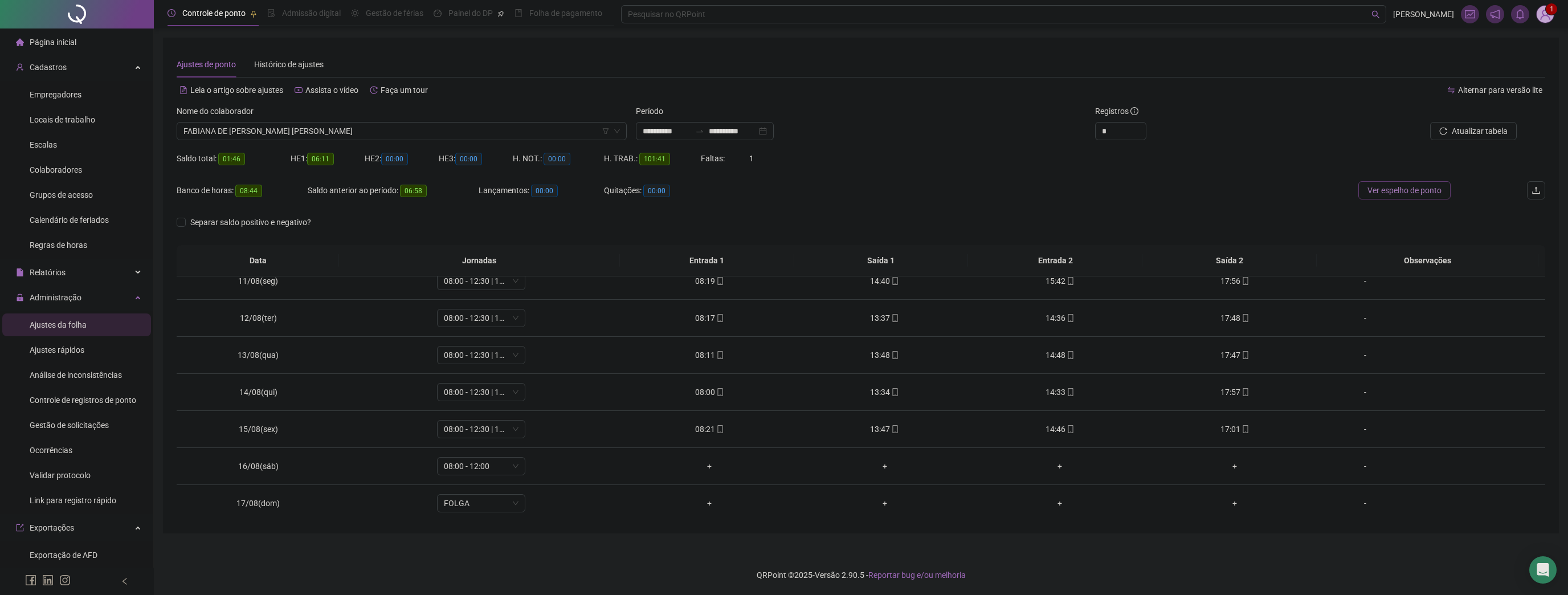
click at [1423, 187] on span "Ver espelho de ponto" at bounding box center [1404, 190] width 74 height 13
click at [51, 176] on div "Colaboradores" at bounding box center [55, 170] width 53 height 22
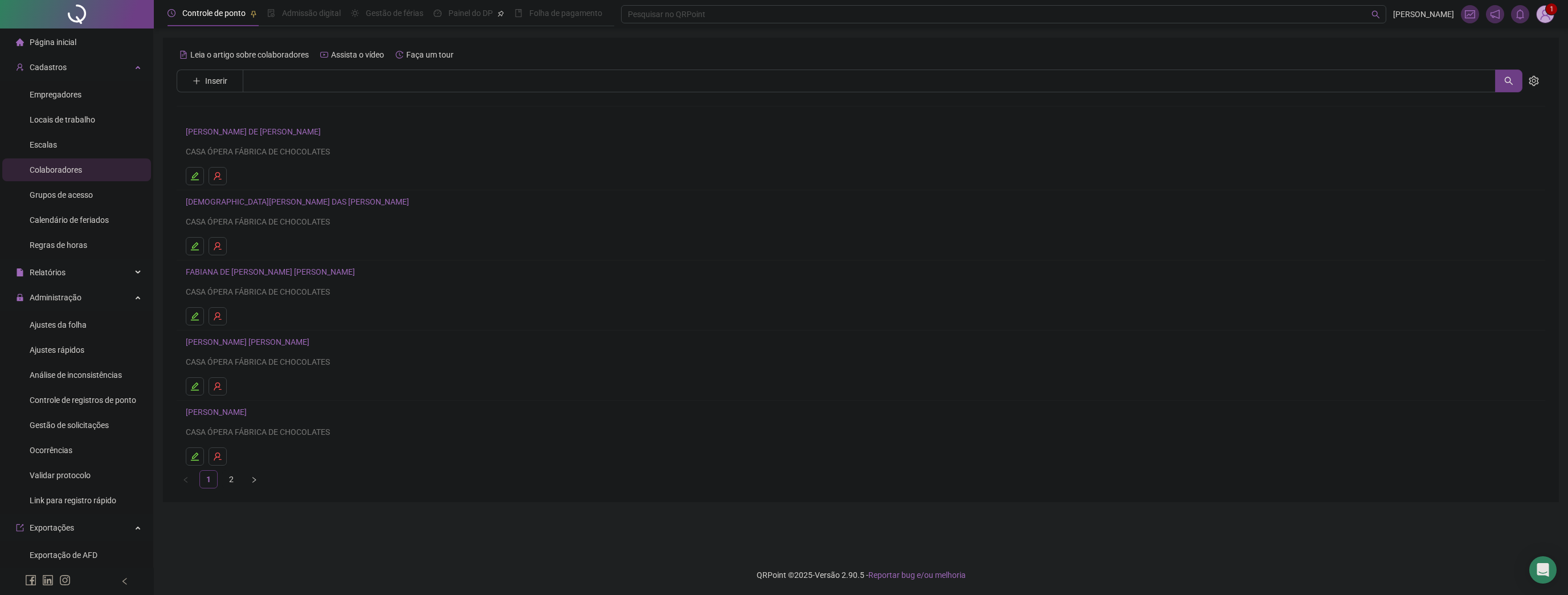
click at [240, 346] on link "[PERSON_NAME] [PERSON_NAME]" at bounding box center [249, 341] width 127 height 9
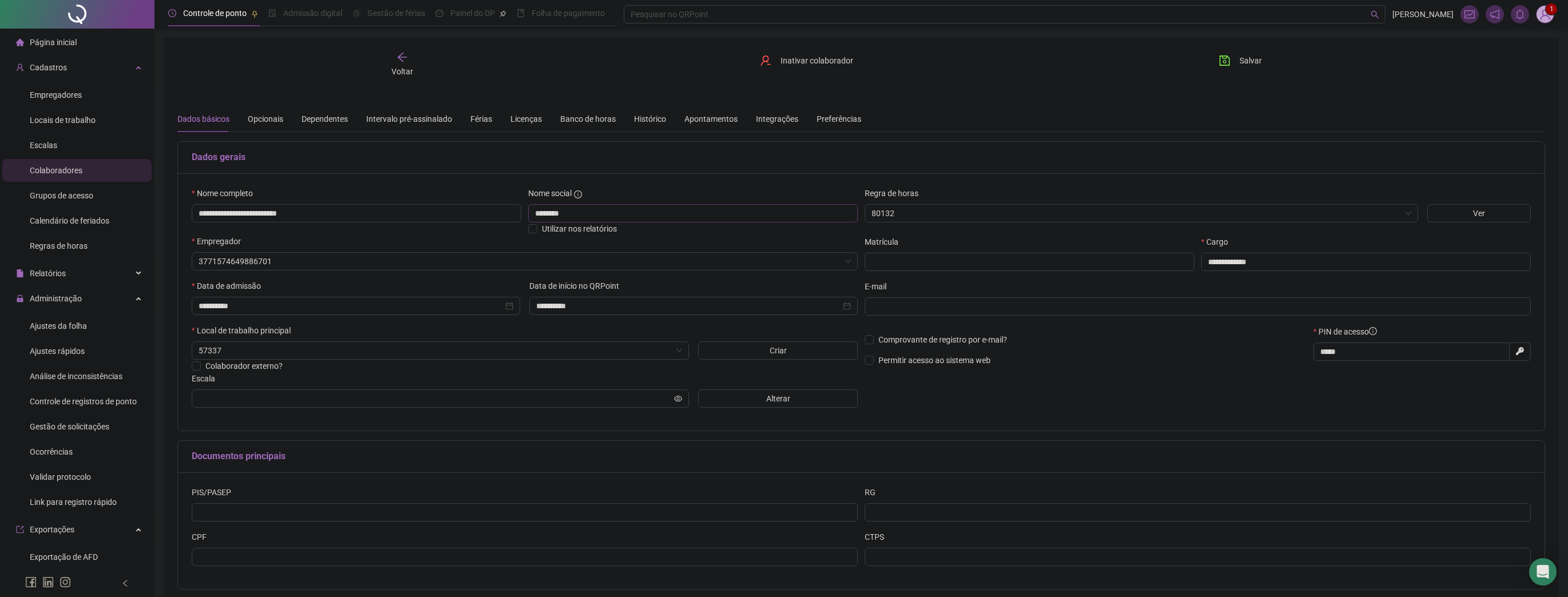
type input "**********"
click at [598, 118] on div "Banco de horas" at bounding box center [588, 119] width 56 height 13
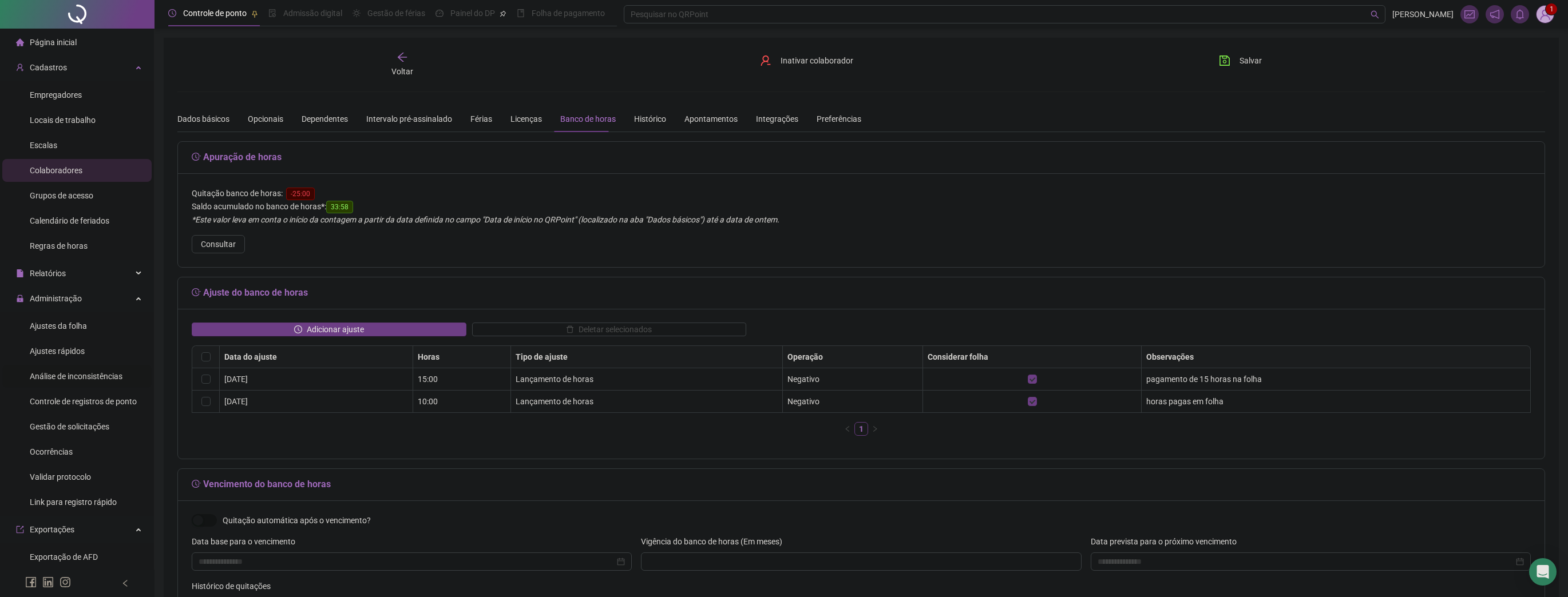
click at [87, 378] on span "Análise de inconsistências" at bounding box center [75, 376] width 92 height 9
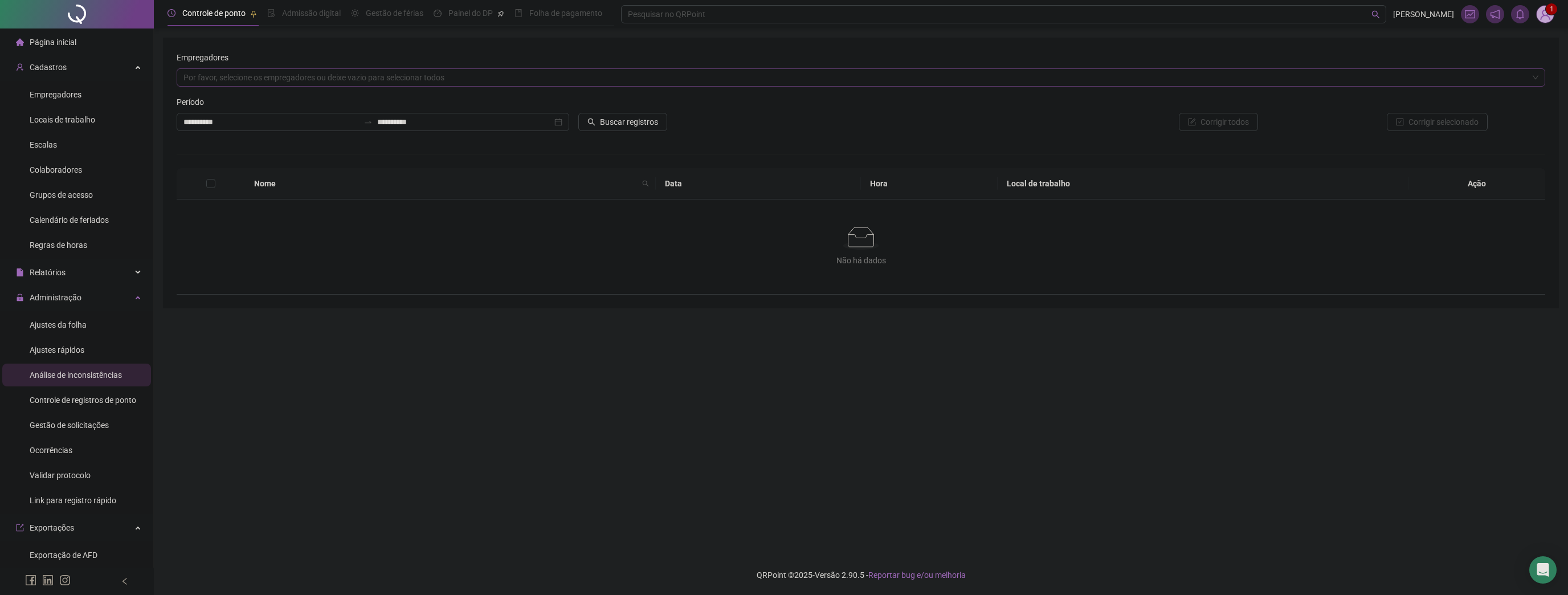
click at [383, 84] on div "Por favor, selecione os empregadores ou deixe vazio para selecionar todos" at bounding box center [860, 77] width 1369 height 18
click at [333, 105] on div "CASA ÓPERA" at bounding box center [860, 100] width 1350 height 13
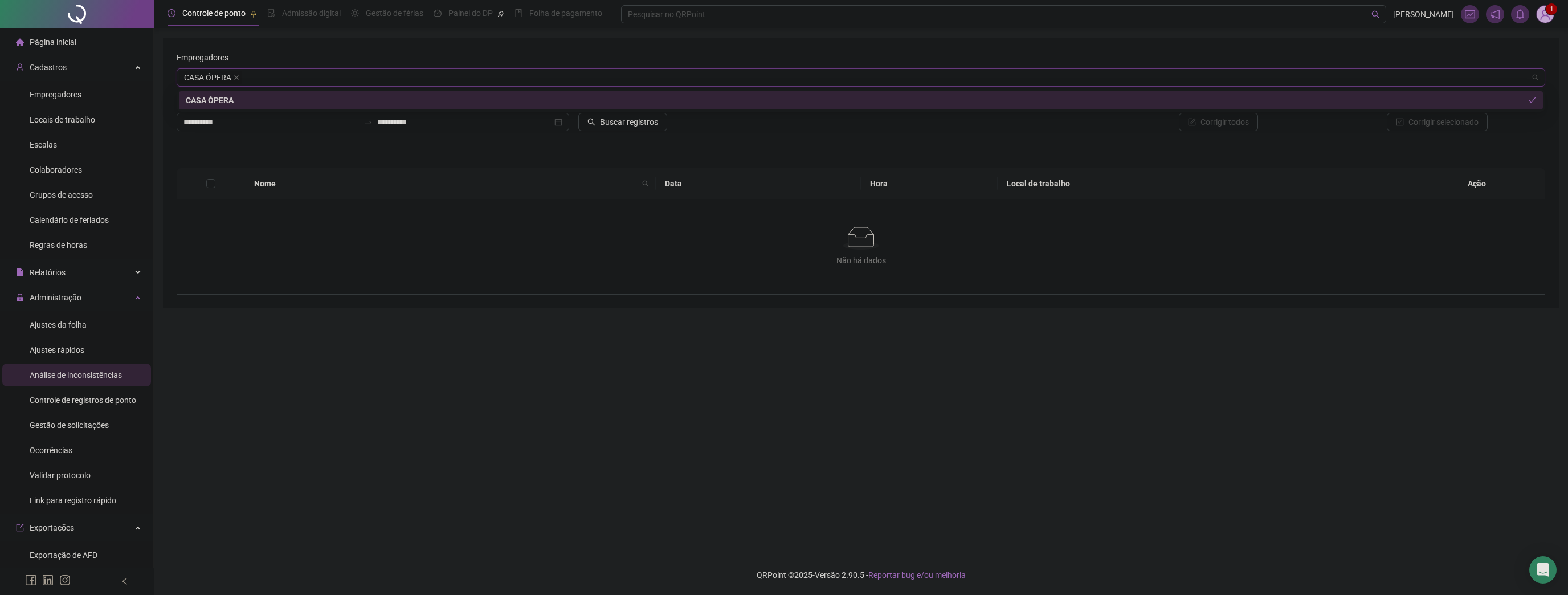
click at [777, 103] on div "CASA ÓPERA" at bounding box center [856, 100] width 1342 height 13
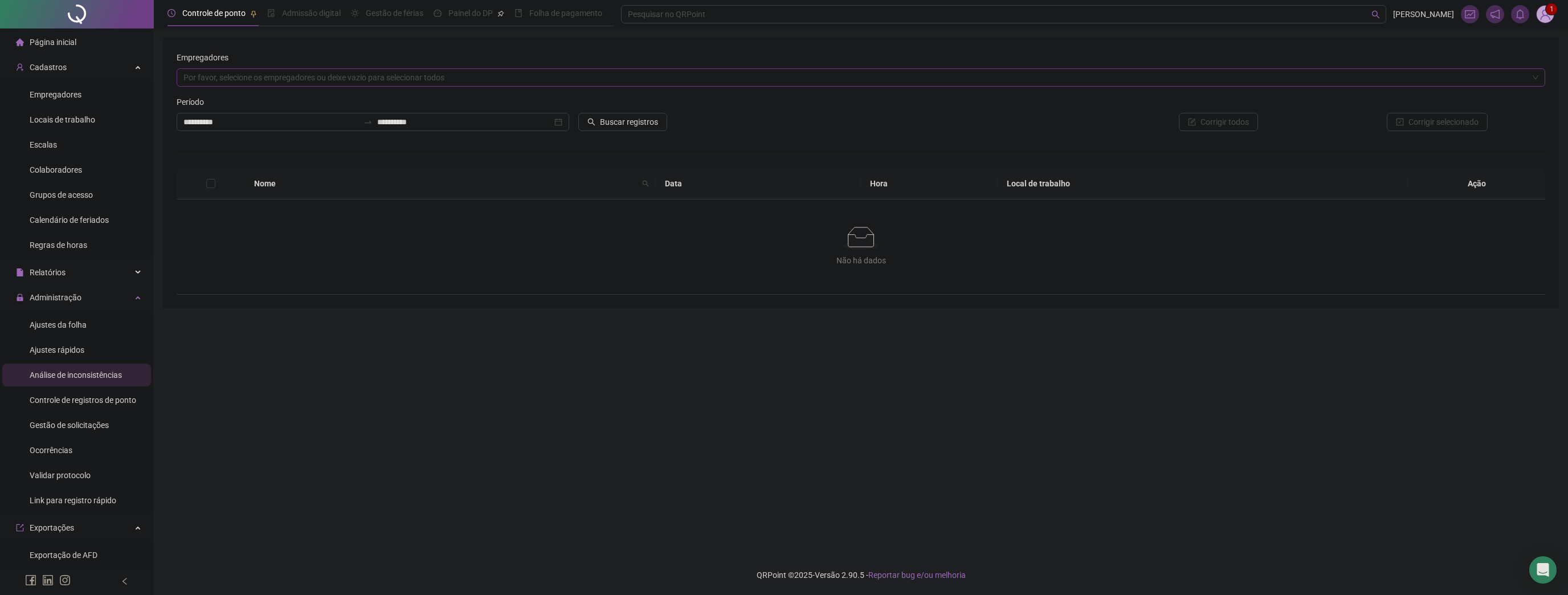
click at [1048, 73] on div "Por favor, selecione os empregadores ou deixe vazio para selecionar todos" at bounding box center [860, 77] width 1369 height 18
click at [253, 66] on div "Empregadores" at bounding box center [860, 60] width 1369 height 17
click at [225, 77] on div "Por favor, selecione os empregadores ou deixe vazio para selecionar todos" at bounding box center [860, 77] width 1369 height 18
click at [210, 95] on div "CASA ÓPERA" at bounding box center [860, 100] width 1350 height 13
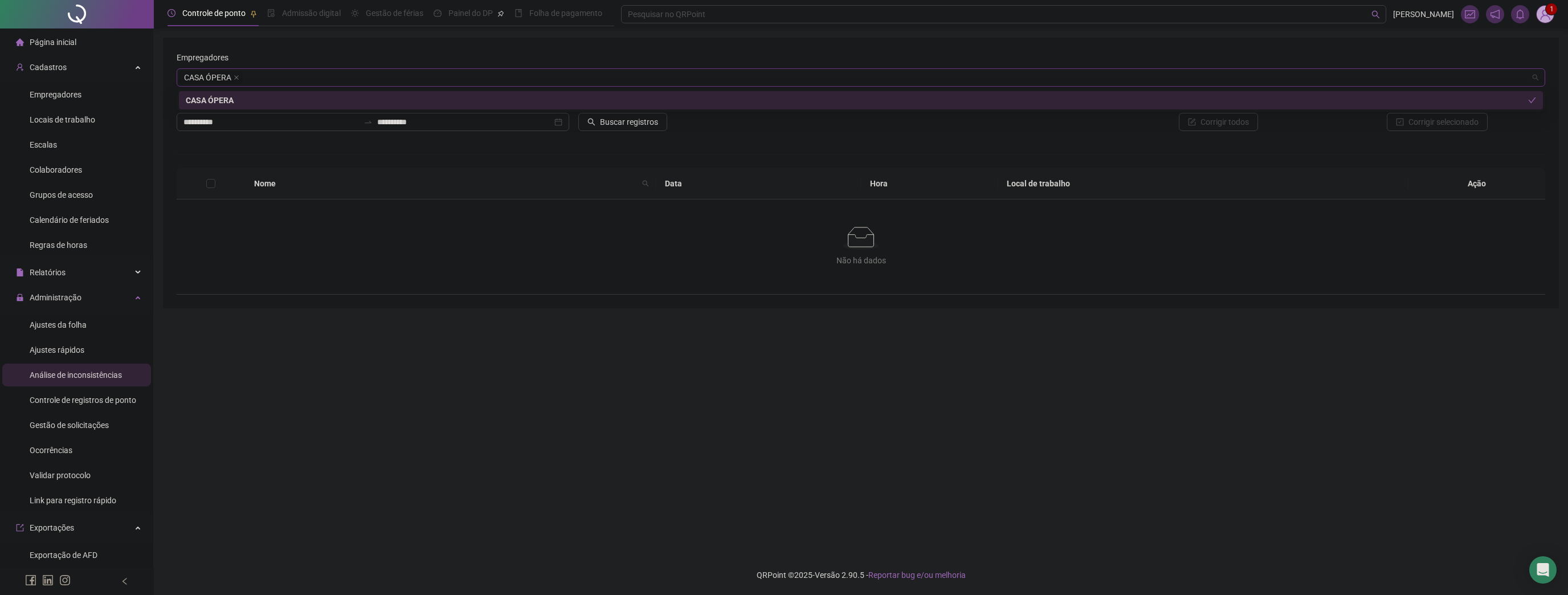
click at [1333, 150] on div "**********" at bounding box center [860, 173] width 1369 height 243
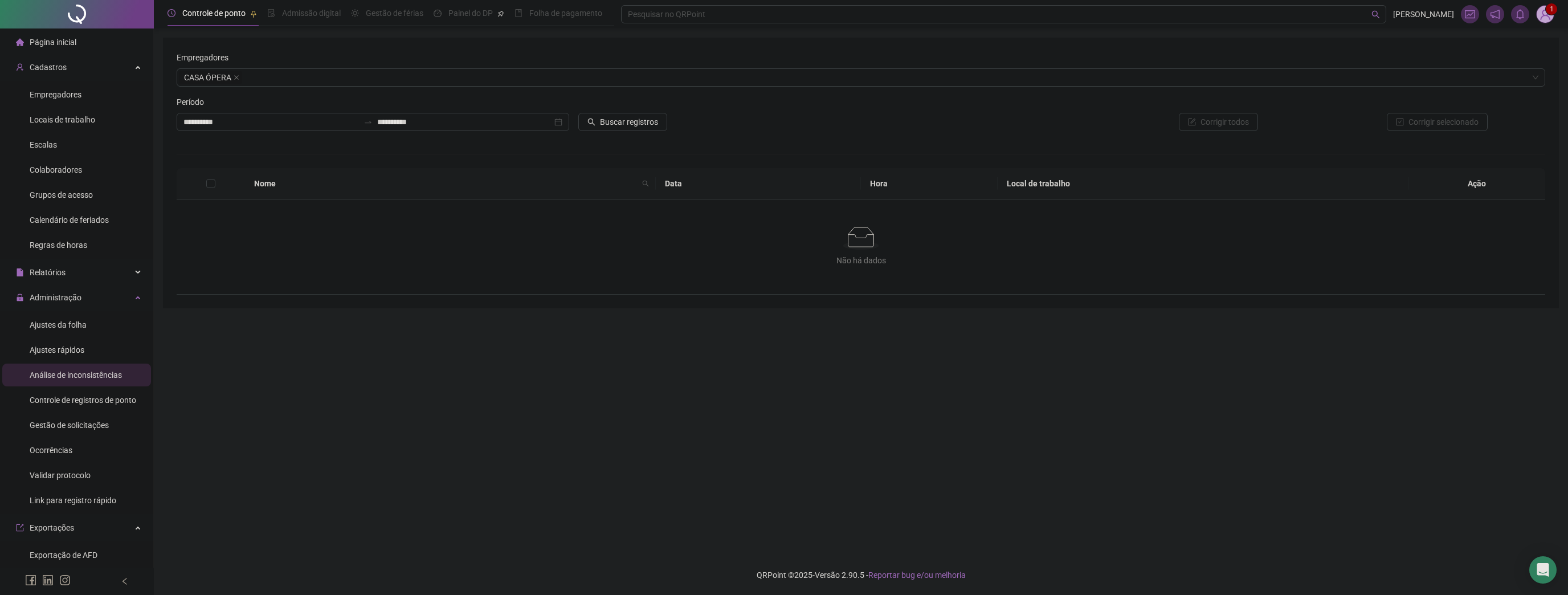
click at [613, 131] on div "Buscar registros" at bounding box center [688, 117] width 230 height 44
click at [617, 121] on span "Buscar registros" at bounding box center [628, 122] width 58 height 13
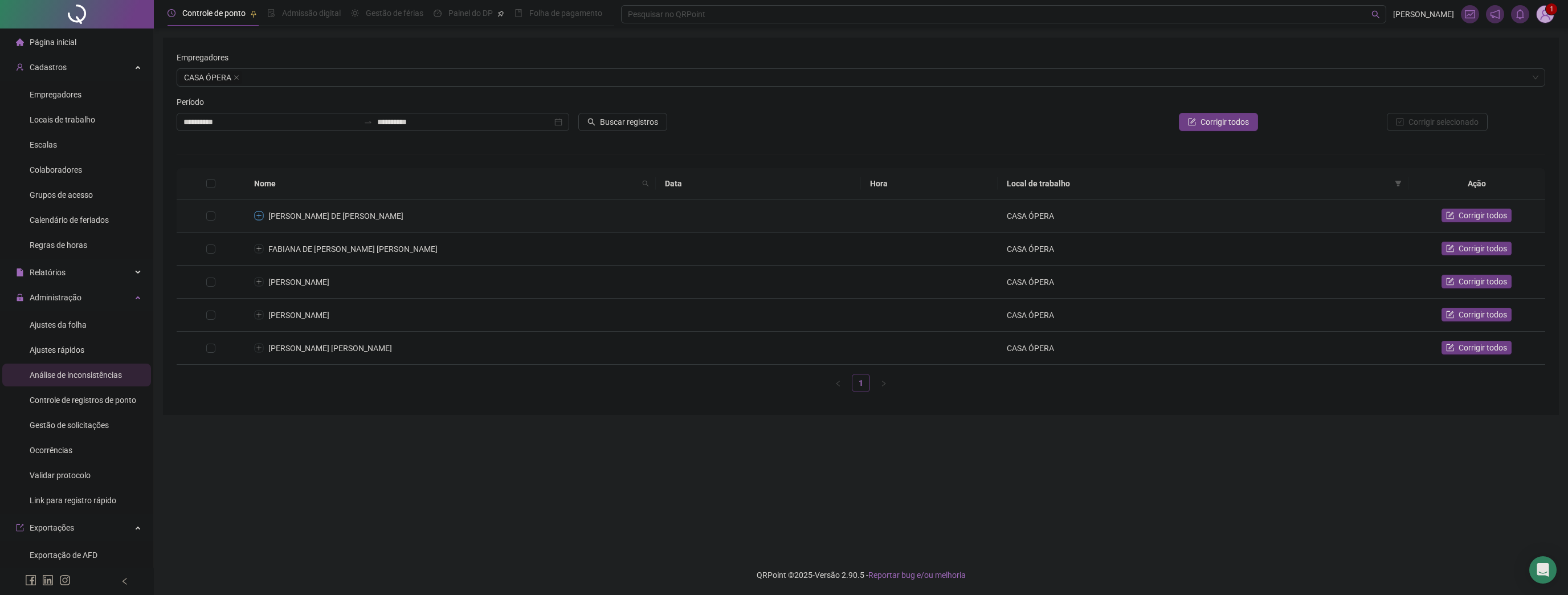
click at [258, 211] on button "Expandir linha" at bounding box center [259, 216] width 9 height 9
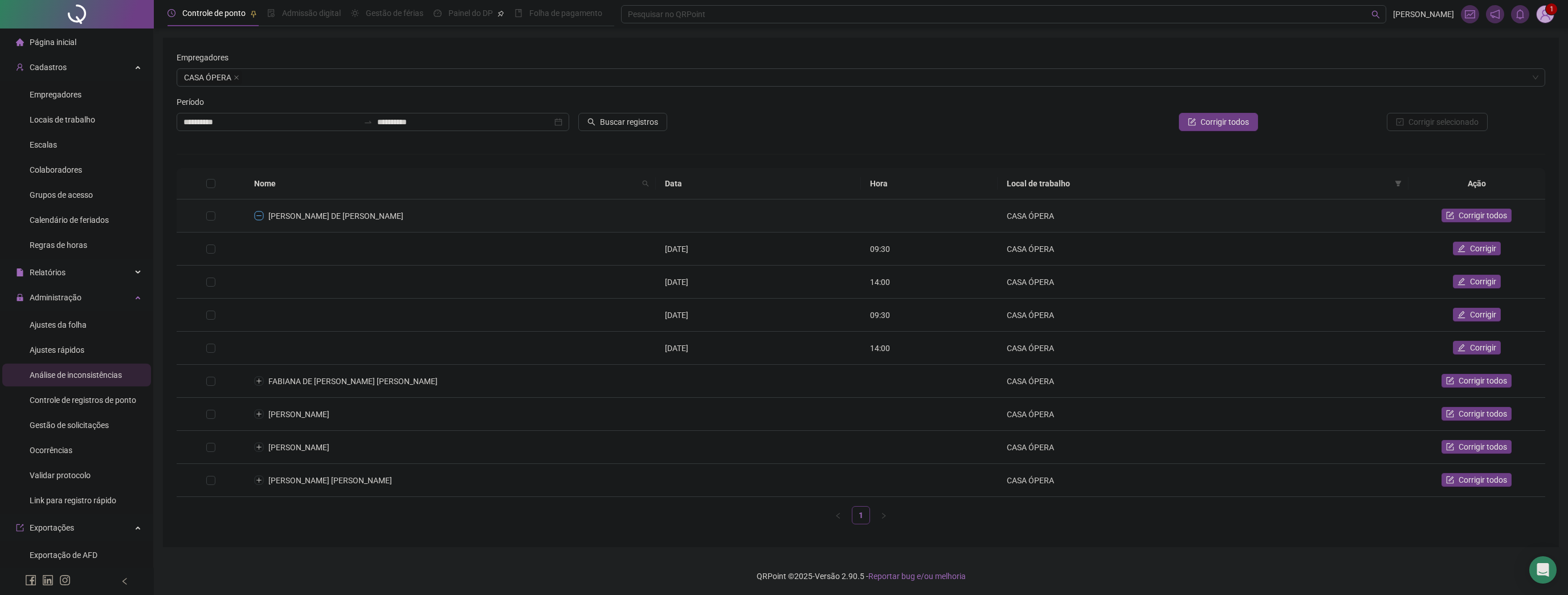
click at [260, 215] on button "Colapsar linha" at bounding box center [259, 216] width 9 height 9
